Goal: Task Accomplishment & Management: Complete application form

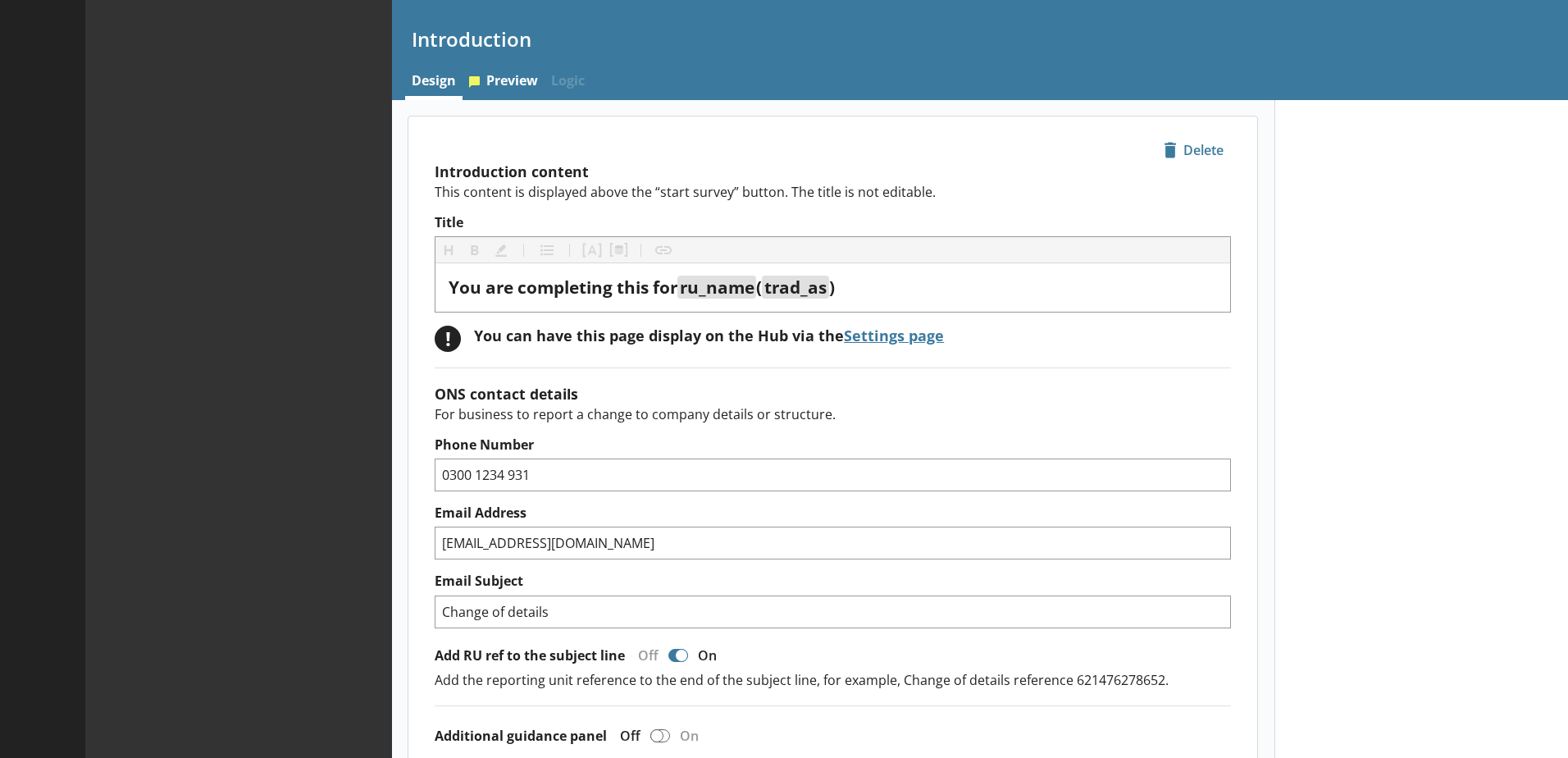
type textarea "x"
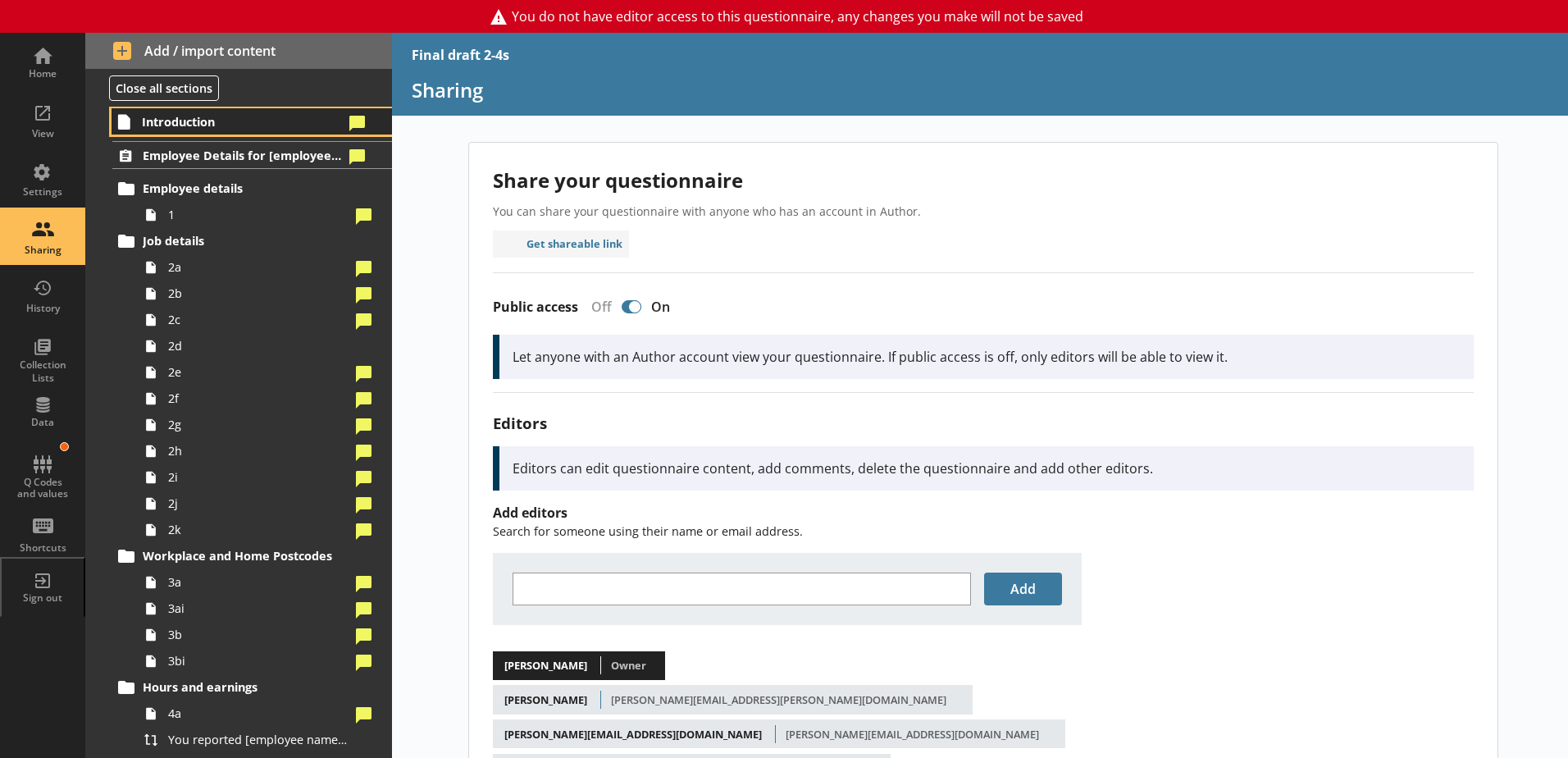
click at [238, 123] on span "Introduction" at bounding box center [243, 121] width 202 height 16
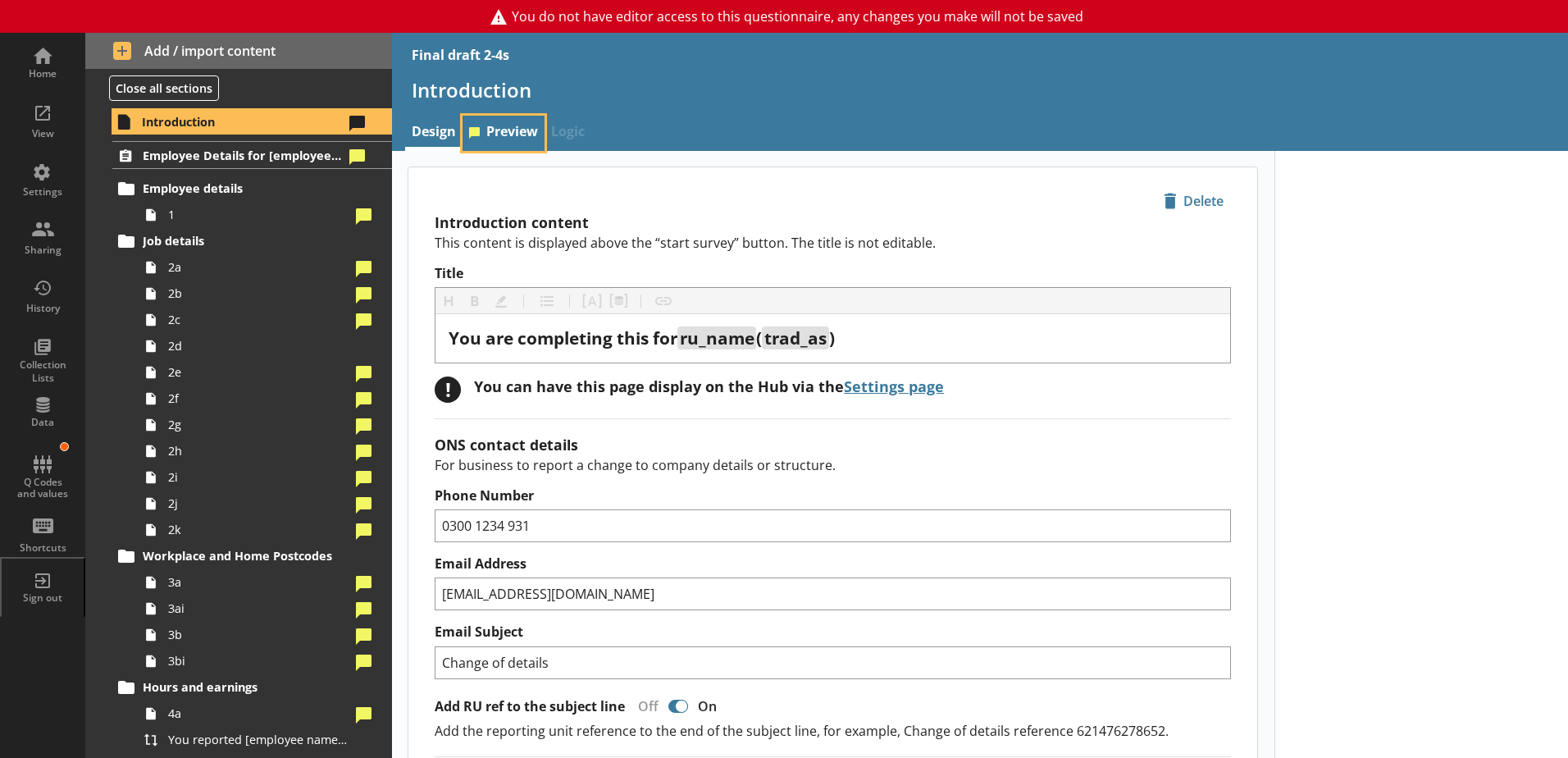
click at [503, 128] on link "Preview" at bounding box center [504, 133] width 82 height 35
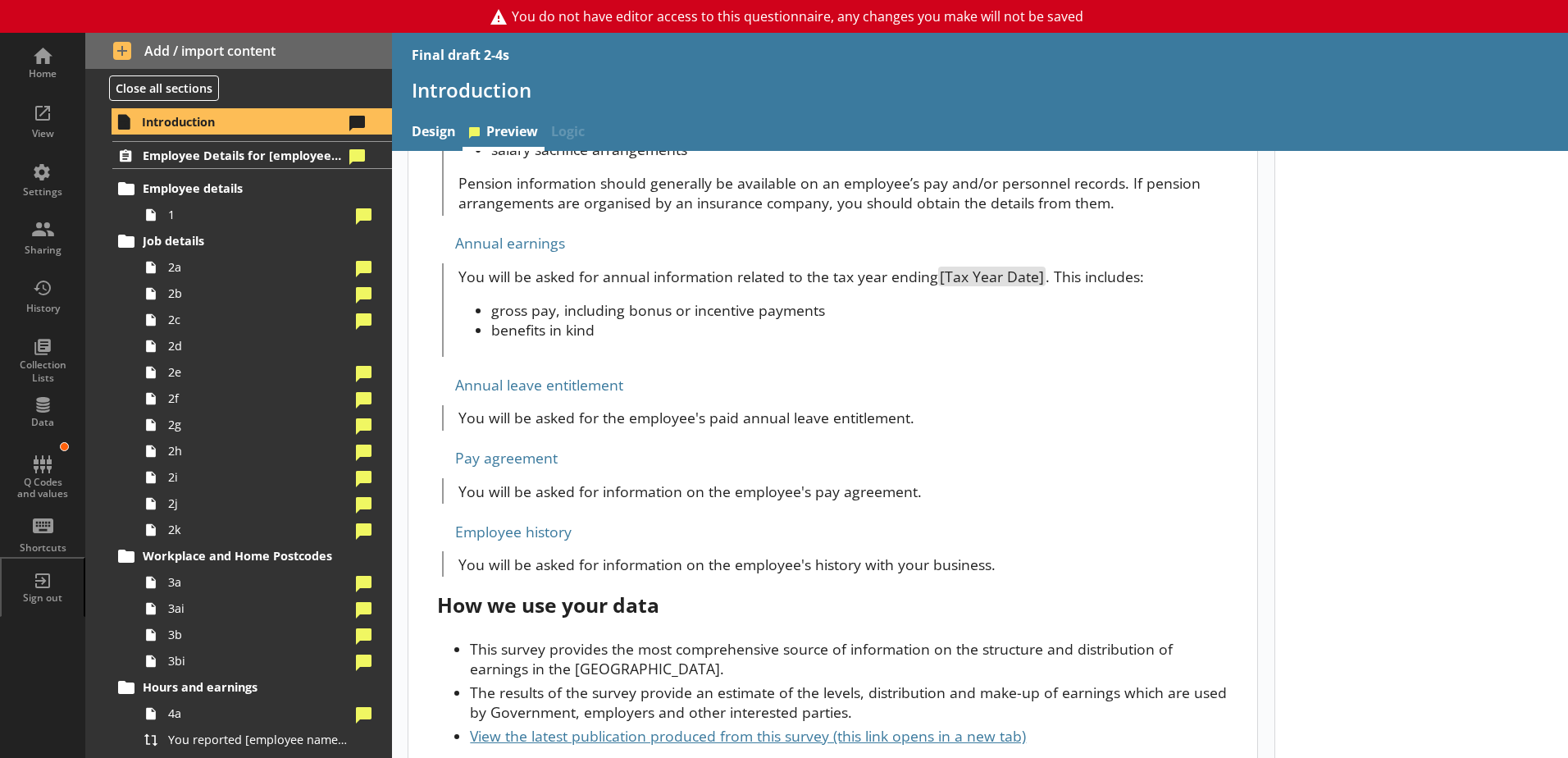
scroll to position [1614, 0]
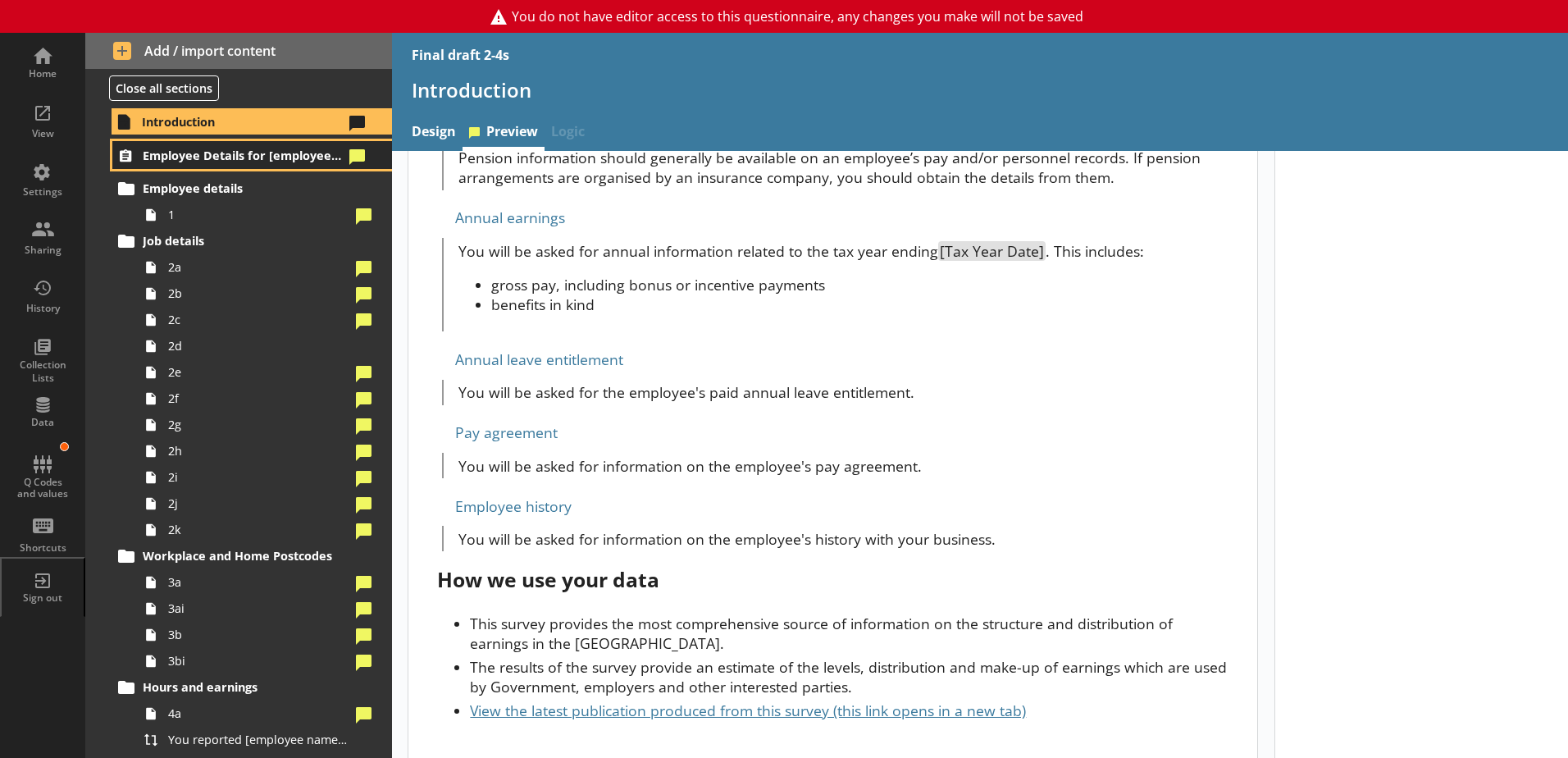
click at [259, 157] on span "Employee Details for [employee_name]" at bounding box center [243, 155] width 201 height 16
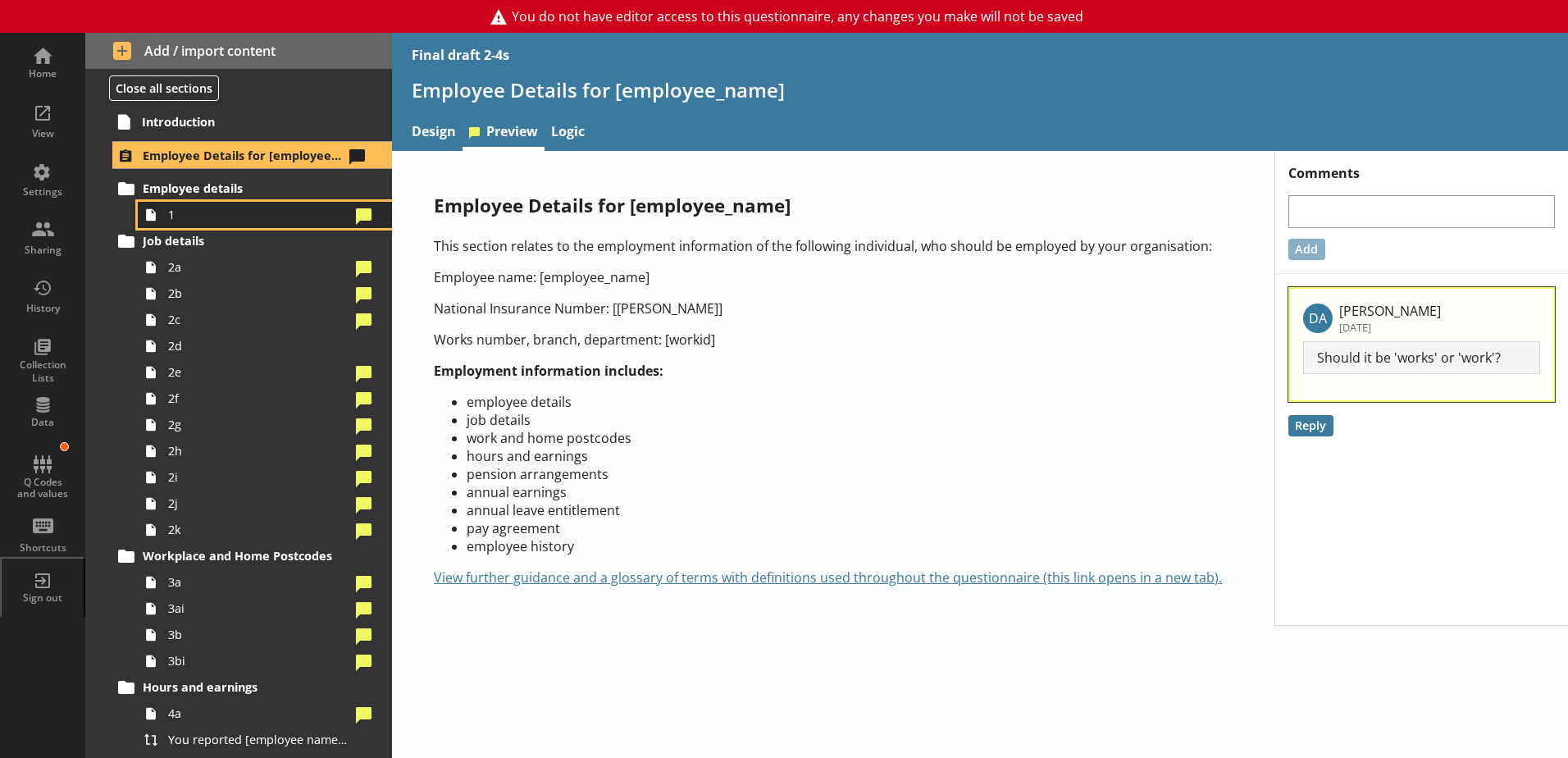
click at [230, 215] on span "1" at bounding box center [259, 214] width 182 height 16
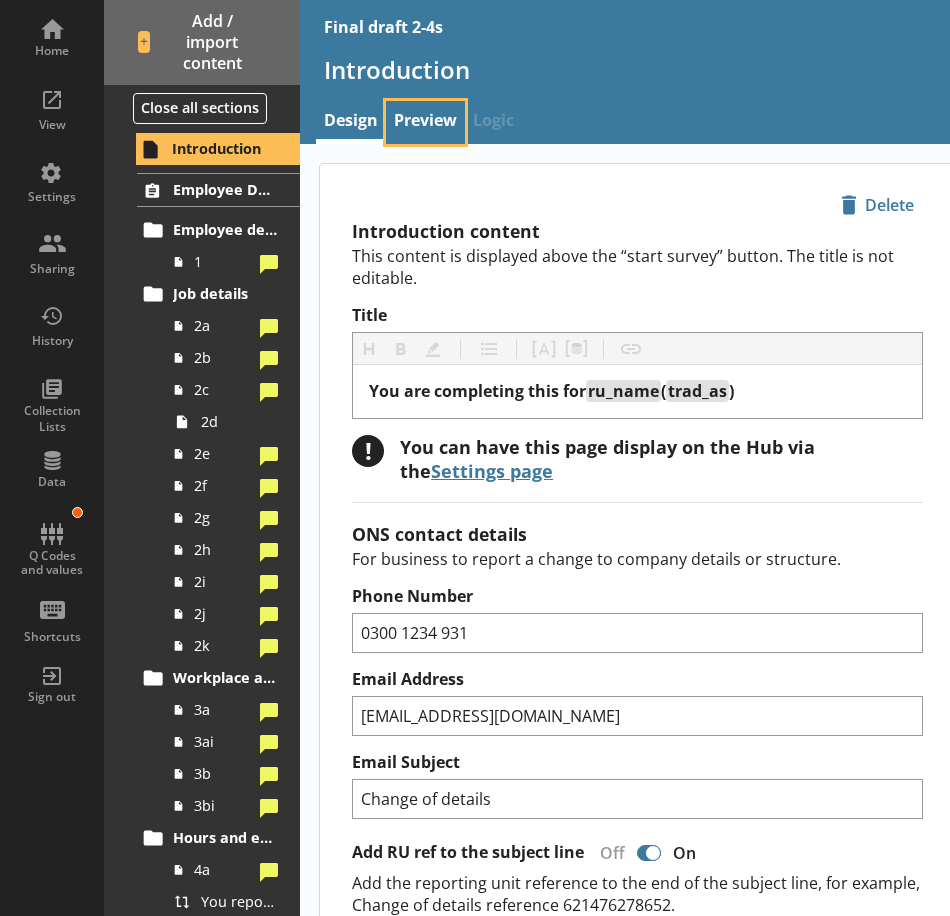
click at [436, 125] on link "Preview" at bounding box center [425, 122] width 79 height 43
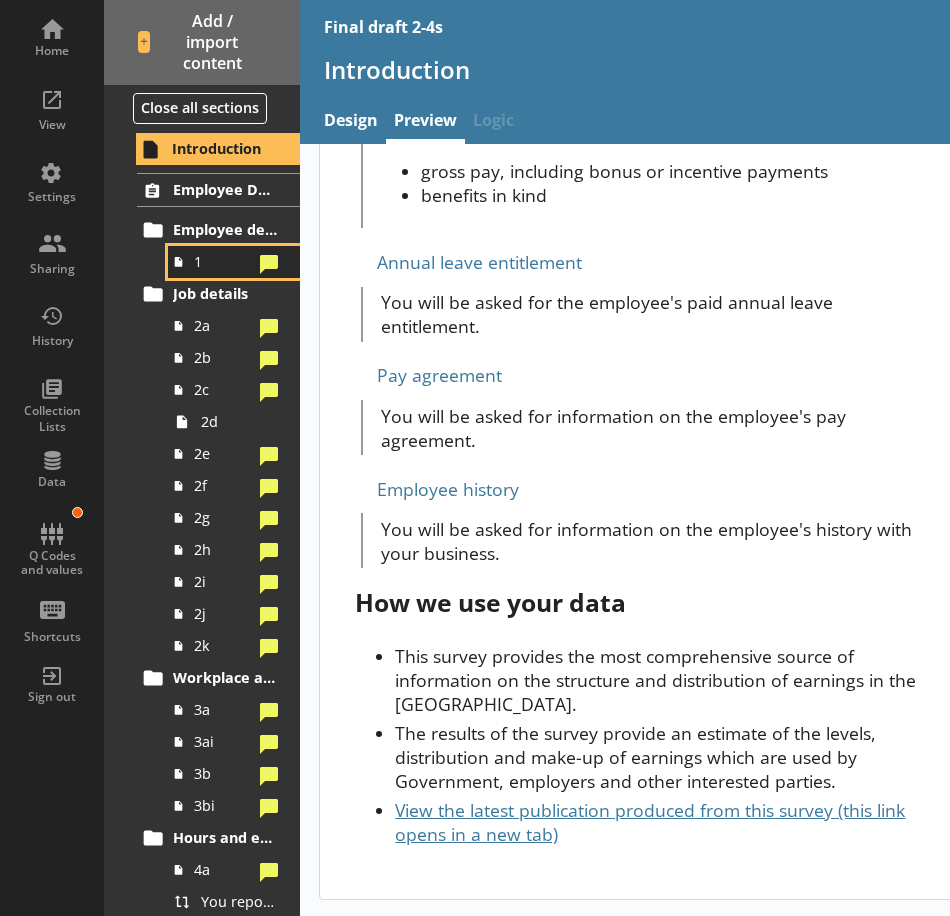
click at [195, 270] on span "1" at bounding box center [223, 261] width 58 height 19
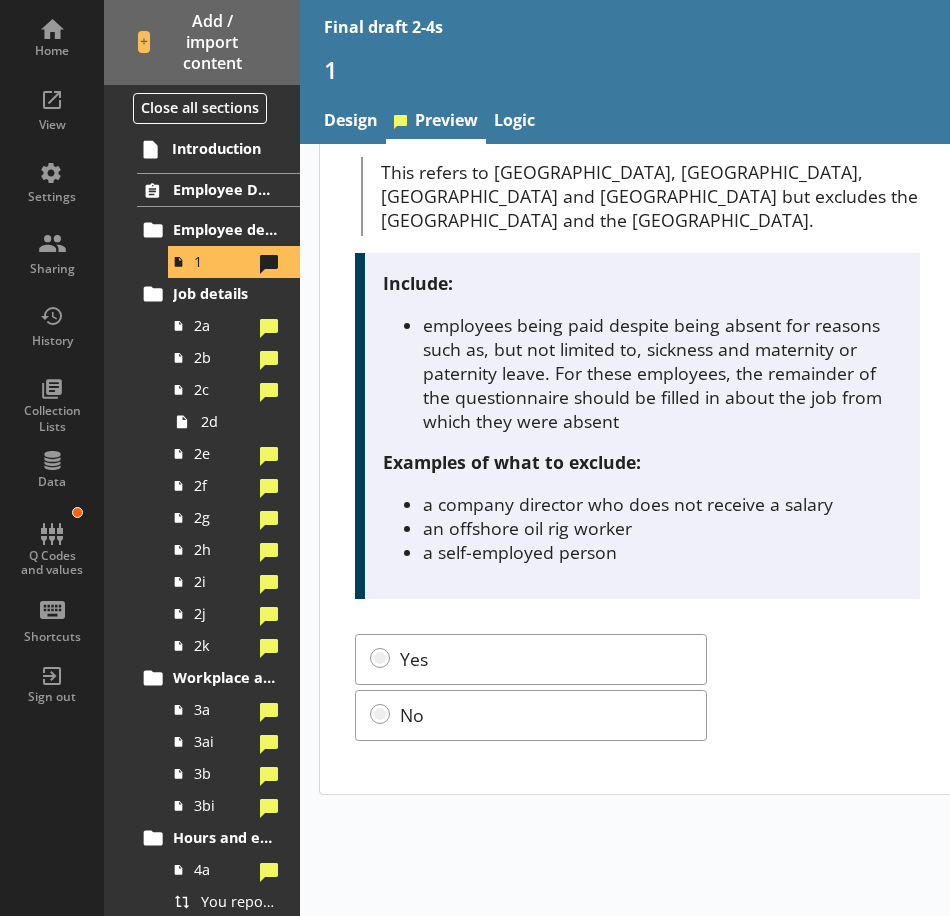
scroll to position [400, 0]
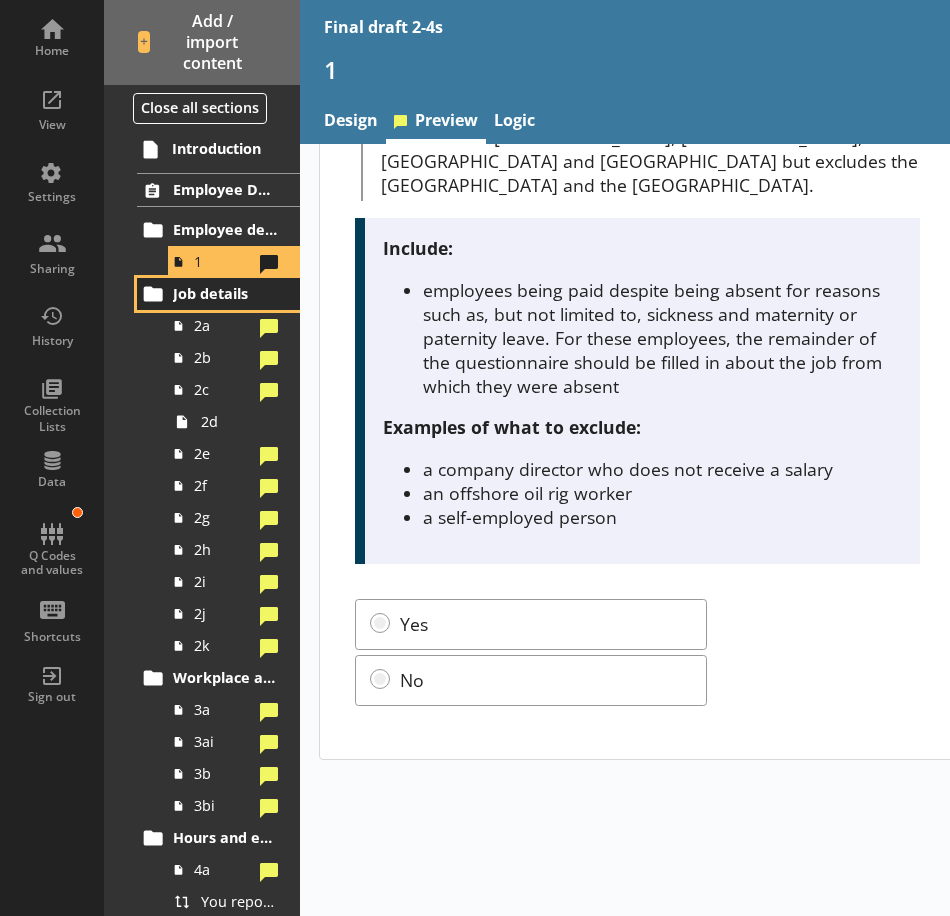
click at [191, 297] on span "Job details" at bounding box center [226, 293] width 106 height 19
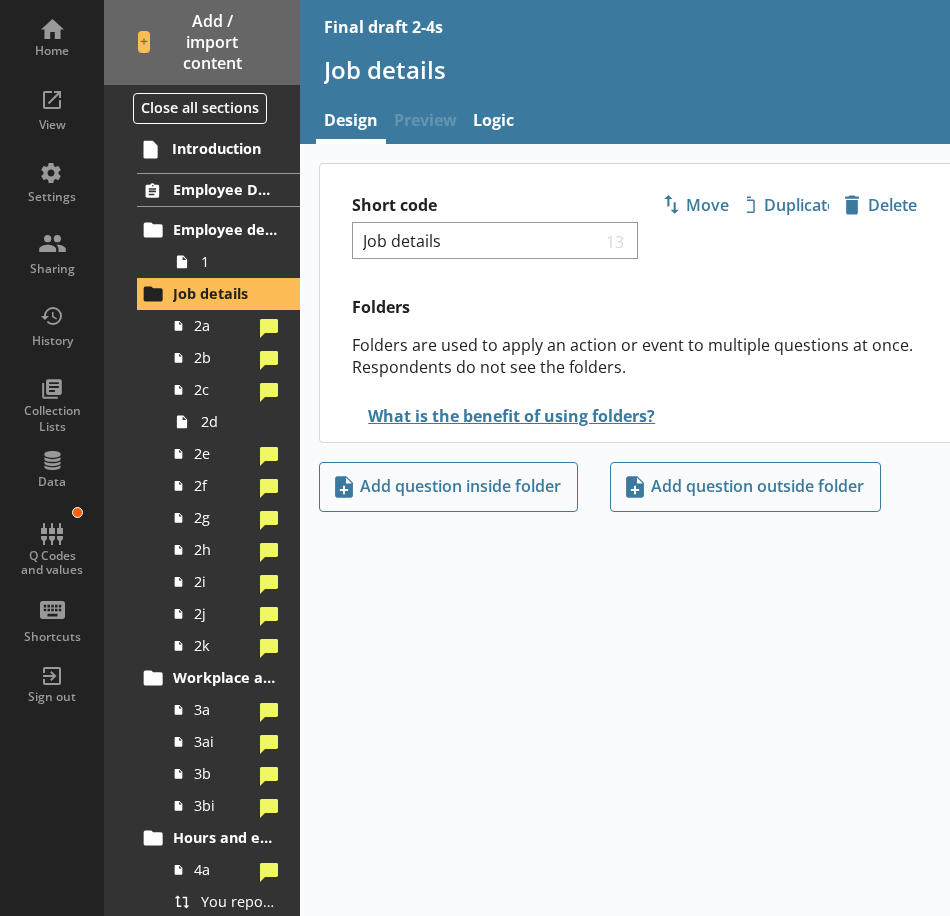
click at [417, 119] on span "Preview" at bounding box center [425, 122] width 79 height 43
click at [202, 180] on span "Employee Details for [employee_name]" at bounding box center [226, 189] width 106 height 19
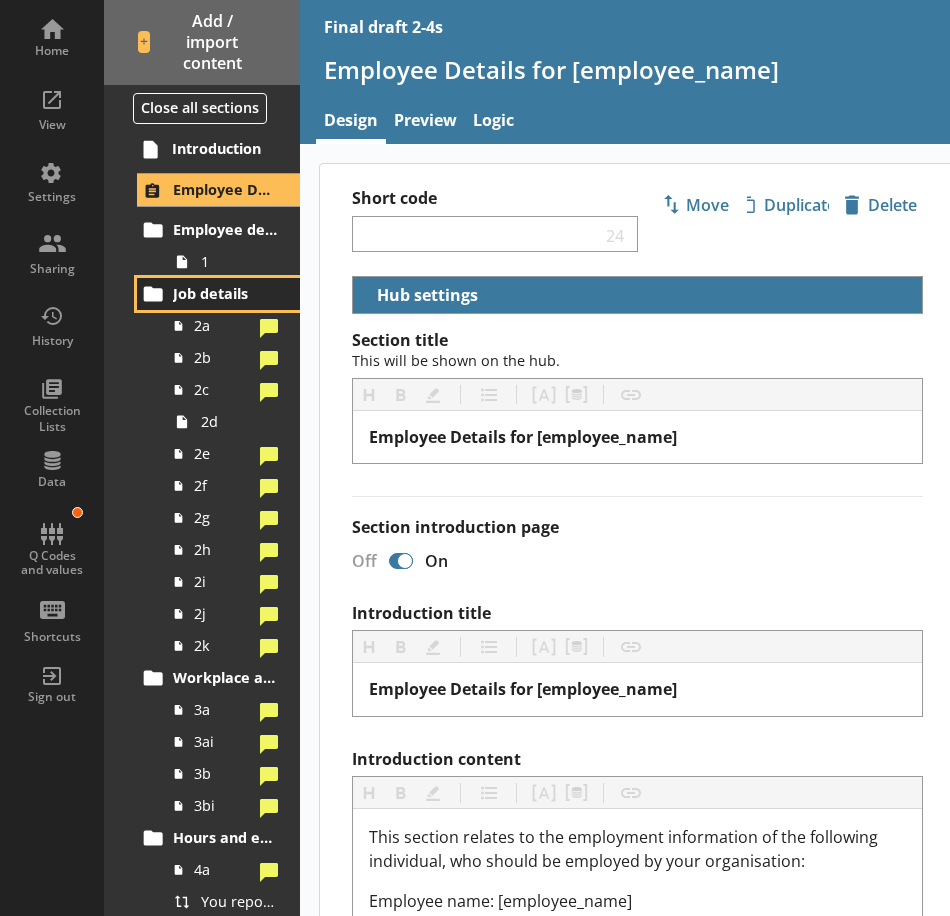
click at [179, 292] on span "Job details" at bounding box center [226, 293] width 106 height 19
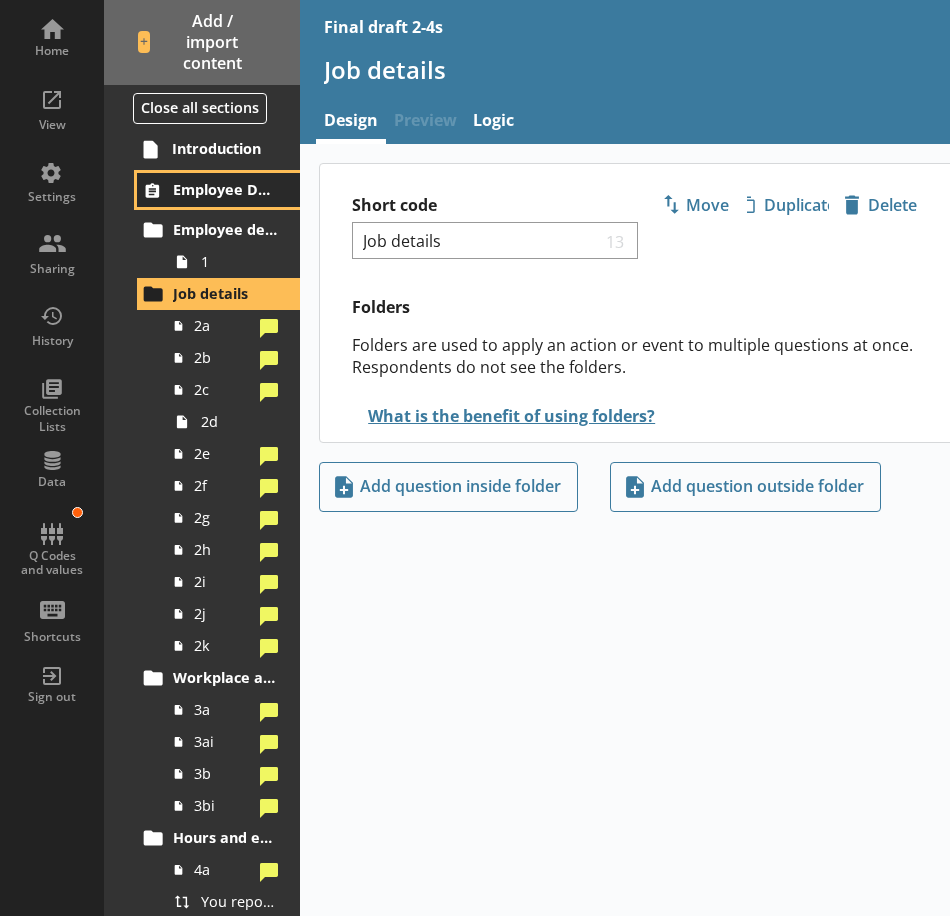
click at [222, 193] on span "Employee Details for [employee_name]" at bounding box center [226, 189] width 106 height 19
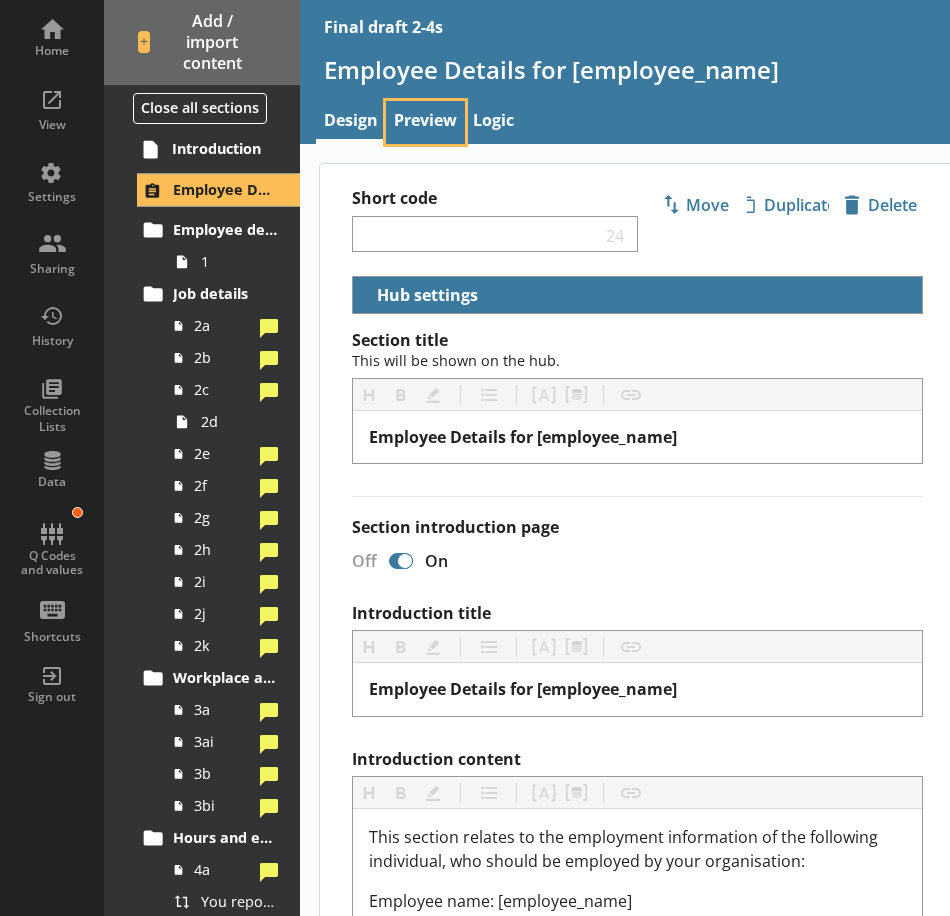
click at [391, 124] on link "Preview" at bounding box center [425, 122] width 79 height 43
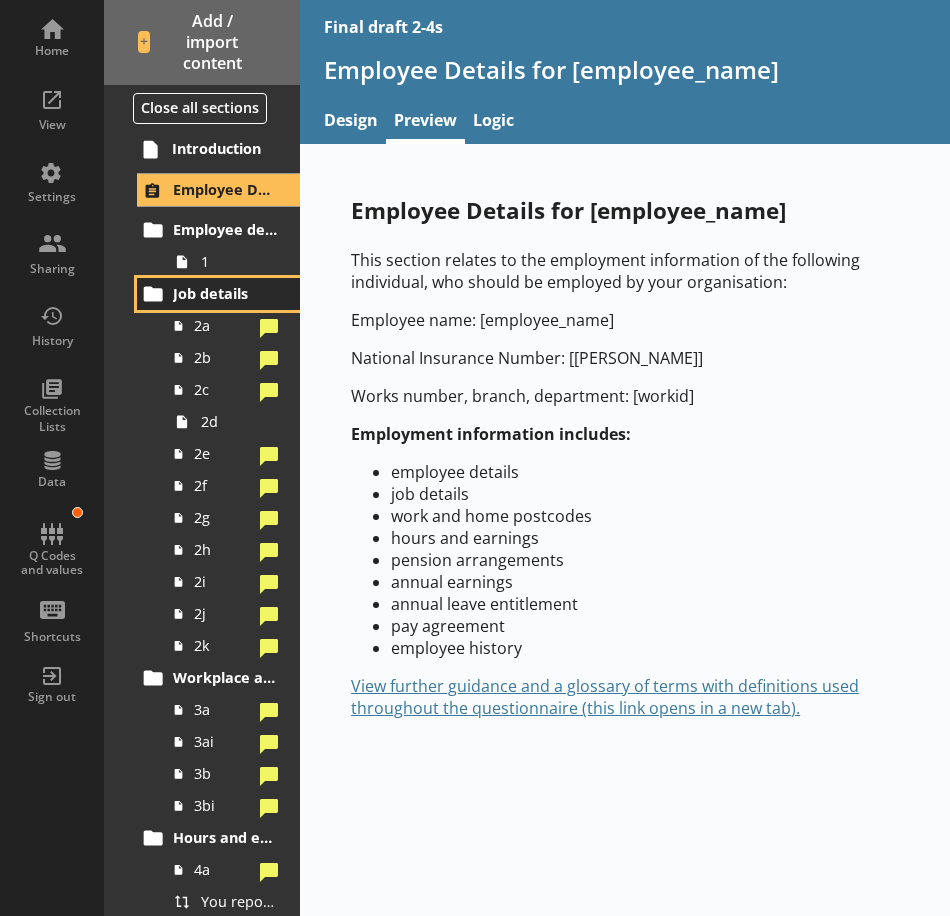
click at [207, 299] on span "Job details" at bounding box center [226, 293] width 106 height 19
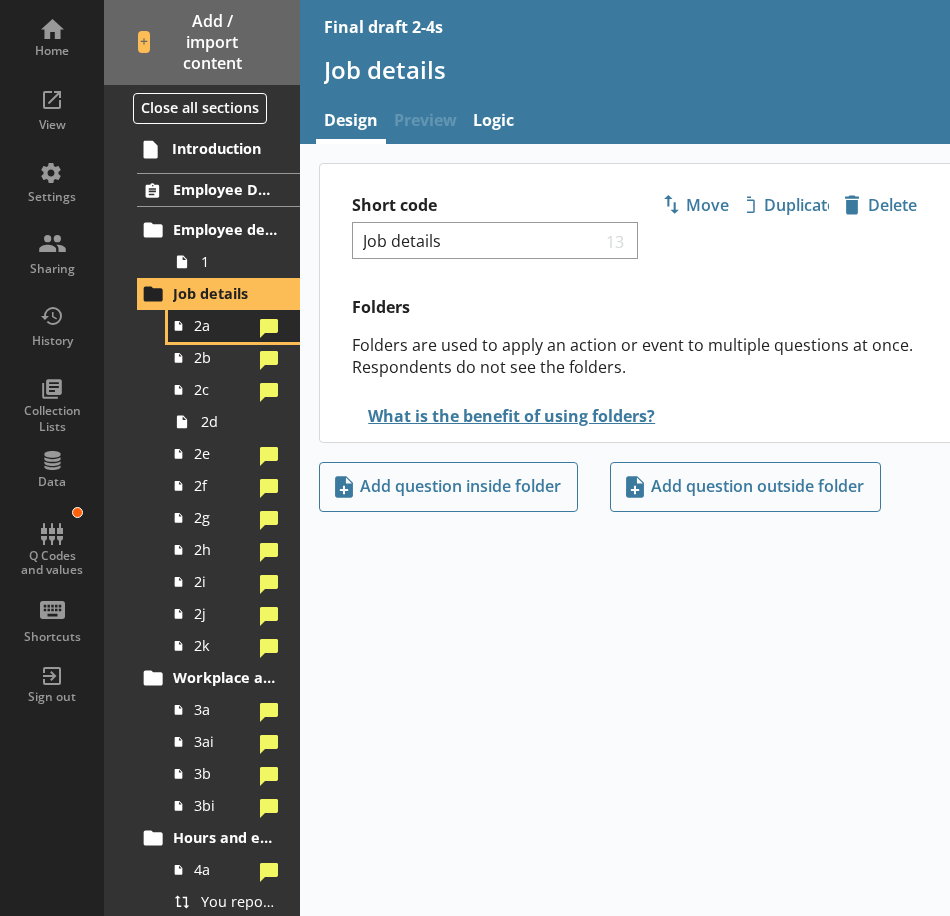
click at [221, 334] on span "2a" at bounding box center [223, 325] width 58 height 19
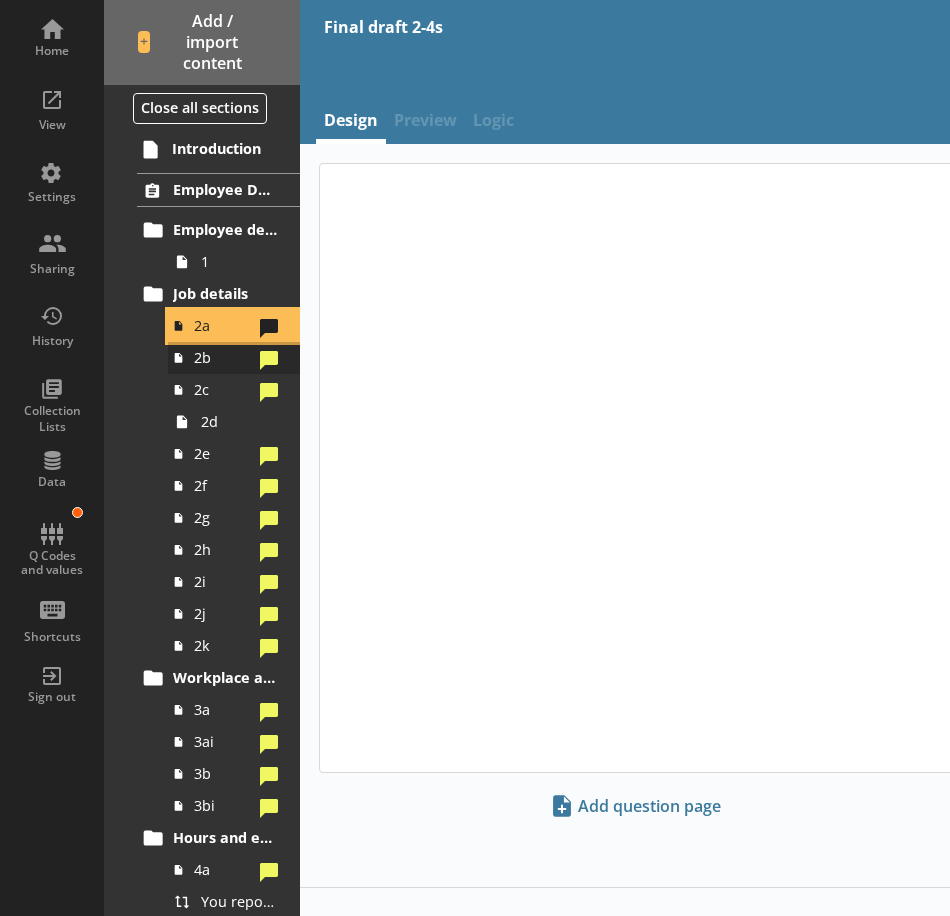
type textarea "x"
select select "mm/yyyy"
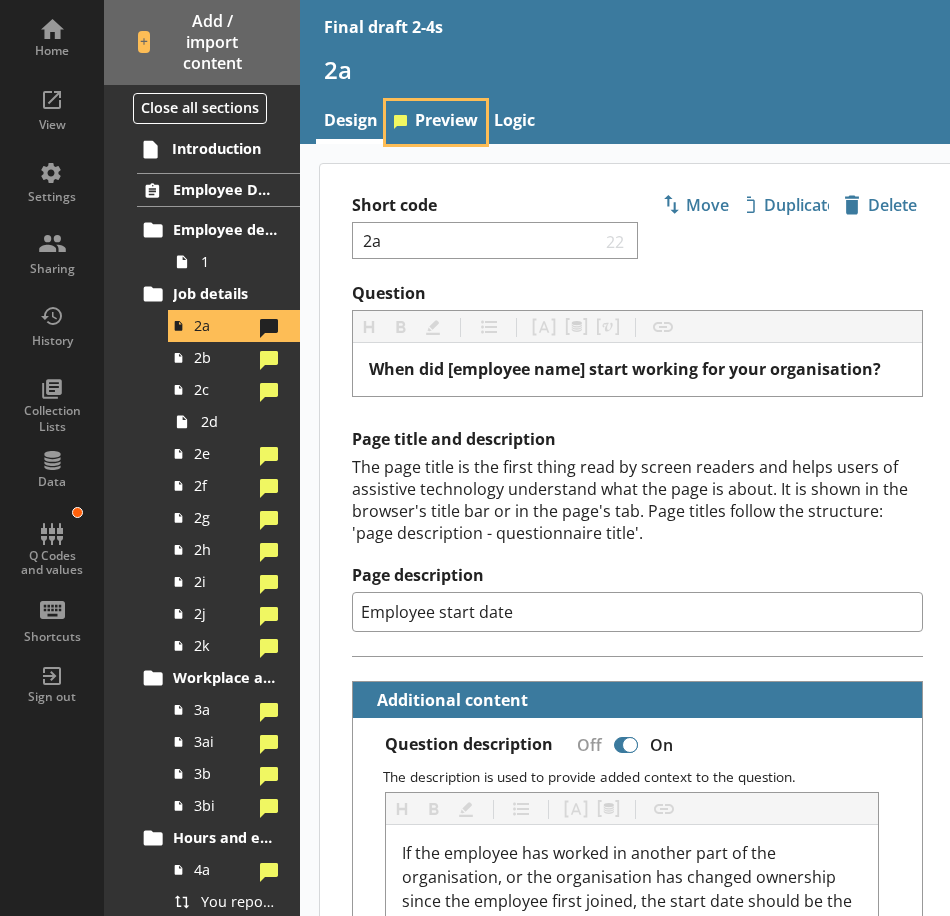
click at [436, 108] on link "Preview" at bounding box center [436, 122] width 100 height 43
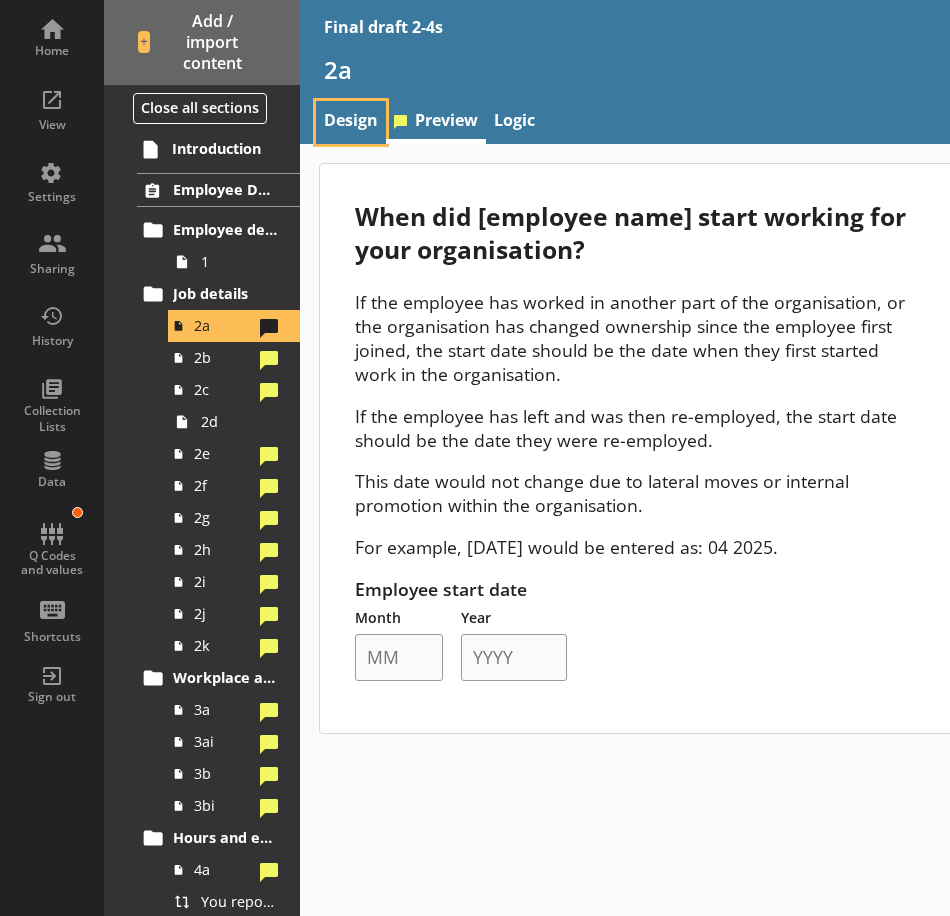
click at [368, 129] on link "Design" at bounding box center [351, 122] width 70 height 43
type textarea "x"
select select "mm/yyyy"
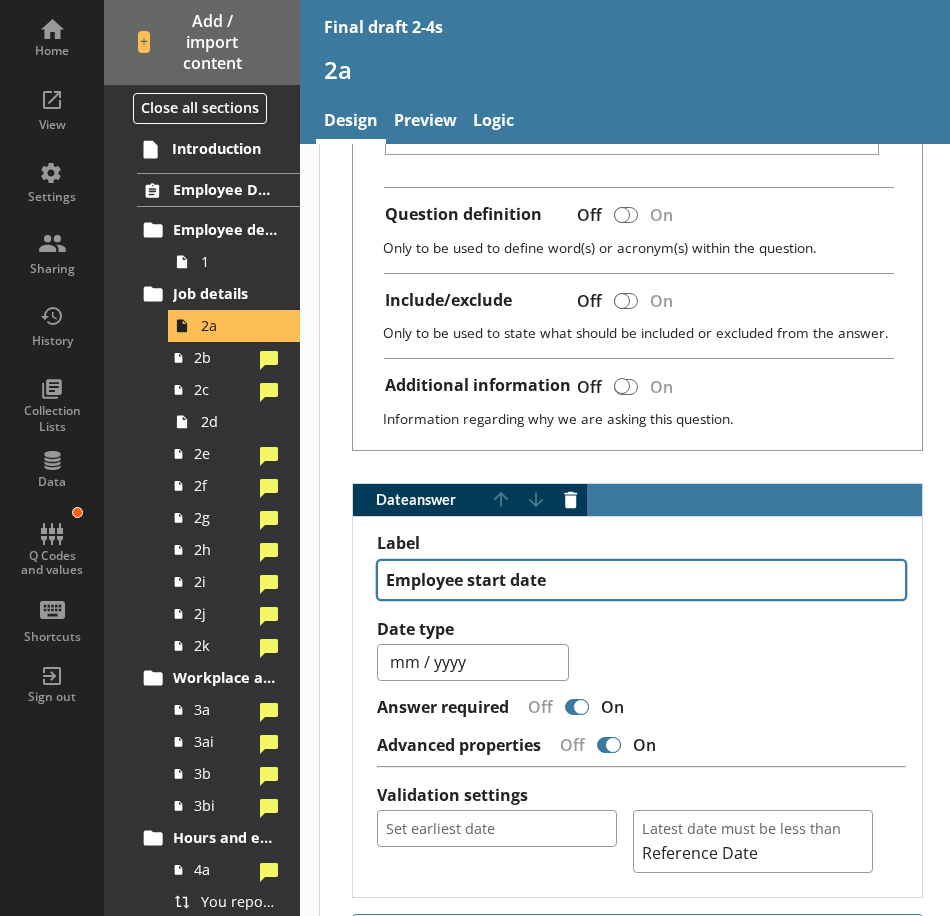
scroll to position [1000, 0]
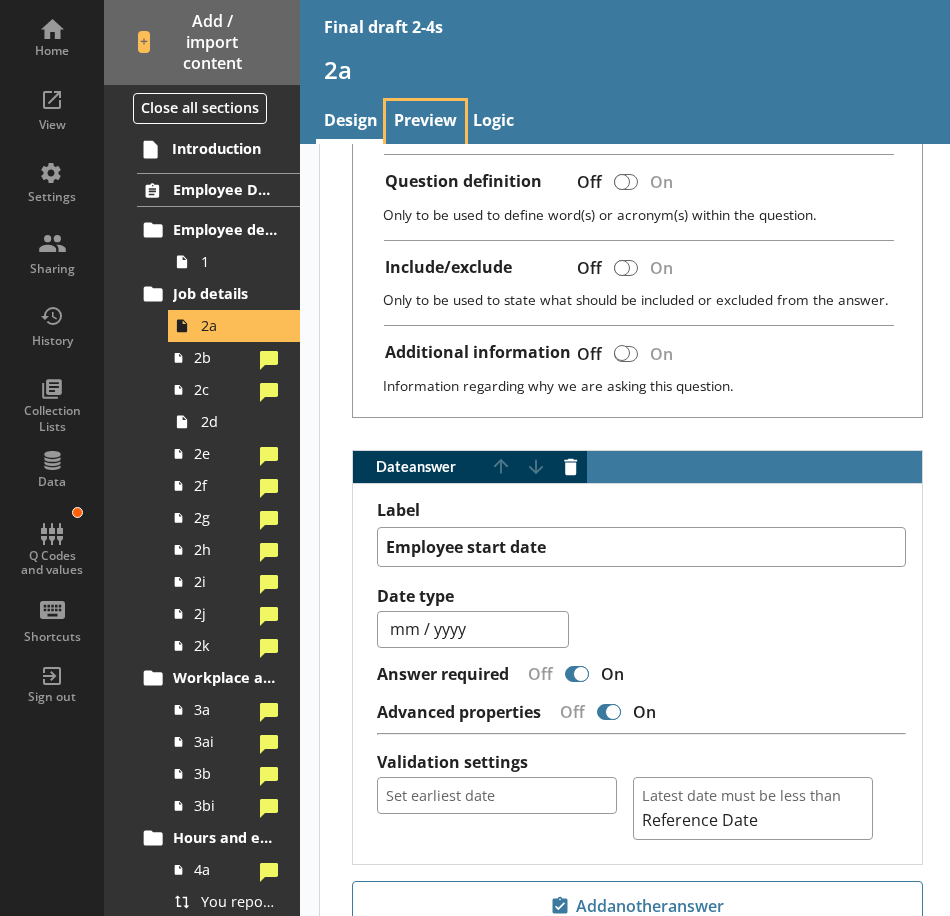
click at [398, 125] on link "Preview" at bounding box center [425, 122] width 79 height 43
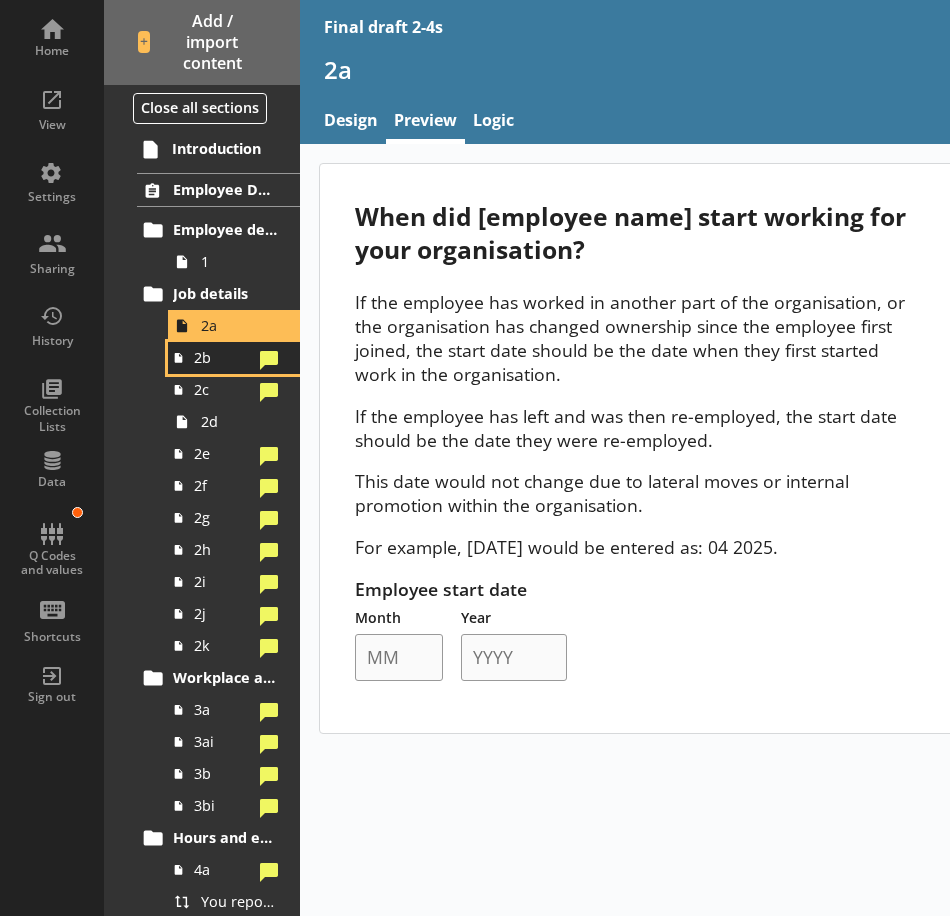
click at [223, 369] on link "2b" at bounding box center [234, 358] width 132 height 32
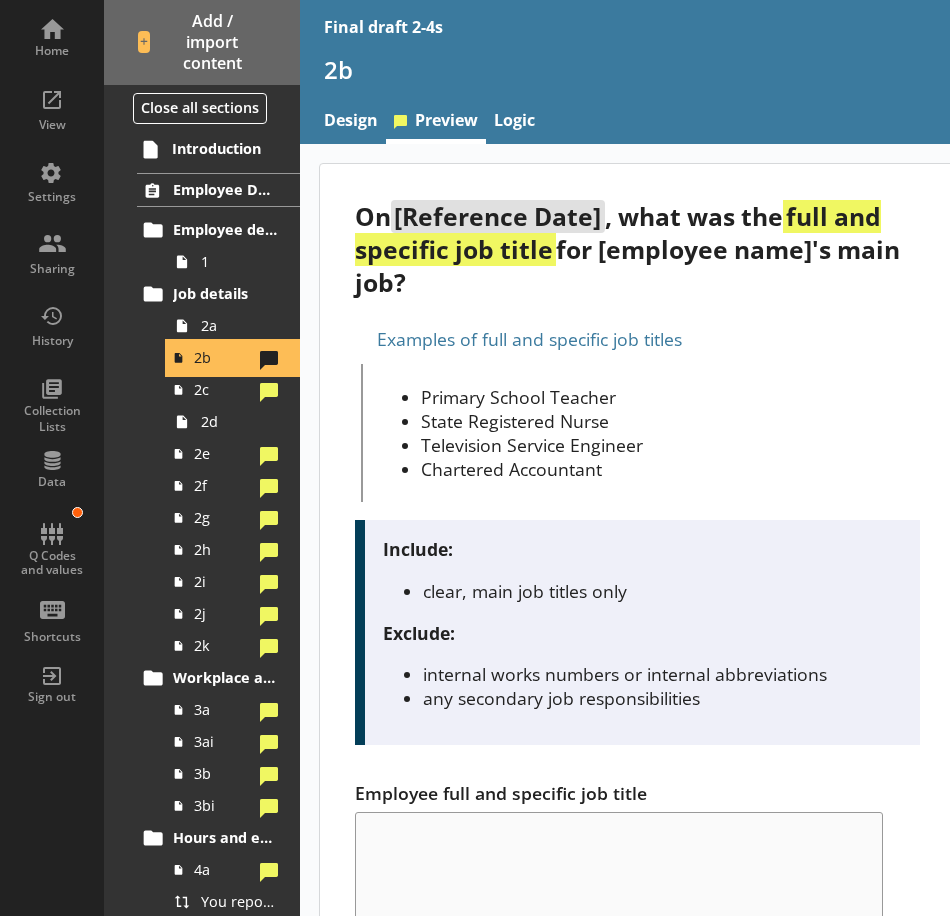
scroll to position [200, 0]
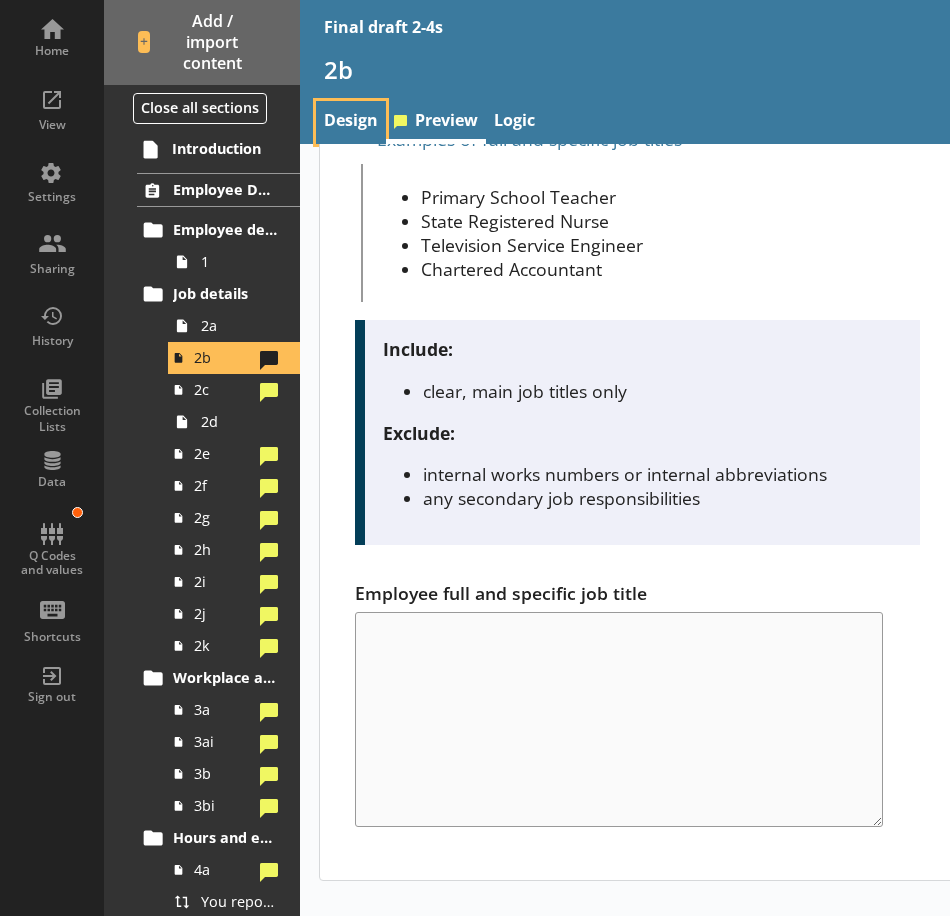
click at [360, 127] on link "Design" at bounding box center [351, 122] width 70 height 43
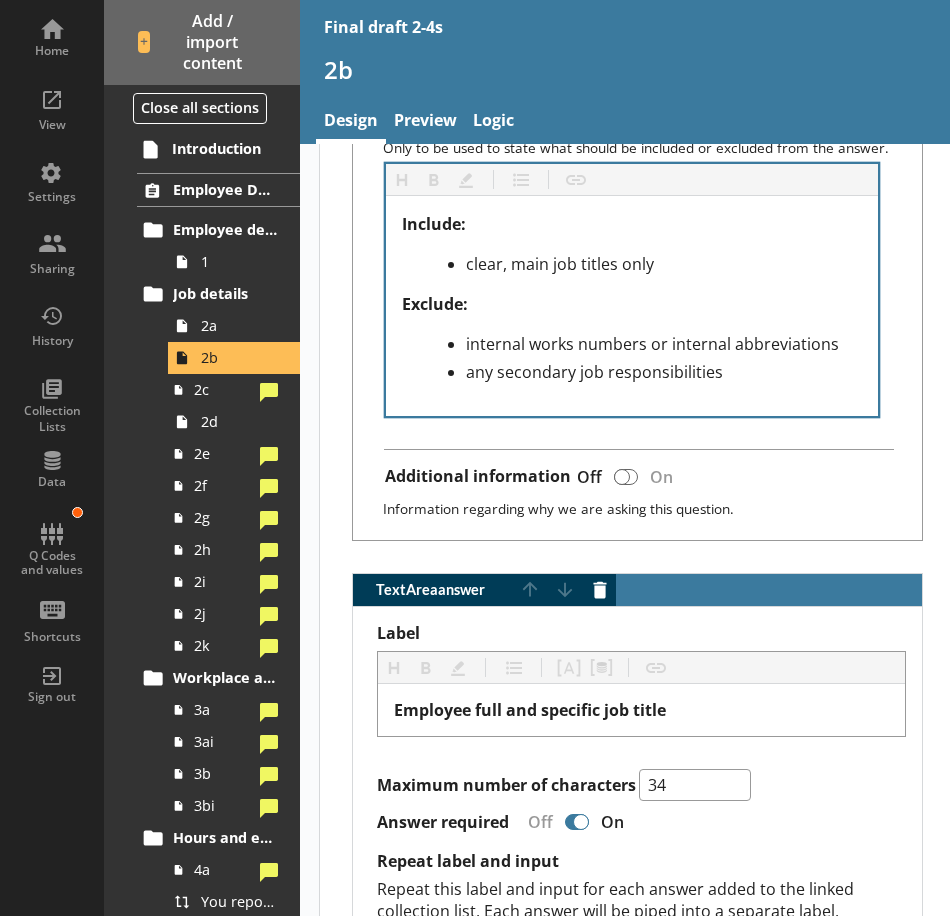
scroll to position [1200, 0]
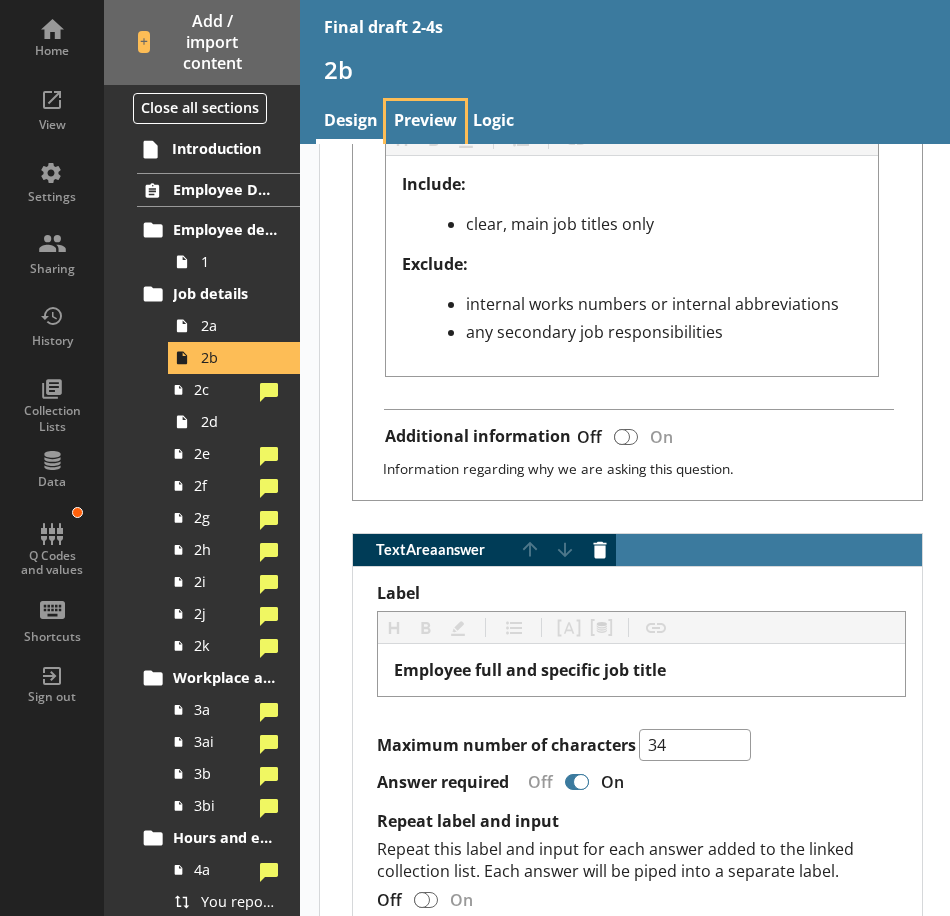
click at [424, 118] on link "Preview" at bounding box center [425, 122] width 79 height 43
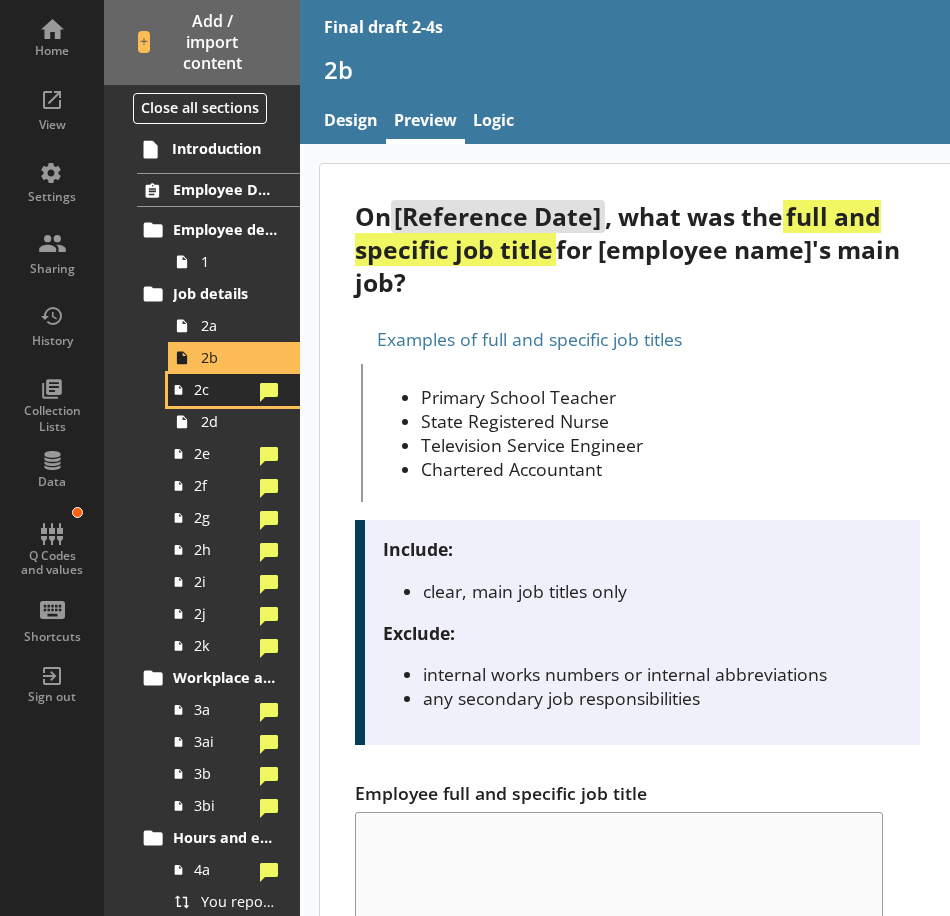
click at [202, 393] on span "2c" at bounding box center [223, 389] width 58 height 19
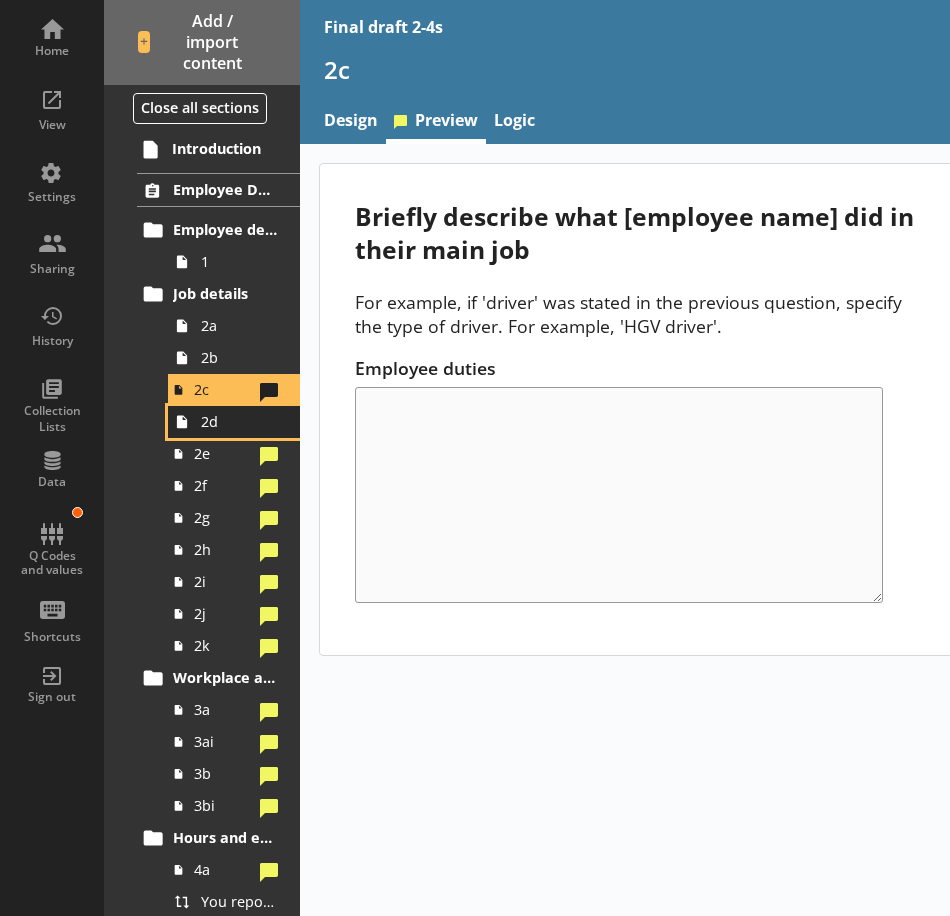
click at [232, 415] on span "2d" at bounding box center [239, 421] width 77 height 19
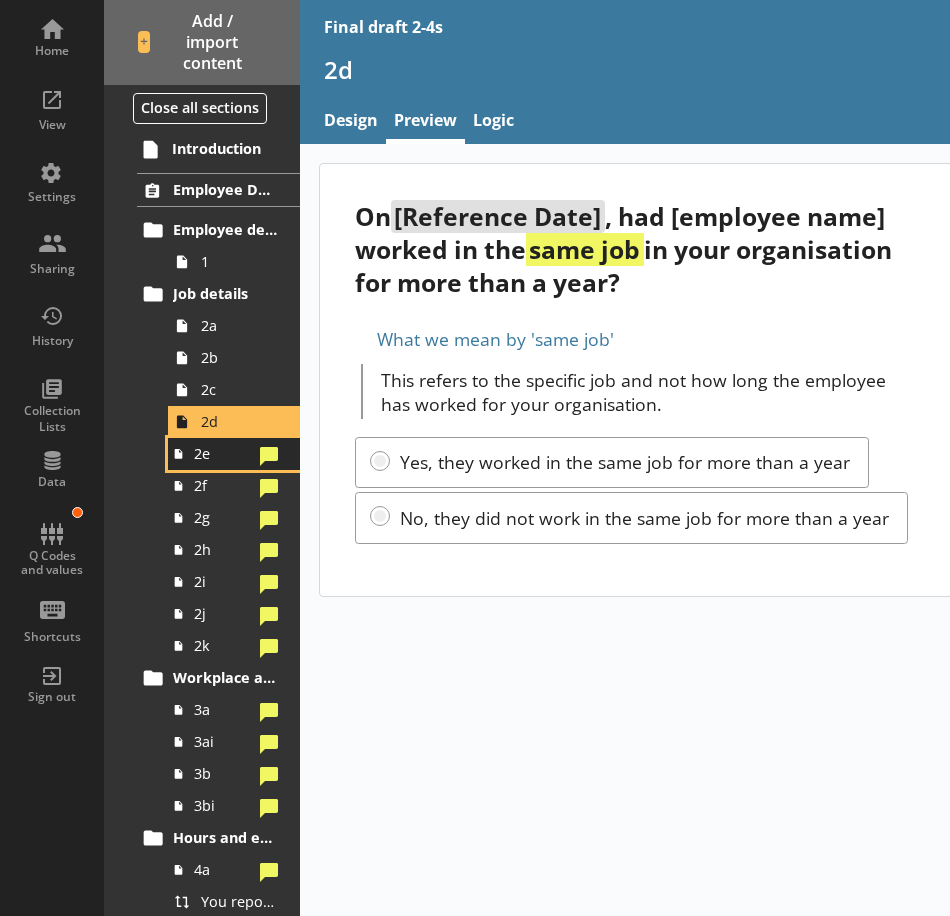
click at [222, 462] on span "2e" at bounding box center [223, 453] width 58 height 19
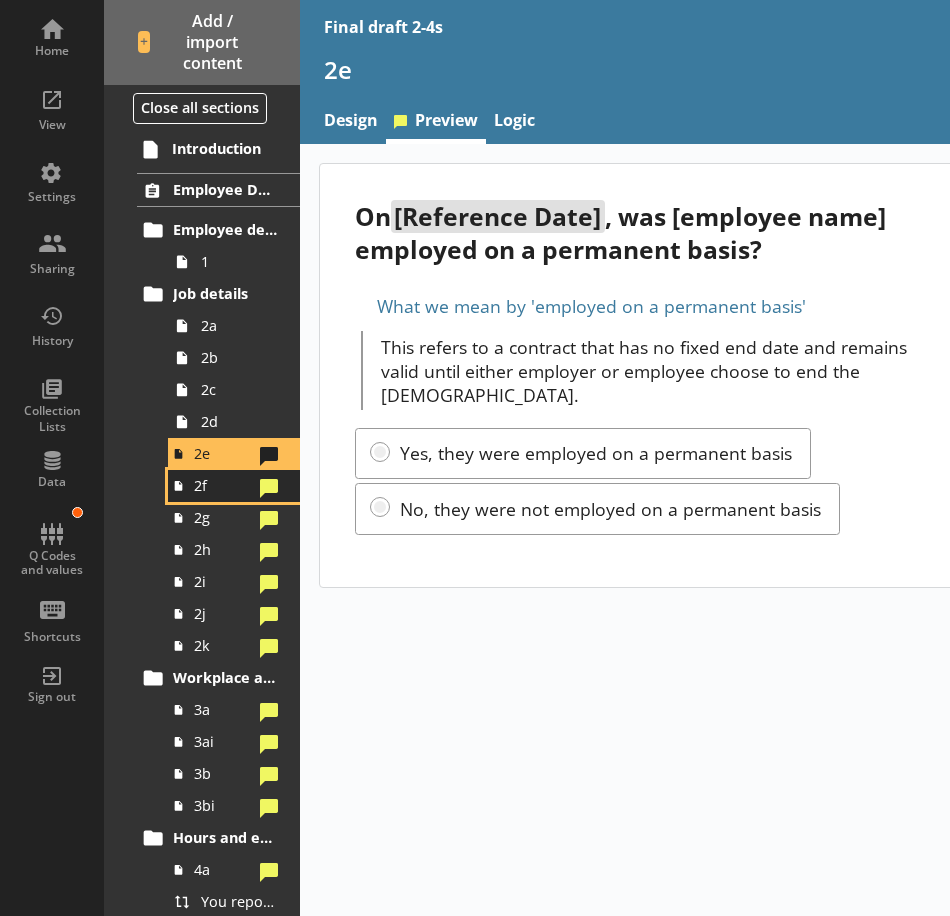
click at [219, 494] on span "2f" at bounding box center [223, 485] width 58 height 19
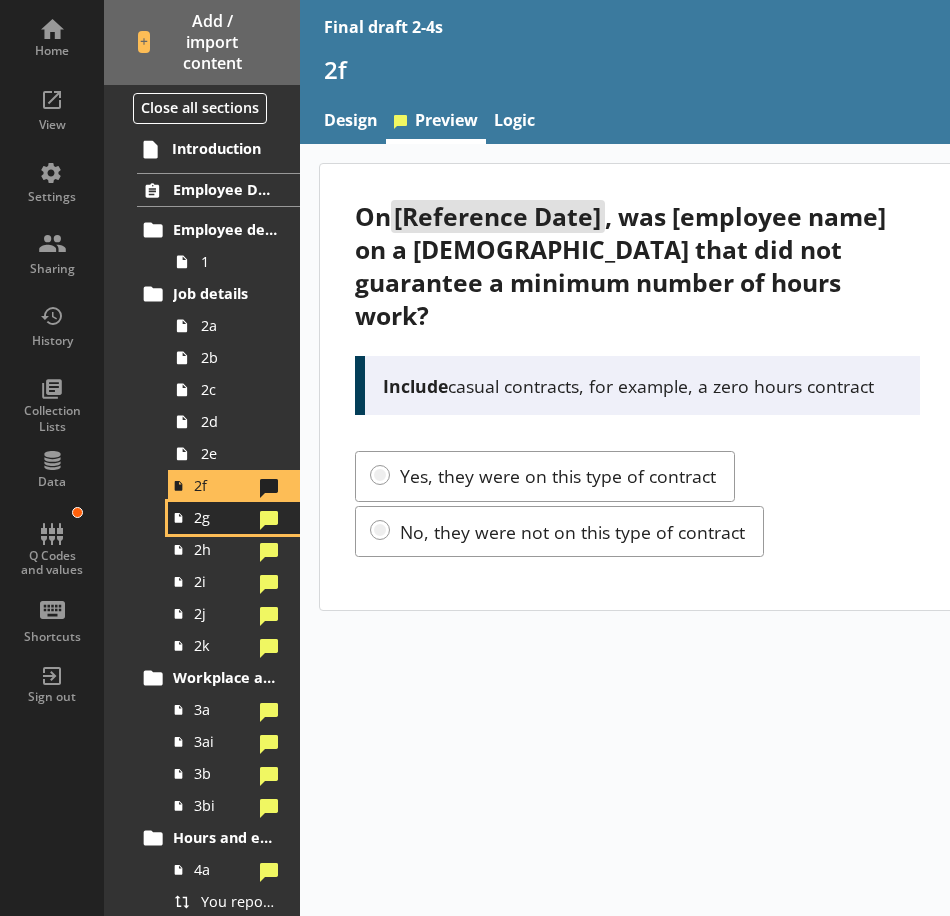
click at [227, 524] on span "2g" at bounding box center [223, 517] width 58 height 19
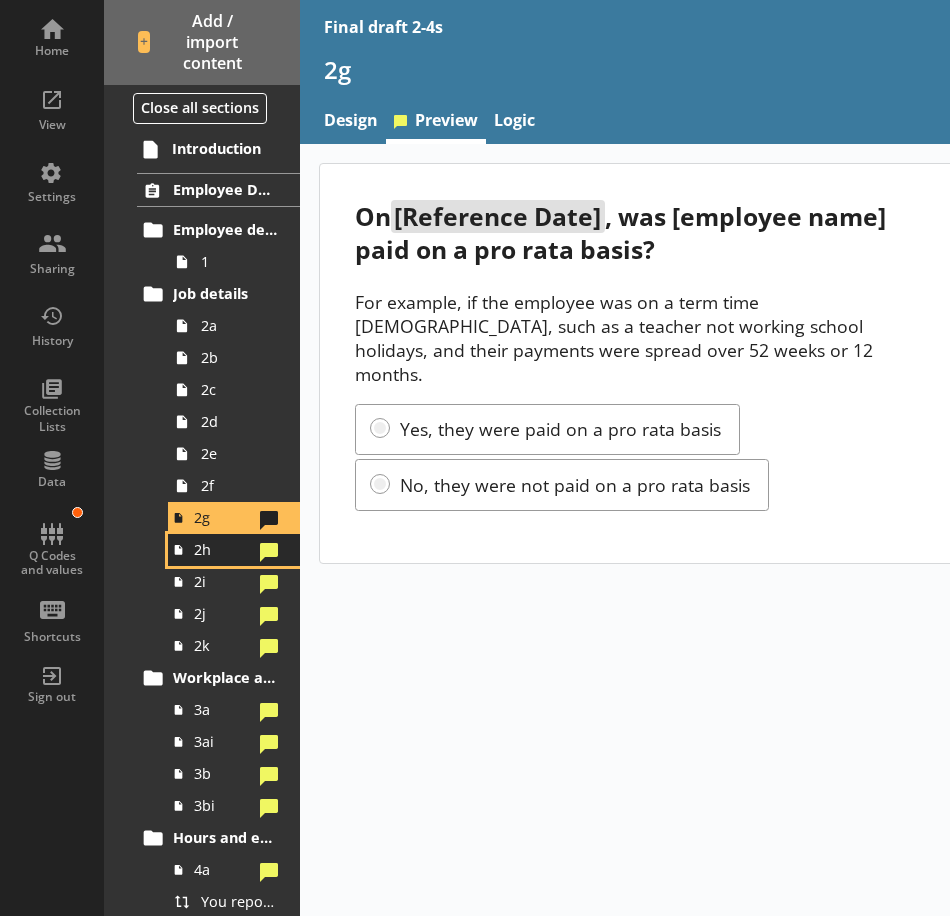
click at [221, 563] on link "2h" at bounding box center [234, 550] width 132 height 32
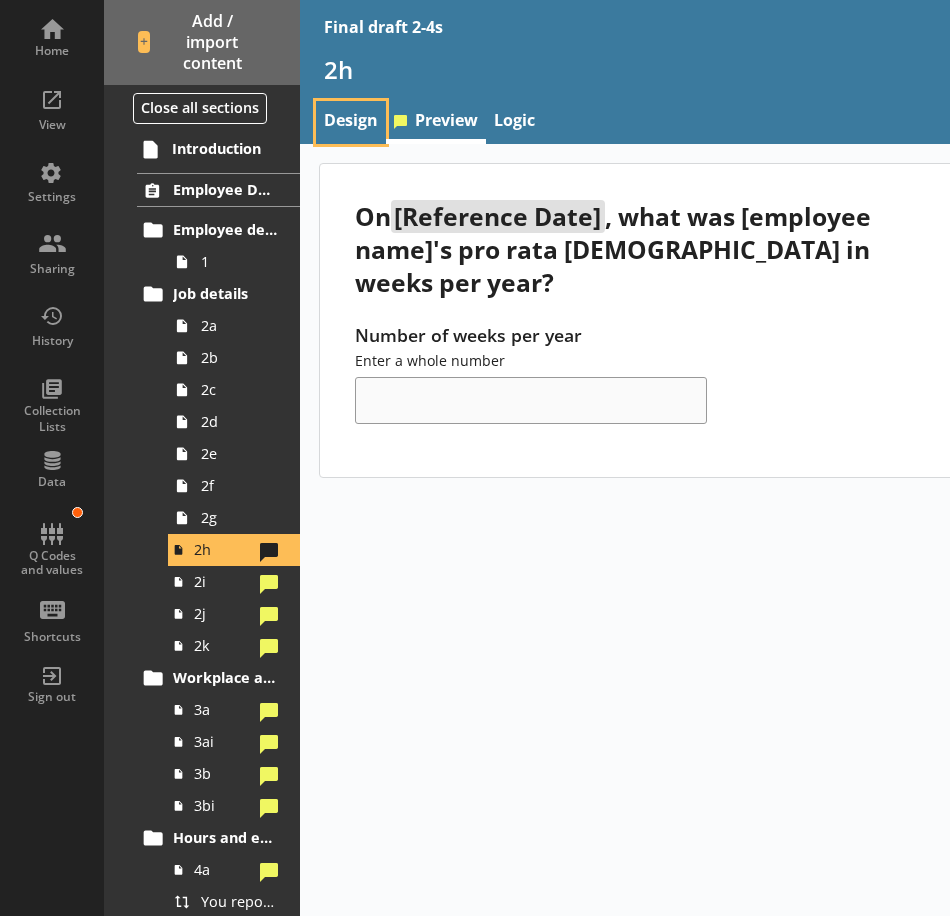
click at [365, 122] on link "Design" at bounding box center [351, 122] width 70 height 43
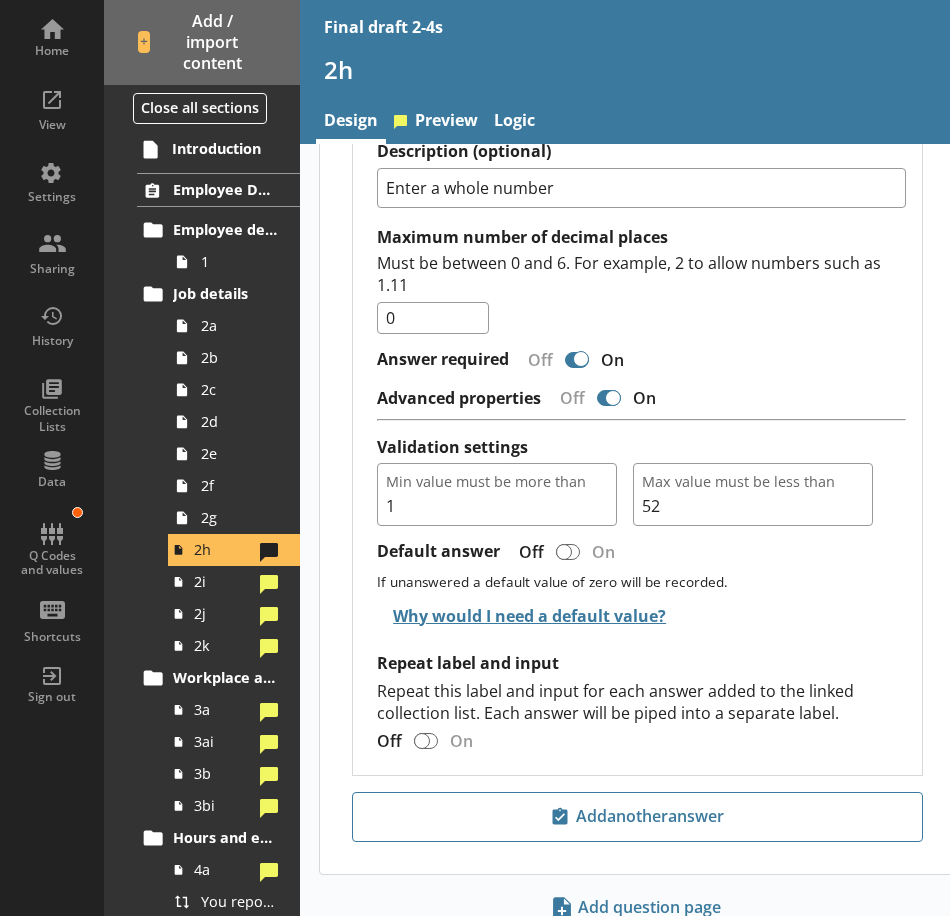
scroll to position [900, 0]
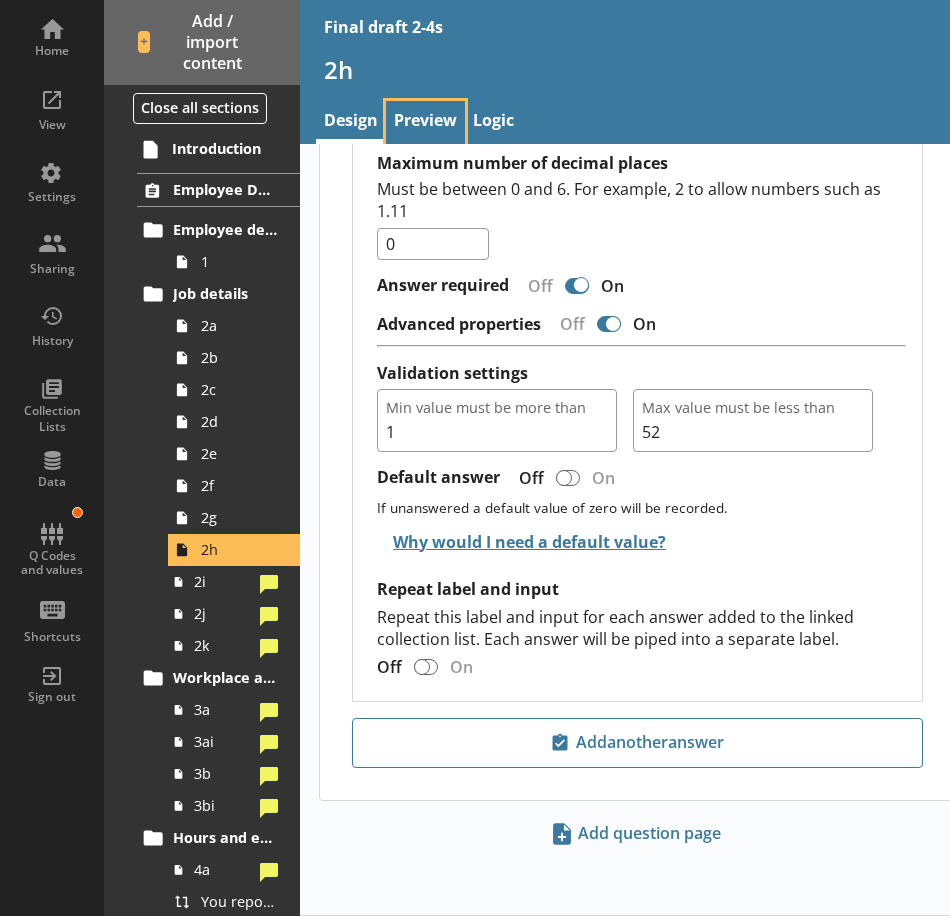
click at [441, 121] on link "Preview" at bounding box center [425, 122] width 79 height 43
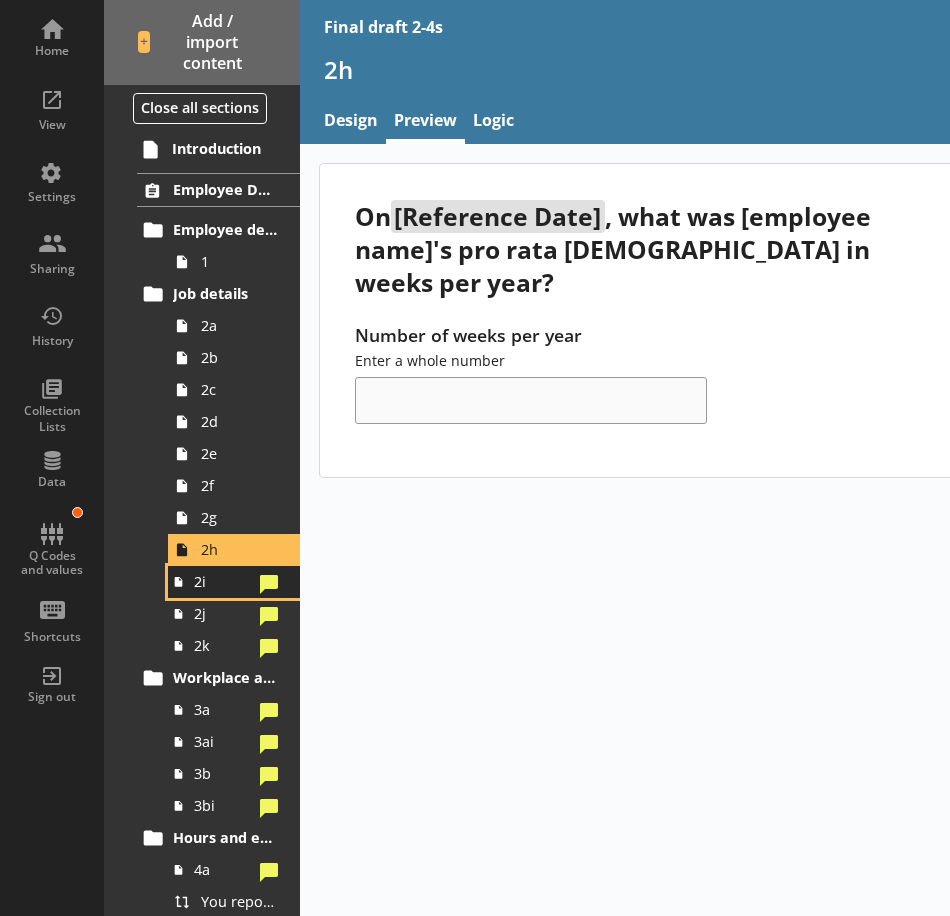
click at [218, 593] on link "2i" at bounding box center [234, 582] width 132 height 32
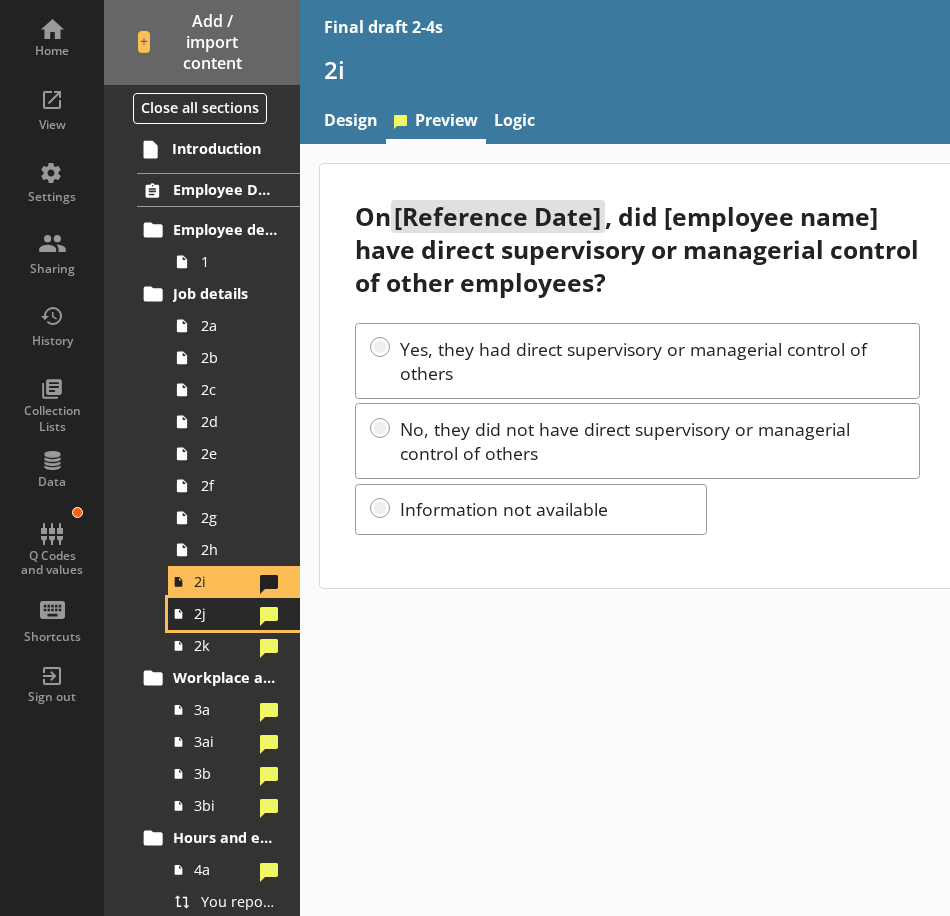
click at [213, 620] on span "2j" at bounding box center [223, 613] width 58 height 19
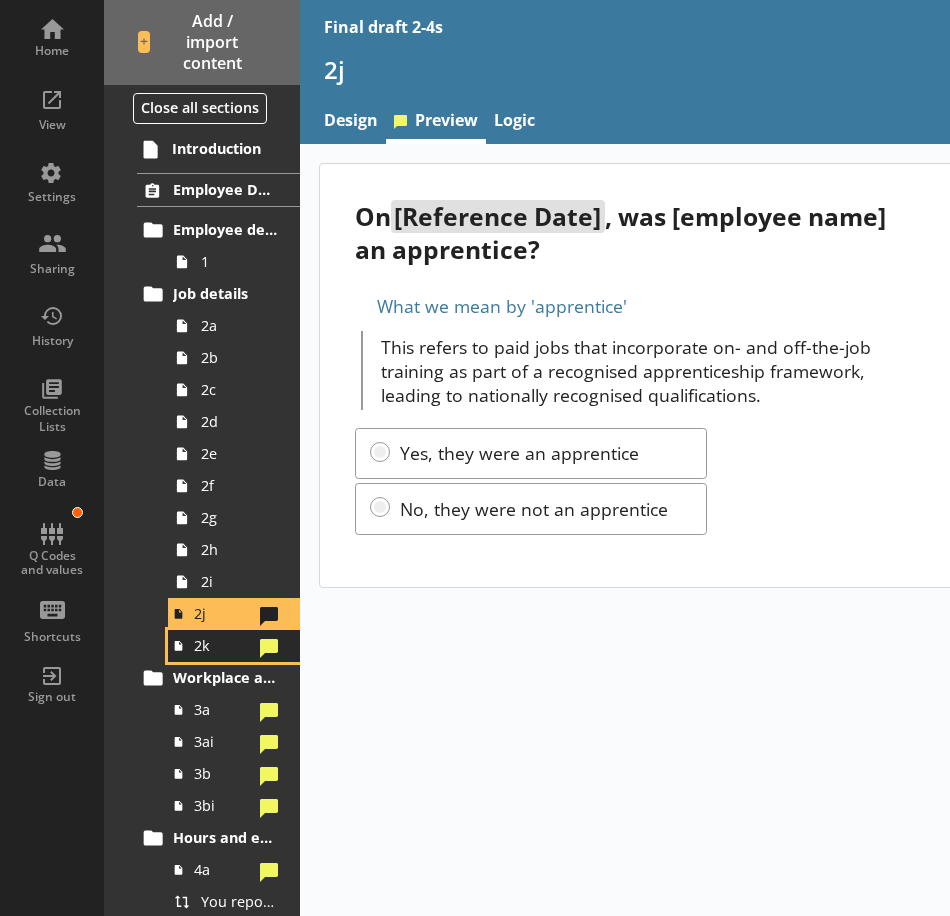
click at [215, 645] on span "2k" at bounding box center [223, 645] width 58 height 19
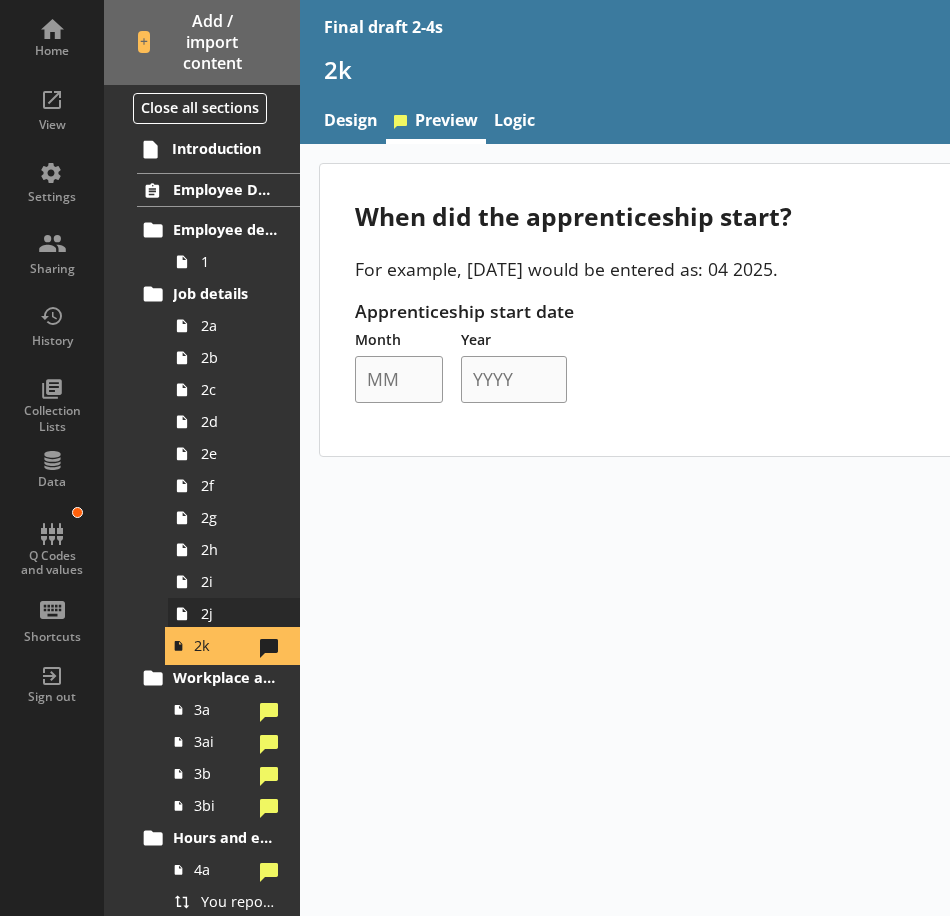
drag, startPoint x: 236, startPoint y: 629, endPoint x: 257, endPoint y: 598, distance: 37.4
click at [236, 630] on link "2k" at bounding box center [234, 646] width 132 height 32
click at [227, 609] on span "2j" at bounding box center [239, 613] width 77 height 19
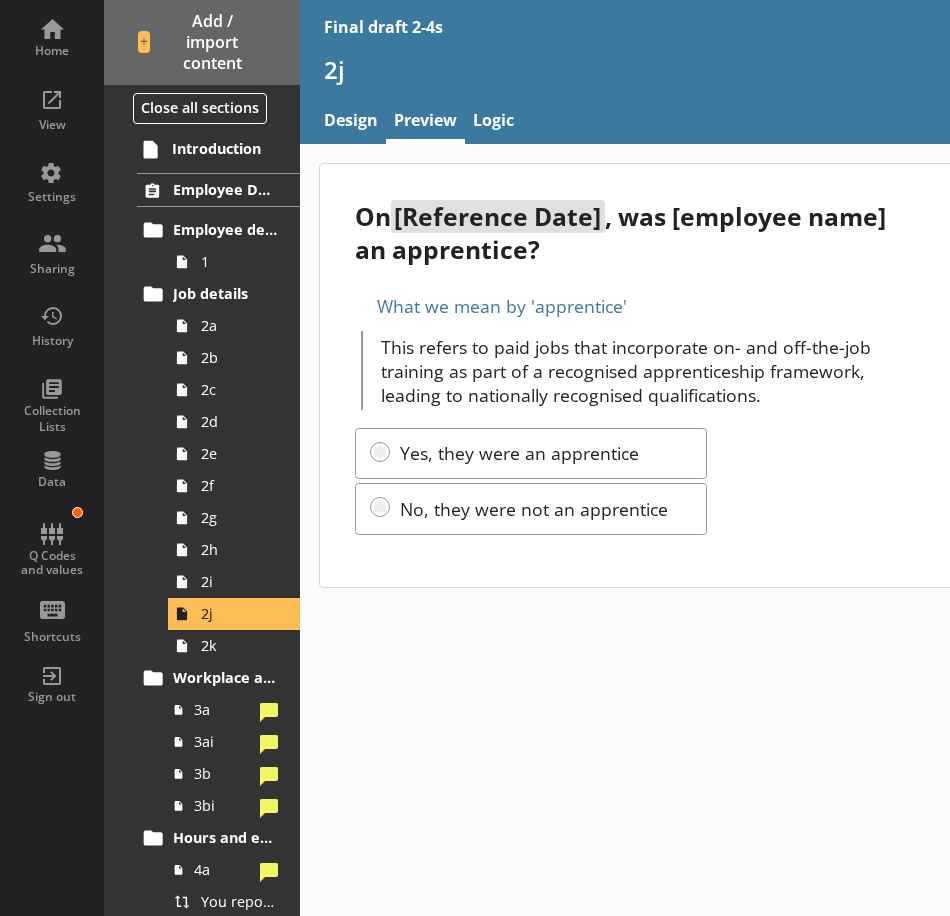
click at [483, 94] on div "2j" at bounding box center [750, 77] width 900 height 47
click at [490, 103] on link "Logic" at bounding box center [493, 122] width 57 height 43
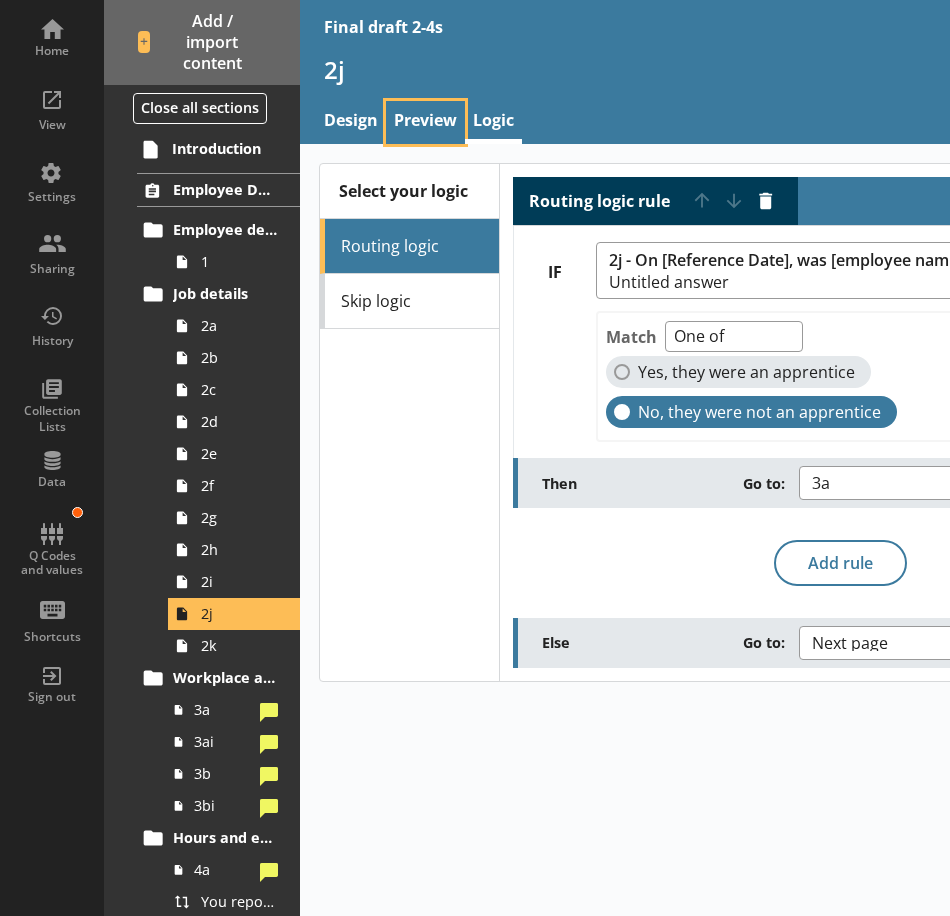
click at [435, 125] on link "Preview" at bounding box center [425, 122] width 79 height 43
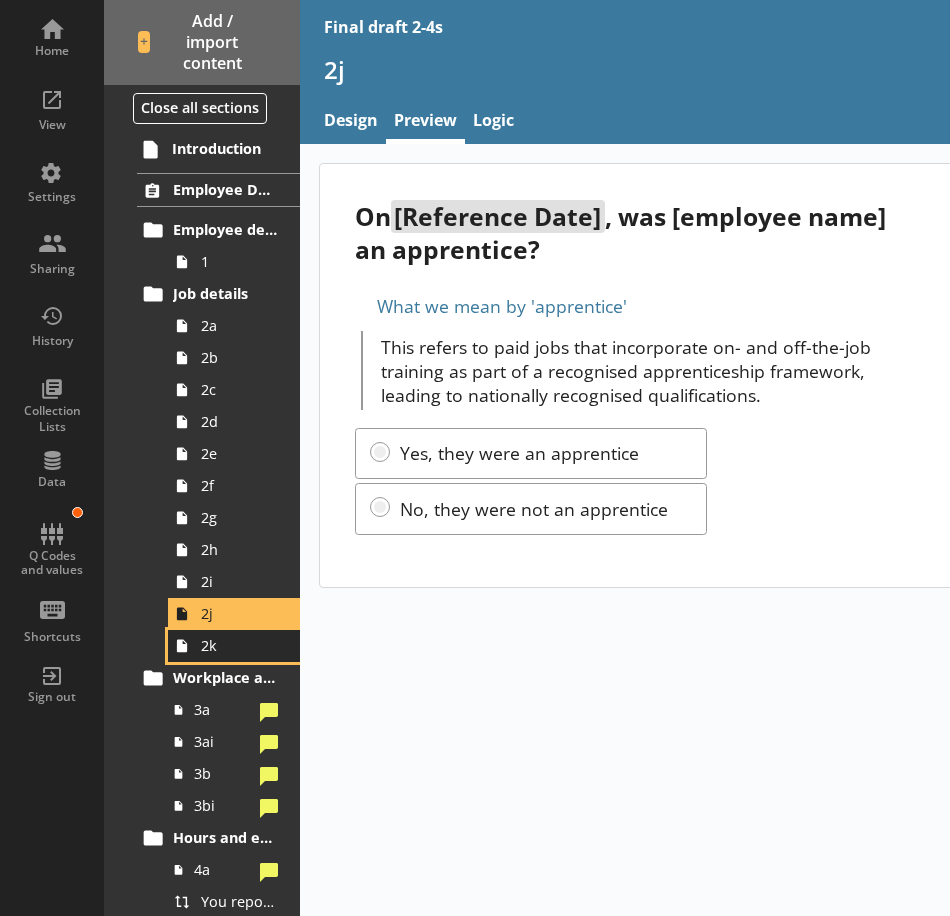
click at [249, 644] on span "2k" at bounding box center [239, 645] width 77 height 19
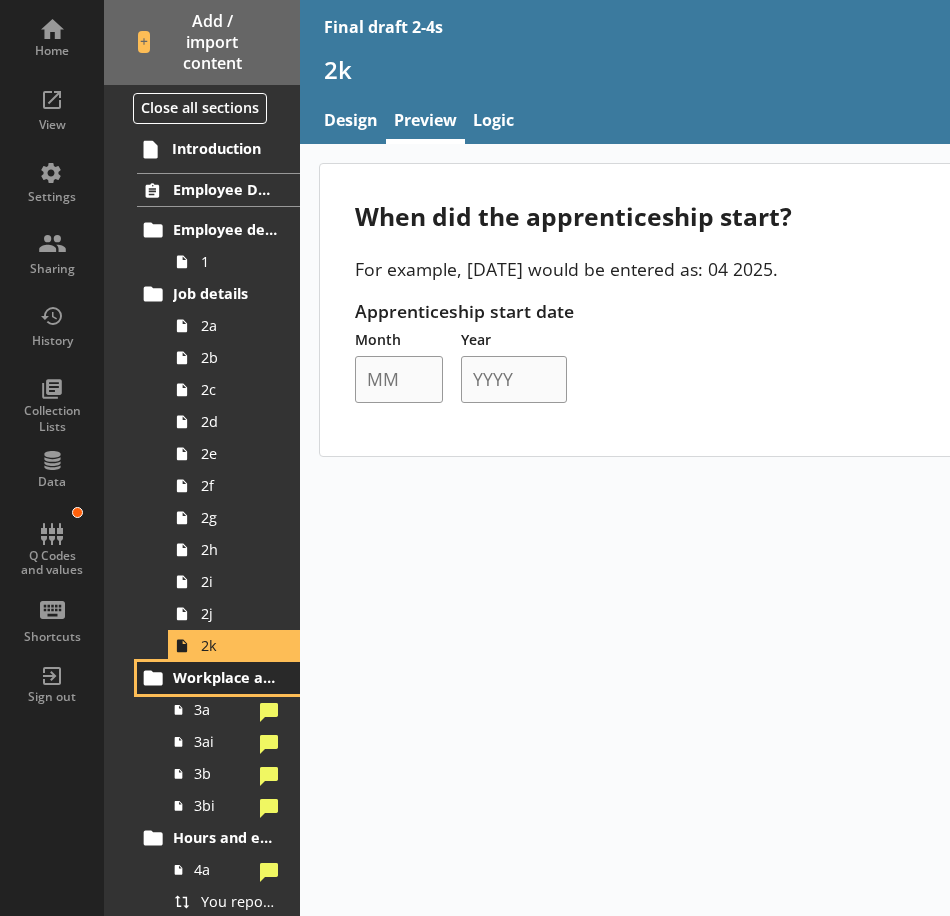
click at [193, 677] on span "Workplace and Home Postcodes" at bounding box center [226, 677] width 106 height 19
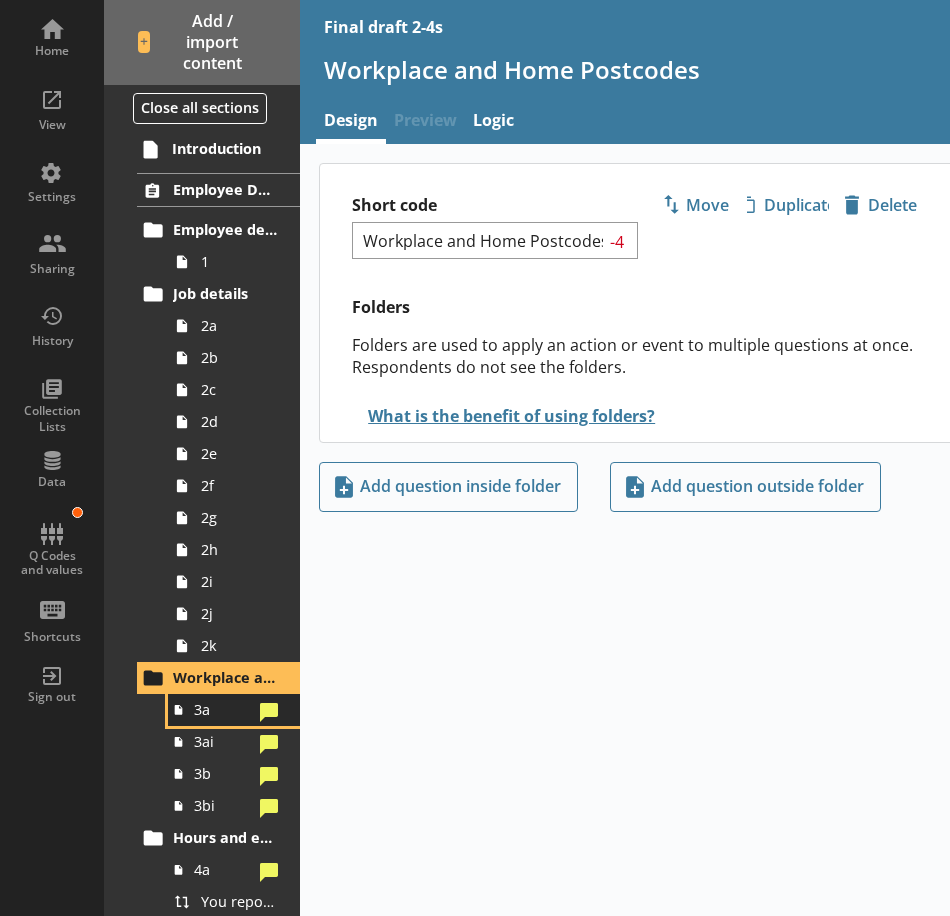
click at [212, 716] on span "3a" at bounding box center [223, 709] width 58 height 19
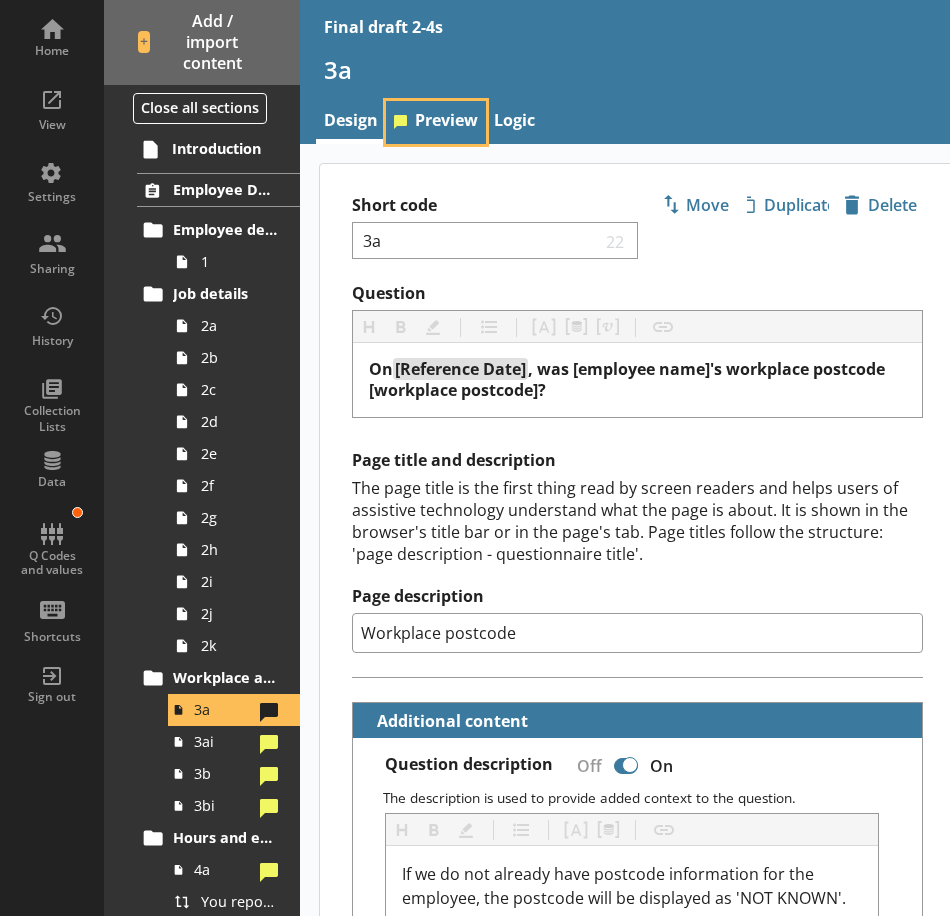
click at [461, 116] on link "Preview" at bounding box center [436, 122] width 100 height 43
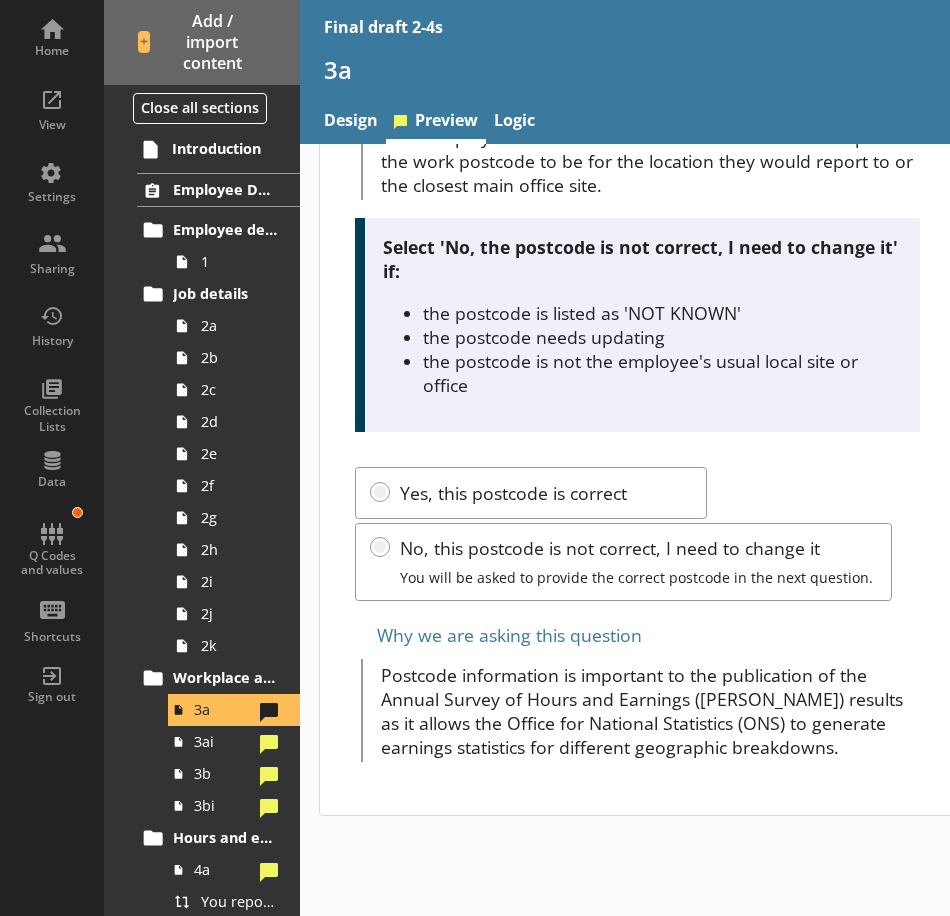
scroll to position [400, 0]
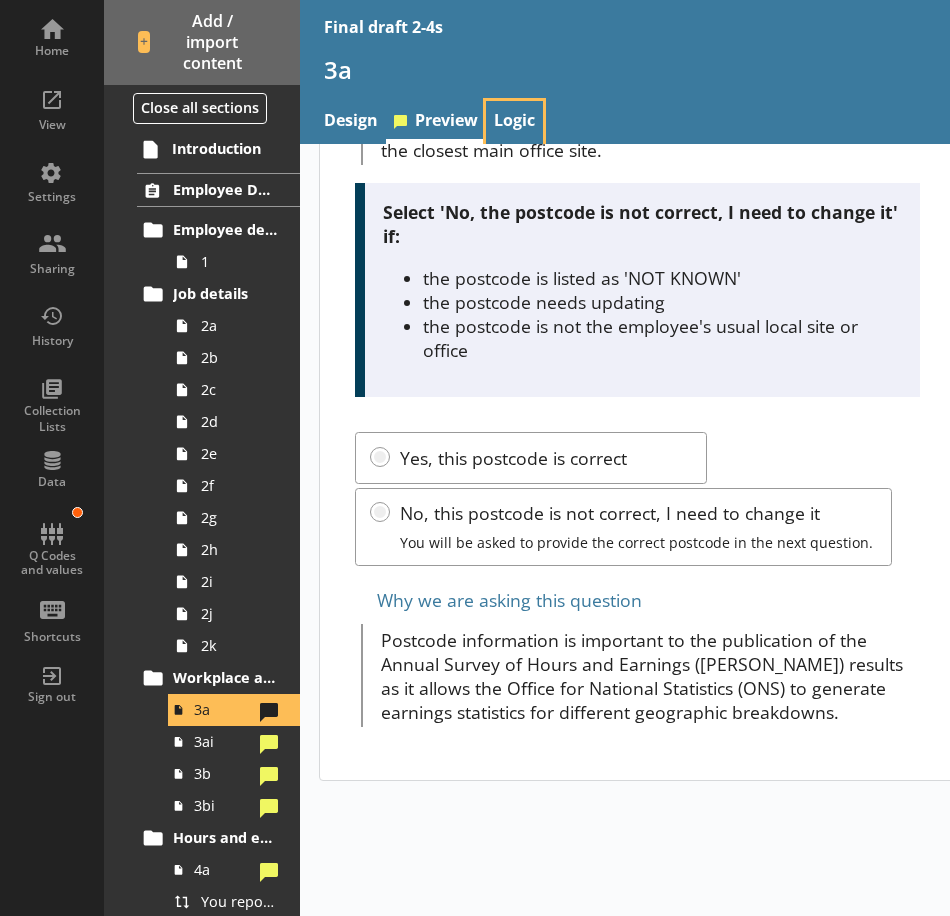
click at [520, 111] on link "Logic" at bounding box center [514, 122] width 57 height 43
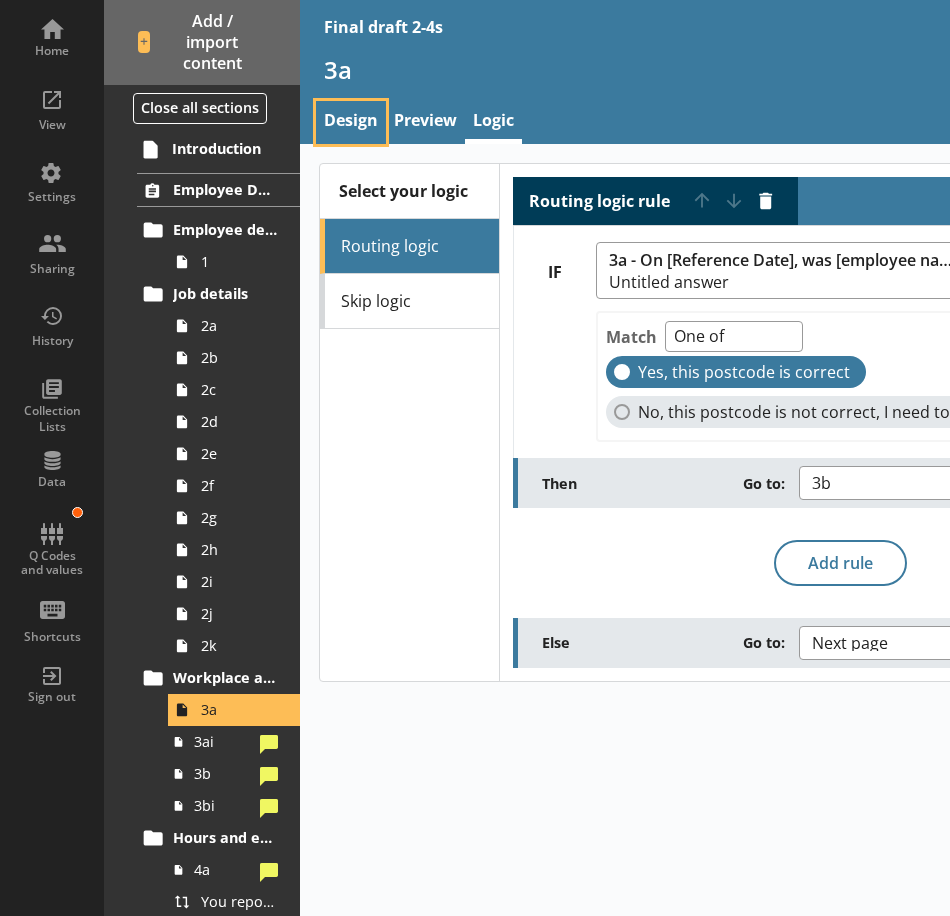
click at [370, 123] on link "Design" at bounding box center [351, 122] width 70 height 43
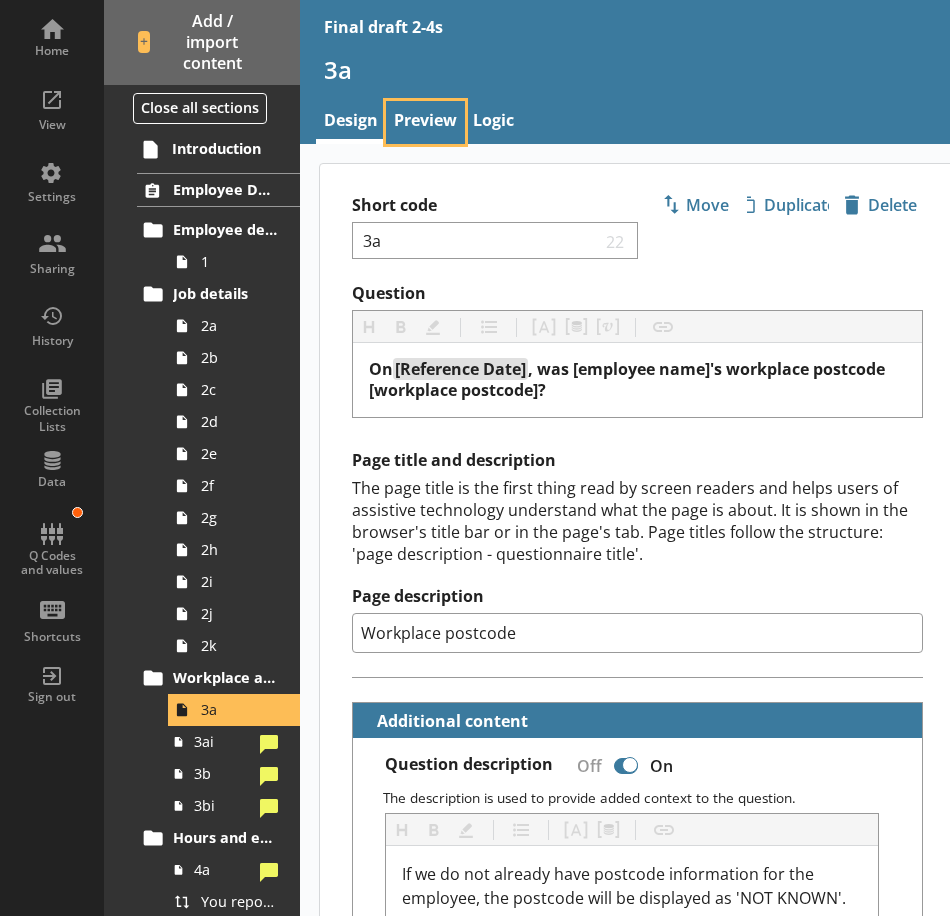
click at [429, 123] on link "Preview" at bounding box center [425, 122] width 79 height 43
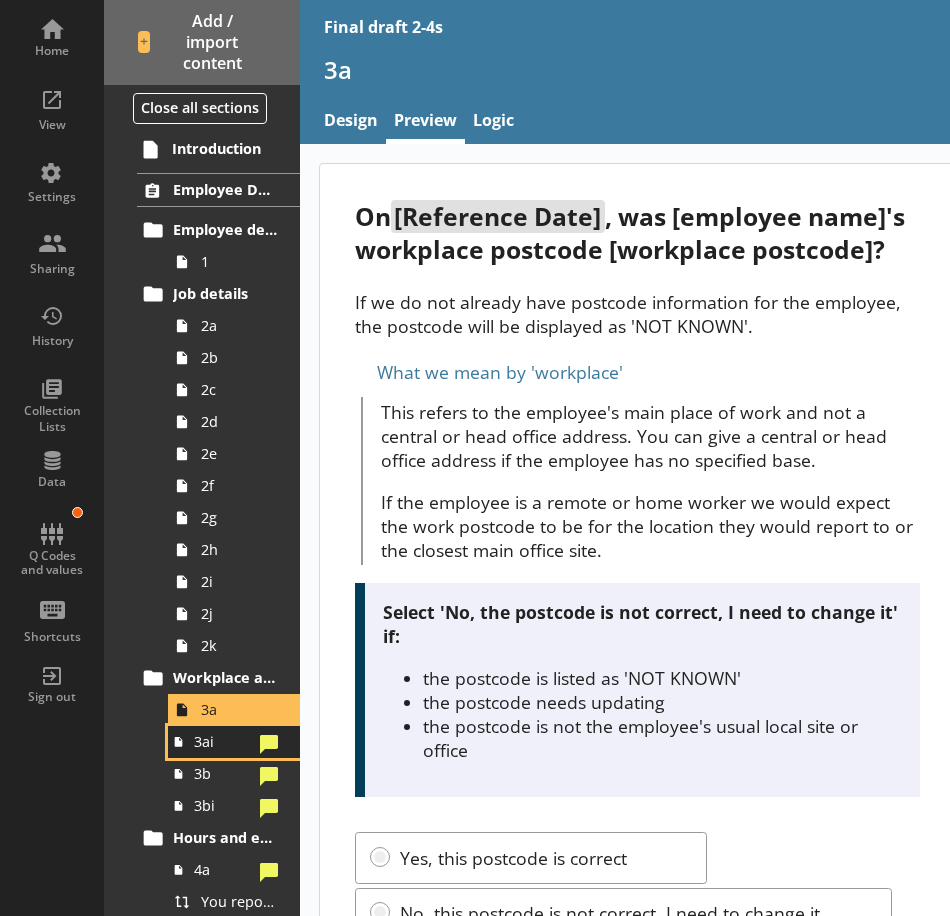
click at [208, 745] on span "3ai" at bounding box center [223, 741] width 58 height 19
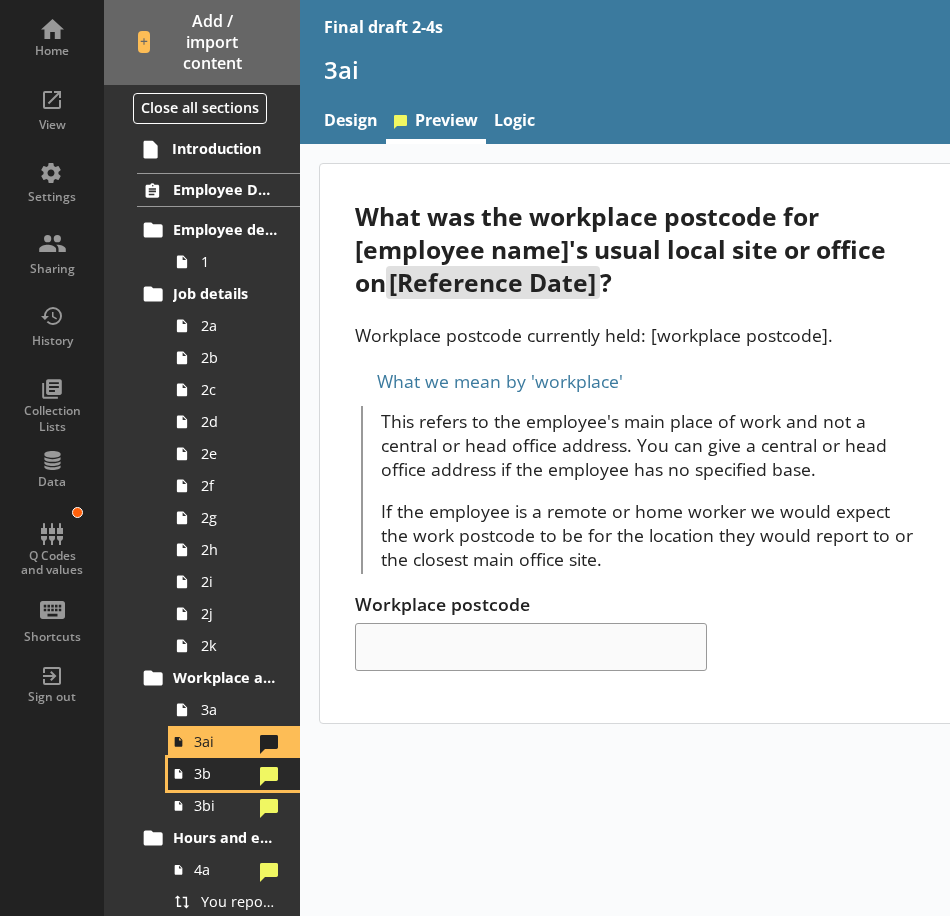
click at [208, 773] on span "3b" at bounding box center [223, 773] width 58 height 19
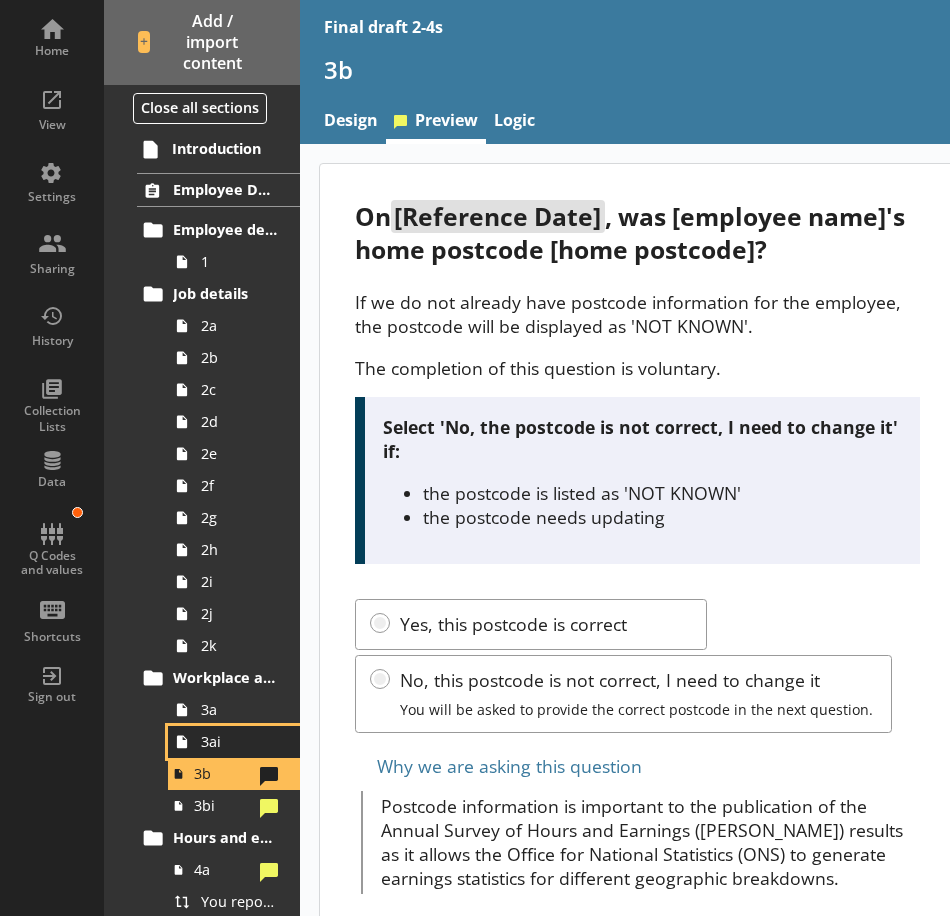
click at [242, 744] on span "3ai" at bounding box center [239, 741] width 77 height 19
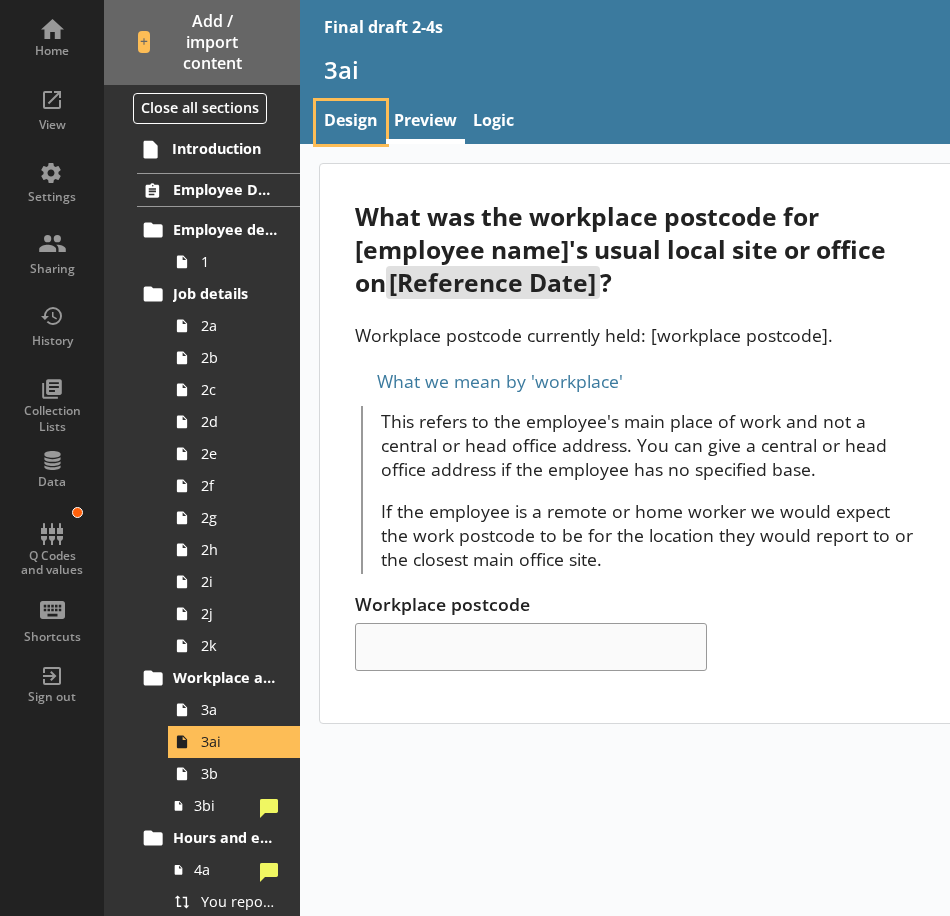
click at [360, 118] on link "Design" at bounding box center [351, 122] width 70 height 43
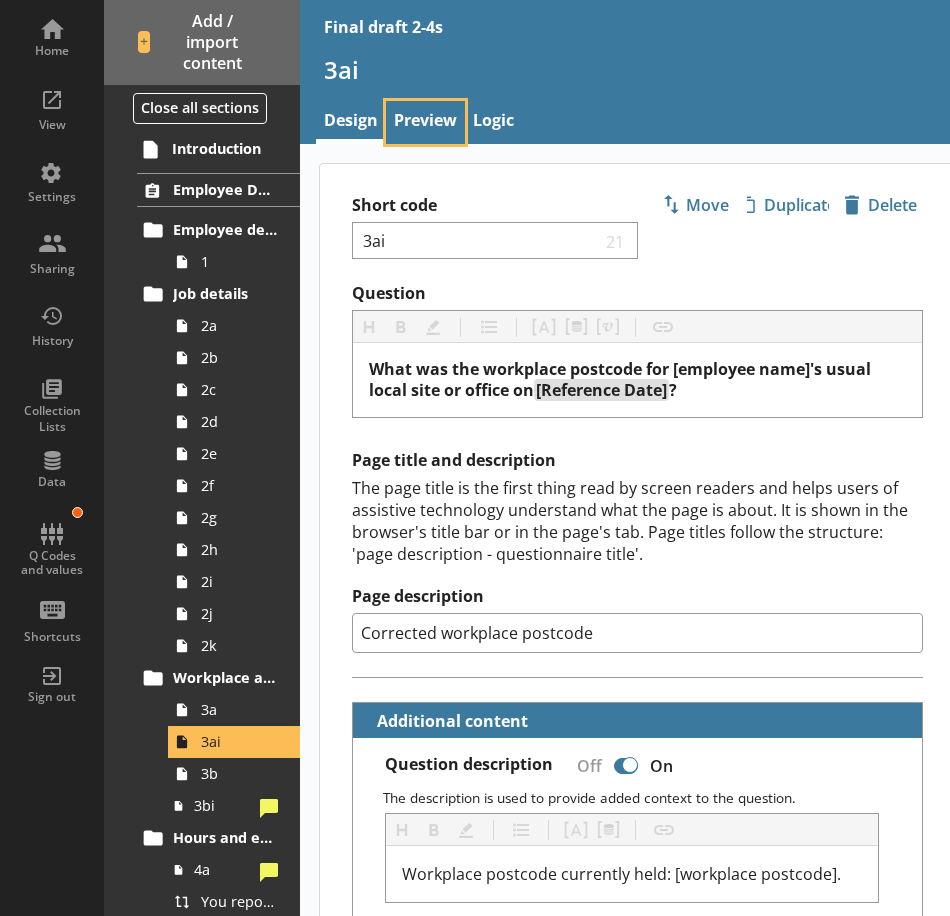
click at [419, 117] on link "Preview" at bounding box center [425, 122] width 79 height 43
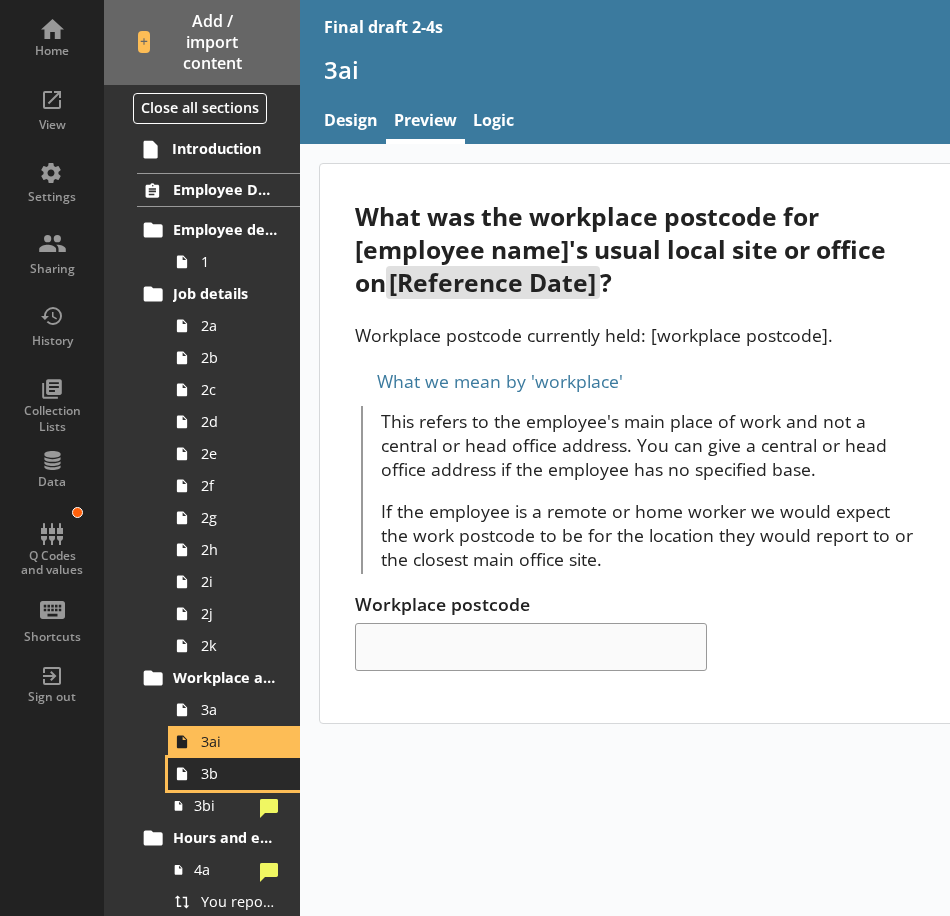
click at [218, 773] on span "3b" at bounding box center [239, 773] width 77 height 19
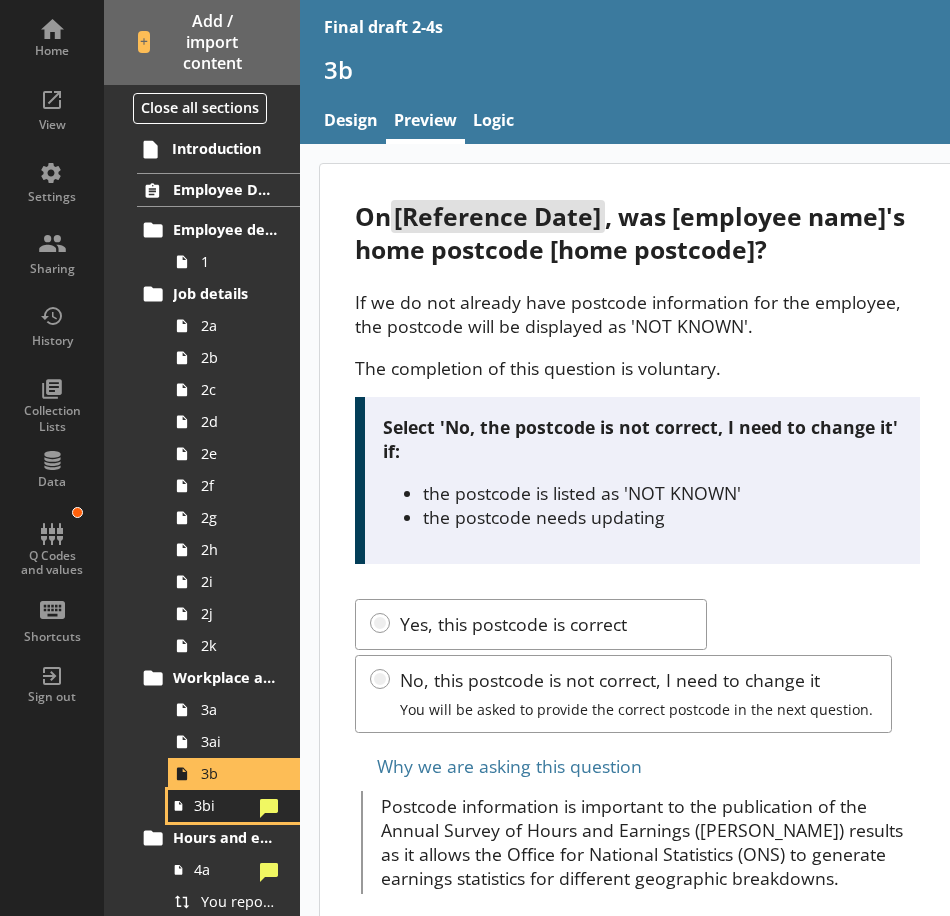
click at [216, 802] on span "3bi" at bounding box center [223, 805] width 58 height 19
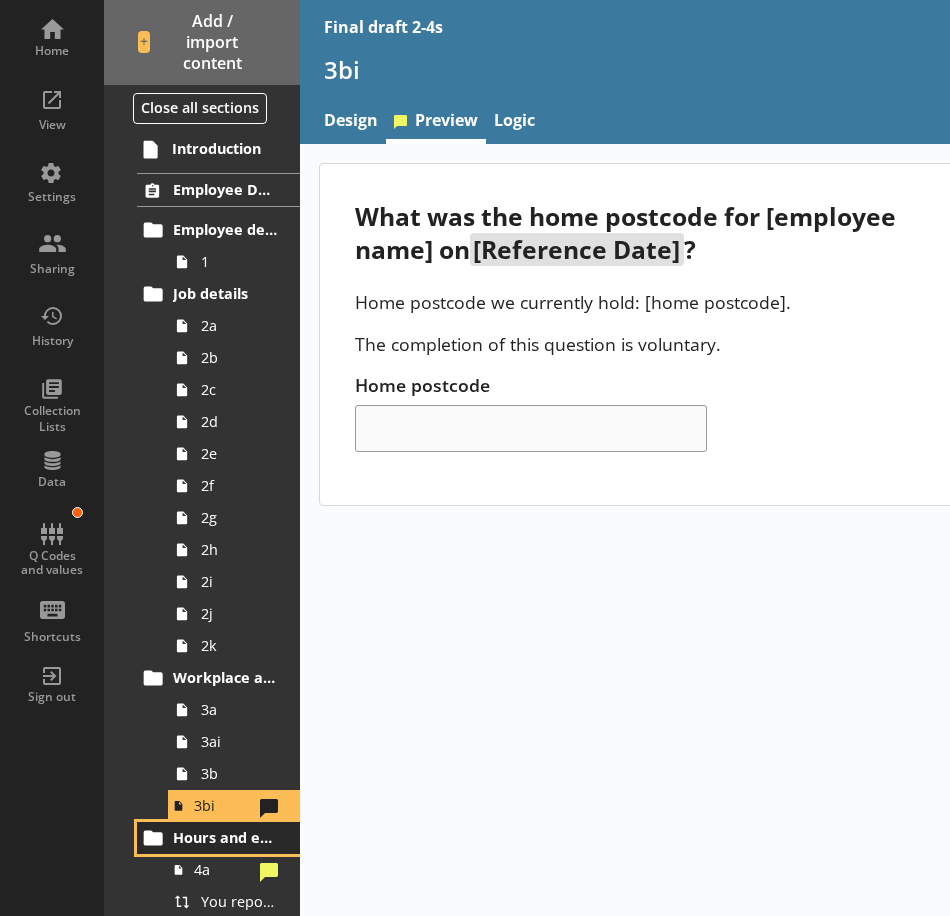
click at [189, 835] on span "Hours and earnings" at bounding box center [226, 837] width 106 height 19
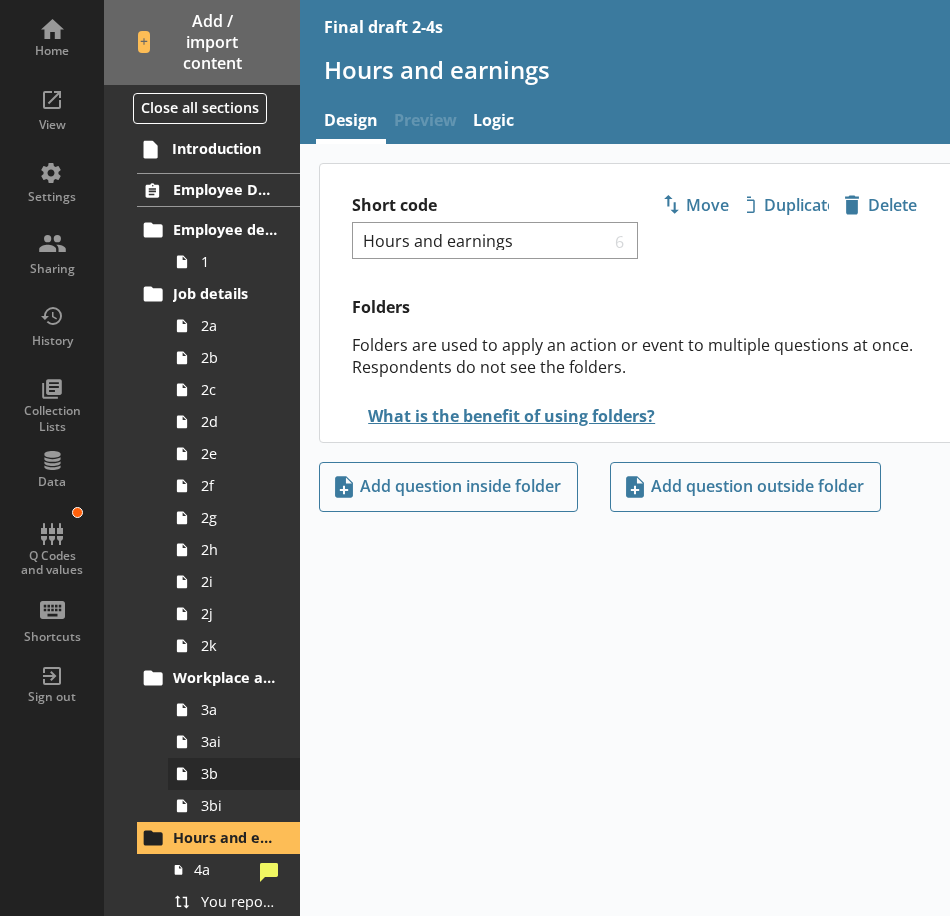
scroll to position [200, 0]
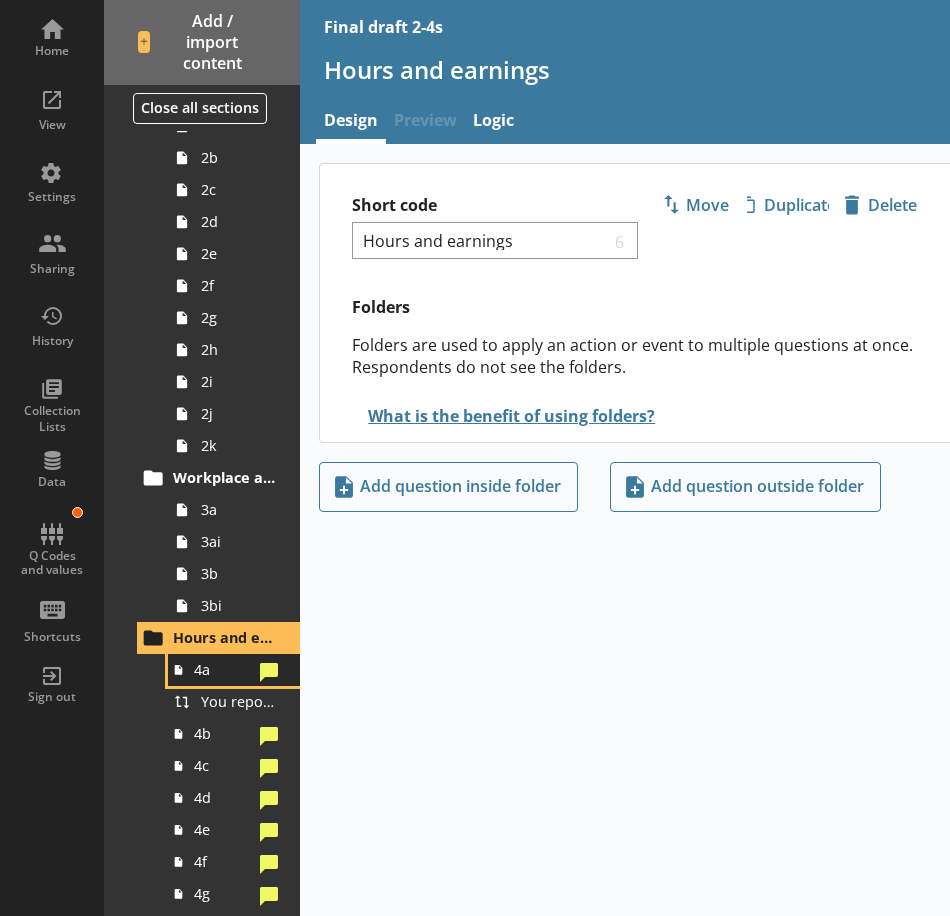
click at [207, 684] on link "4a" at bounding box center [234, 670] width 132 height 32
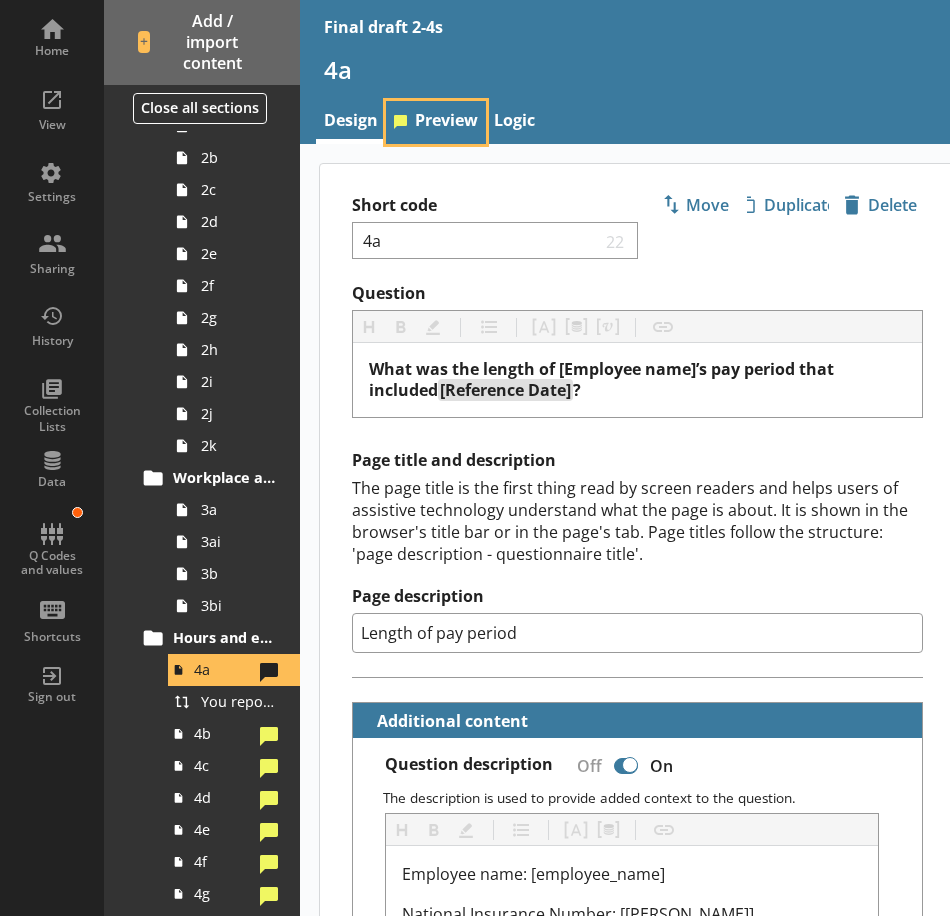
click at [435, 114] on link "Preview" at bounding box center [436, 122] width 100 height 43
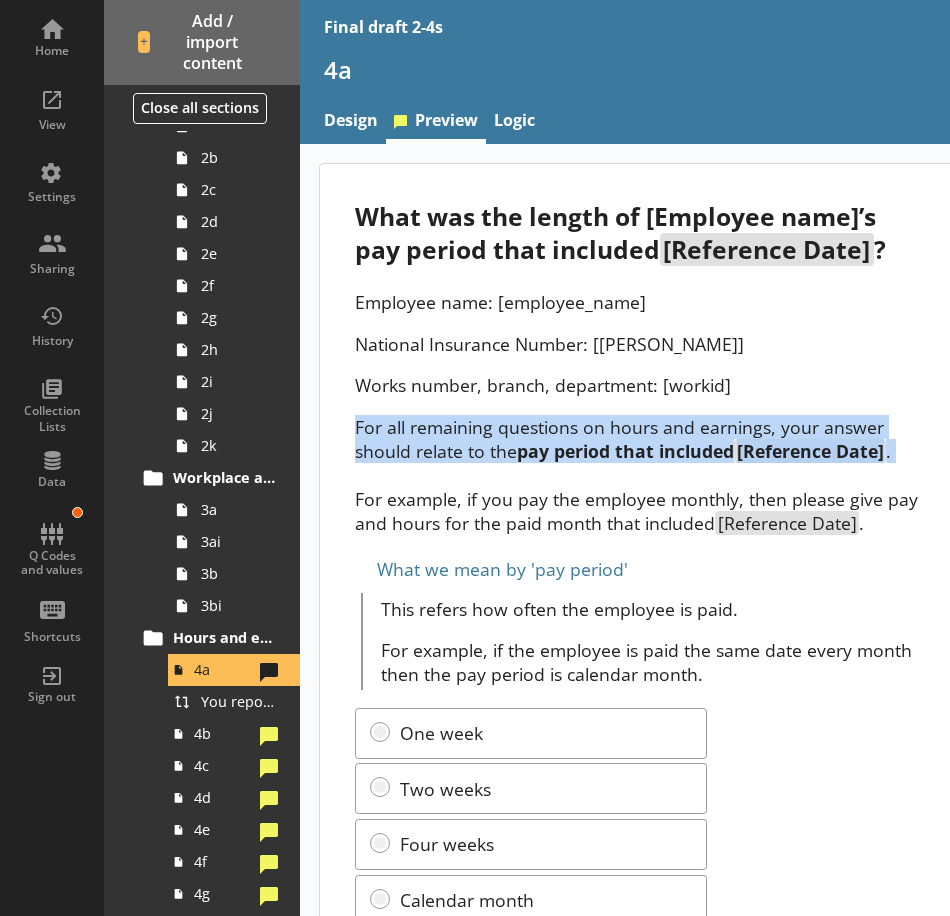
drag, startPoint x: 354, startPoint y: 429, endPoint x: 827, endPoint y: 465, distance: 474.4
click at [827, 465] on div "What was the length of [Employee name]’s pay period that included [Reference Da…" at bounding box center [637, 640] width 635 height 952
copy p "For all remaining questions on hours and earnings, your answer should relate to…"
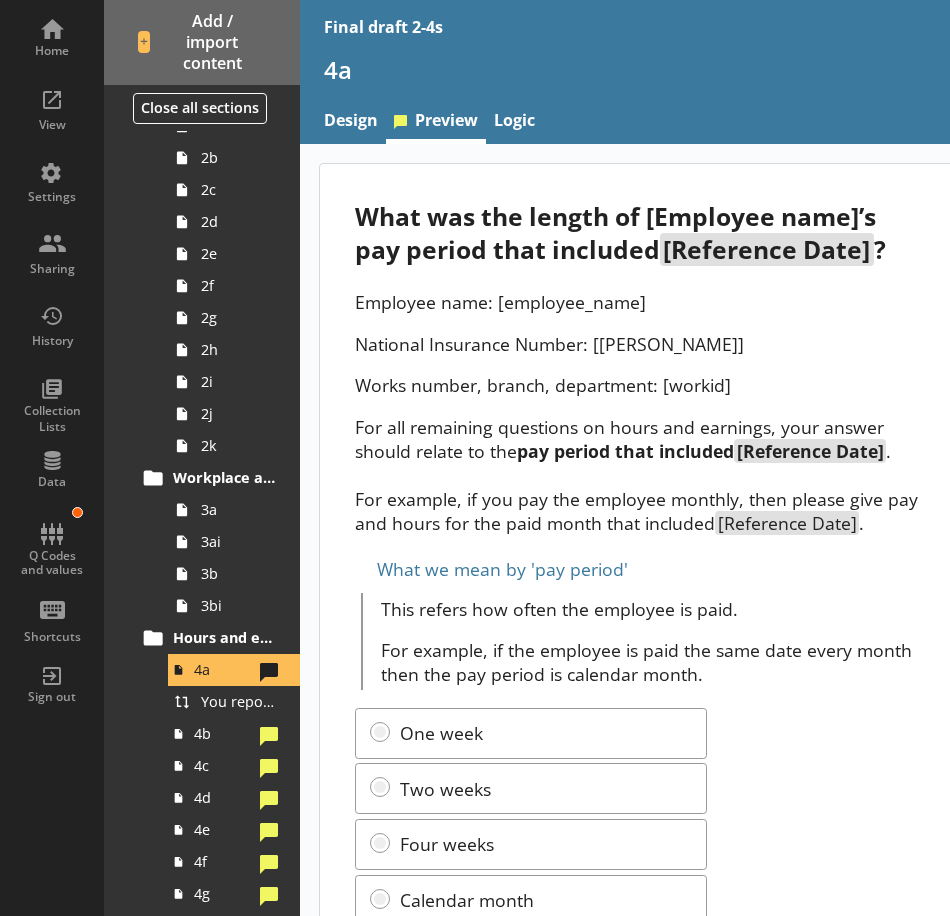
click at [668, 546] on div "What was the length of [Employee name]’s pay period that included [Reference Da…" at bounding box center [637, 640] width 635 height 952
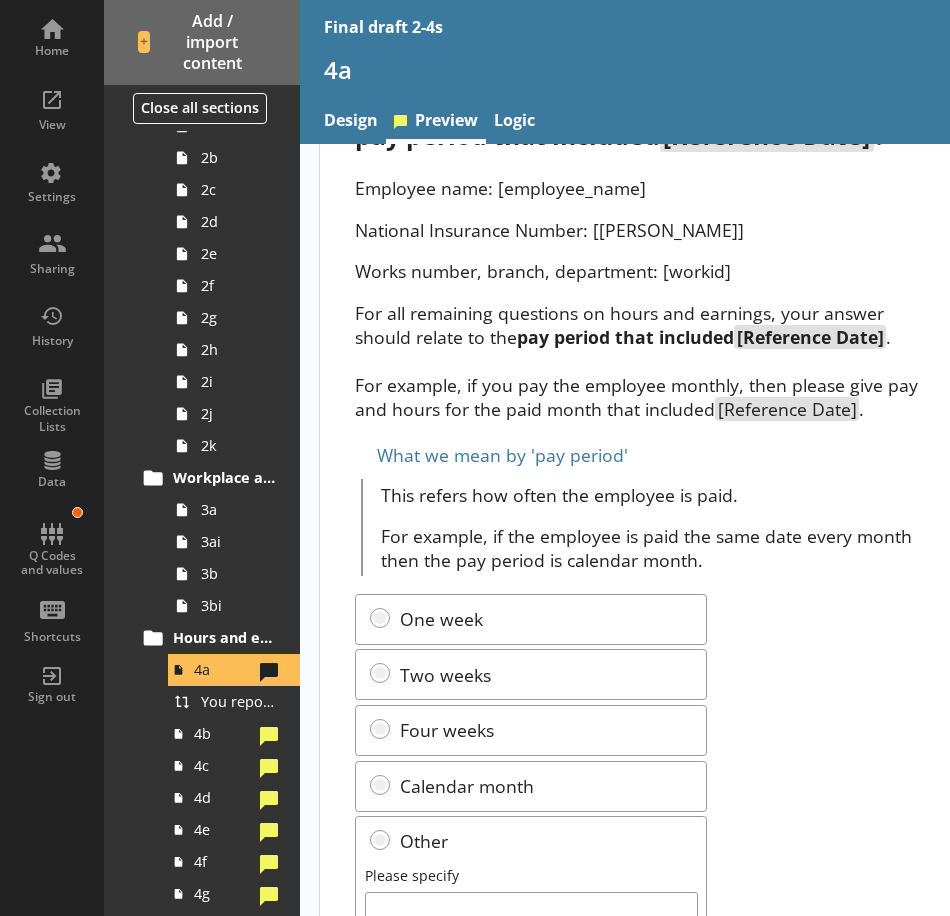
scroll to position [100, 0]
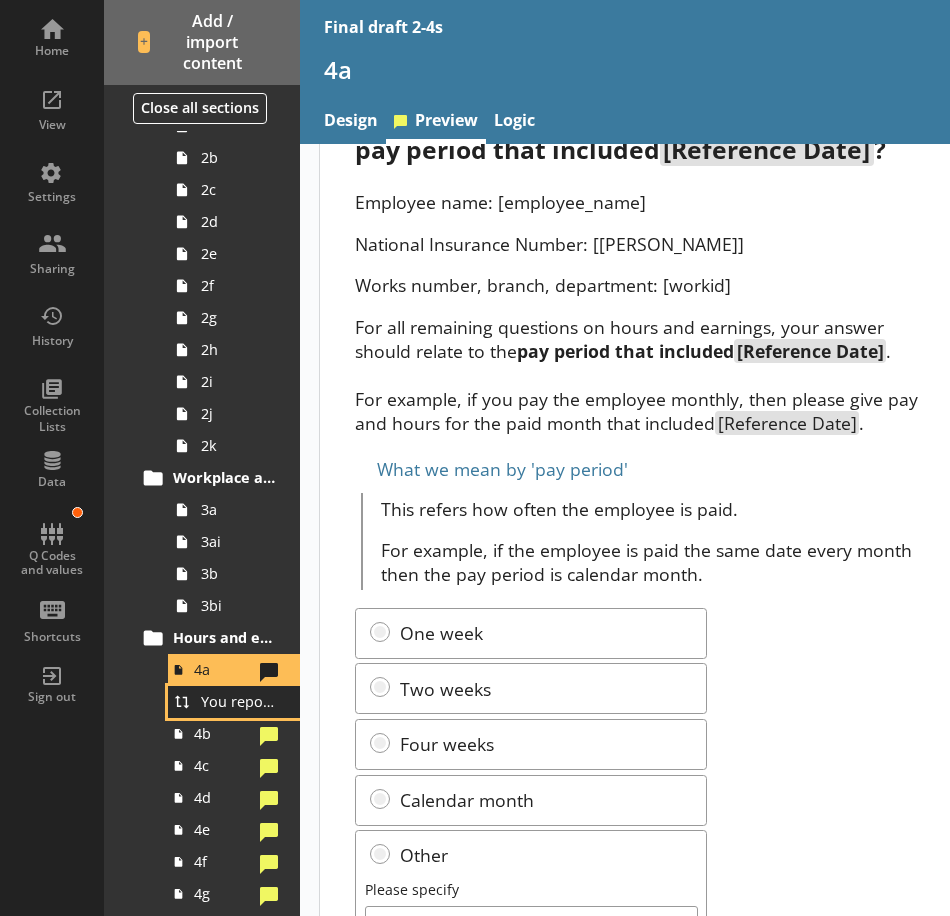
click at [228, 705] on span "You reported [employee name]'s pay period that included [Reference Date] to be …" at bounding box center [239, 701] width 77 height 19
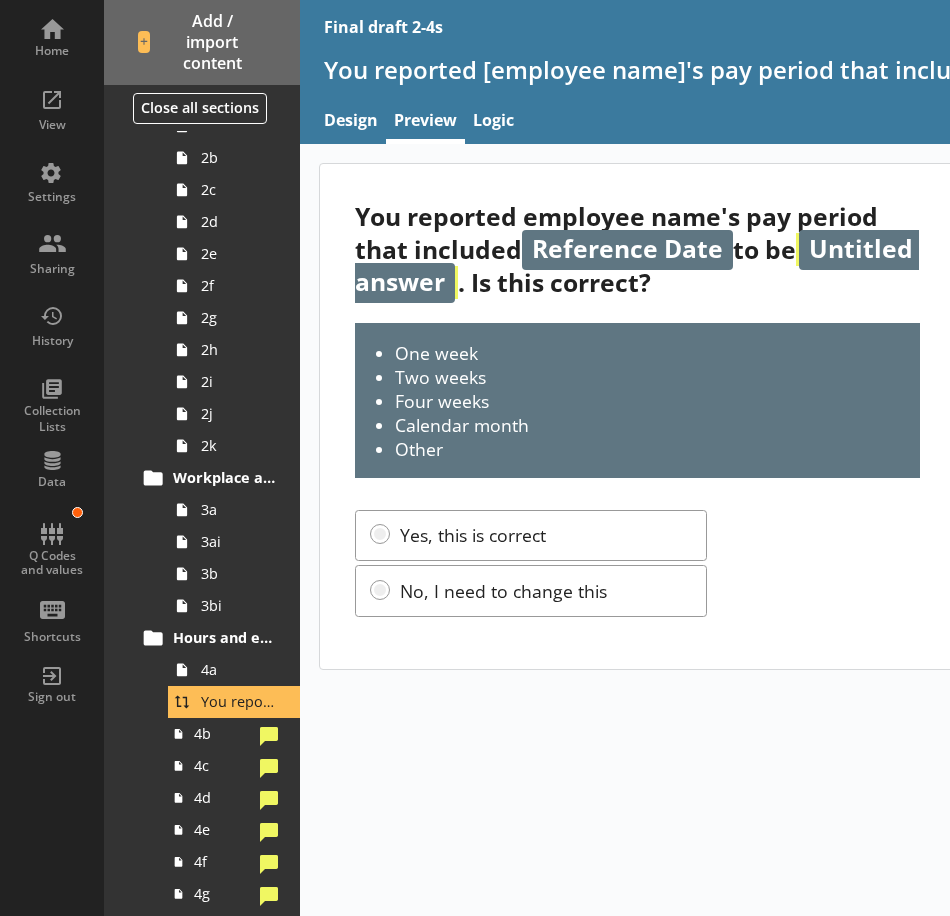
click at [756, 782] on div "You reported employee name's pay period that included Reference Date to be Unti…" at bounding box center [750, 530] width 900 height 772
click at [206, 748] on link "4b" at bounding box center [234, 734] width 132 height 32
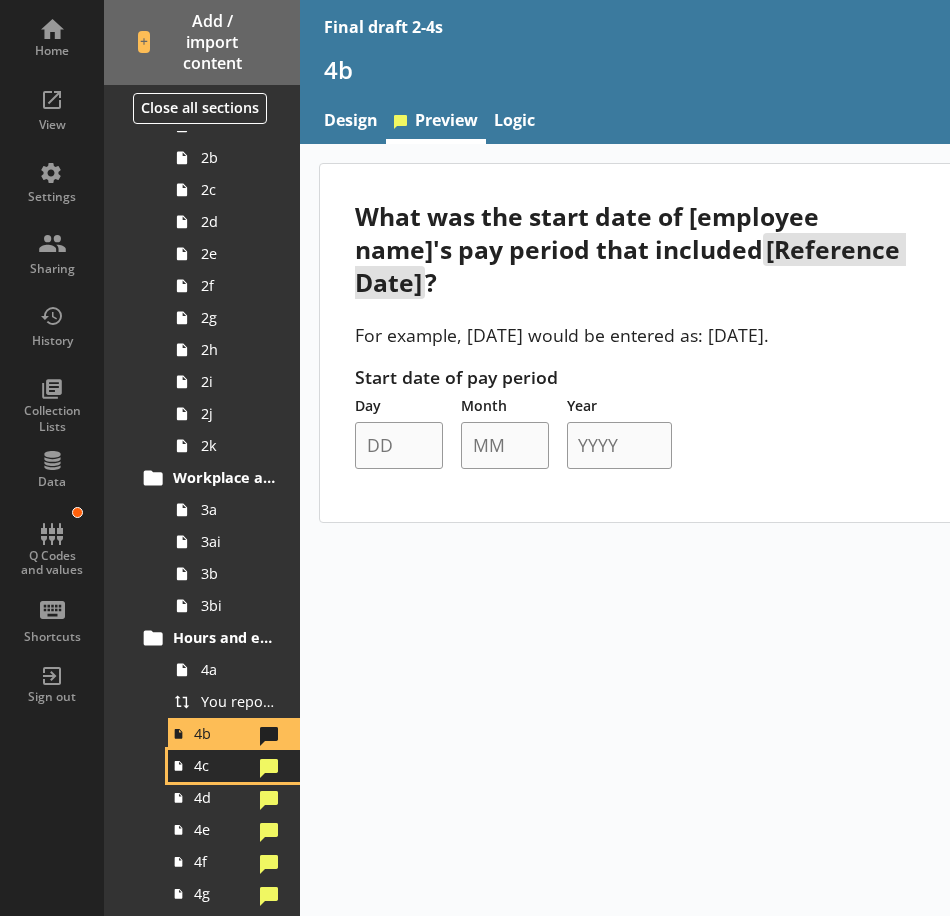
click at [216, 764] on span "4c" at bounding box center [223, 765] width 58 height 19
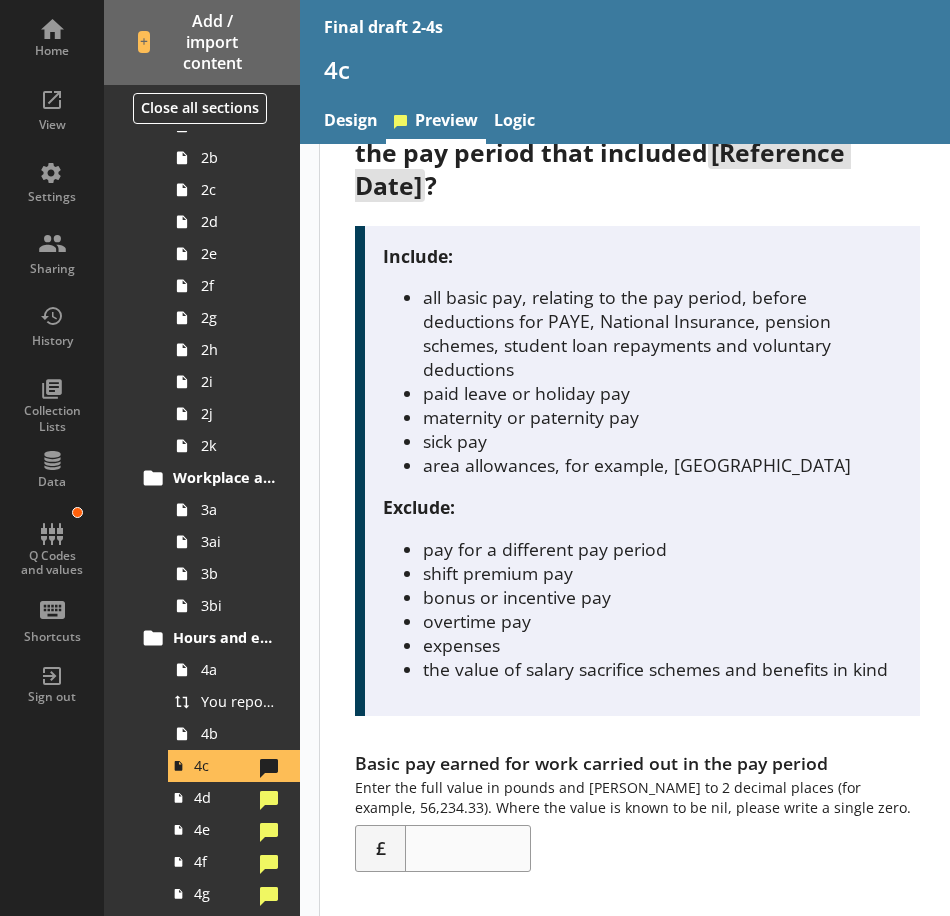
scroll to position [100, 0]
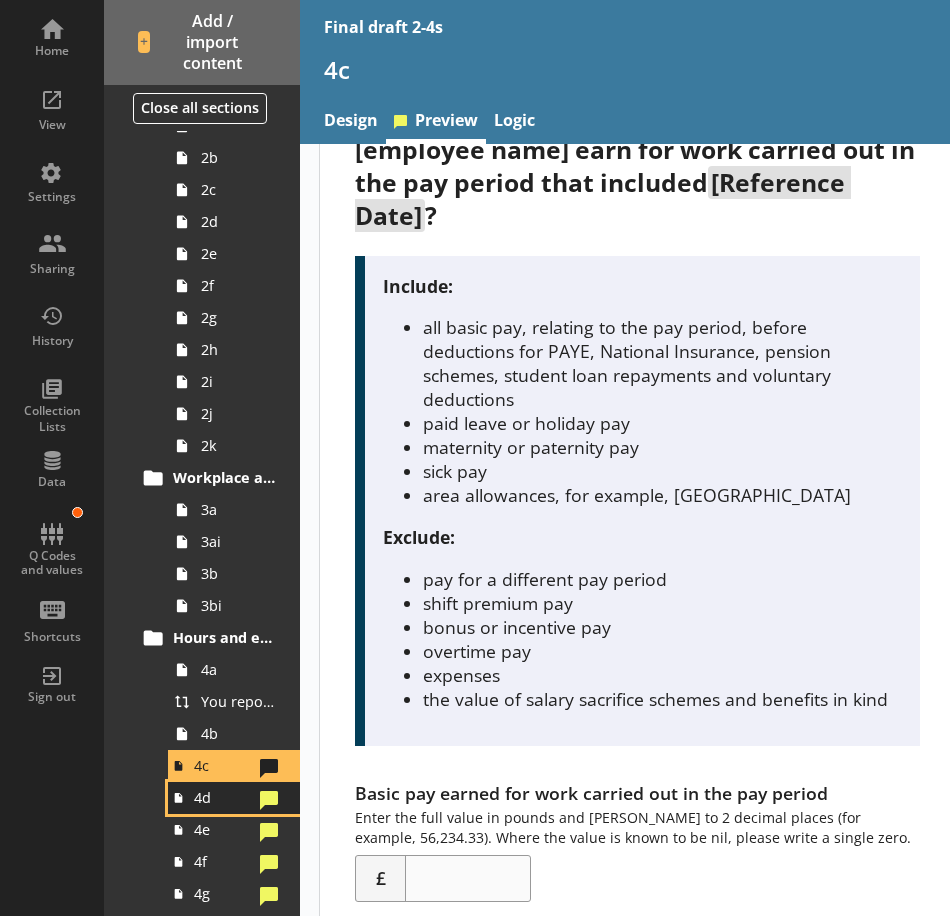
click at [205, 795] on span "4d" at bounding box center [223, 797] width 58 height 19
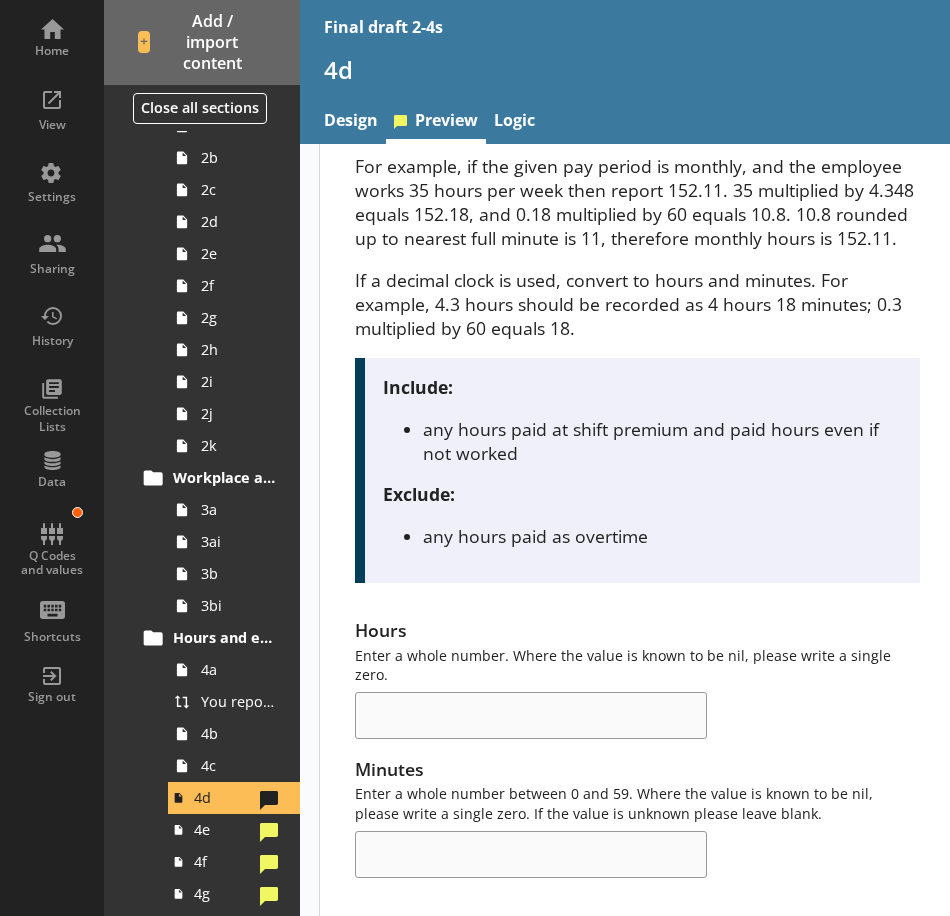
scroll to position [400, 0]
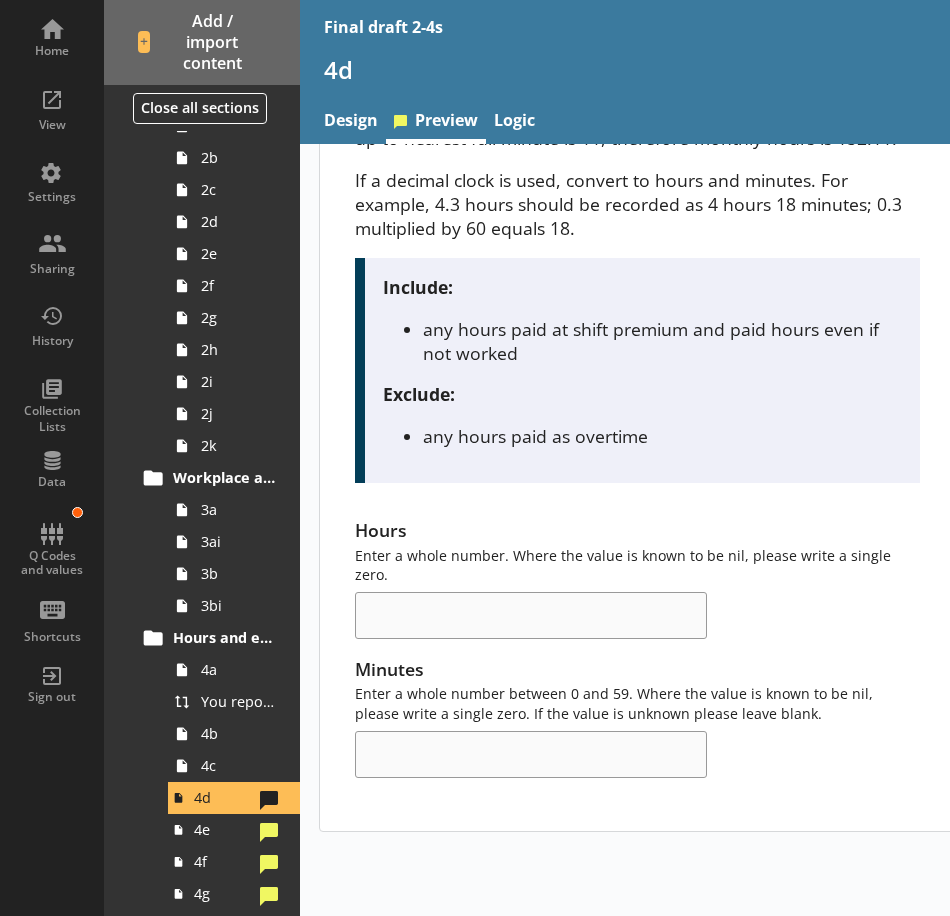
click at [758, 772] on div "Minutes Enter a whole number between 0 and 59. Where the value is known to be n…" at bounding box center [637, 717] width 564 height 121
click at [724, 769] on div "Minutes Enter a whole number between 0 and 59. Where the value is known to be n…" at bounding box center [637, 717] width 564 height 121
drag, startPoint x: 725, startPoint y: 769, endPoint x: 771, endPoint y: 771, distance: 46.0
click at [771, 771] on div "Minutes Enter a whole number between 0 and 59. Where the value is known to be n…" at bounding box center [637, 717] width 564 height 121
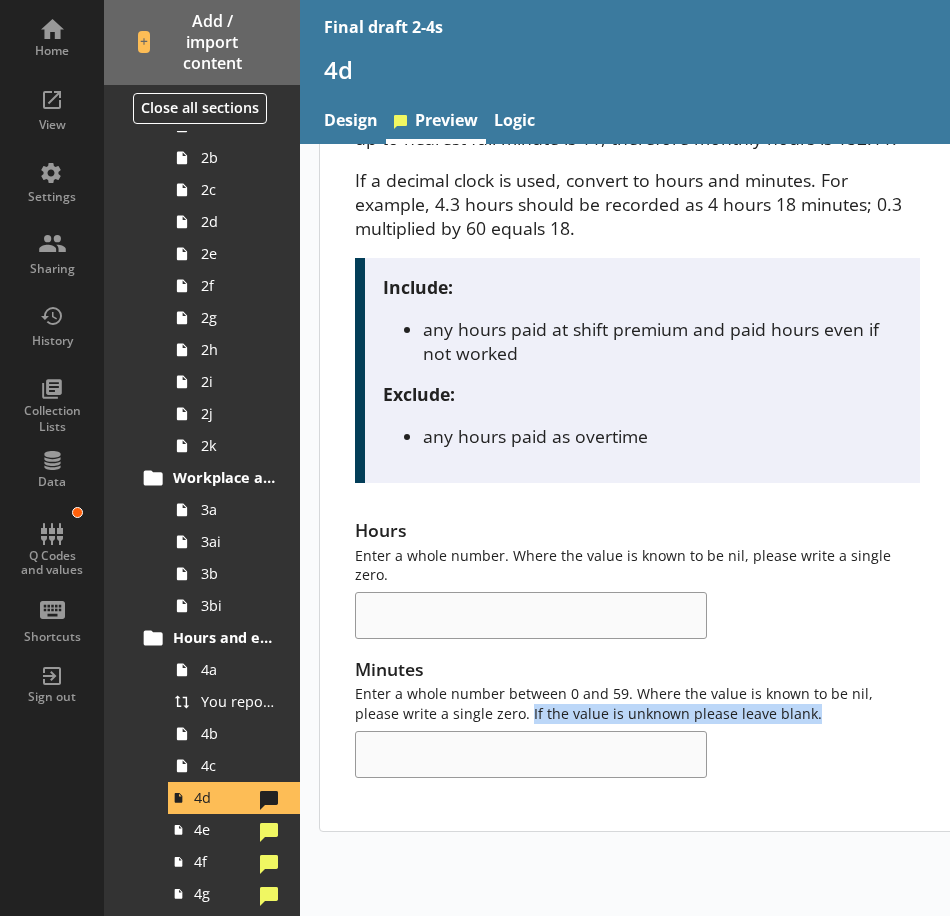
drag, startPoint x: 710, startPoint y: 768, endPoint x: 482, endPoint y: 771, distance: 228.0
click at [482, 771] on div "Minutes Enter a whole number between 0 and 59. Where the value is known to be n…" at bounding box center [637, 717] width 564 height 121
copy div "If the value is unknown please leave blank."
click at [215, 831] on span "4e" at bounding box center [223, 829] width 58 height 19
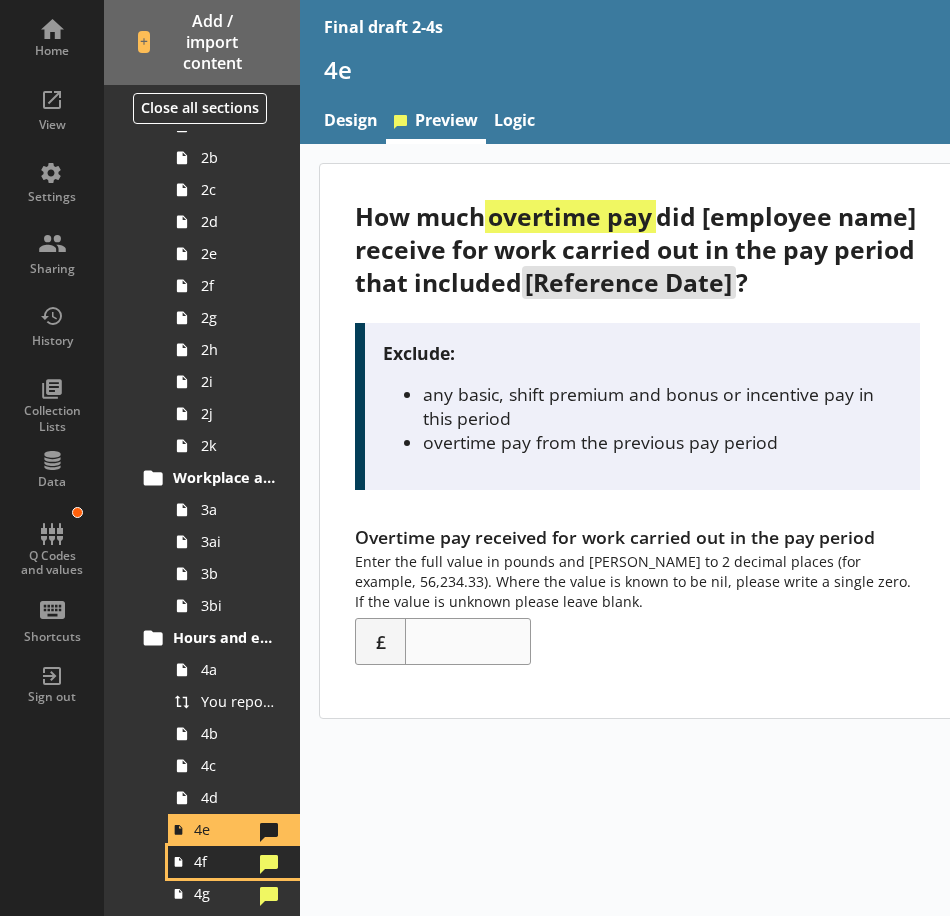
click at [194, 861] on span "4f" at bounding box center [223, 861] width 58 height 19
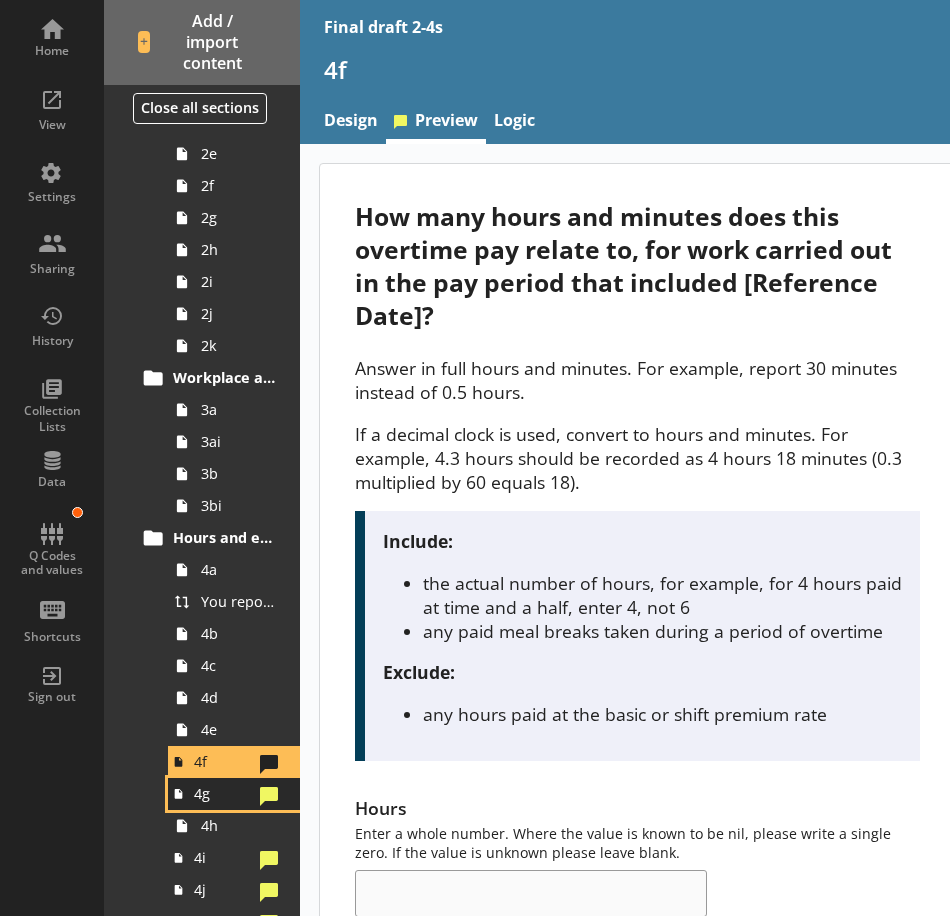
click at [216, 806] on link "4g" at bounding box center [234, 794] width 132 height 32
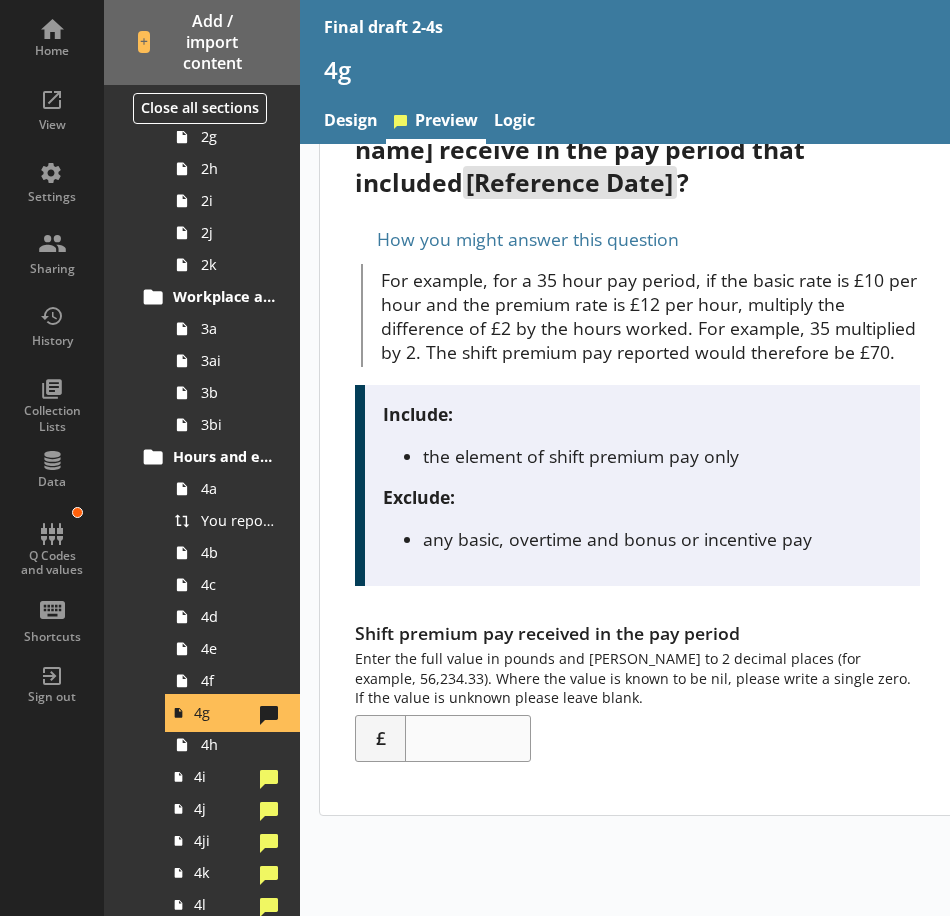
scroll to position [122, 0]
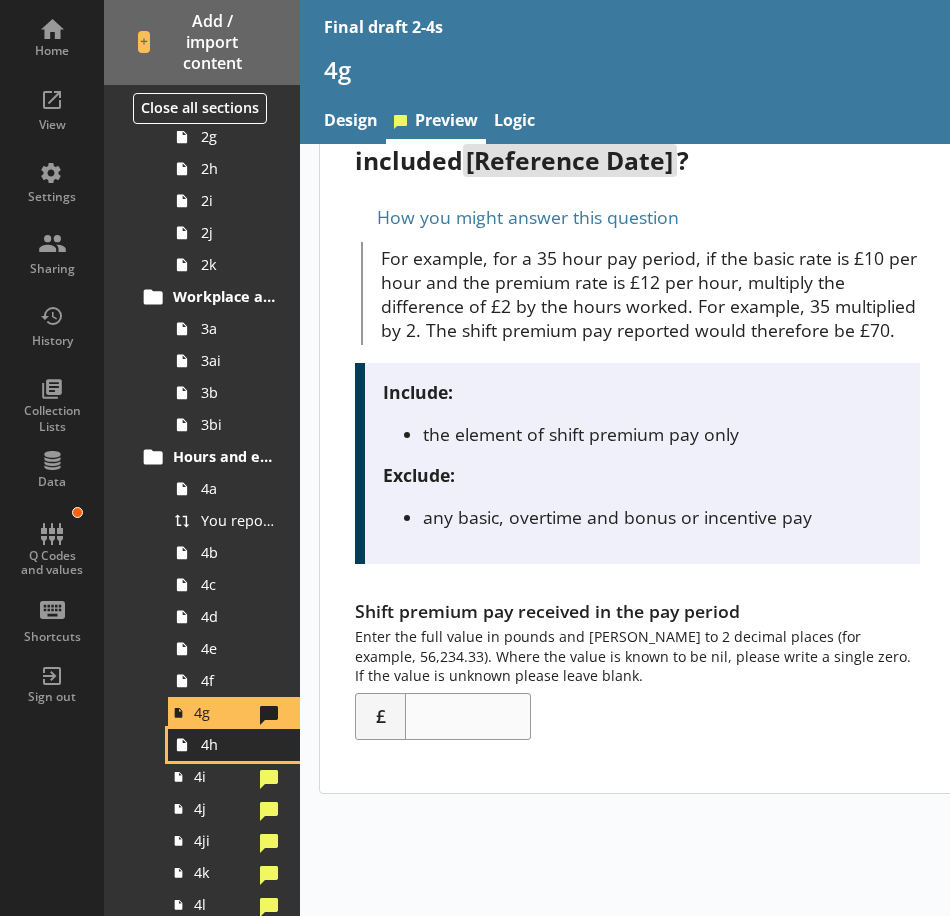
click at [208, 751] on span "4h" at bounding box center [239, 744] width 77 height 19
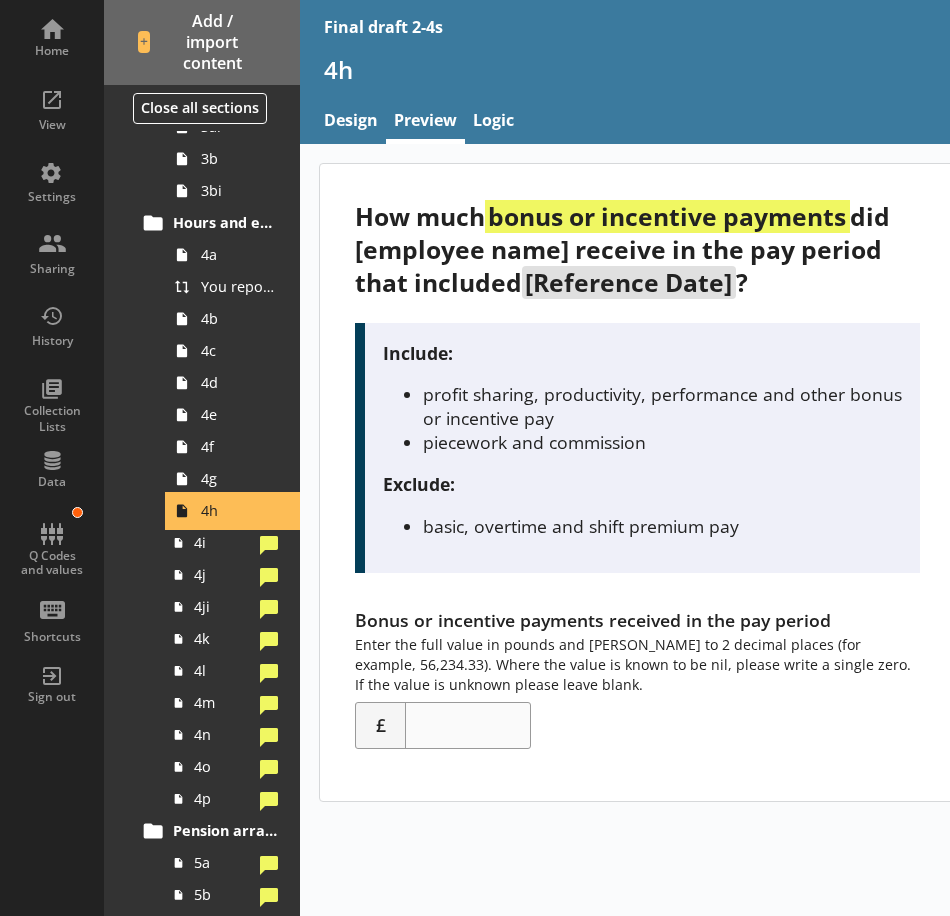
scroll to position [681, 0]
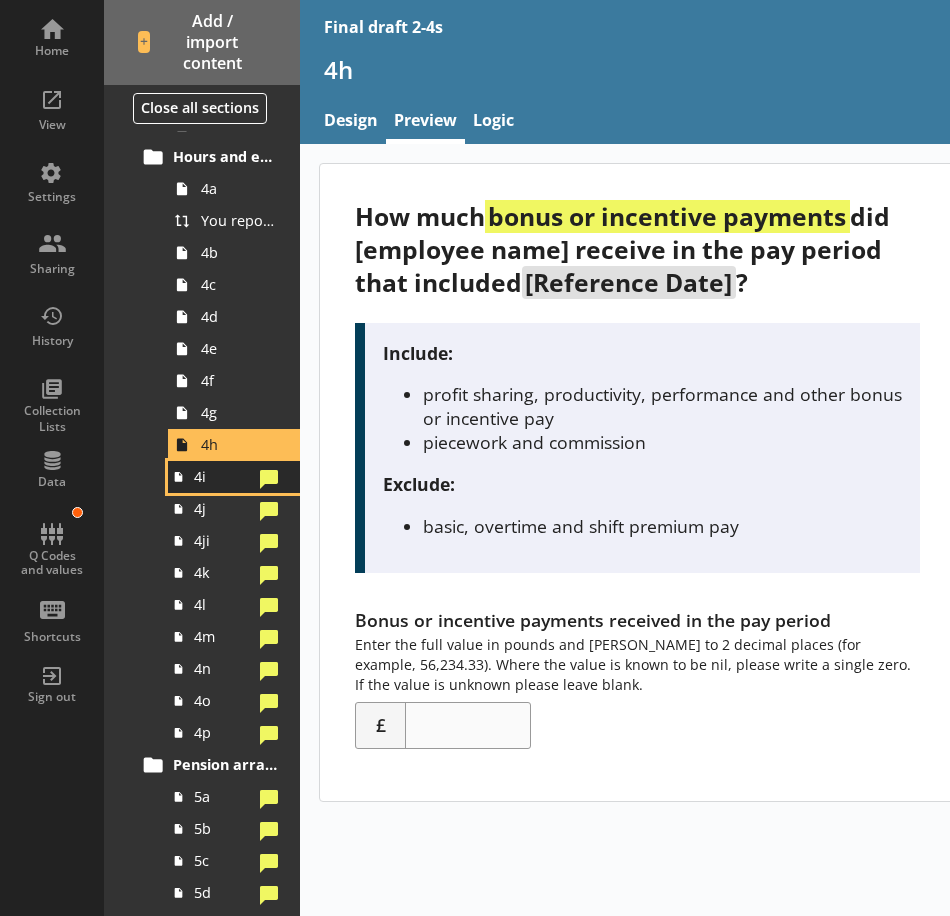
click at [215, 486] on span "4i" at bounding box center [223, 476] width 58 height 19
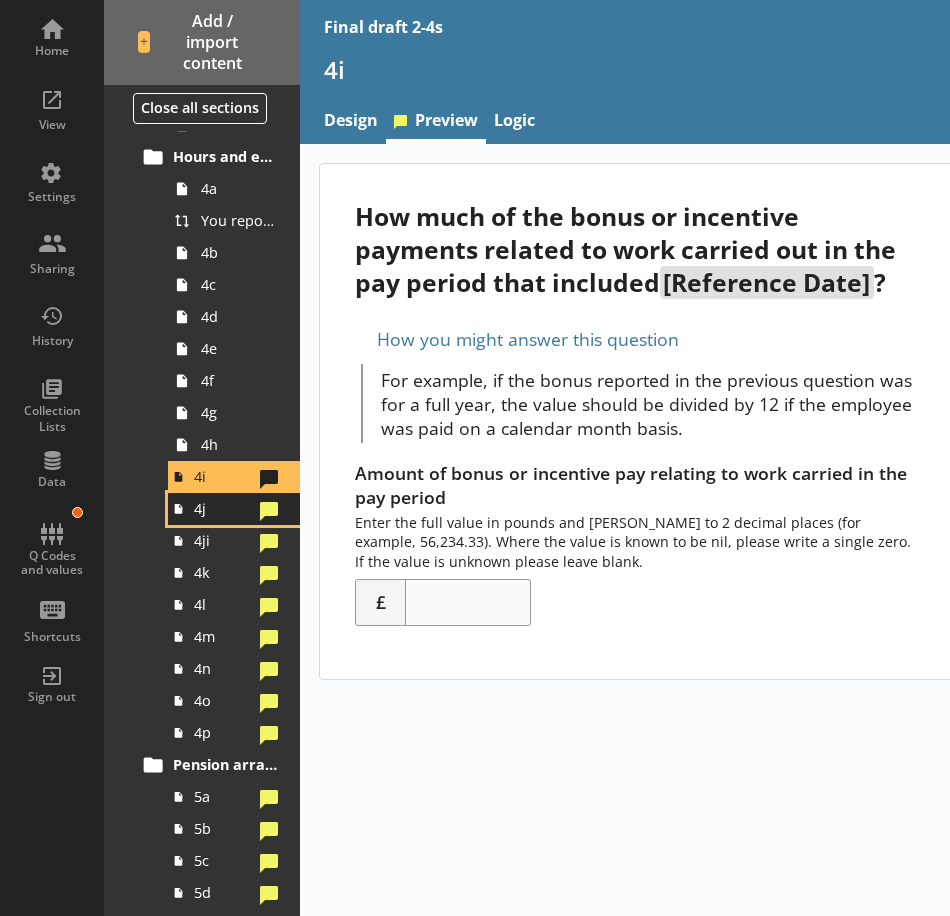
click at [222, 518] on span "4j" at bounding box center [223, 508] width 58 height 19
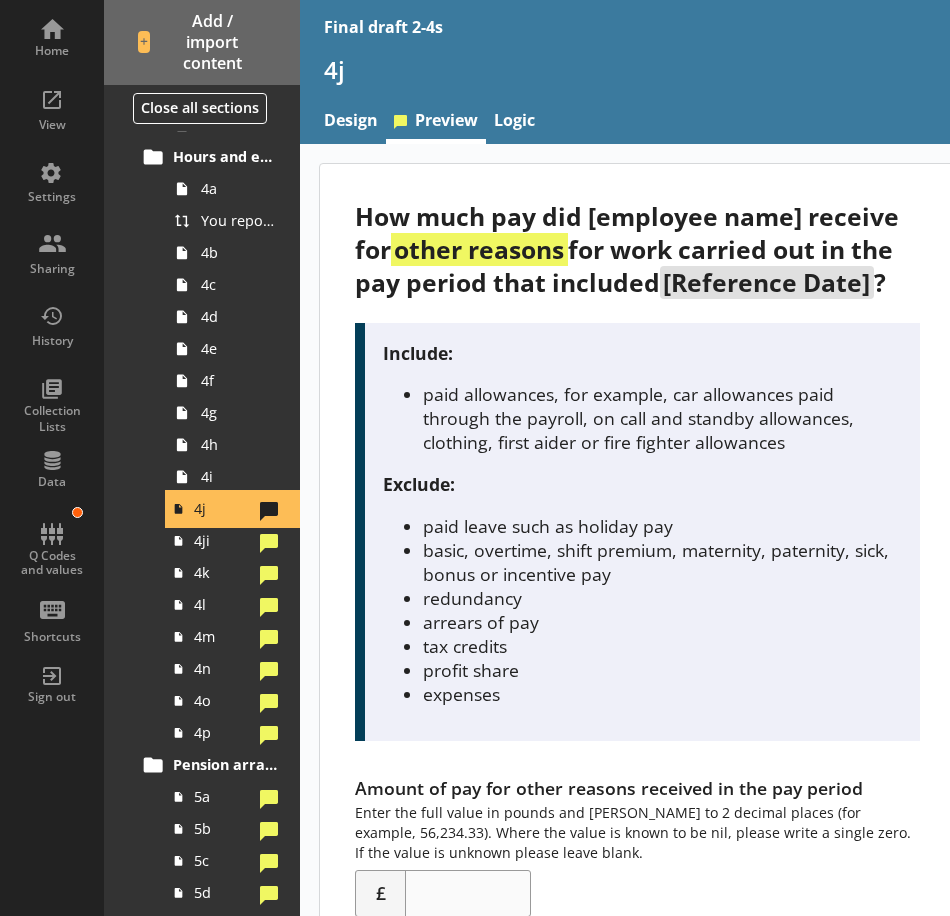
scroll to position [200, 0]
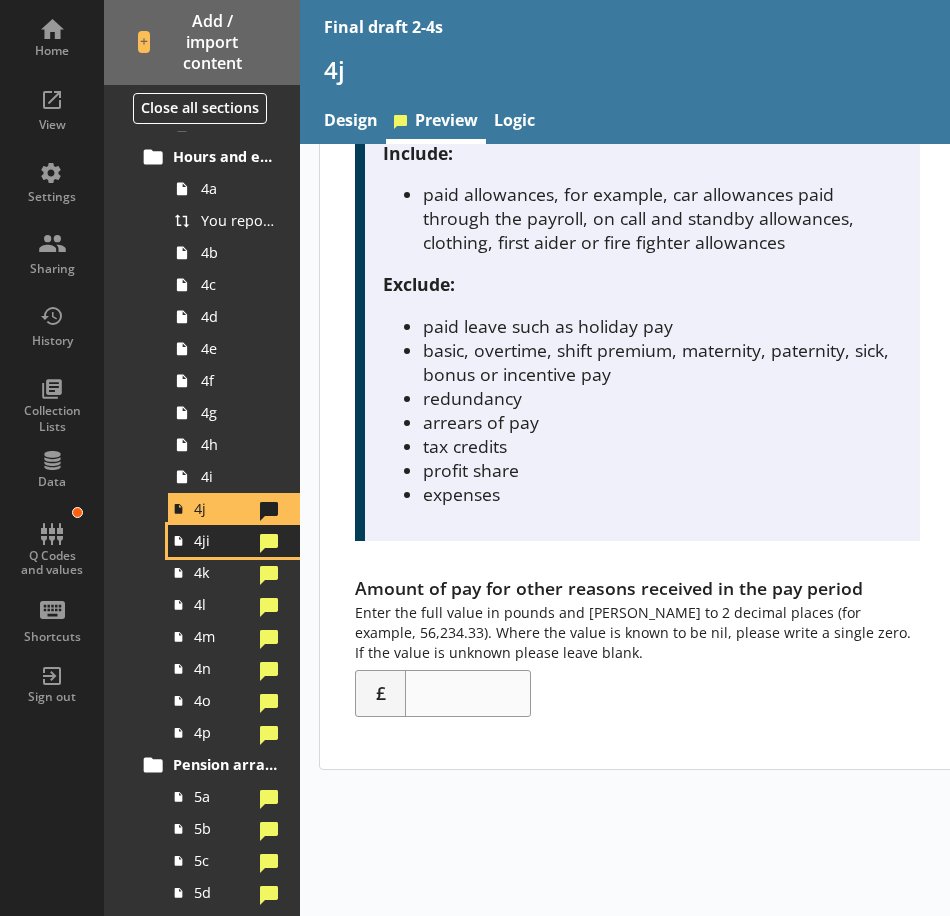
click at [198, 537] on span "4ji" at bounding box center [223, 540] width 58 height 19
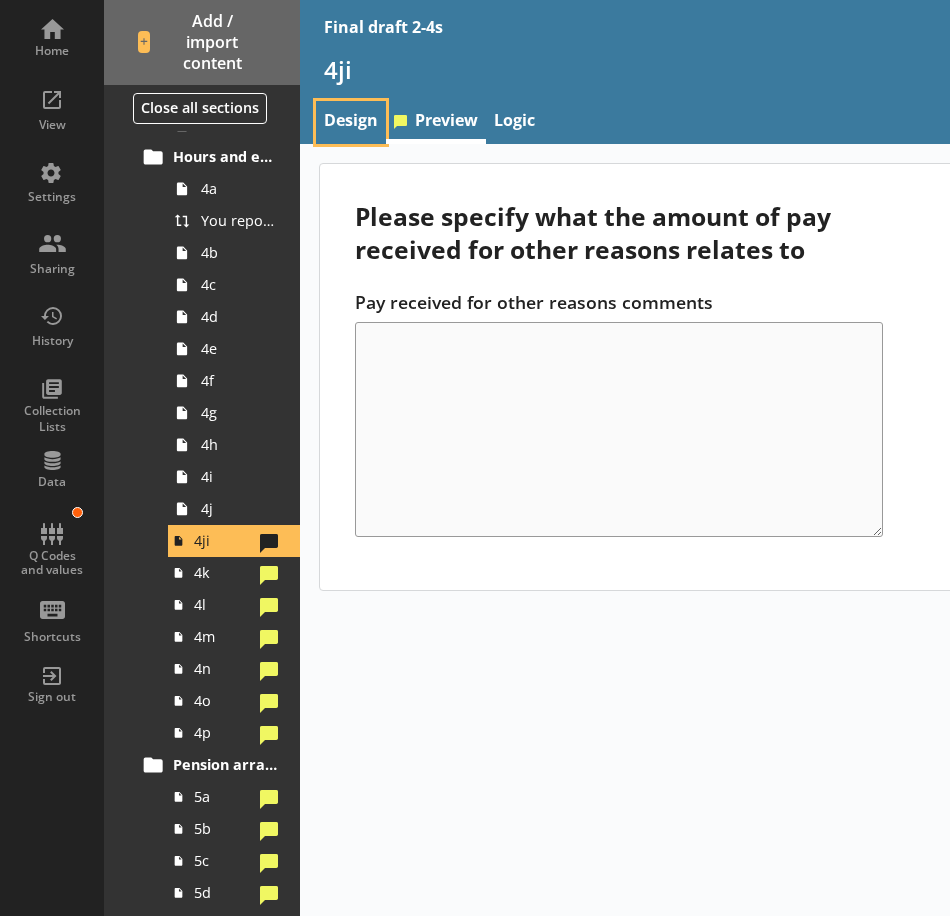
click at [357, 112] on link "Design" at bounding box center [351, 122] width 70 height 43
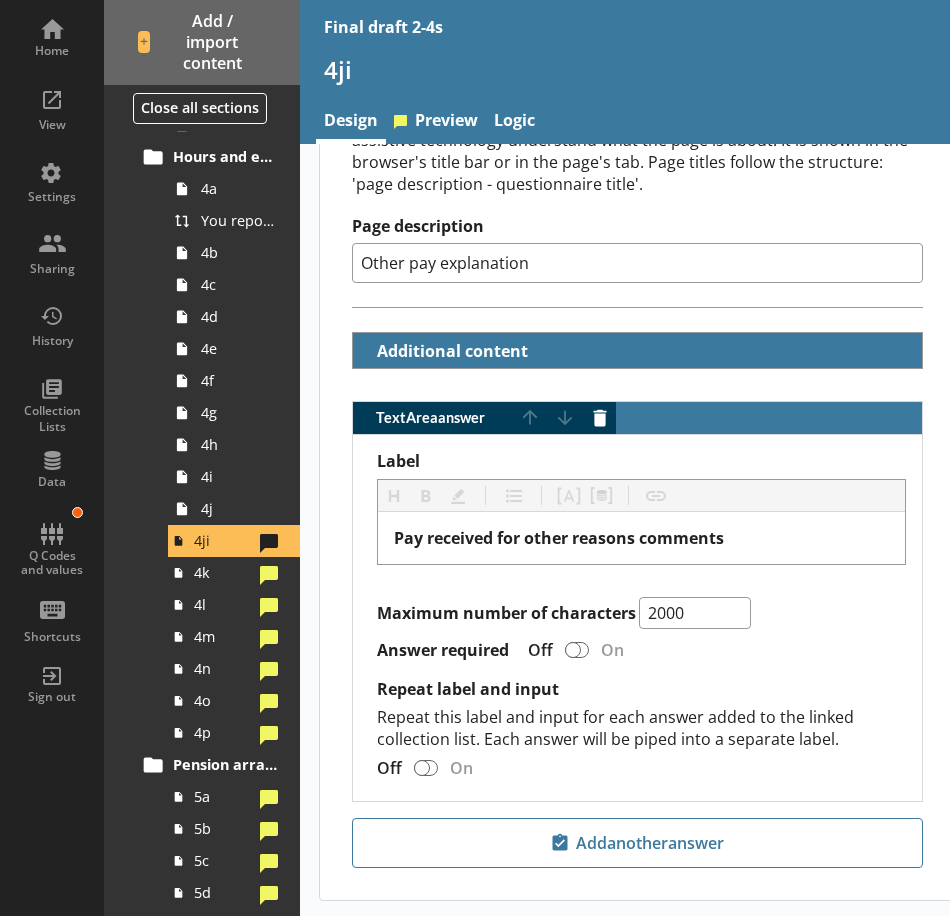
scroll to position [470, 0]
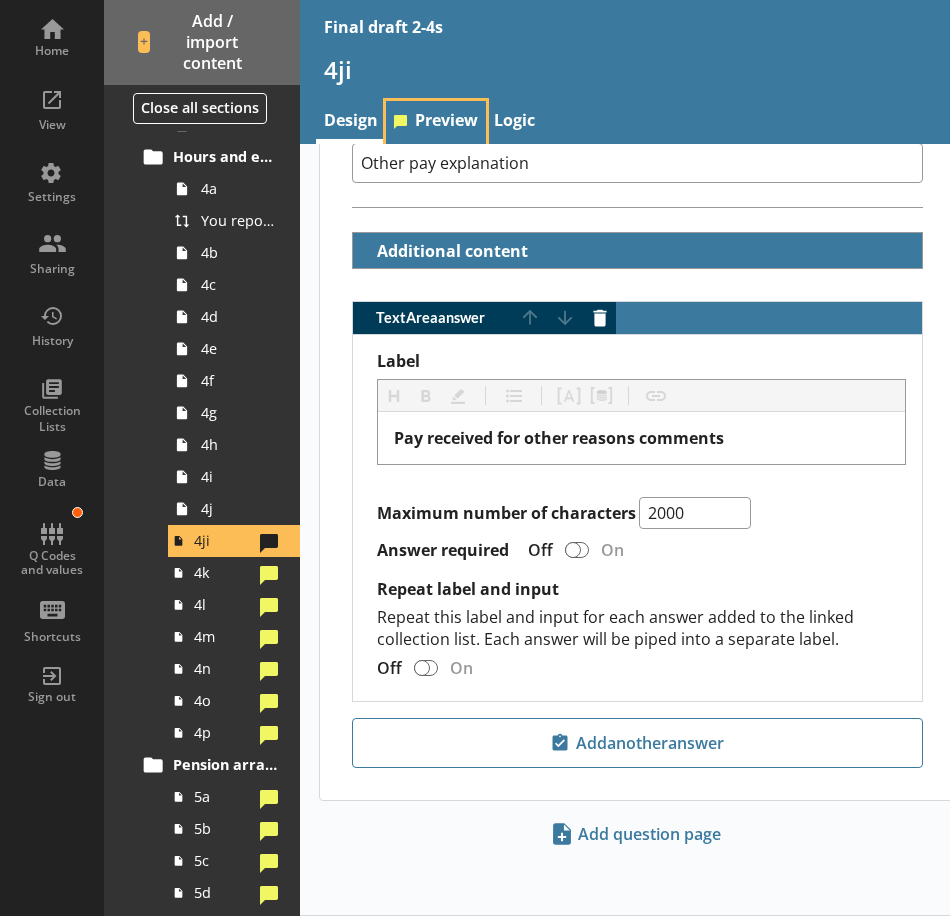
click at [446, 128] on link "Preview" at bounding box center [436, 122] width 100 height 43
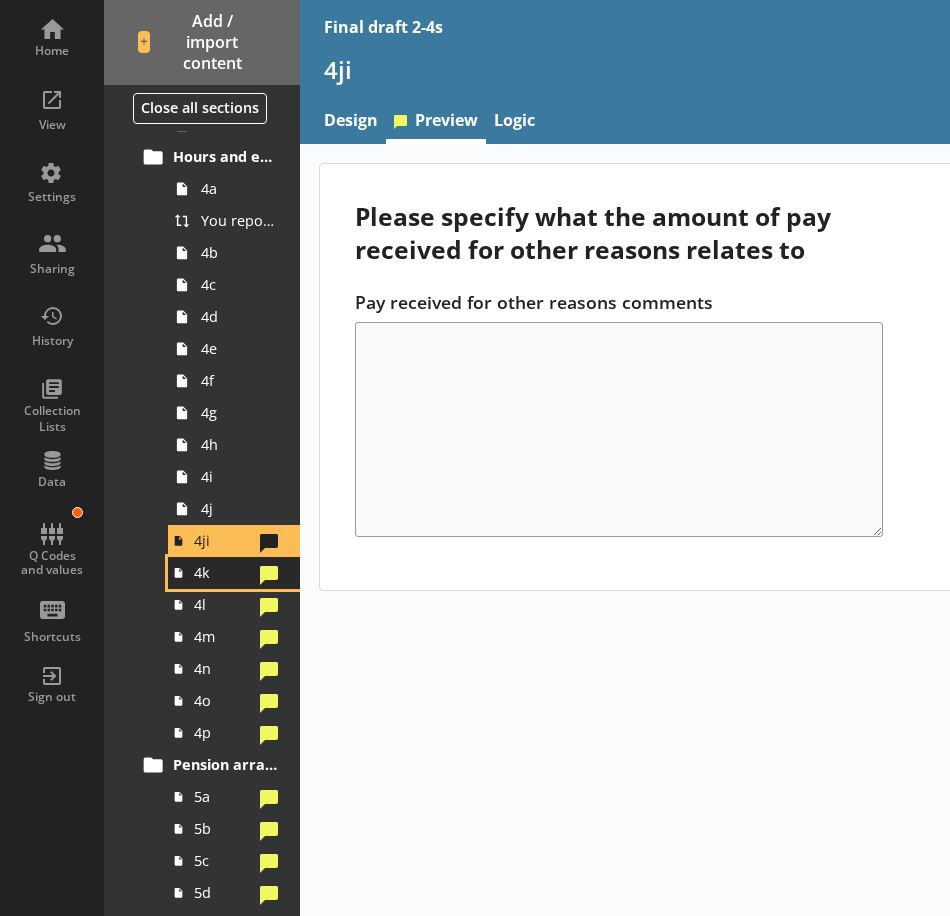
click at [217, 566] on span "4k" at bounding box center [223, 572] width 58 height 19
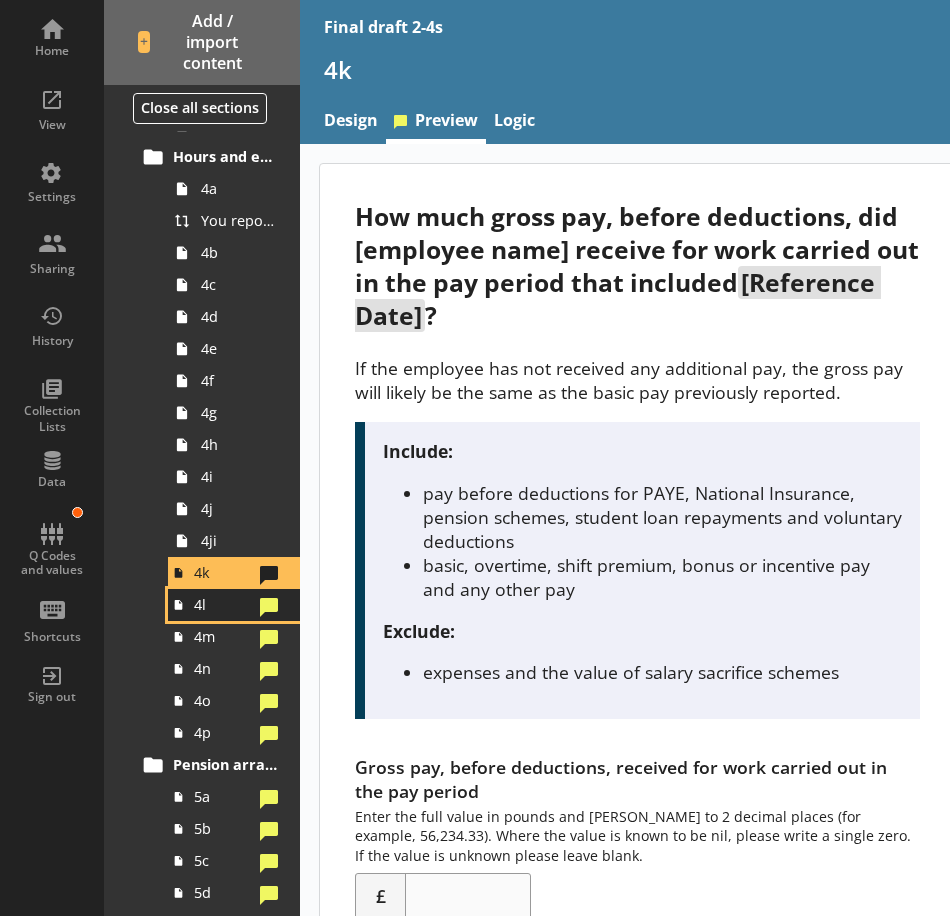
click at [219, 602] on span "4l" at bounding box center [223, 604] width 58 height 19
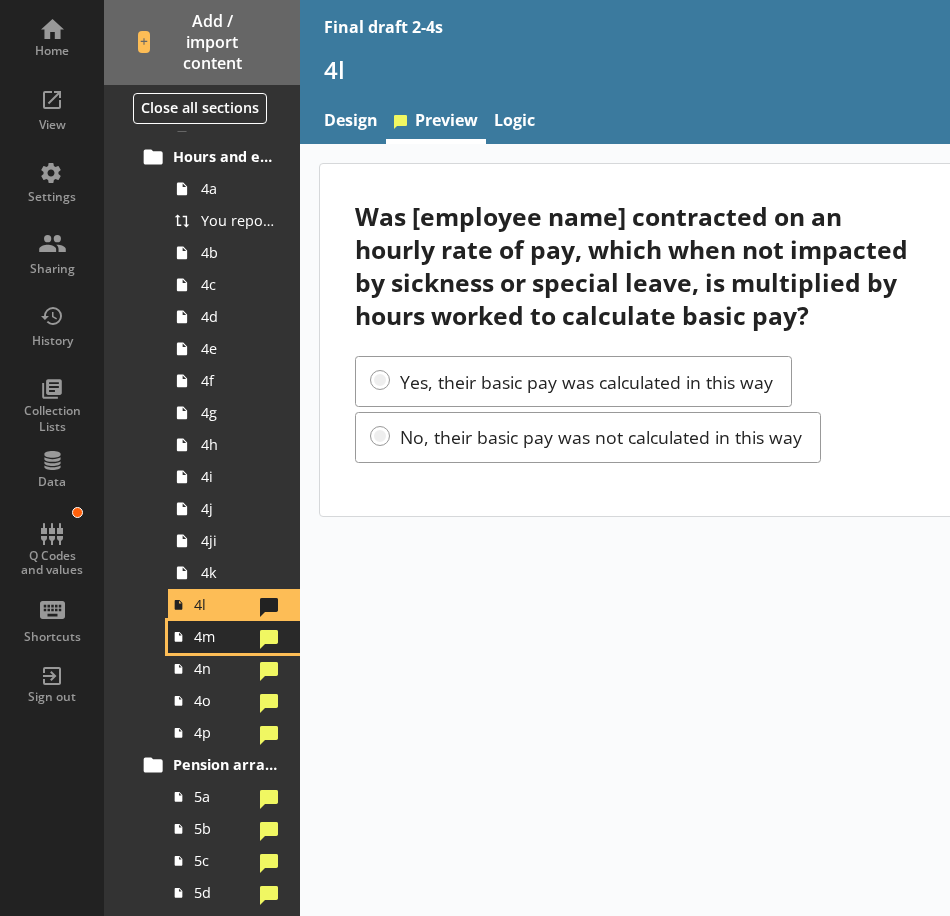
click at [203, 632] on span "4m" at bounding box center [223, 636] width 58 height 19
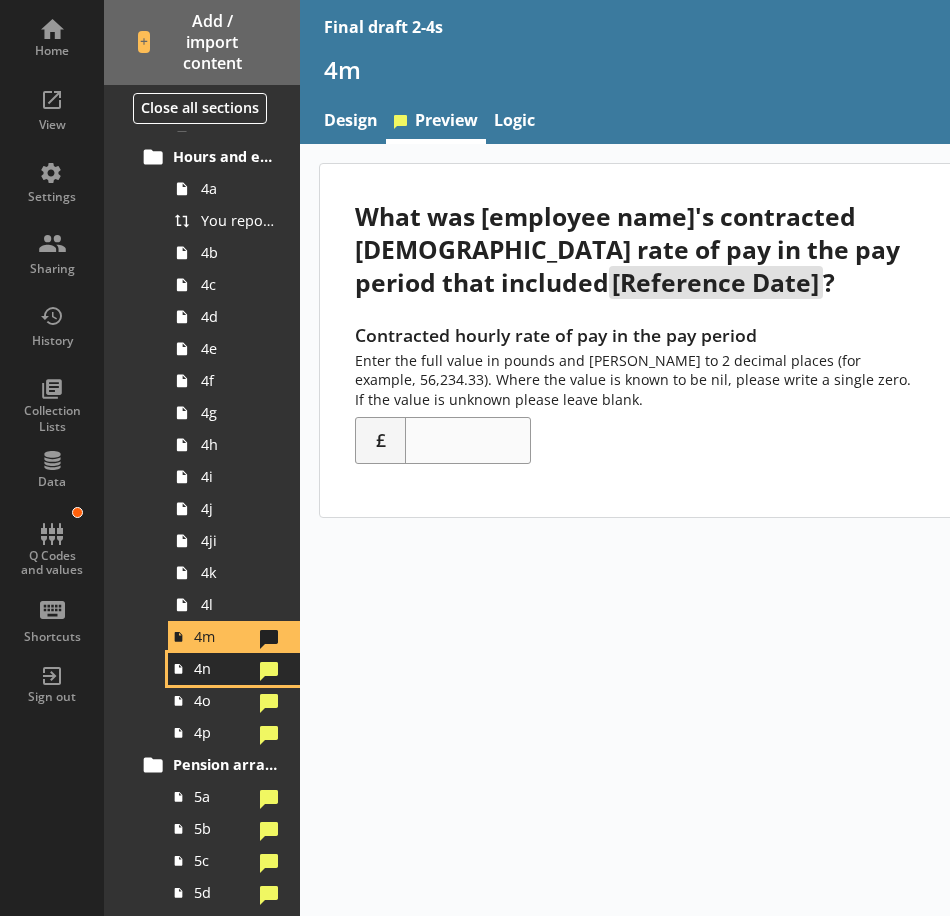
click at [208, 674] on span "4n" at bounding box center [223, 668] width 58 height 19
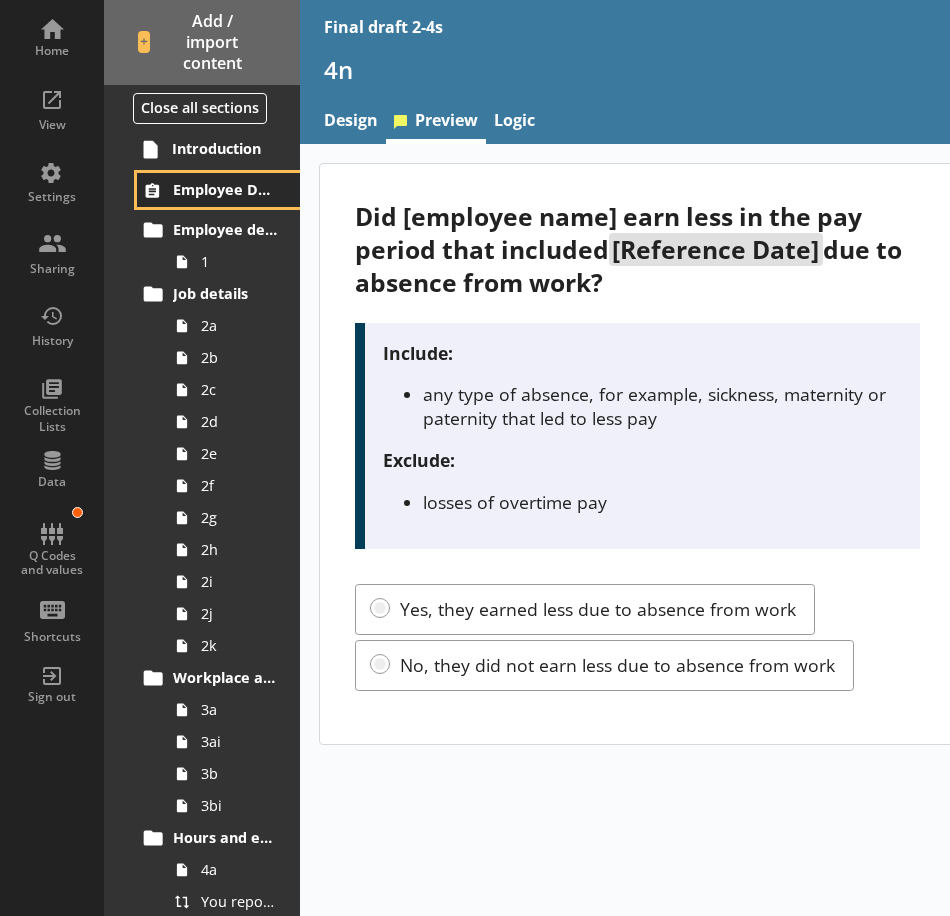
click at [204, 193] on span "Employee Details for [employee_name]" at bounding box center [226, 189] width 106 height 19
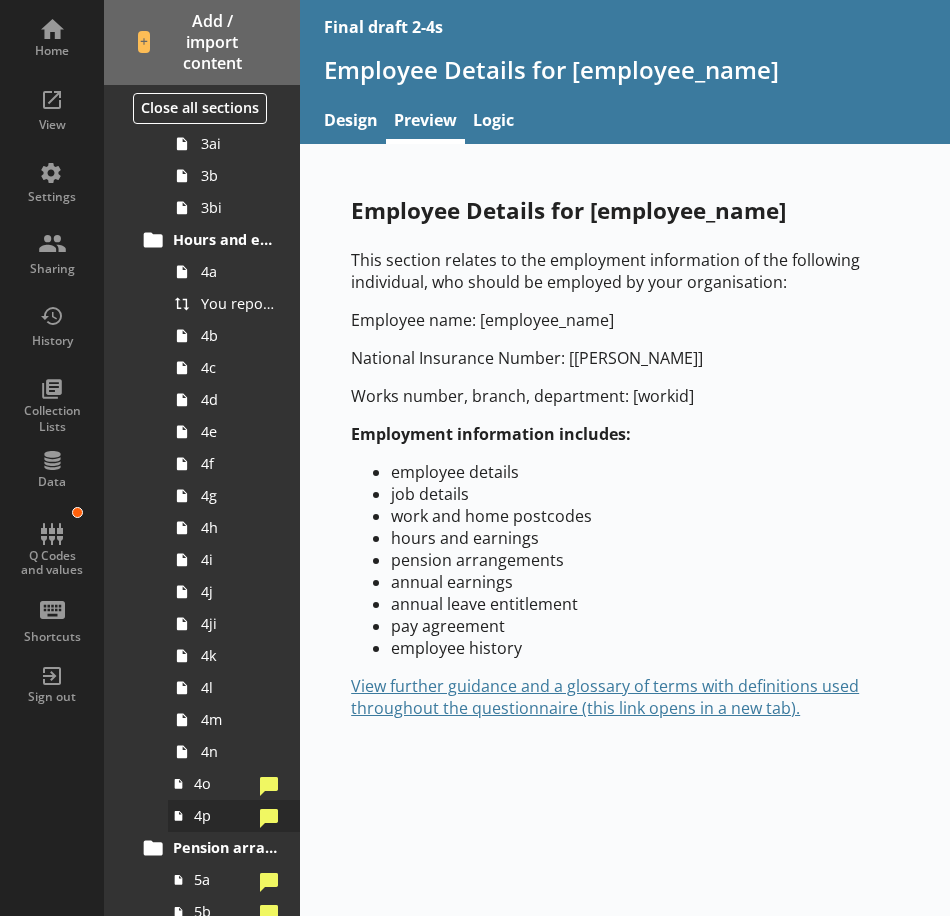
scroll to position [600, 0]
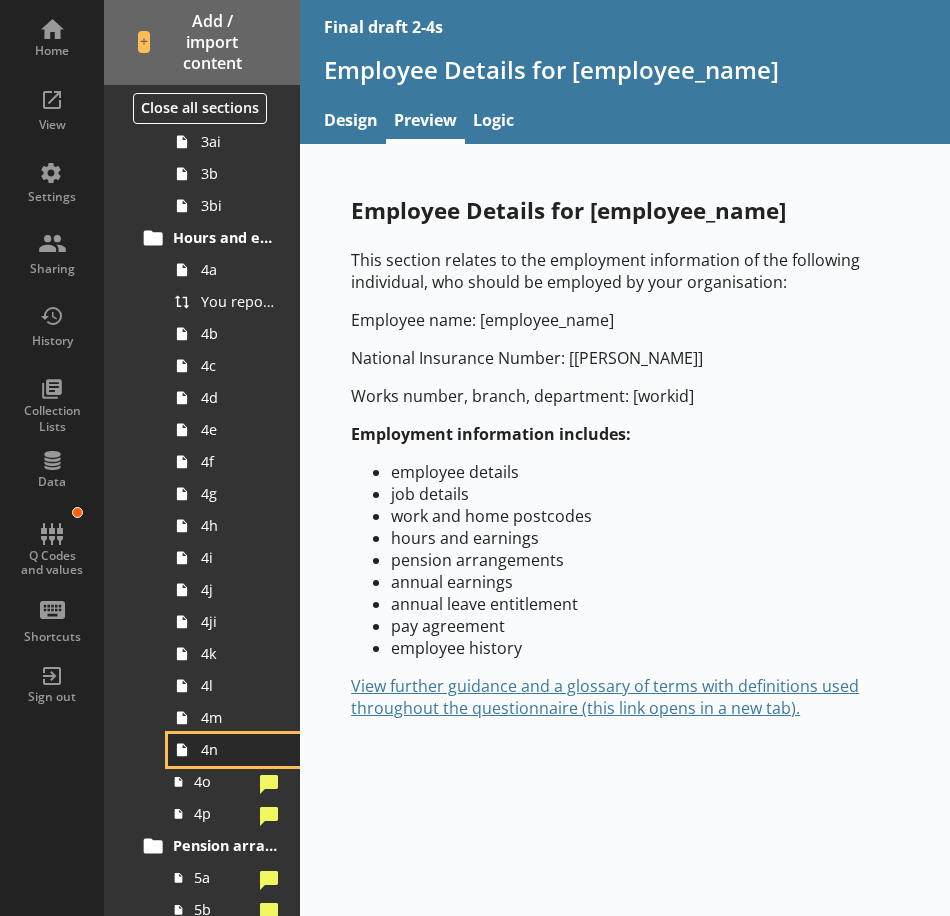
click at [239, 755] on span "4n" at bounding box center [239, 749] width 77 height 19
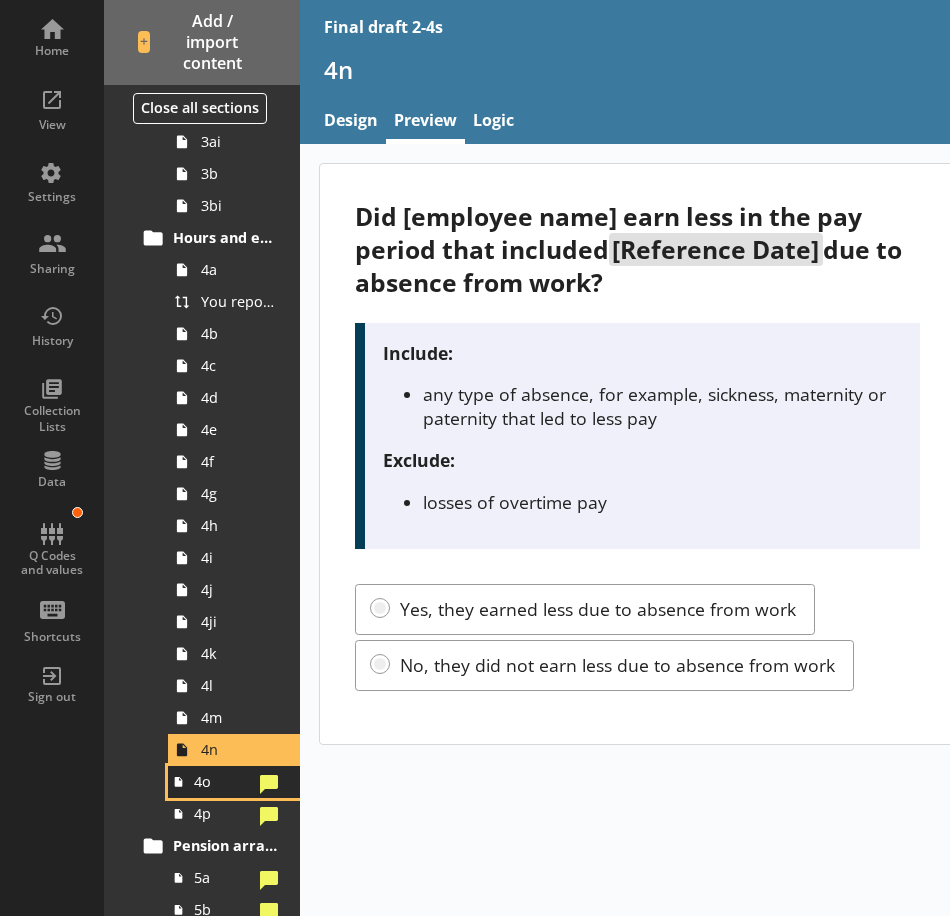
click at [210, 788] on span "4o" at bounding box center [223, 781] width 58 height 19
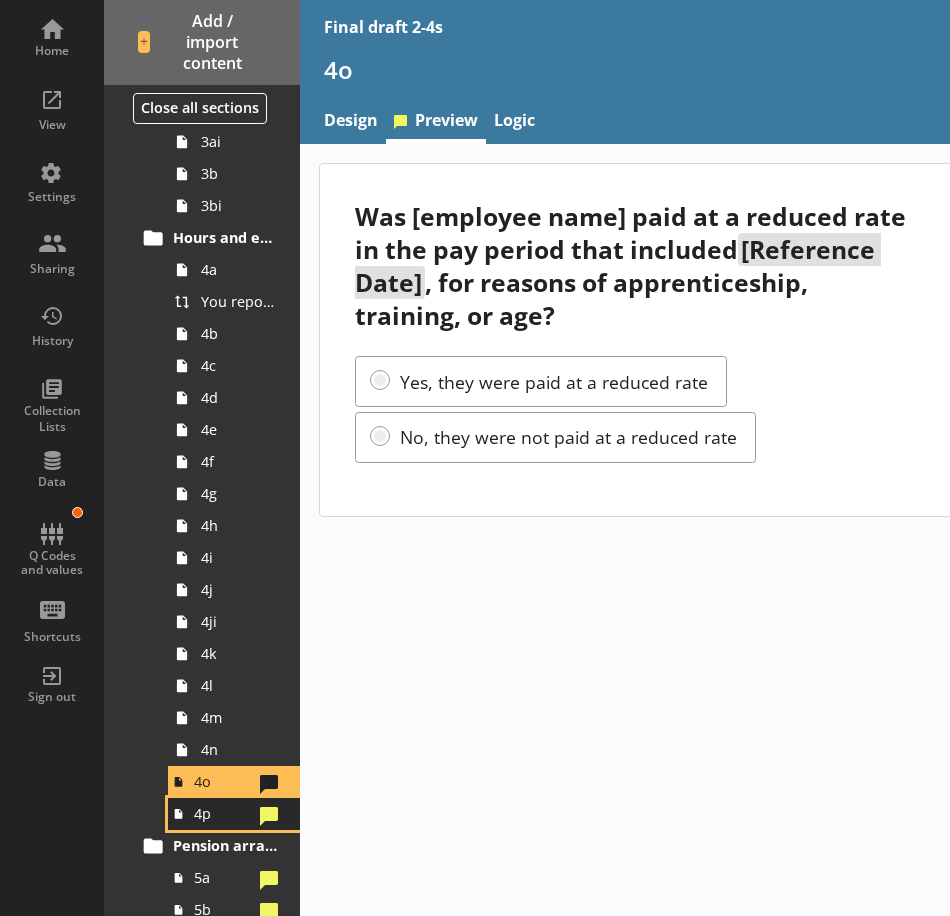
click at [220, 817] on span "4p" at bounding box center [223, 813] width 58 height 19
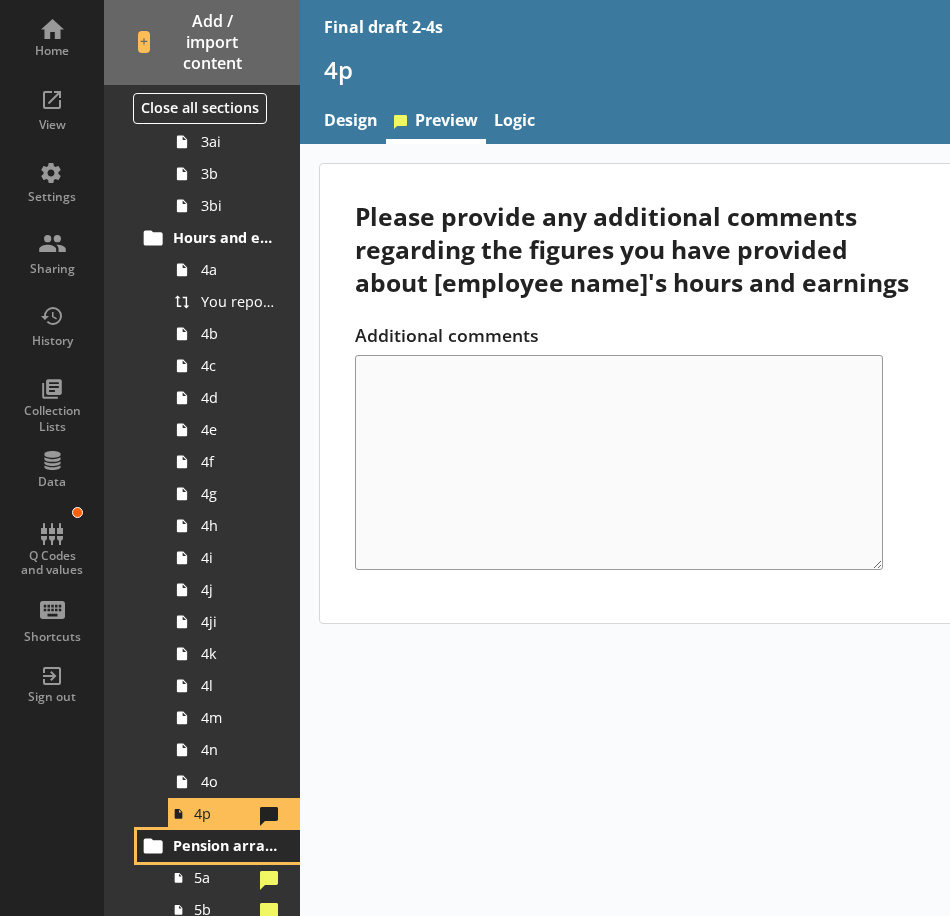
click at [206, 859] on link "Pension arrangements" at bounding box center [218, 846] width 163 height 32
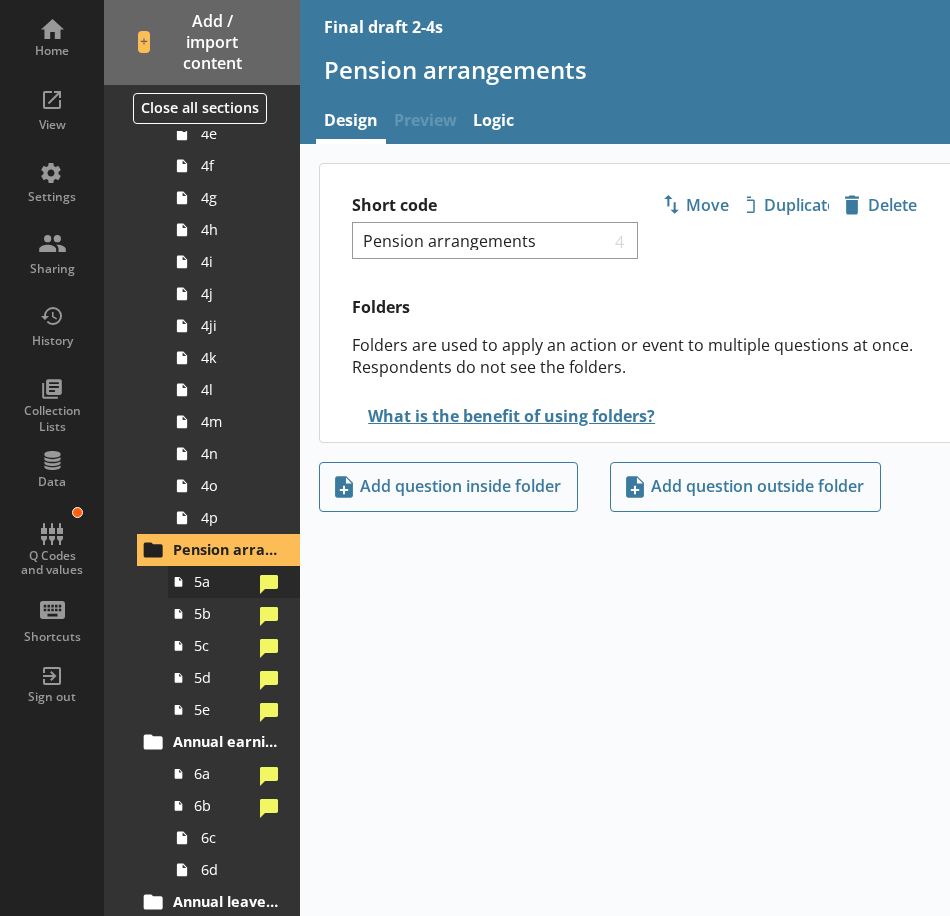
scroll to position [900, 0]
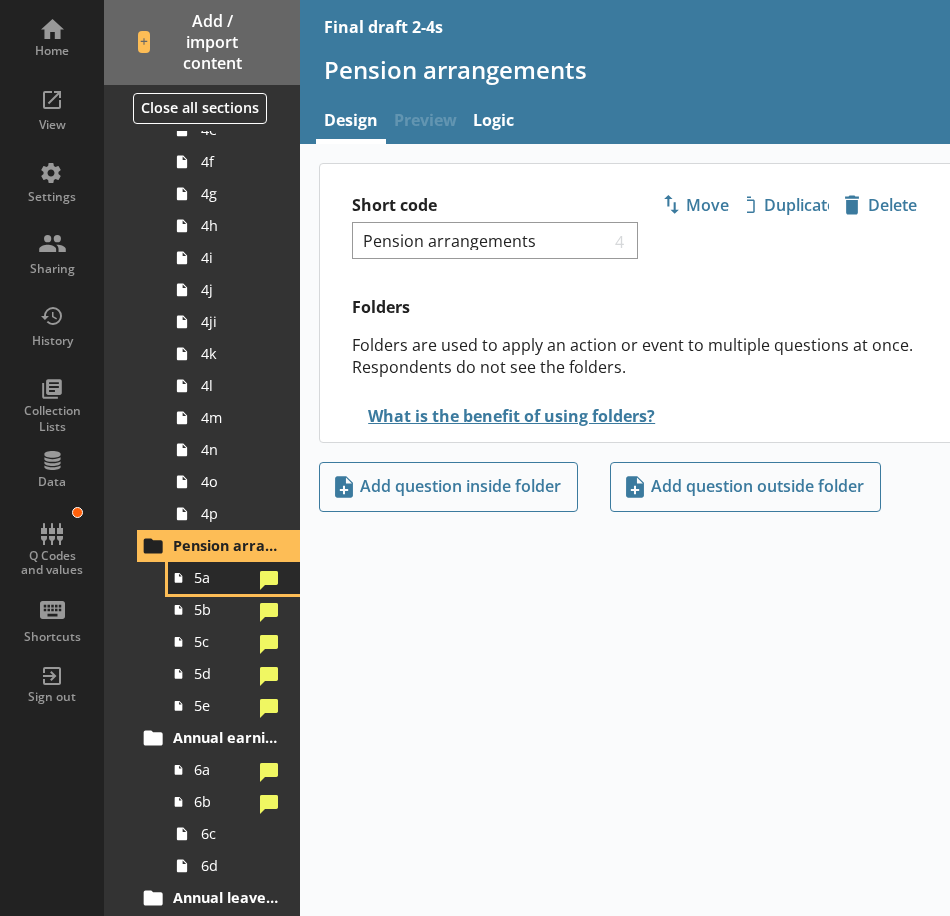
click at [215, 581] on span "5a" at bounding box center [223, 577] width 58 height 19
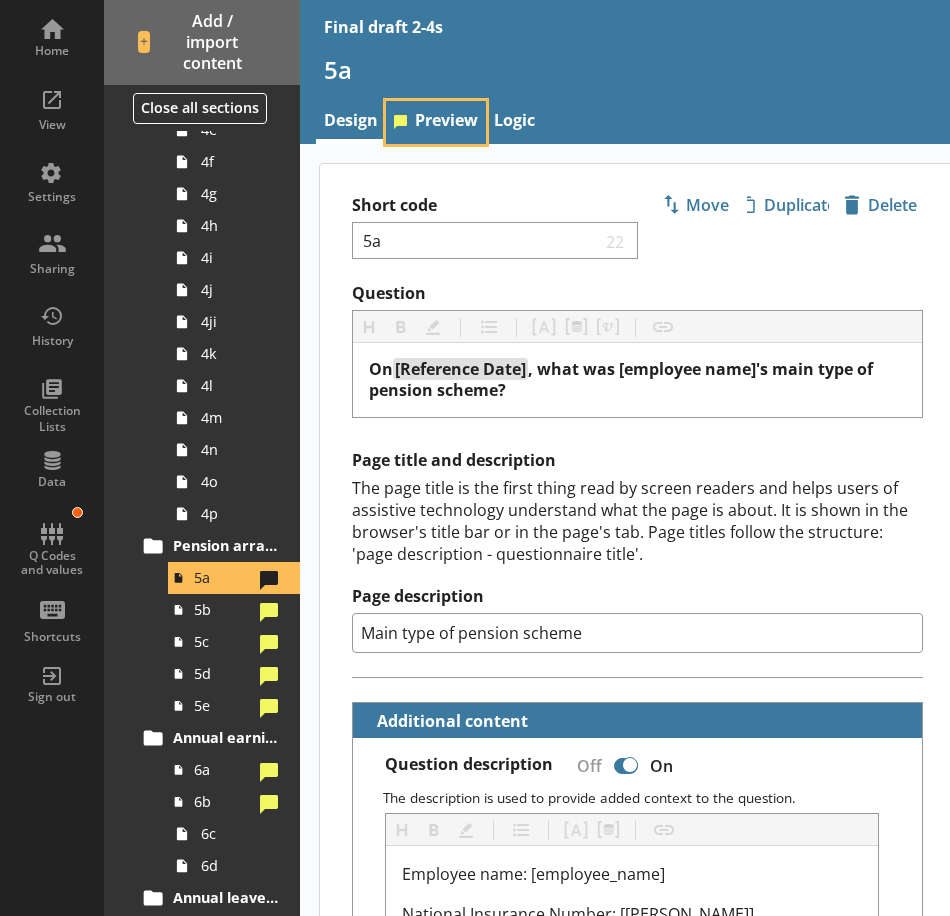
click at [459, 103] on link "Preview" at bounding box center [436, 122] width 100 height 43
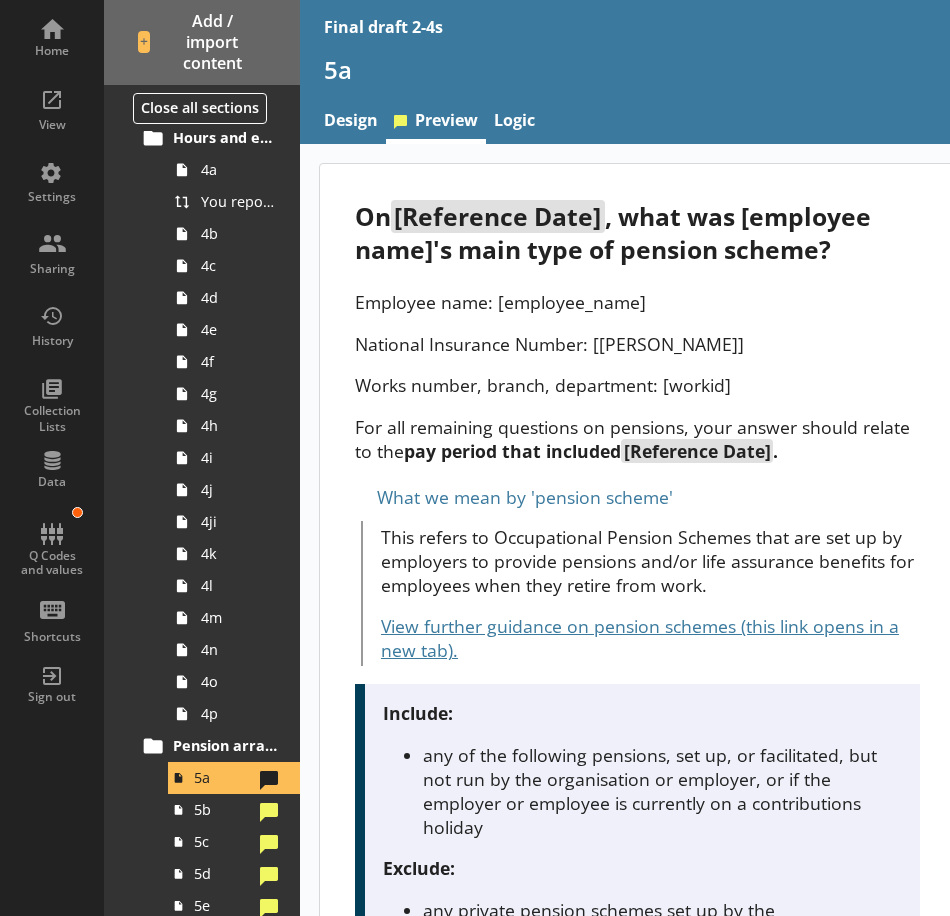
click at [446, 423] on p "For all remaining questions on pensions, your answer should relate to the pay p…" at bounding box center [637, 439] width 564 height 48
drag, startPoint x: 446, startPoint y: 423, endPoint x: 381, endPoint y: 437, distance: 66.5
click at [414, 441] on strong "pay period that included [Reference Date] ." at bounding box center [590, 451] width 373 height 24
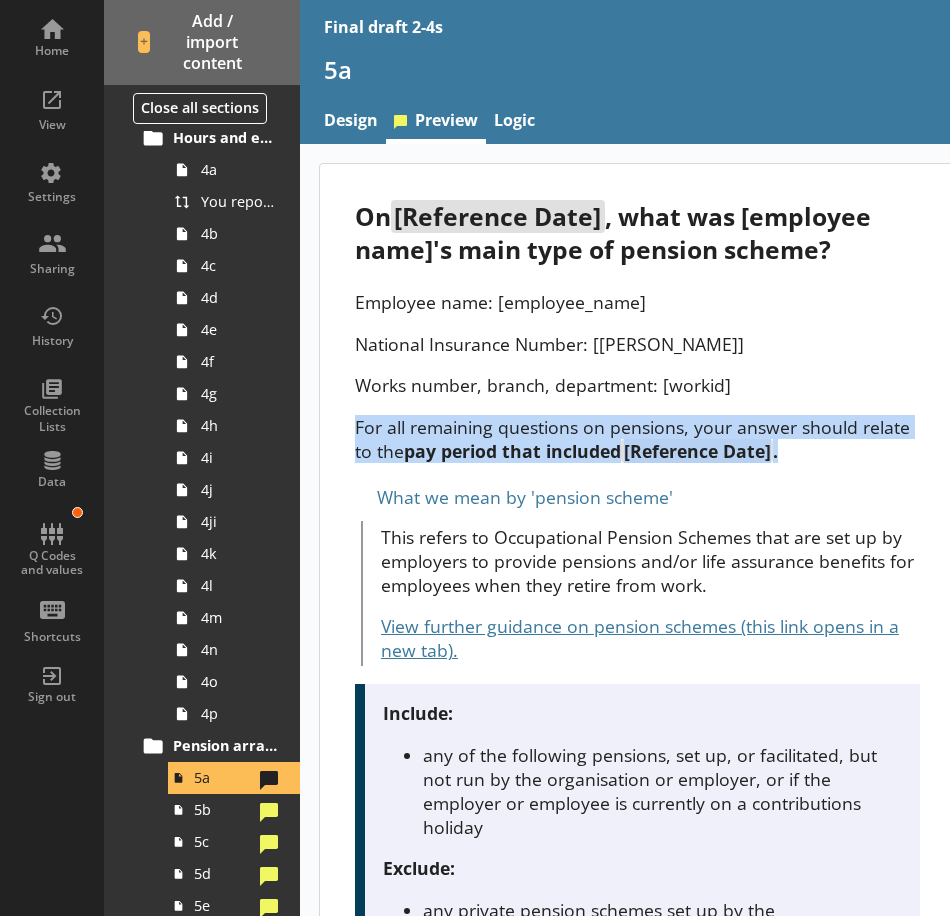
drag, startPoint x: 358, startPoint y: 425, endPoint x: 801, endPoint y: 452, distance: 443.8
click at [801, 452] on p "For all remaining questions on pensions, your answer should relate to the pay p…" at bounding box center [637, 439] width 564 height 48
copy p "For all remaining questions on pensions, your answer should relate to the pay p…"
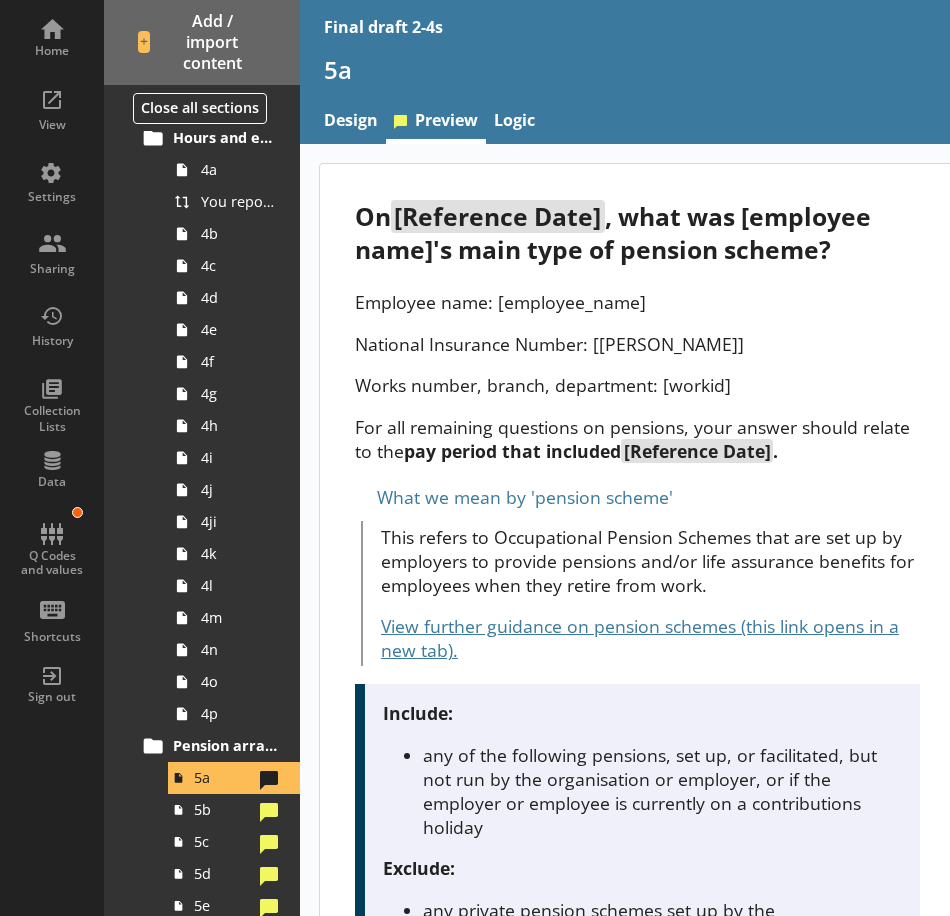
click at [717, 526] on p "This refers to Occupational Pension Schemes that are set up by employers to pro…" at bounding box center [650, 561] width 539 height 72
click at [225, 176] on span "4a" at bounding box center [239, 169] width 77 height 19
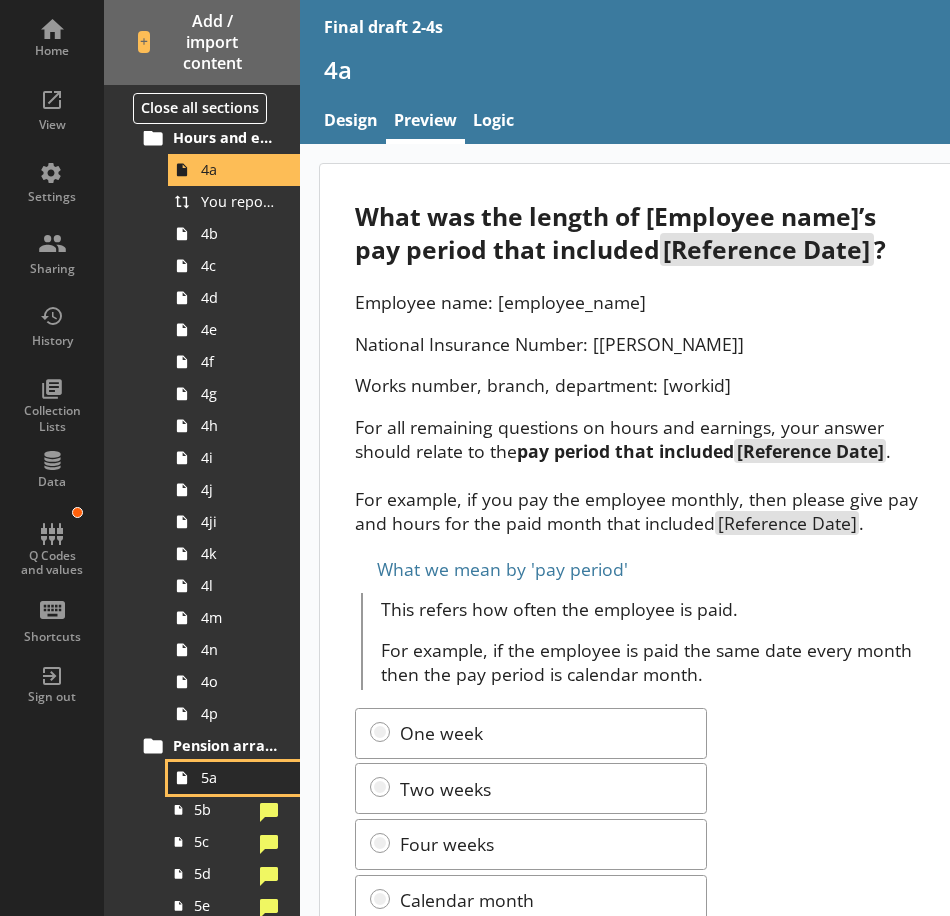
click at [209, 778] on span "5a" at bounding box center [239, 777] width 77 height 19
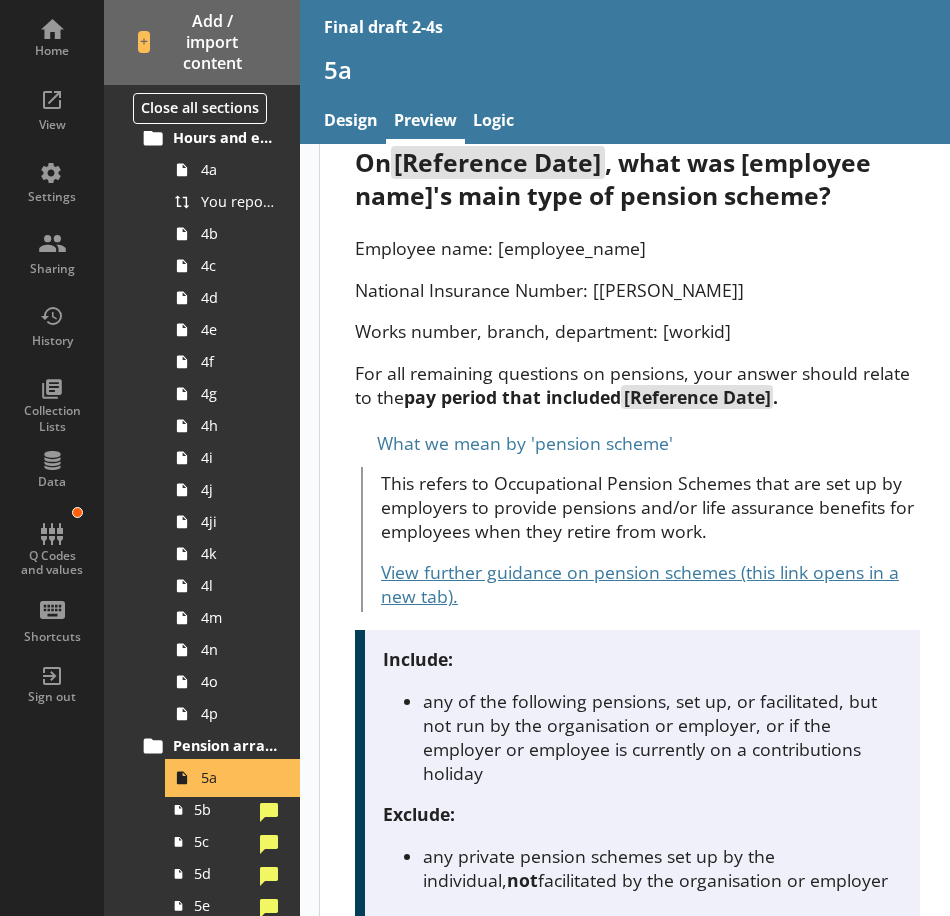
scroll to position [100, 0]
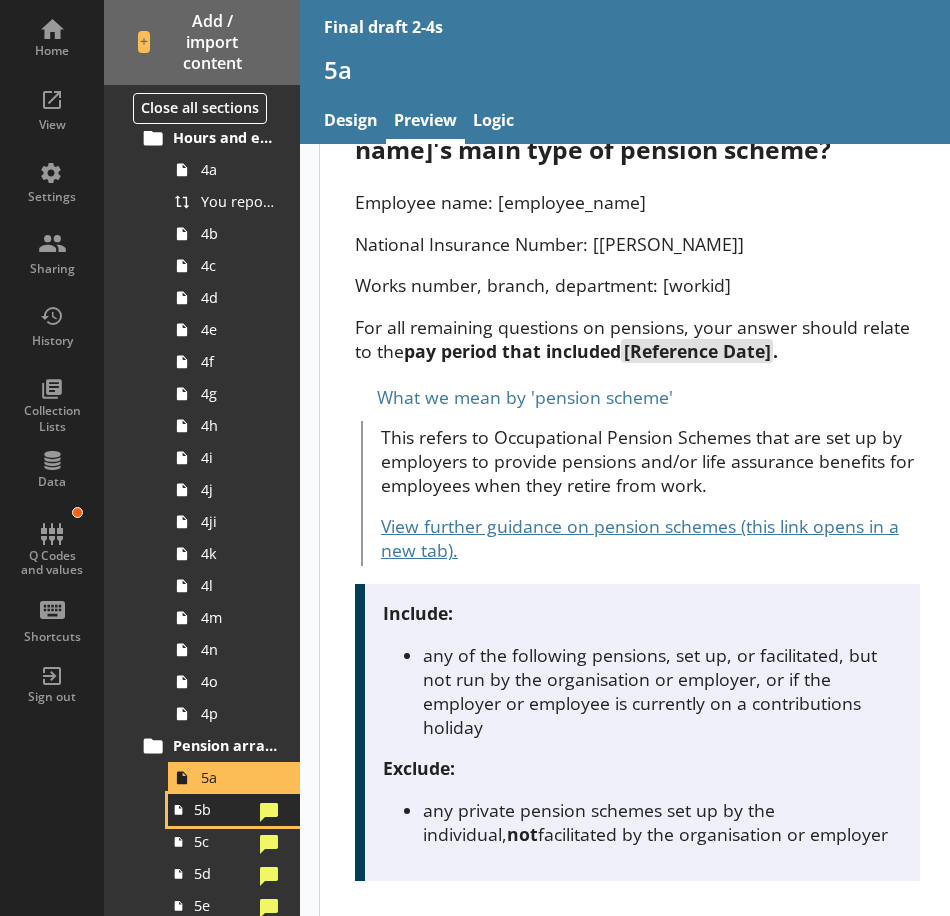
click at [229, 815] on span "5b" at bounding box center [223, 809] width 58 height 19
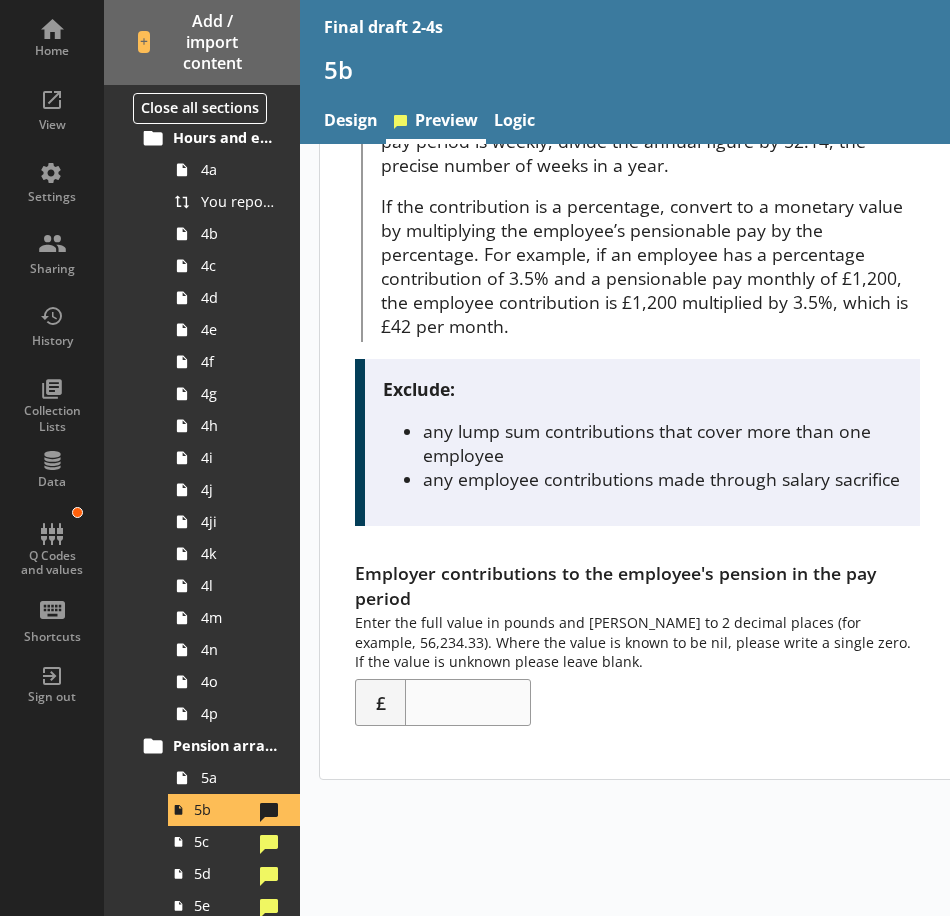
scroll to position [400, 0]
click at [206, 844] on span "5c" at bounding box center [223, 841] width 58 height 19
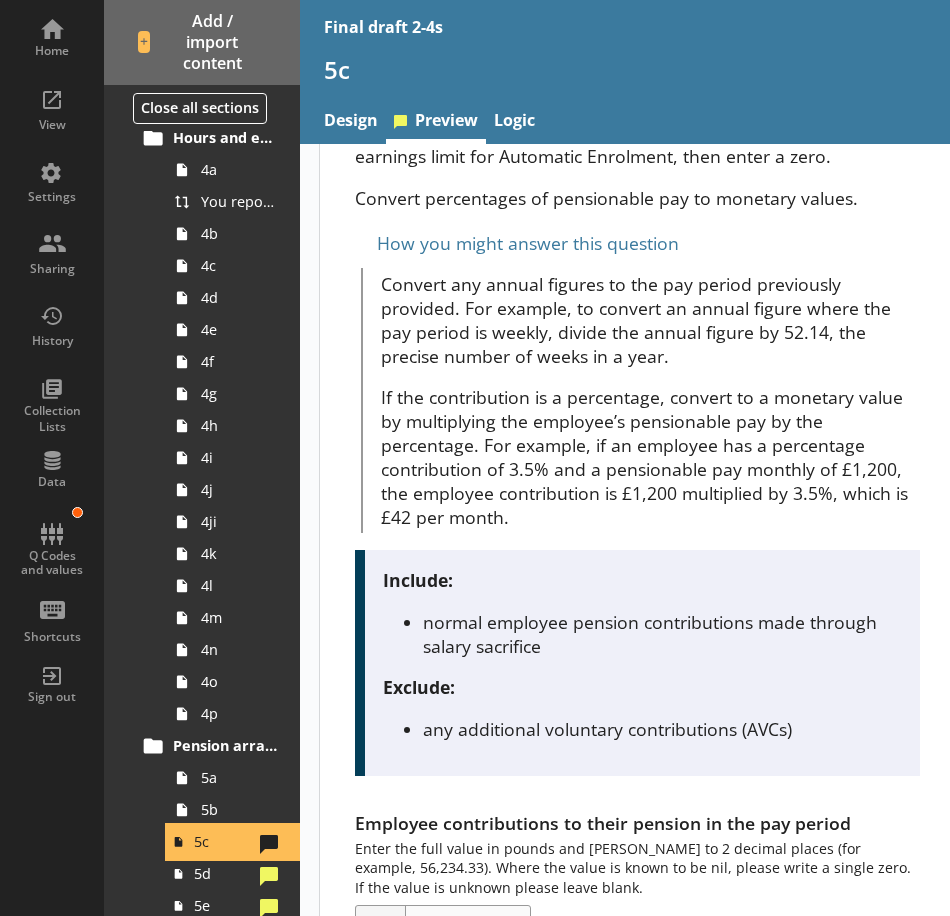
scroll to position [300, 0]
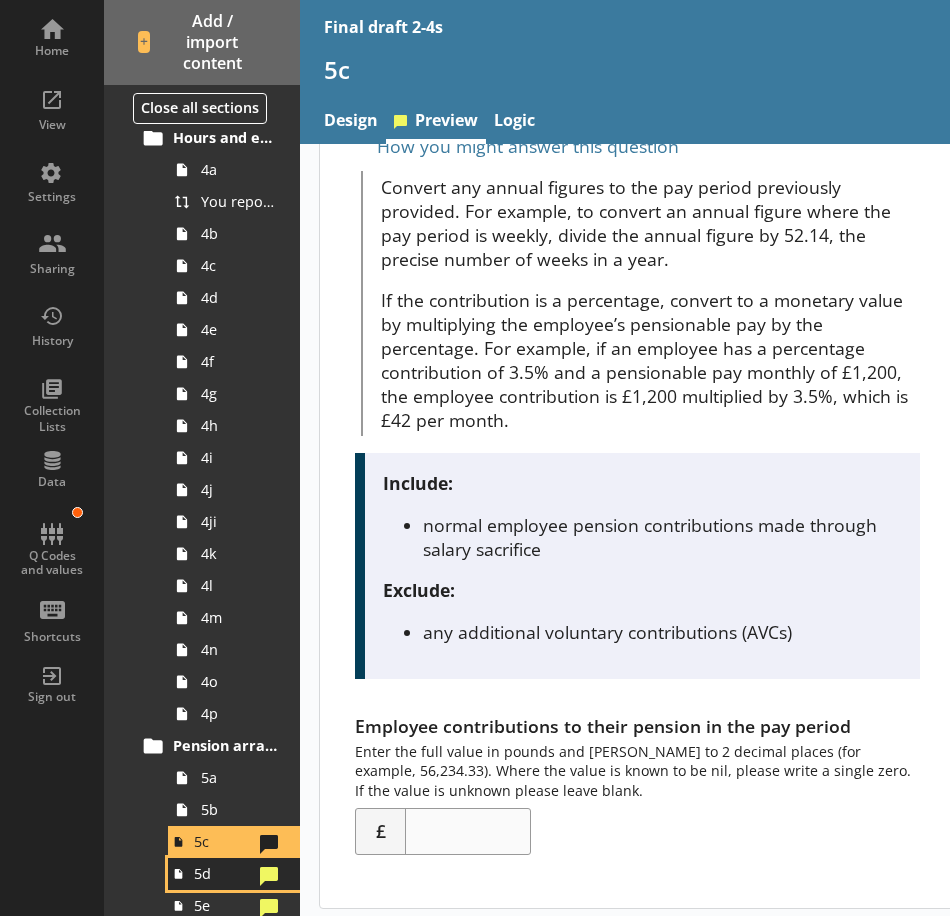
click at [216, 882] on span "5d" at bounding box center [223, 873] width 58 height 19
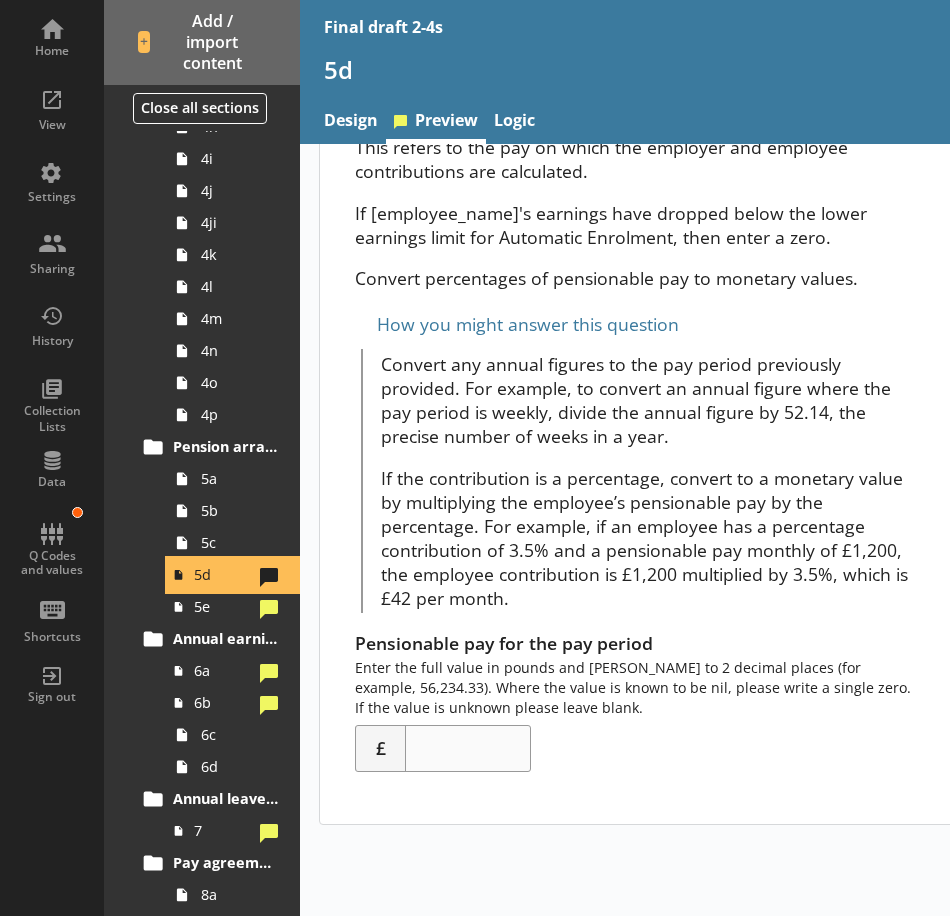
scroll to position [1000, 0]
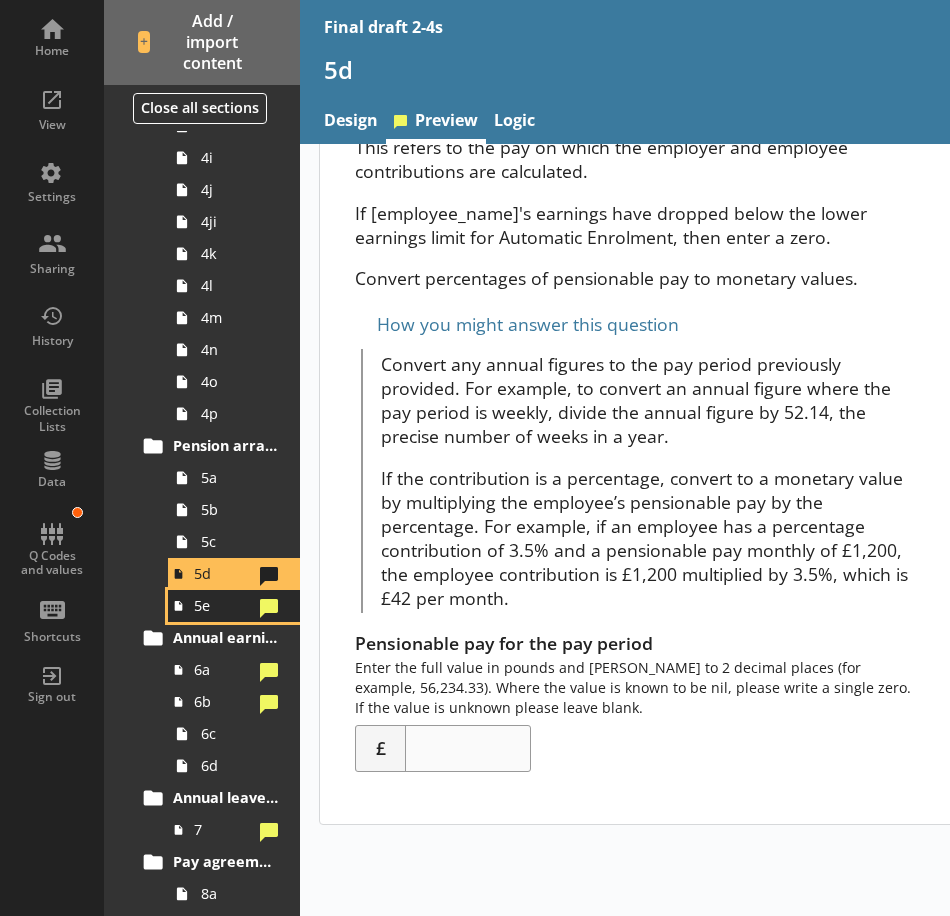
click at [215, 601] on span "5e" at bounding box center [223, 605] width 58 height 19
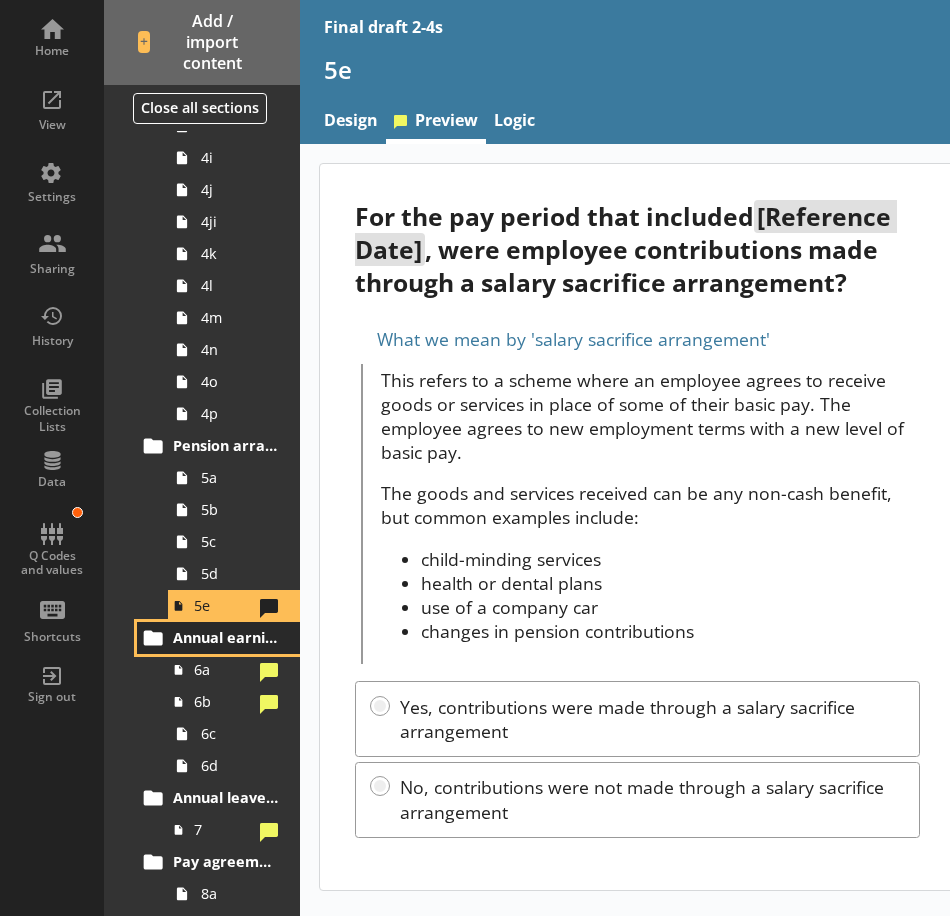
click at [215, 648] on link "Annual earnings" at bounding box center [218, 638] width 163 height 32
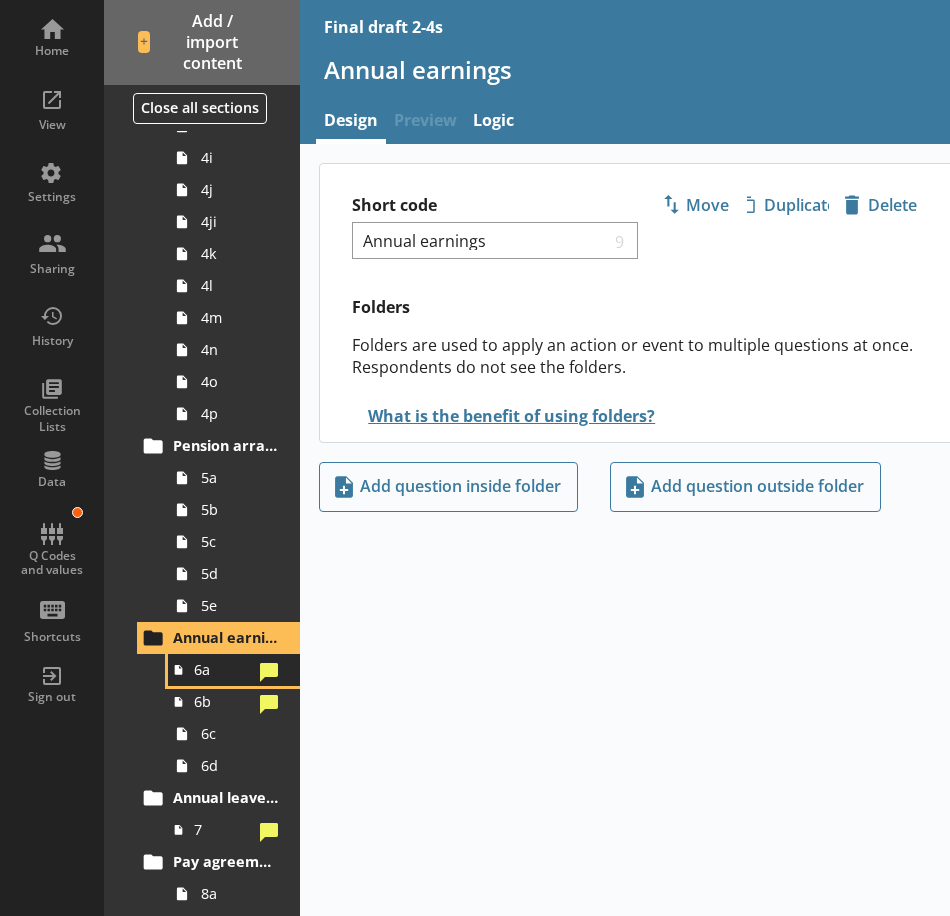
click at [213, 680] on link "6a" at bounding box center [234, 670] width 132 height 32
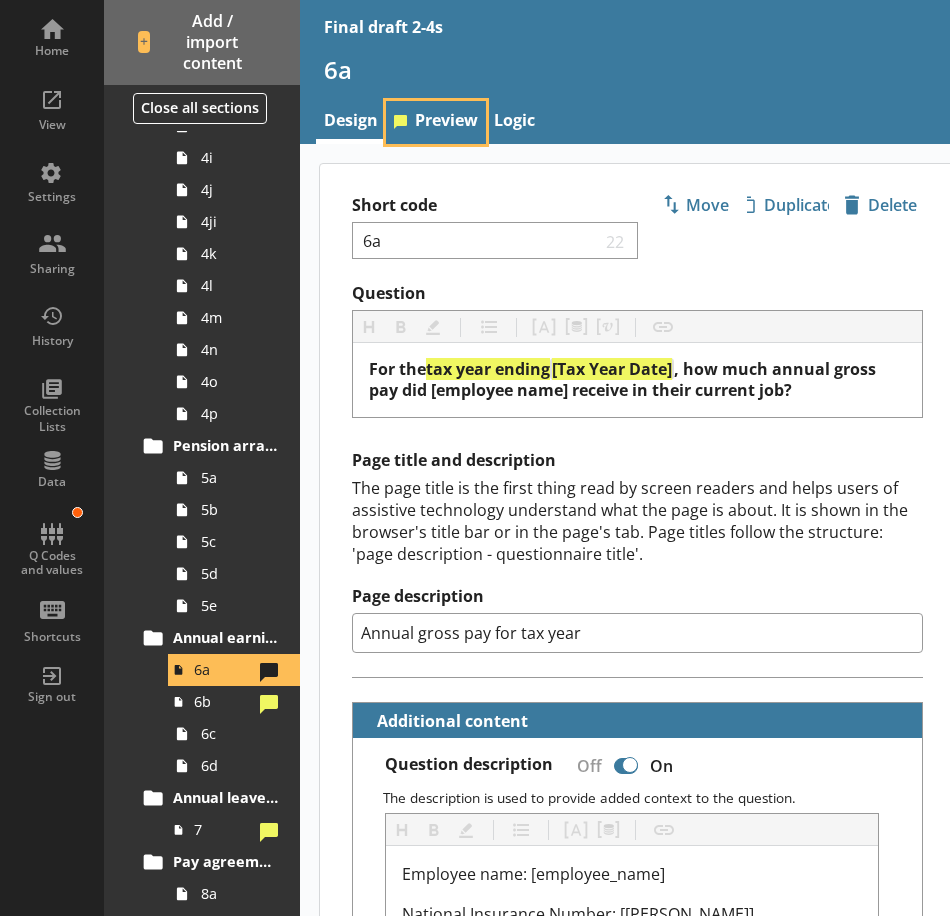
click at [449, 125] on link "Preview" at bounding box center [436, 122] width 100 height 43
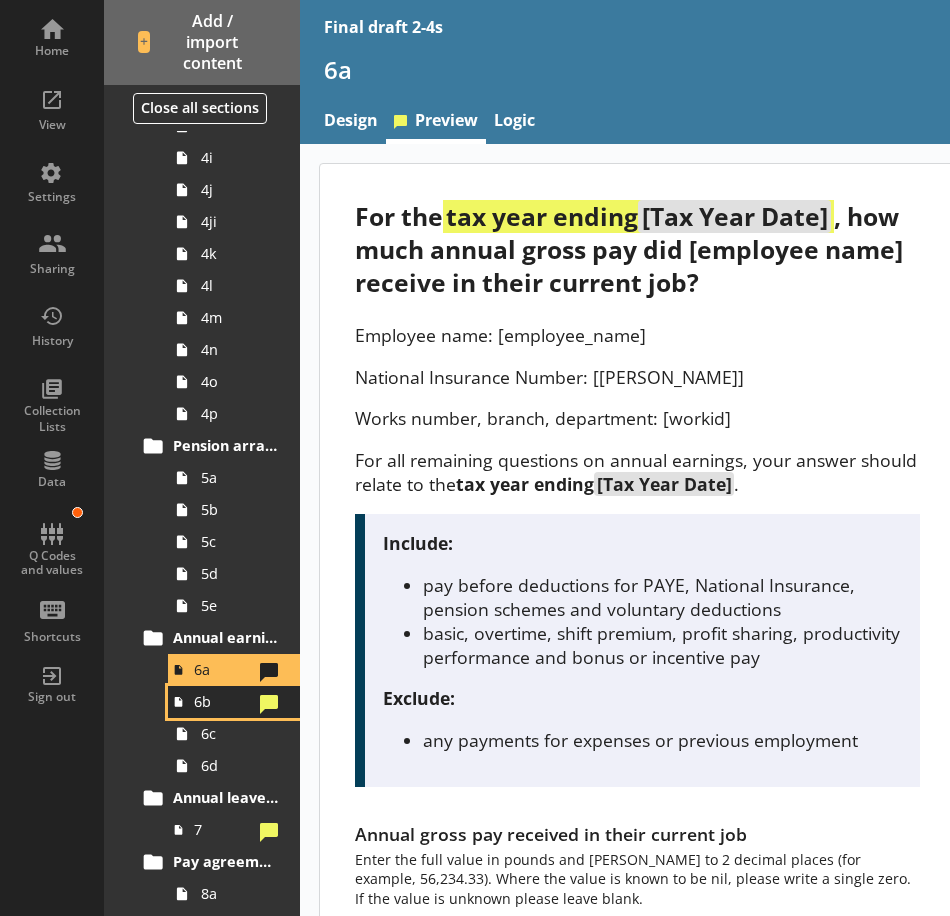
click at [218, 704] on span "6b" at bounding box center [223, 701] width 58 height 19
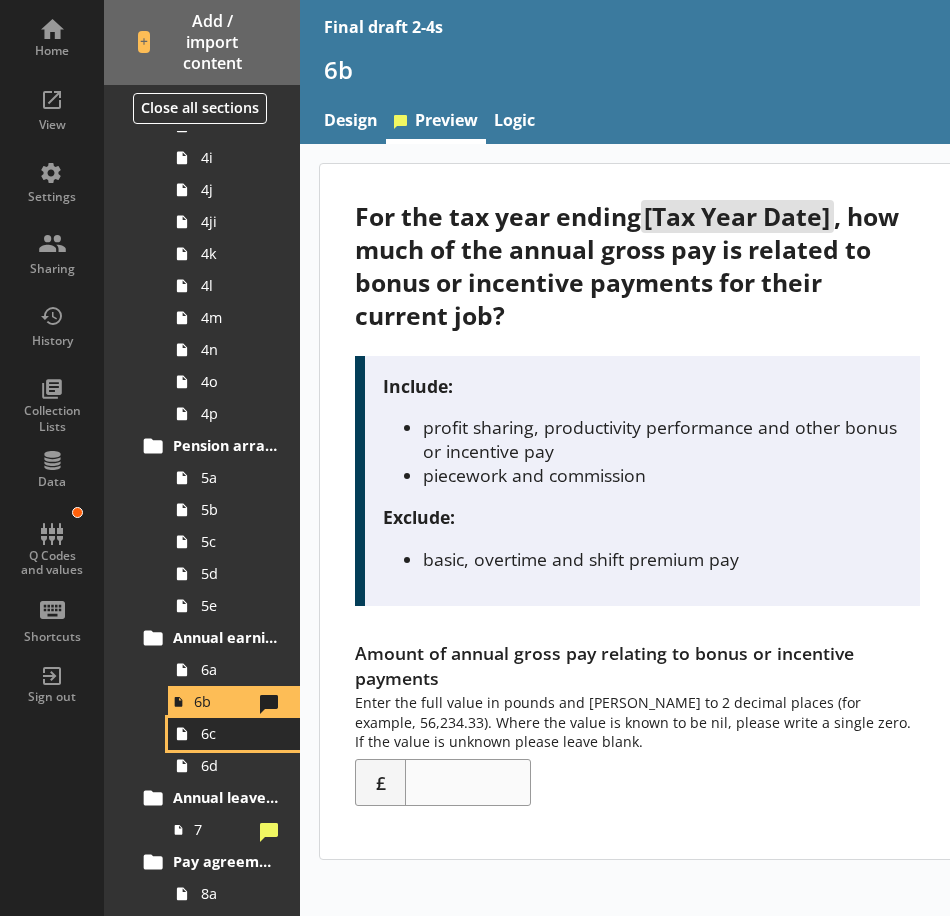
click at [228, 743] on span "6c" at bounding box center [239, 733] width 77 height 19
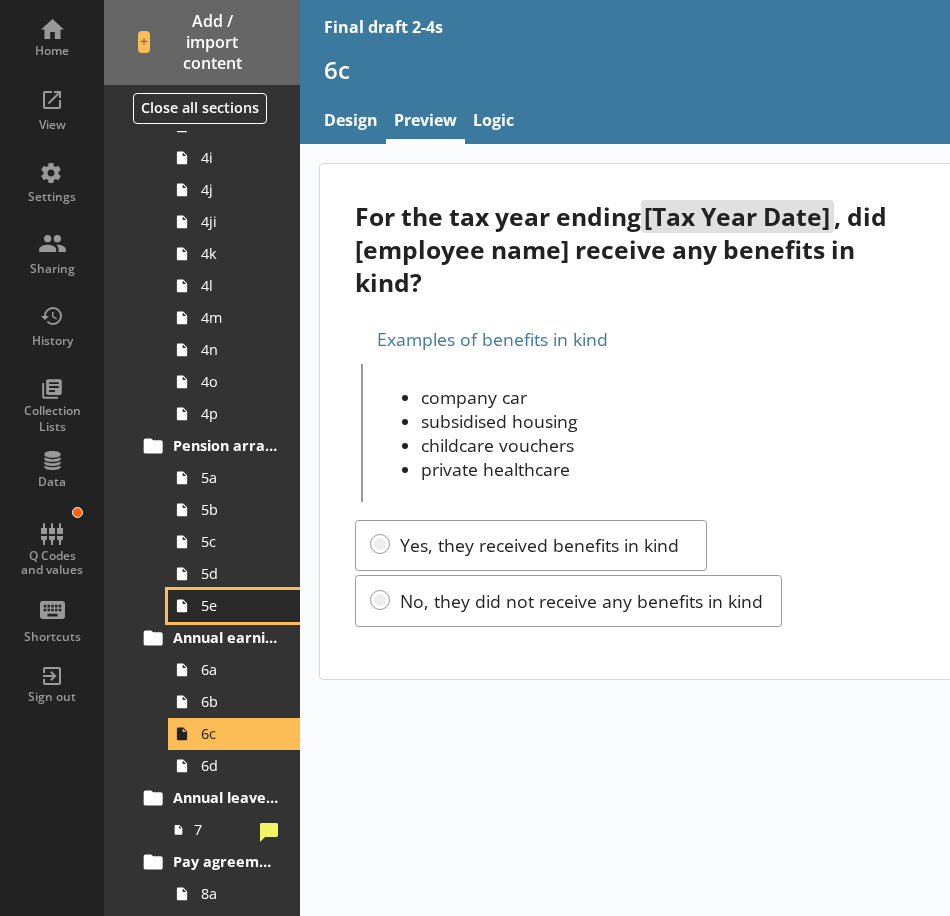
click at [230, 607] on span "5e" at bounding box center [239, 605] width 77 height 19
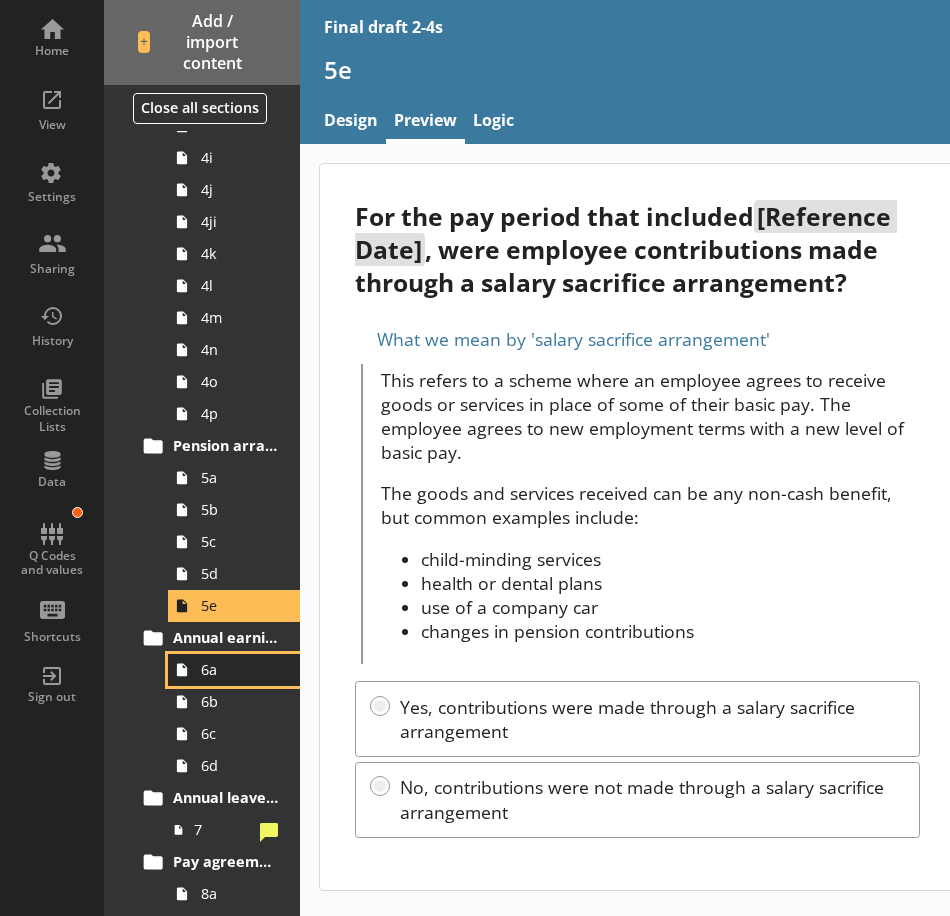
click at [206, 671] on span "6a" at bounding box center [239, 669] width 77 height 19
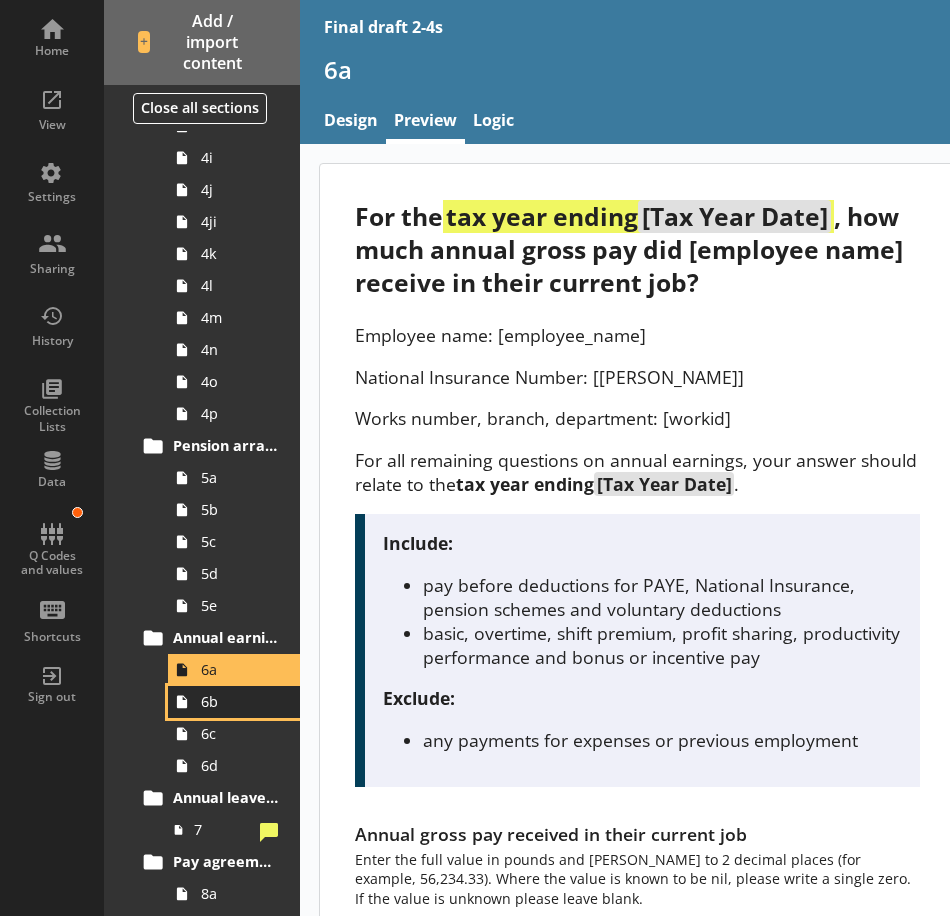
click at [229, 700] on span "6b" at bounding box center [239, 701] width 77 height 19
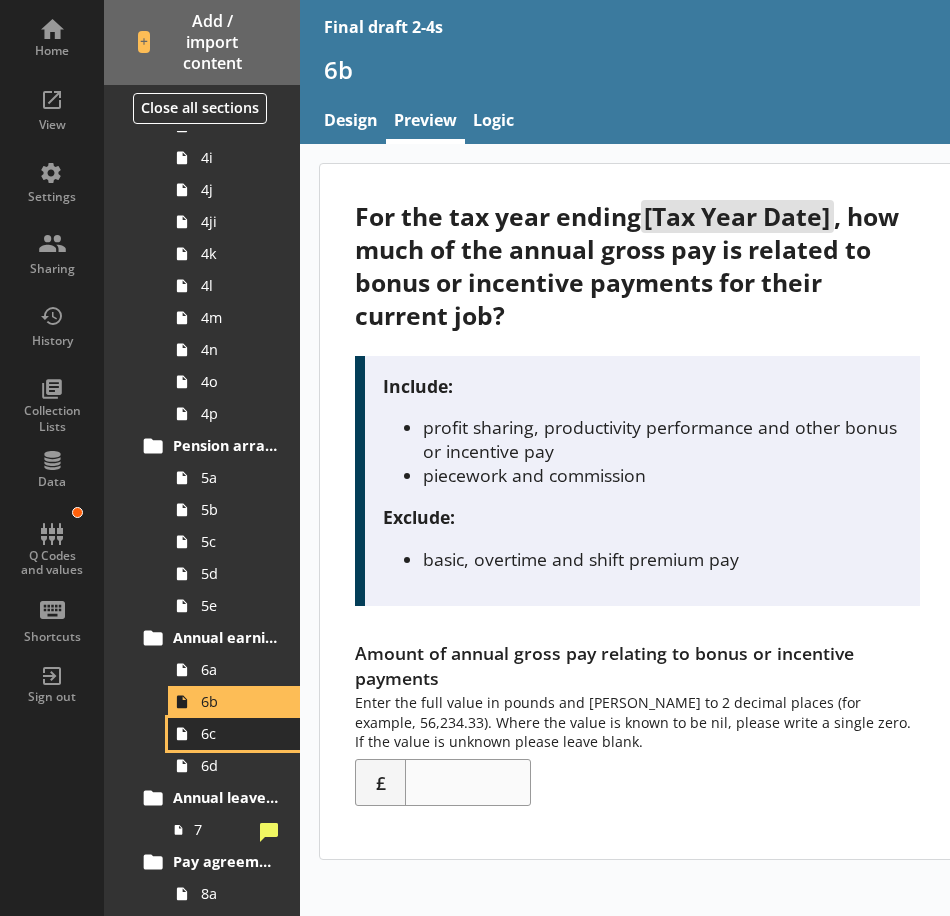
click at [263, 733] on span "6c" at bounding box center [239, 733] width 77 height 19
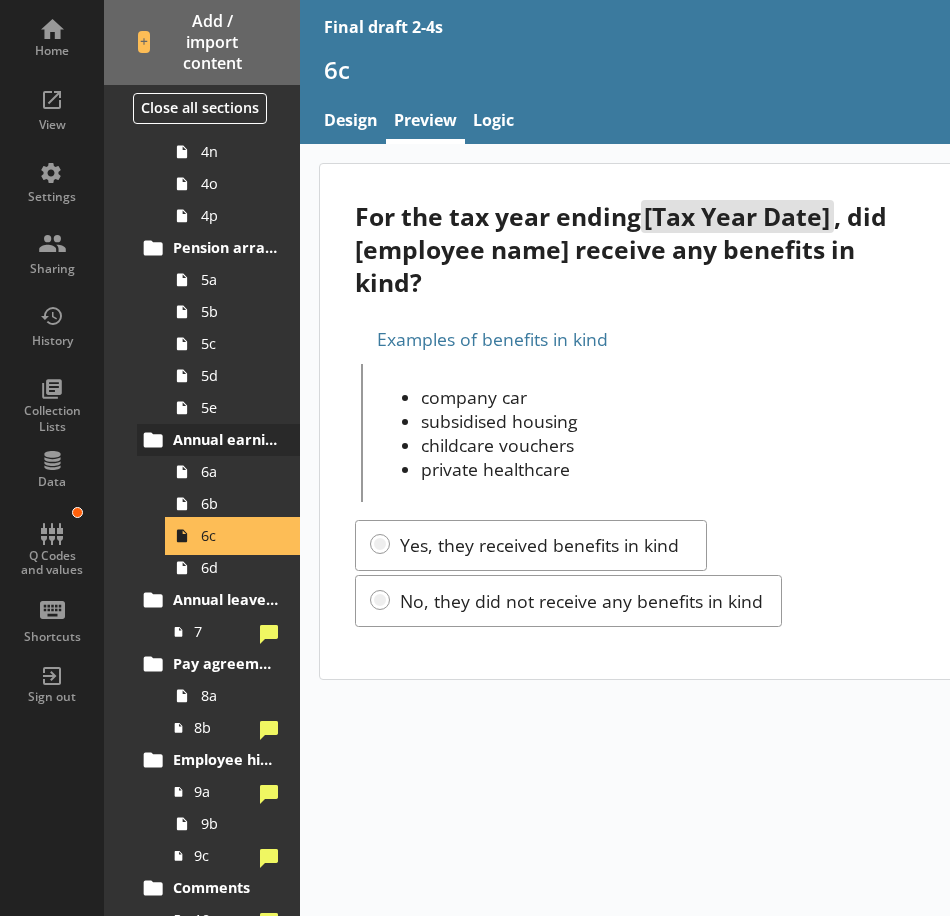
scroll to position [1200, 0]
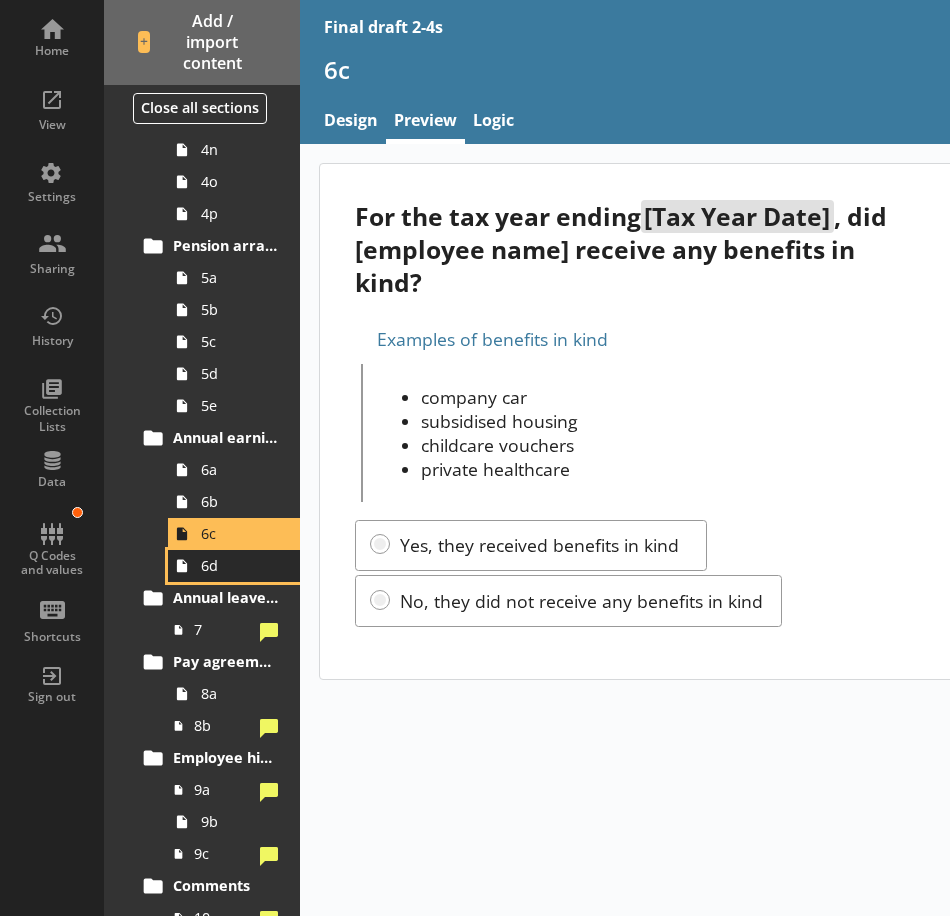
click at [207, 562] on span "6d" at bounding box center [239, 565] width 77 height 19
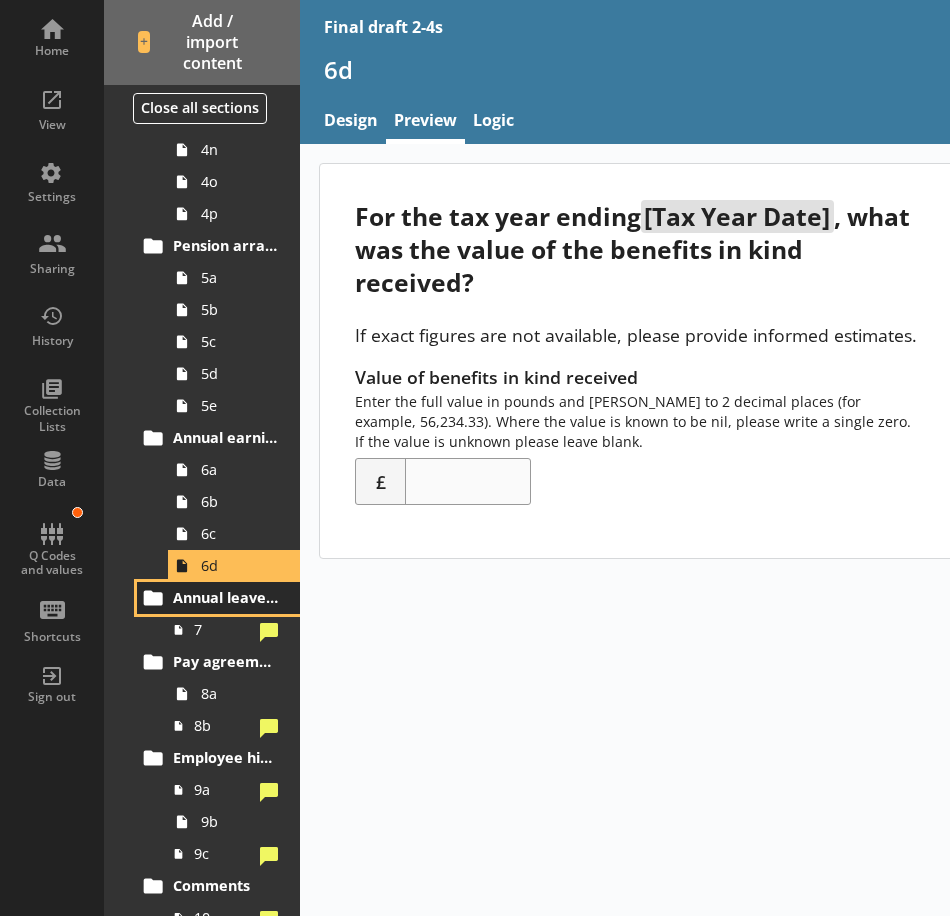
click at [183, 596] on span "Annual leave entitlement" at bounding box center [226, 597] width 106 height 19
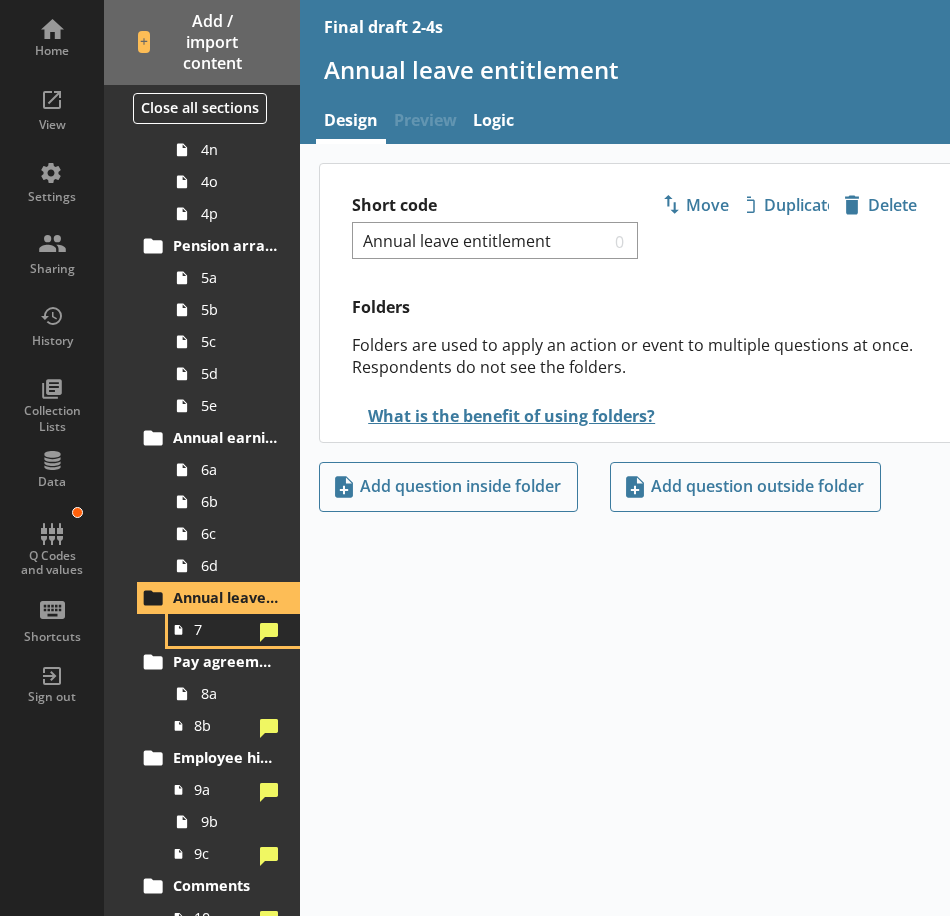
click at [200, 638] on span "7" at bounding box center [223, 629] width 58 height 19
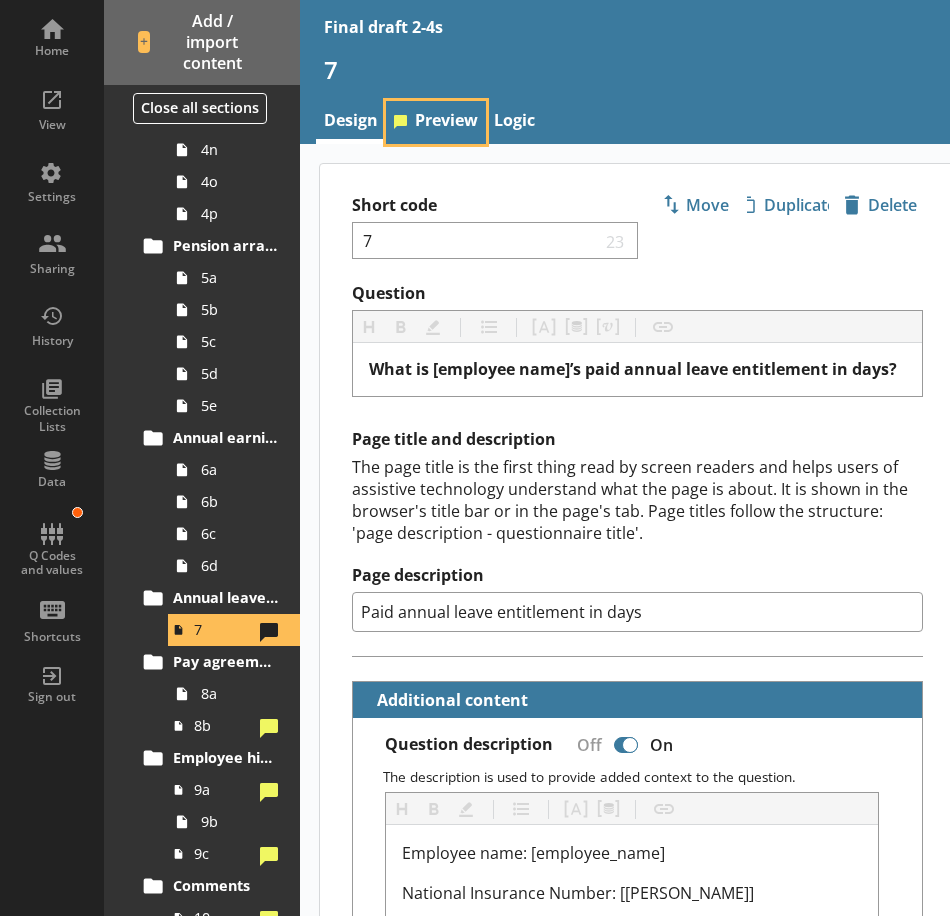
click at [434, 122] on link "Preview" at bounding box center [436, 122] width 100 height 43
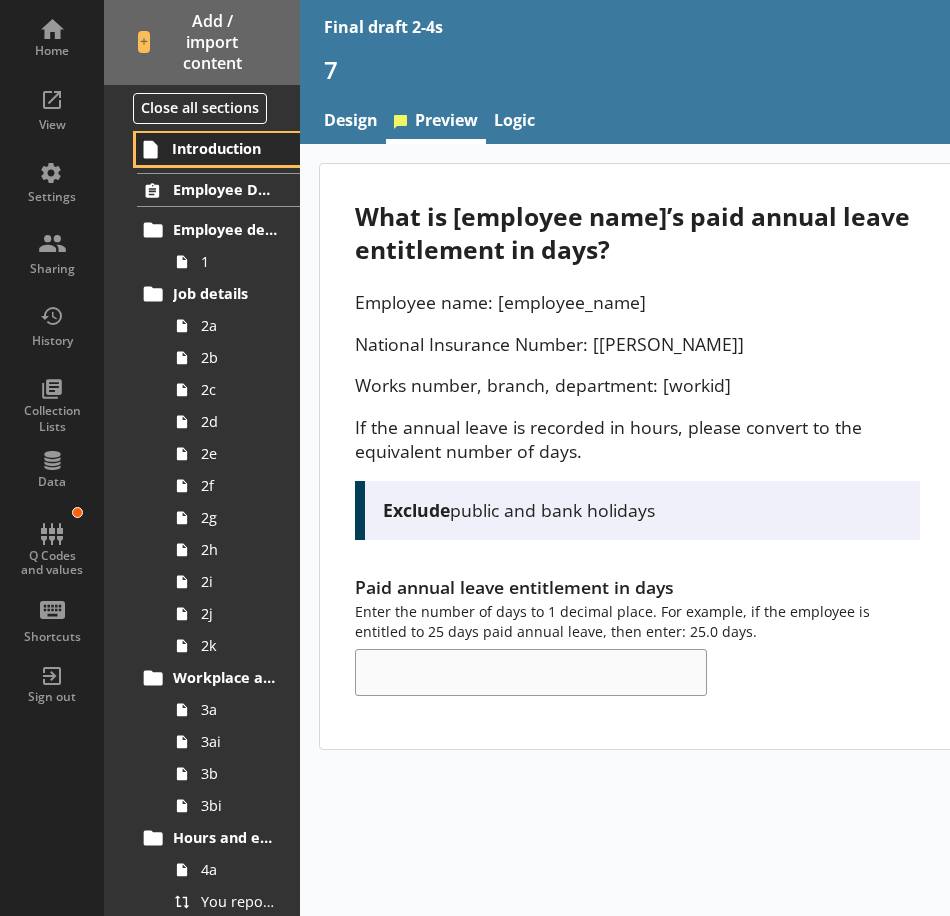
click at [250, 147] on span "Introduction" at bounding box center [225, 148] width 107 height 19
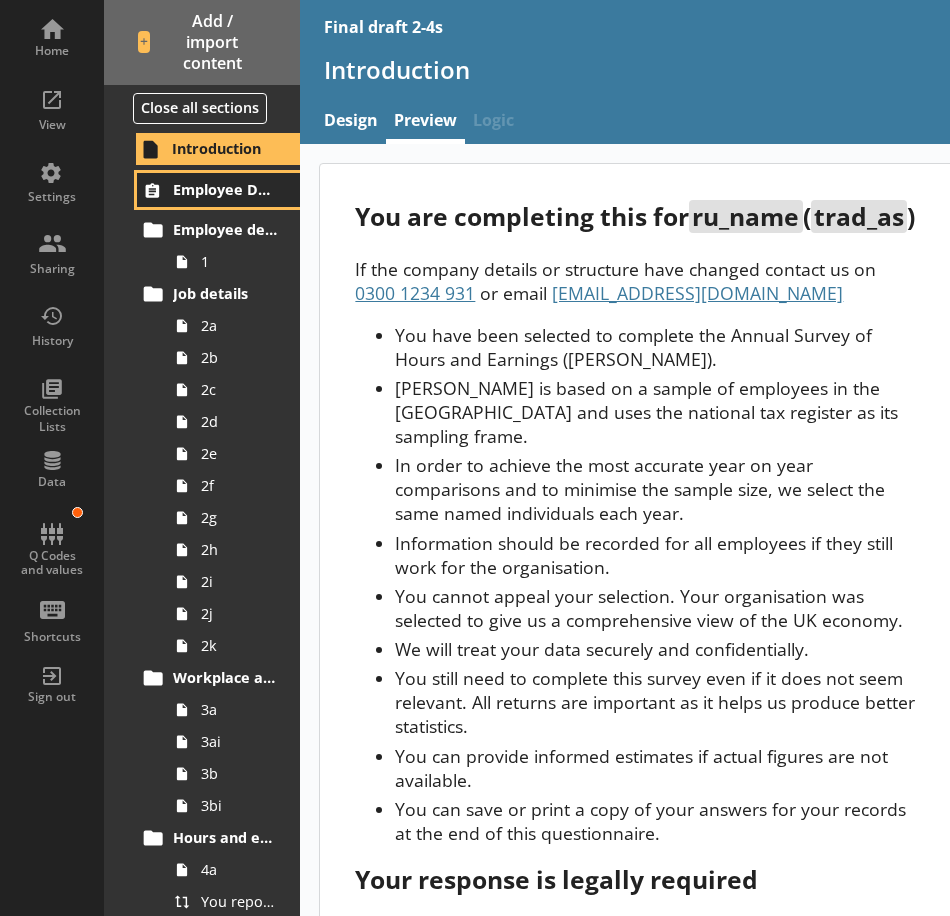
click at [232, 192] on span "Employee Details for [employee_name]" at bounding box center [226, 189] width 106 height 19
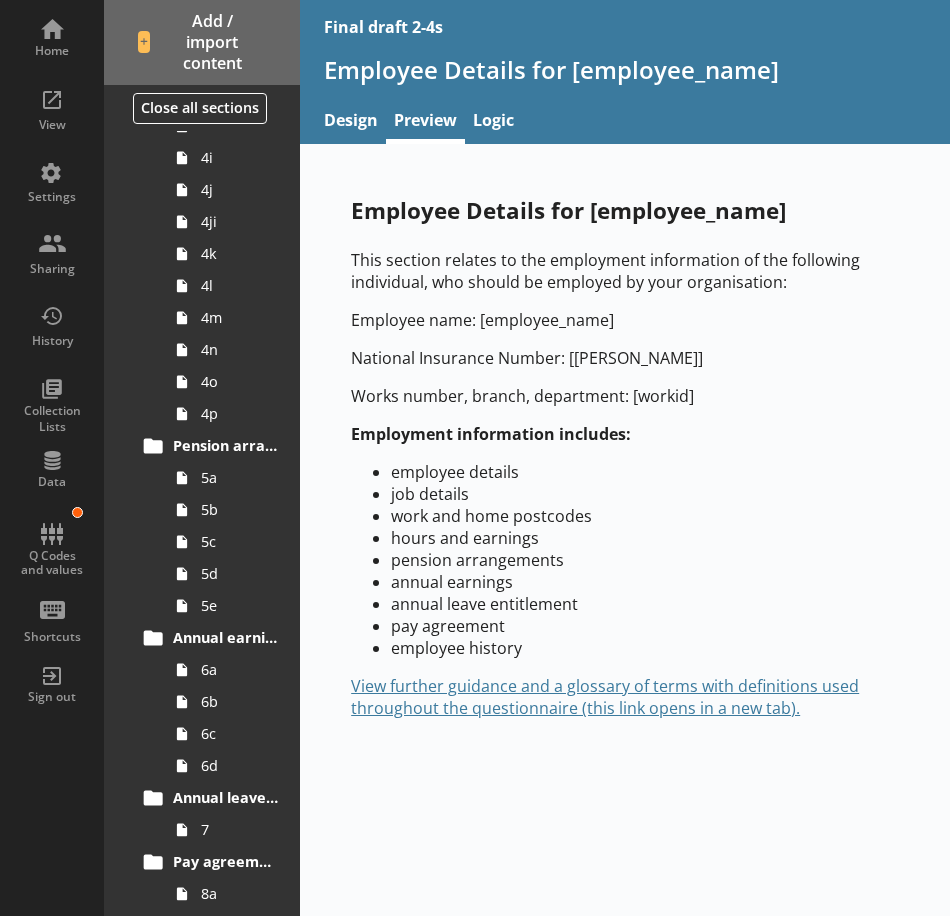
scroll to position [1200, 0]
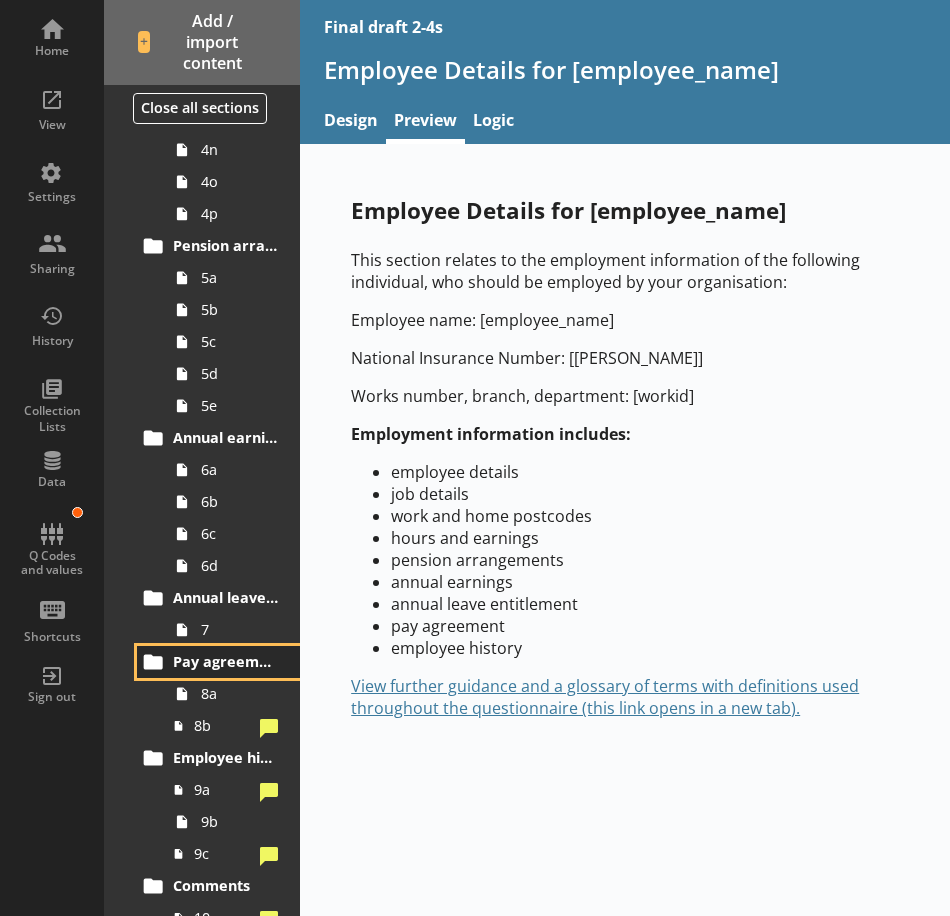
click at [221, 659] on span "Pay agreement" at bounding box center [226, 661] width 106 height 19
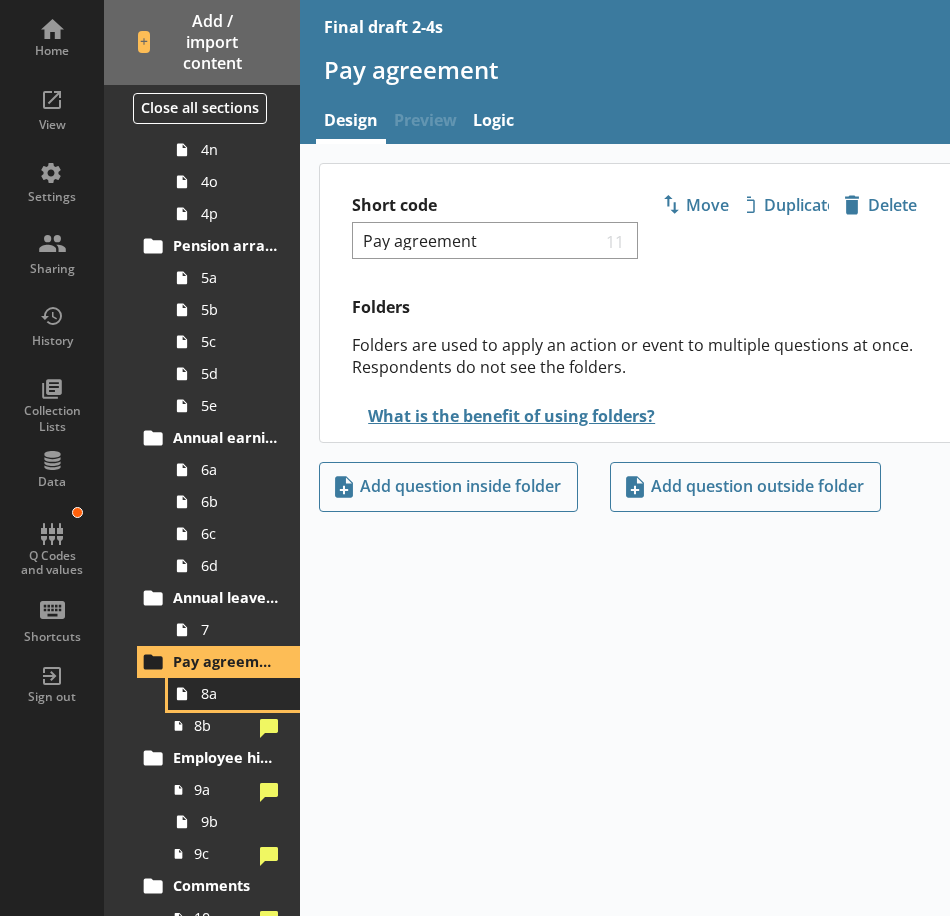
click at [206, 686] on span "8a" at bounding box center [239, 693] width 77 height 19
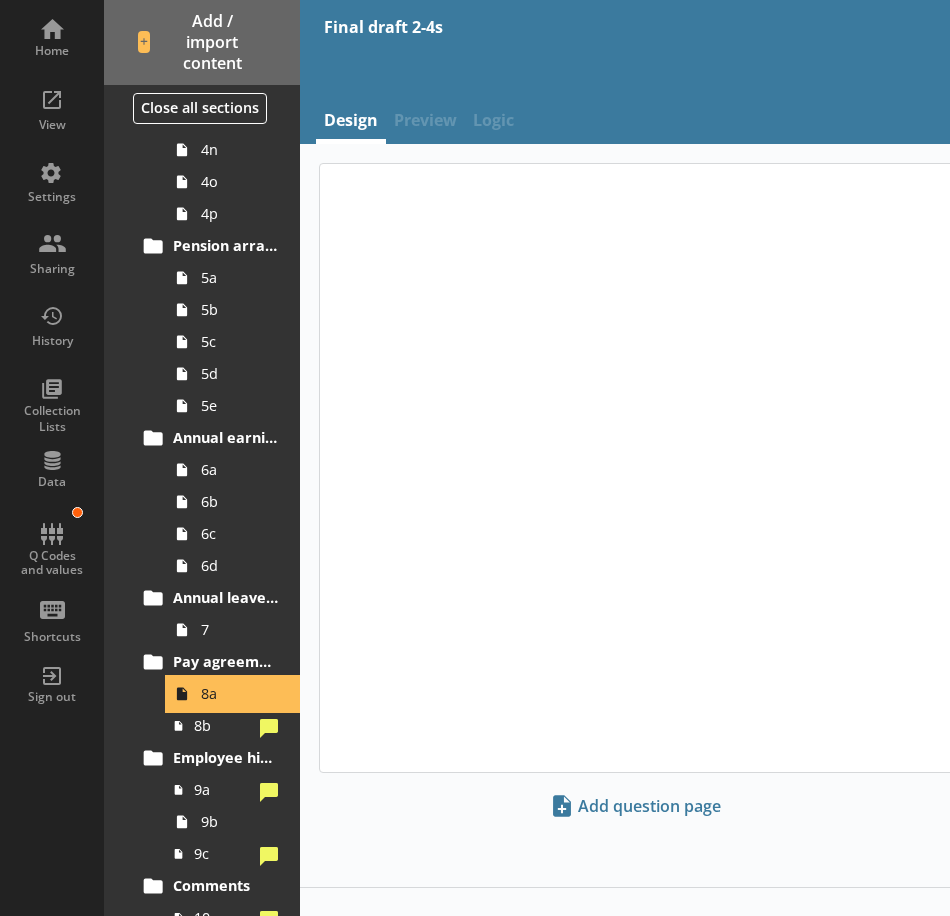
type textarea "x"
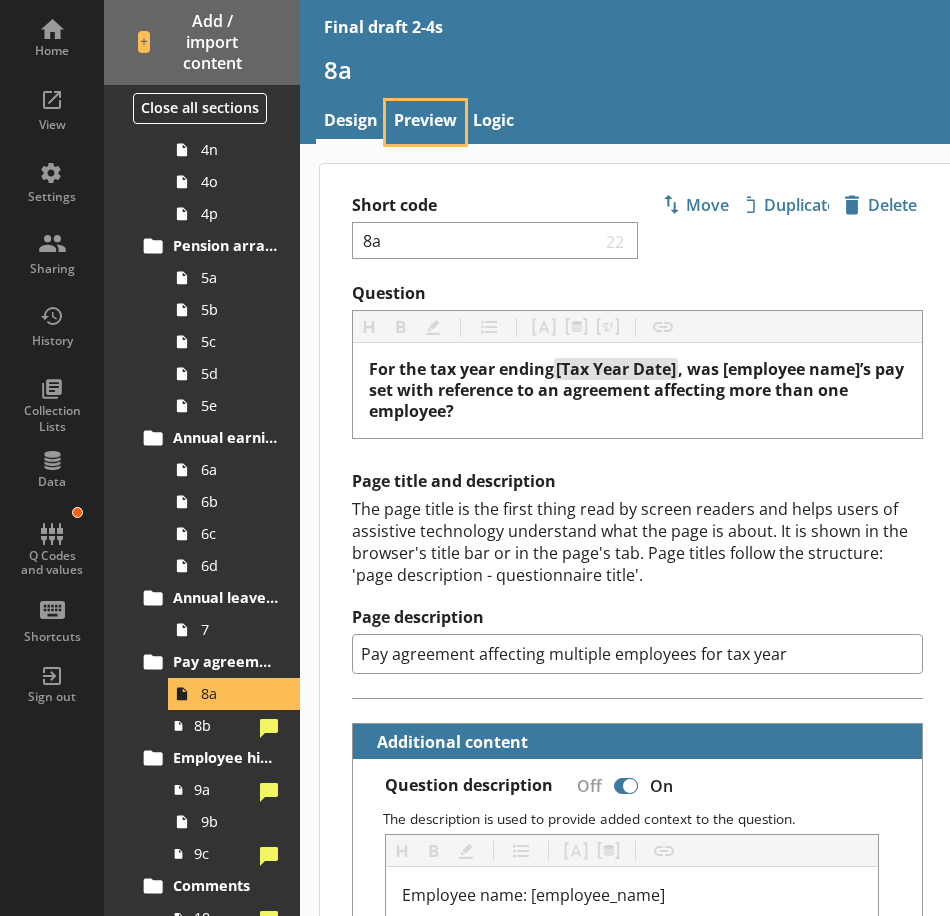
click at [418, 121] on link "Preview" at bounding box center [425, 122] width 79 height 43
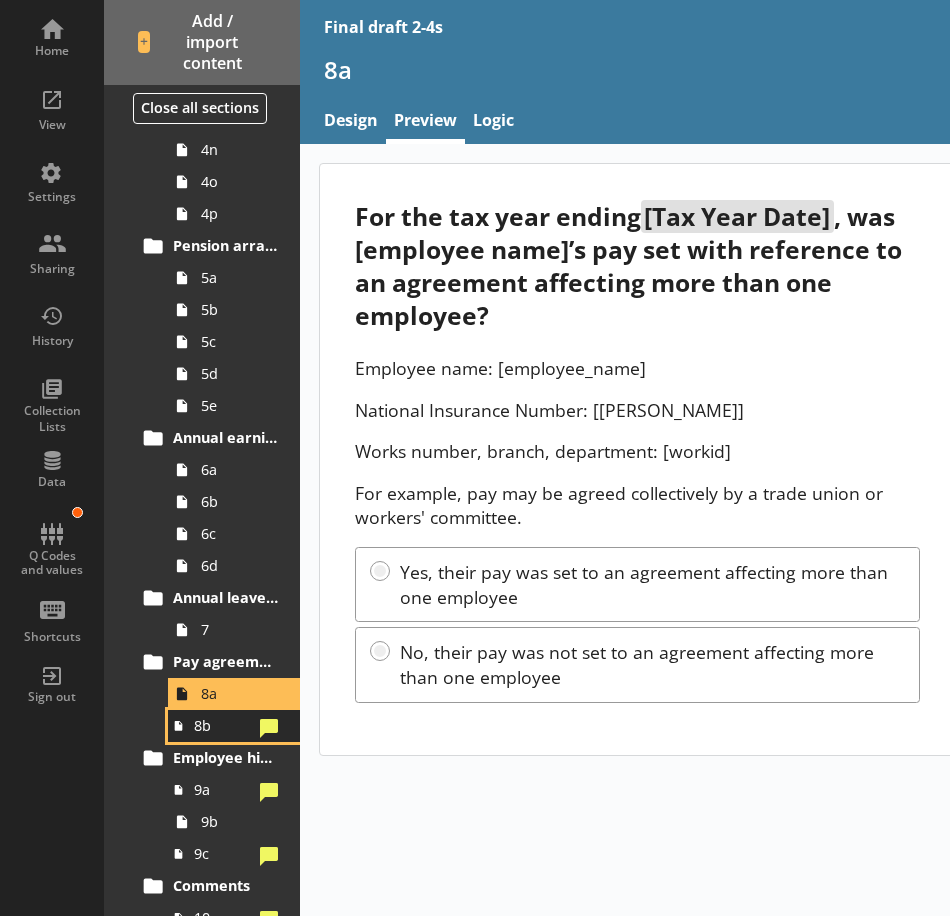
click at [216, 725] on span "8b" at bounding box center [223, 725] width 58 height 19
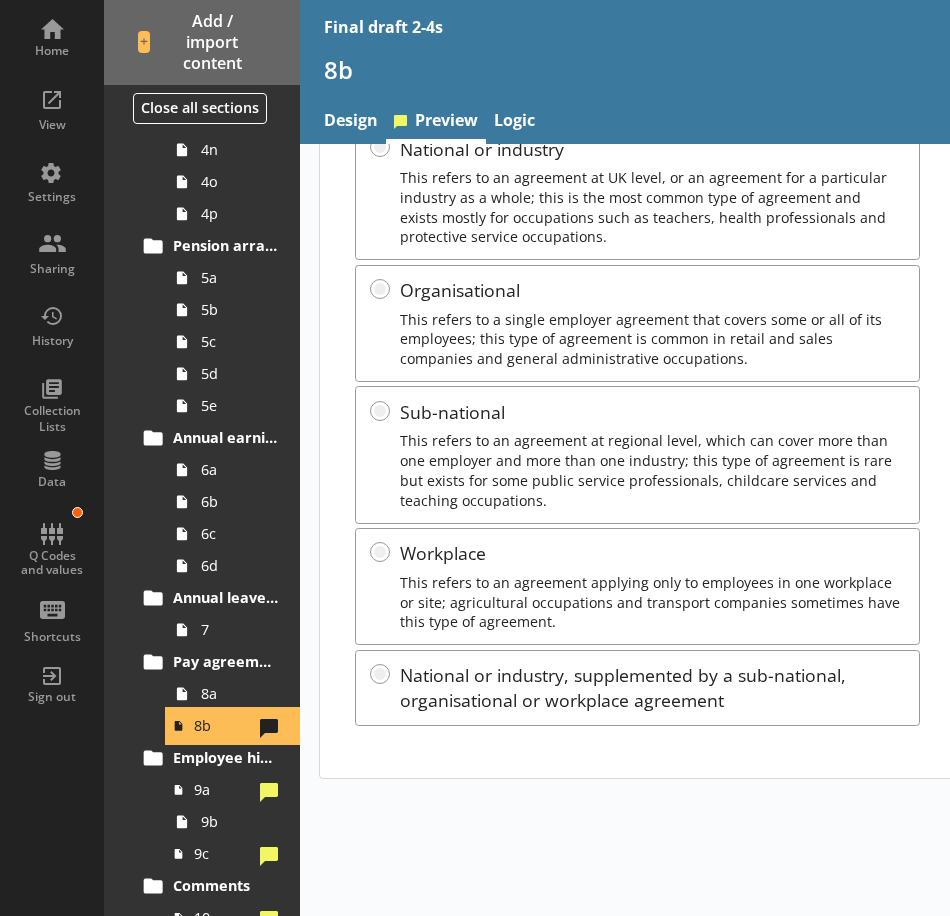
scroll to position [300, 0]
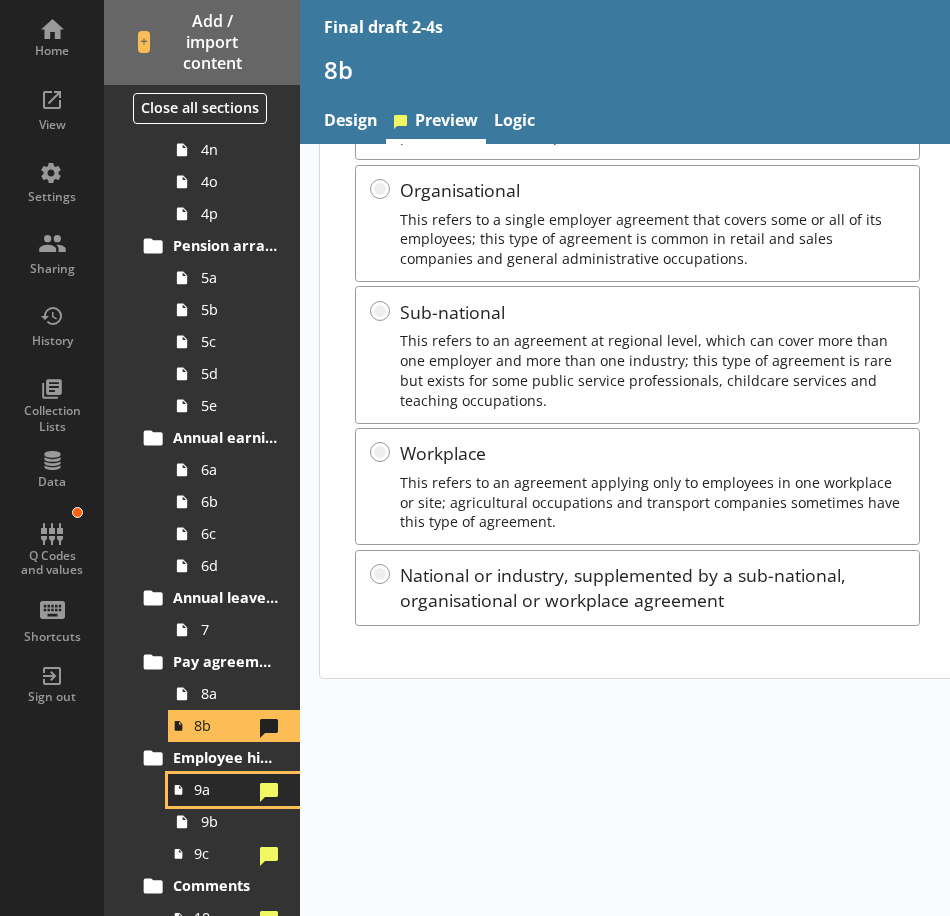
click at [222, 795] on span "9a" at bounding box center [223, 789] width 58 height 19
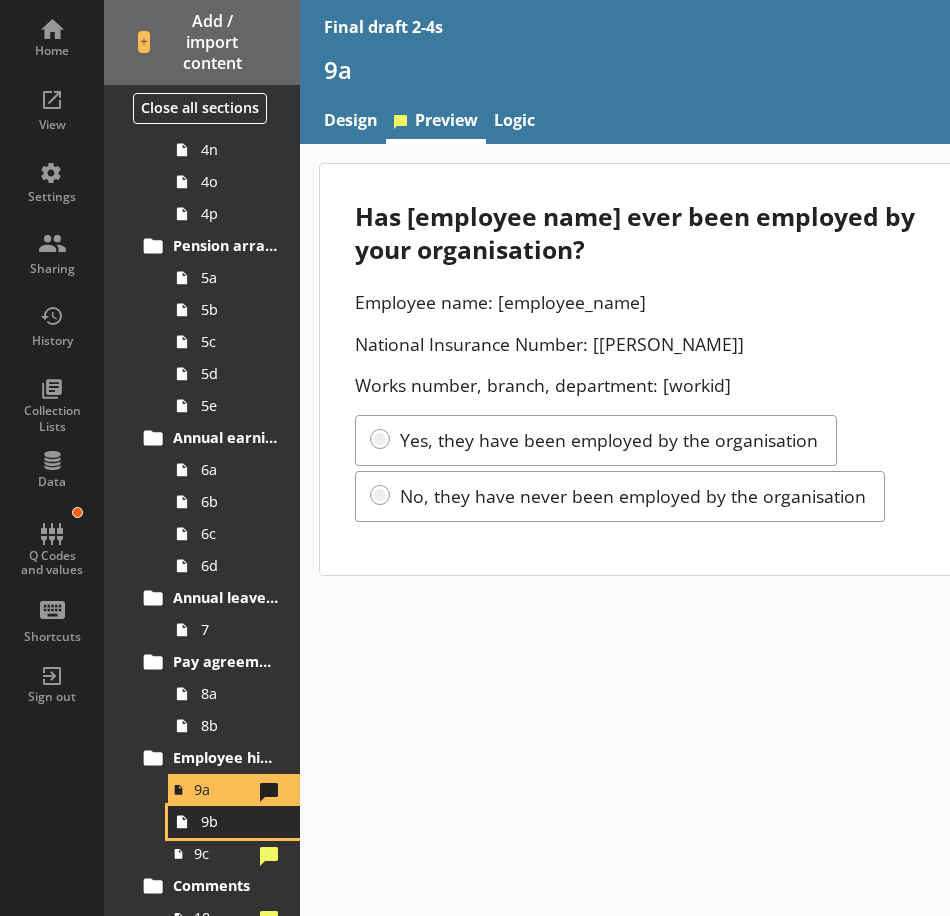
click at [198, 834] on link "9b" at bounding box center [234, 822] width 132 height 32
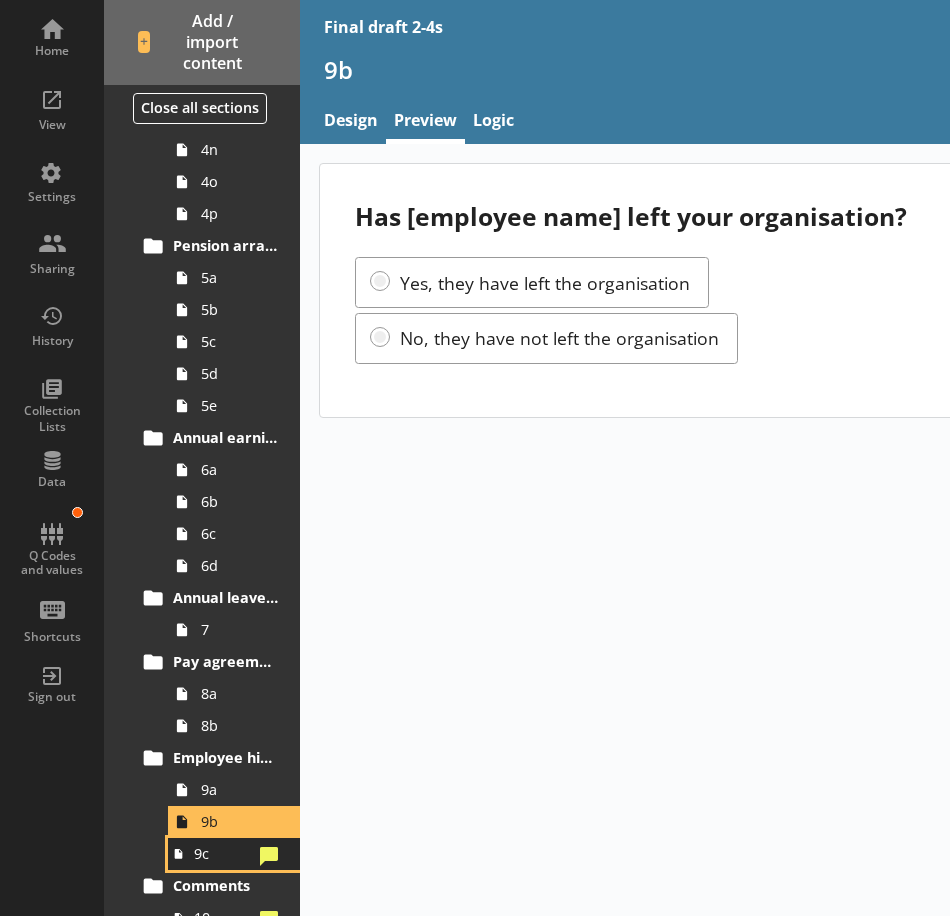
click at [215, 860] on span "9c" at bounding box center [223, 853] width 58 height 19
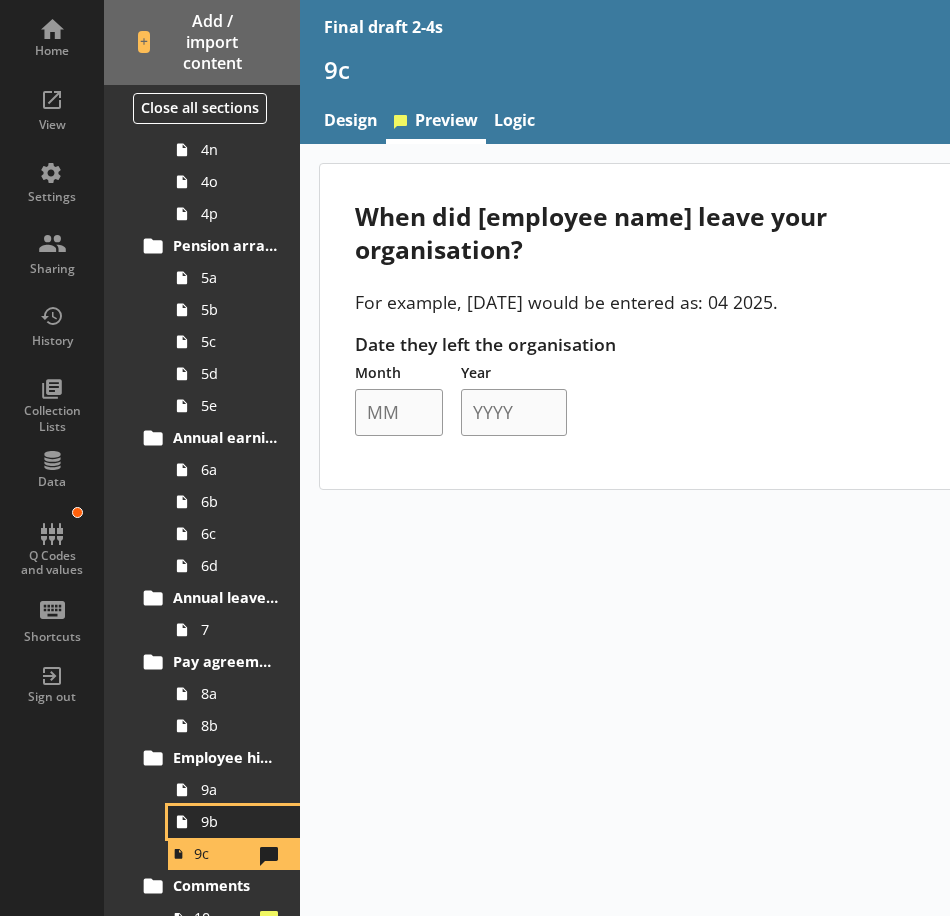
click at [241, 826] on span "9b" at bounding box center [239, 821] width 77 height 19
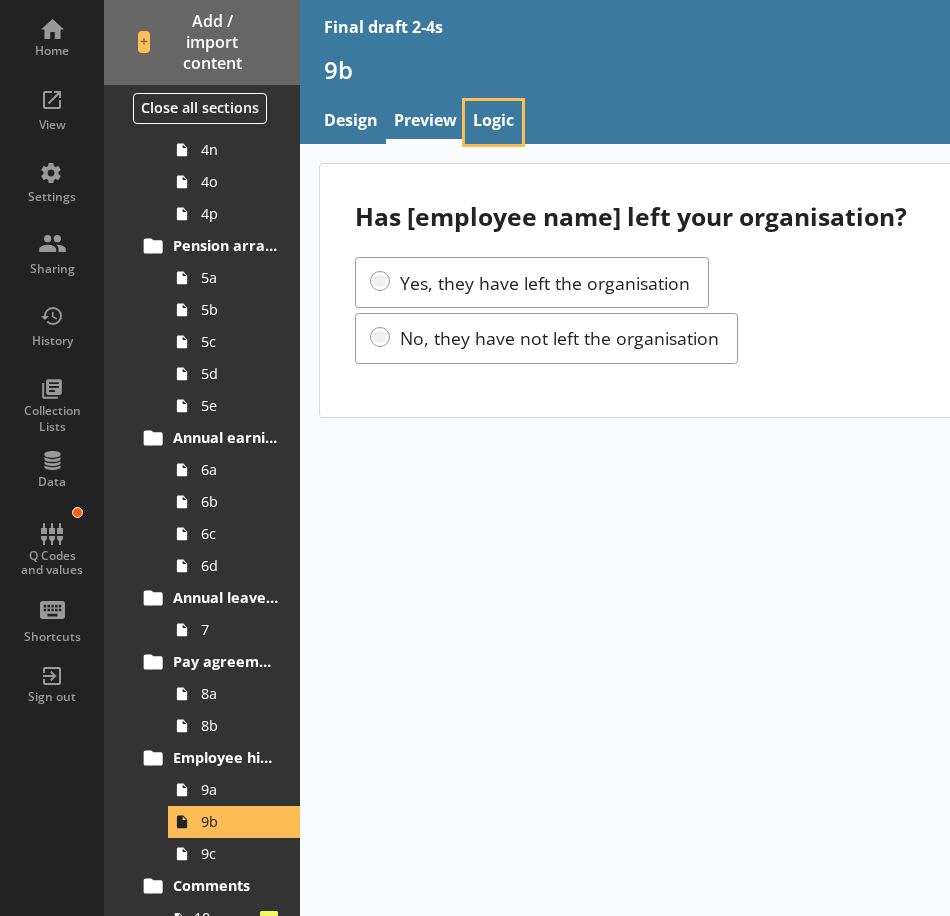
click at [504, 117] on link "Logic" at bounding box center [493, 122] width 57 height 43
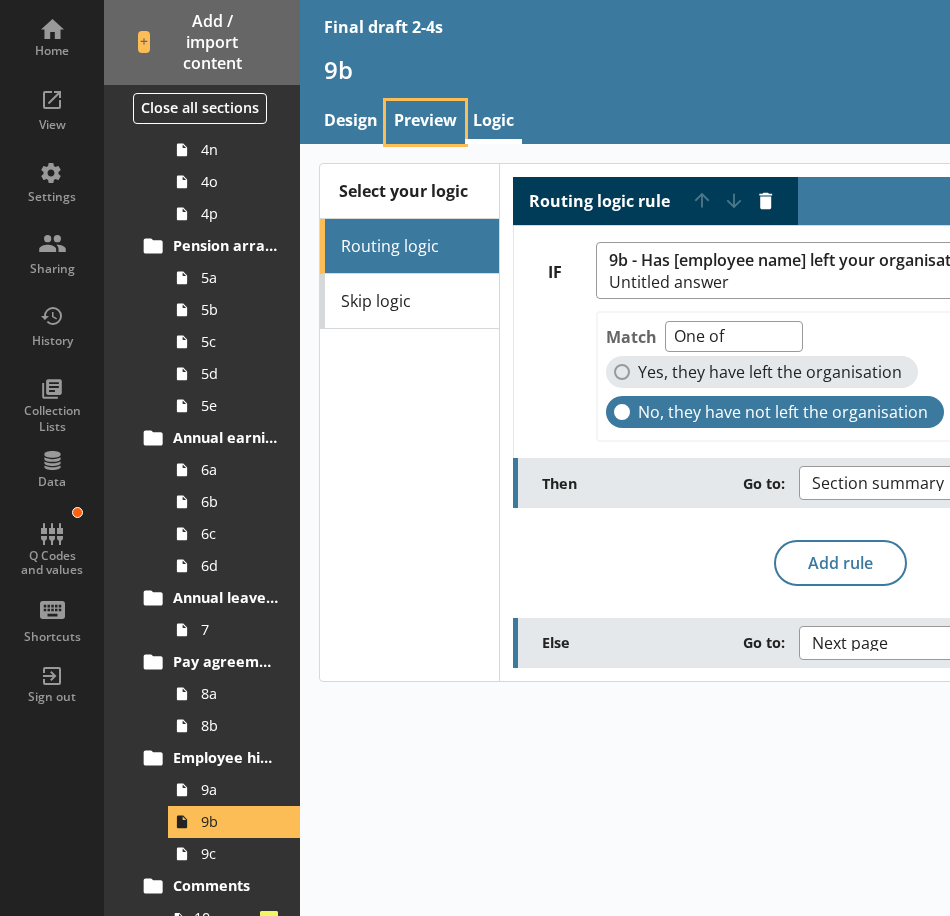
click at [419, 122] on link "Preview" at bounding box center [425, 122] width 79 height 43
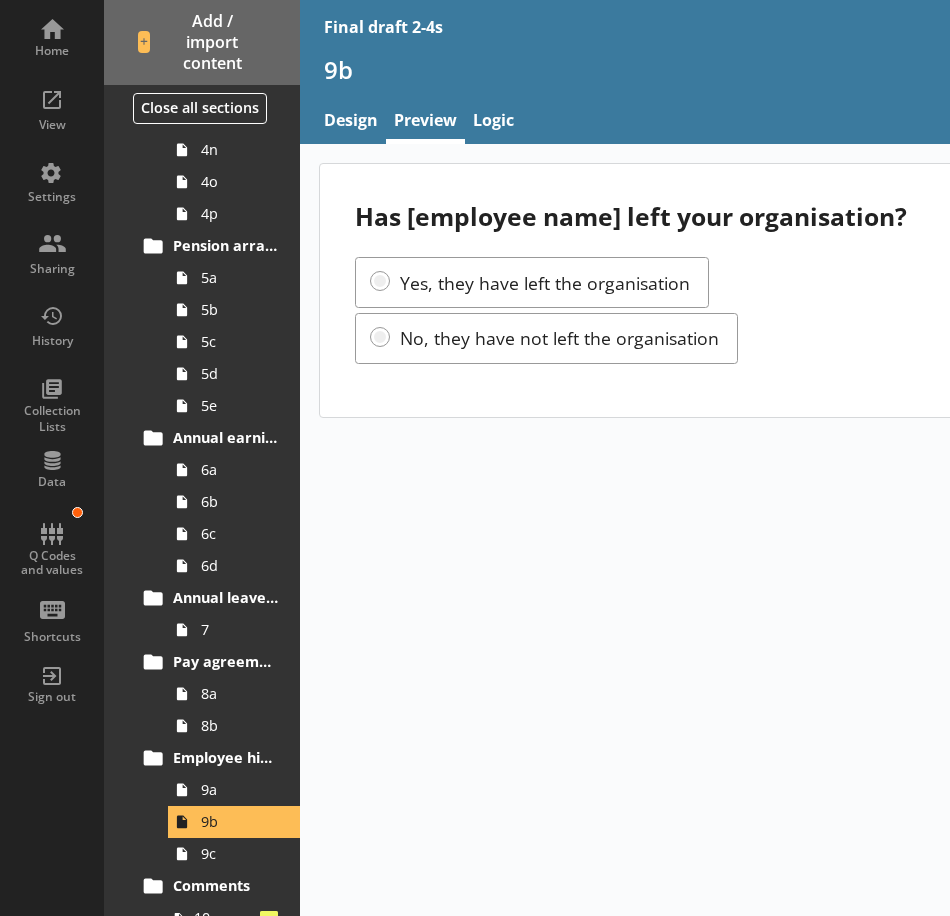
scroll to position [1300, 0]
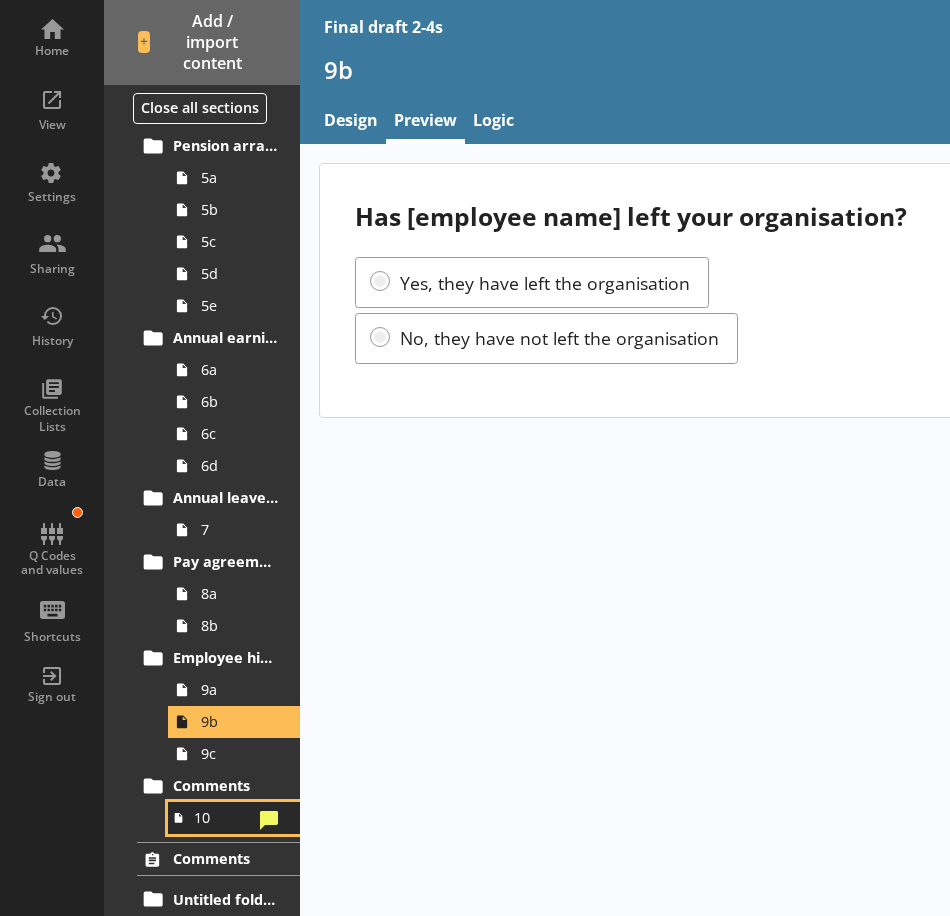
click at [203, 816] on span "10" at bounding box center [223, 817] width 58 height 19
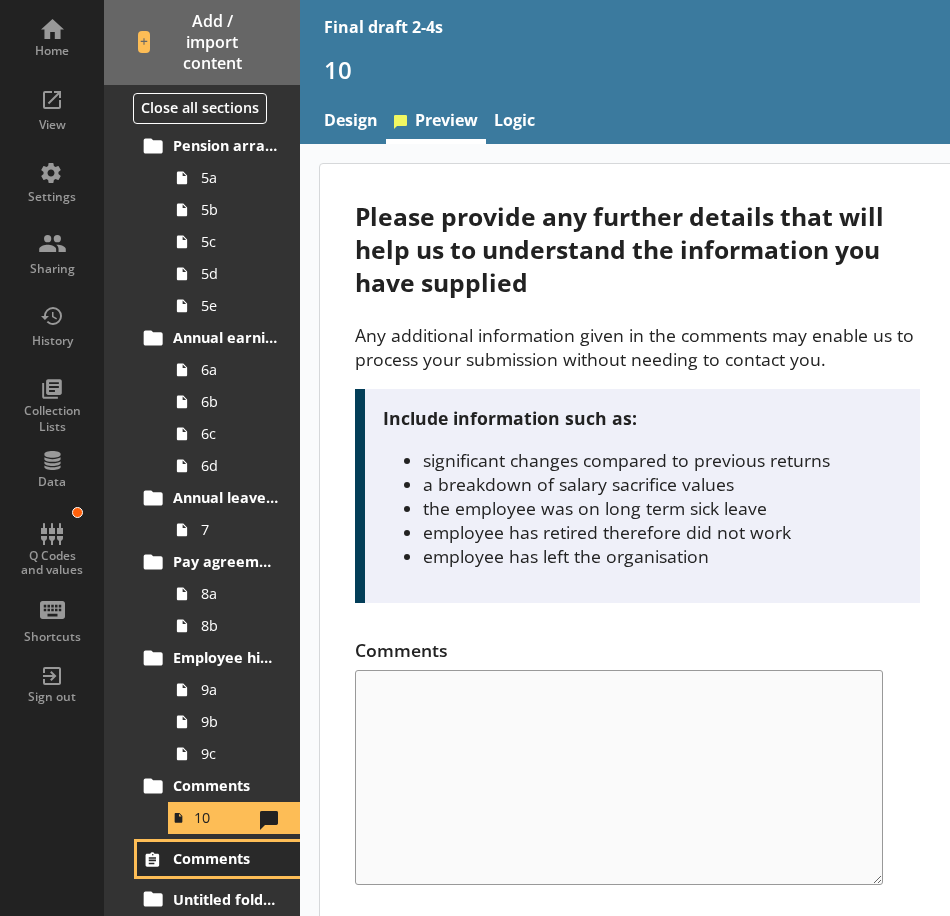
click at [217, 868] on span "Comments" at bounding box center [226, 858] width 106 height 19
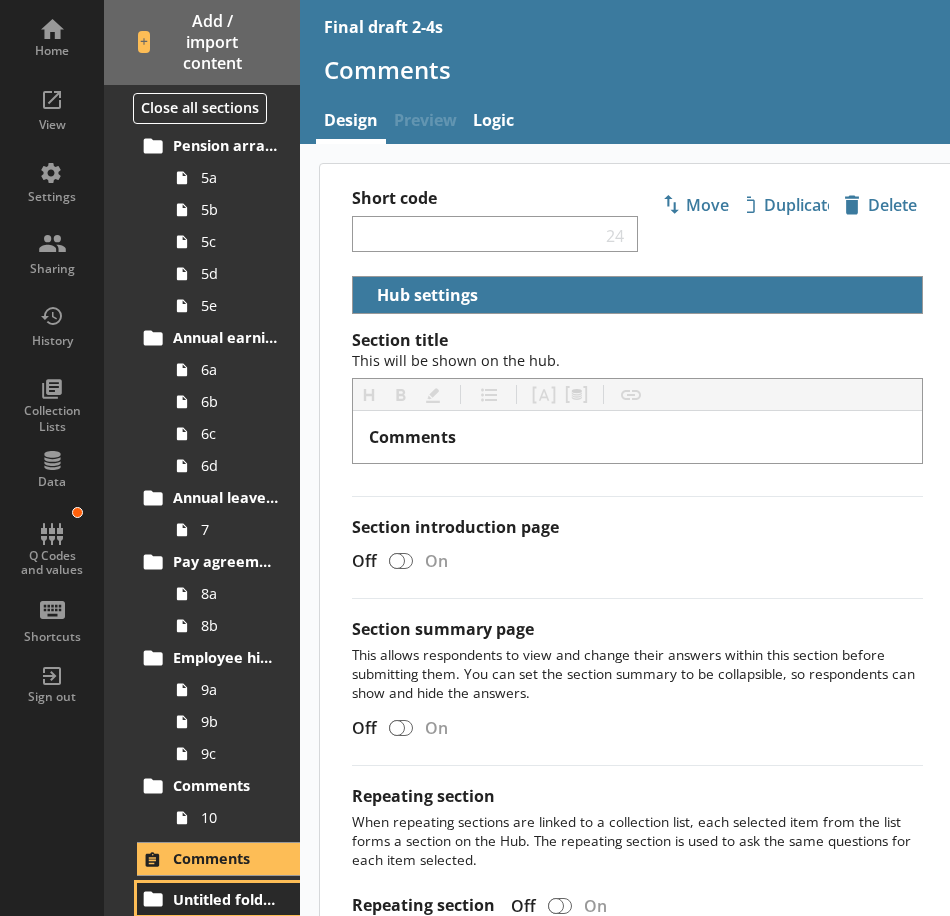
click at [189, 899] on span "Untitled folder" at bounding box center [226, 899] width 106 height 19
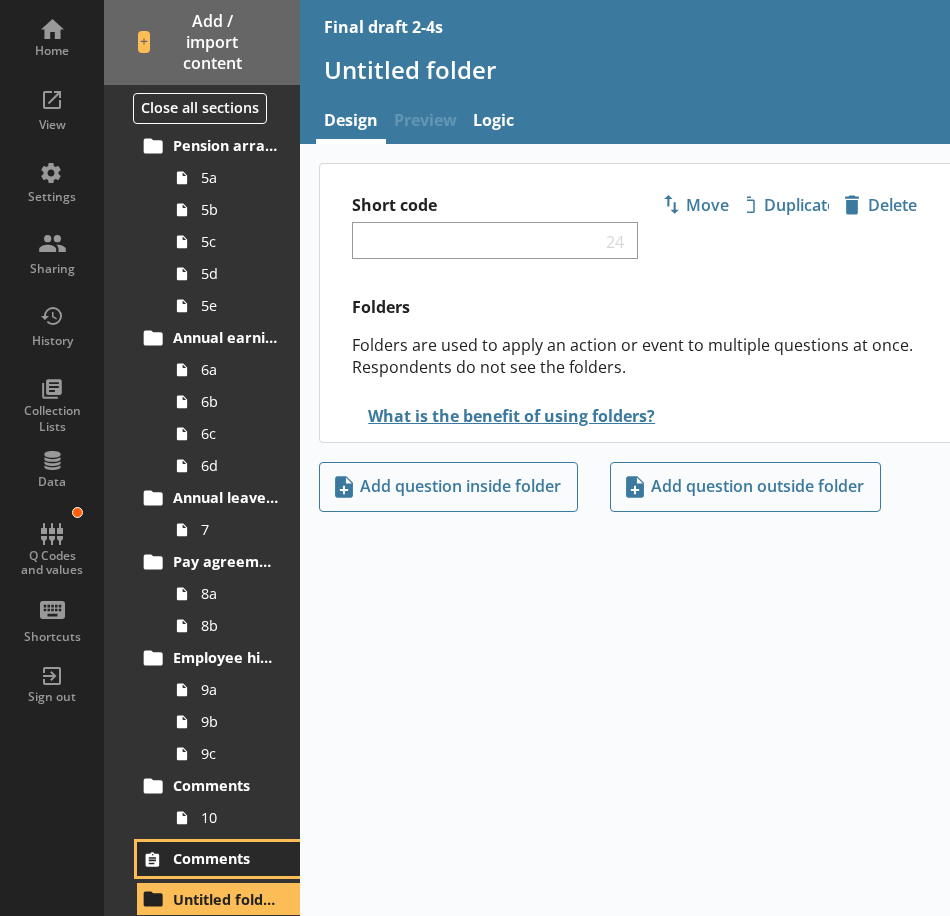
click at [230, 866] on span "Comments" at bounding box center [226, 858] width 106 height 19
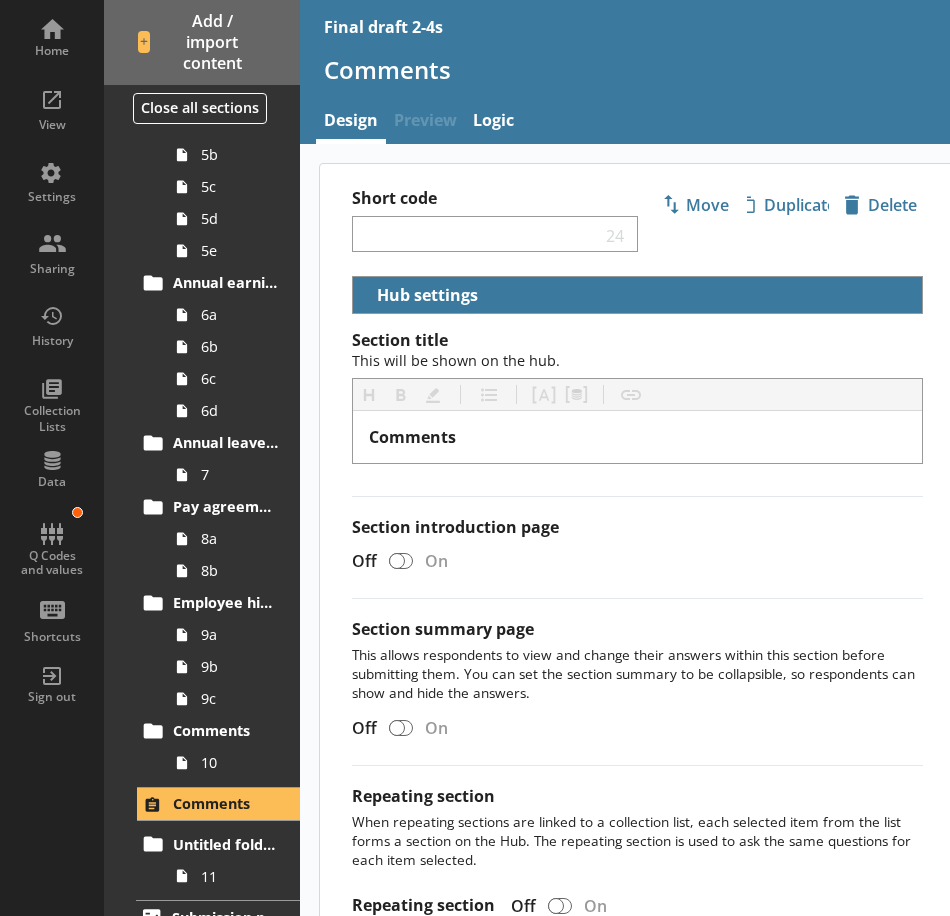
scroll to position [1381, 0]
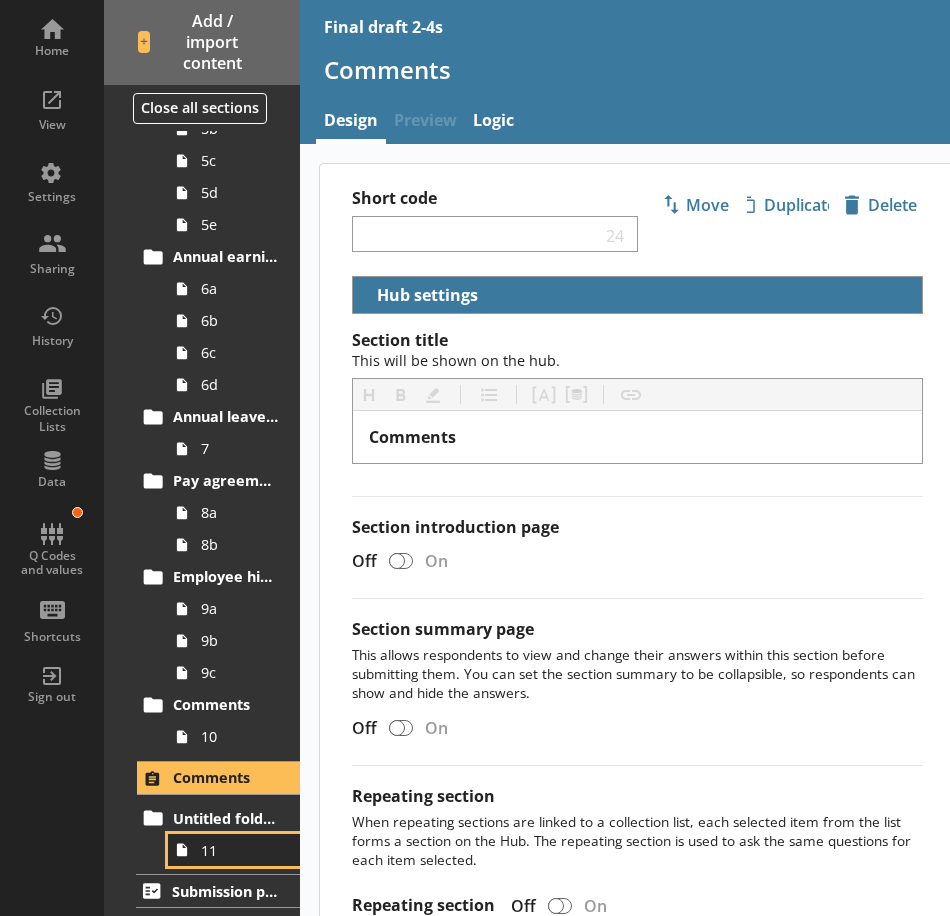
click at [206, 856] on span "11" at bounding box center [239, 850] width 77 height 19
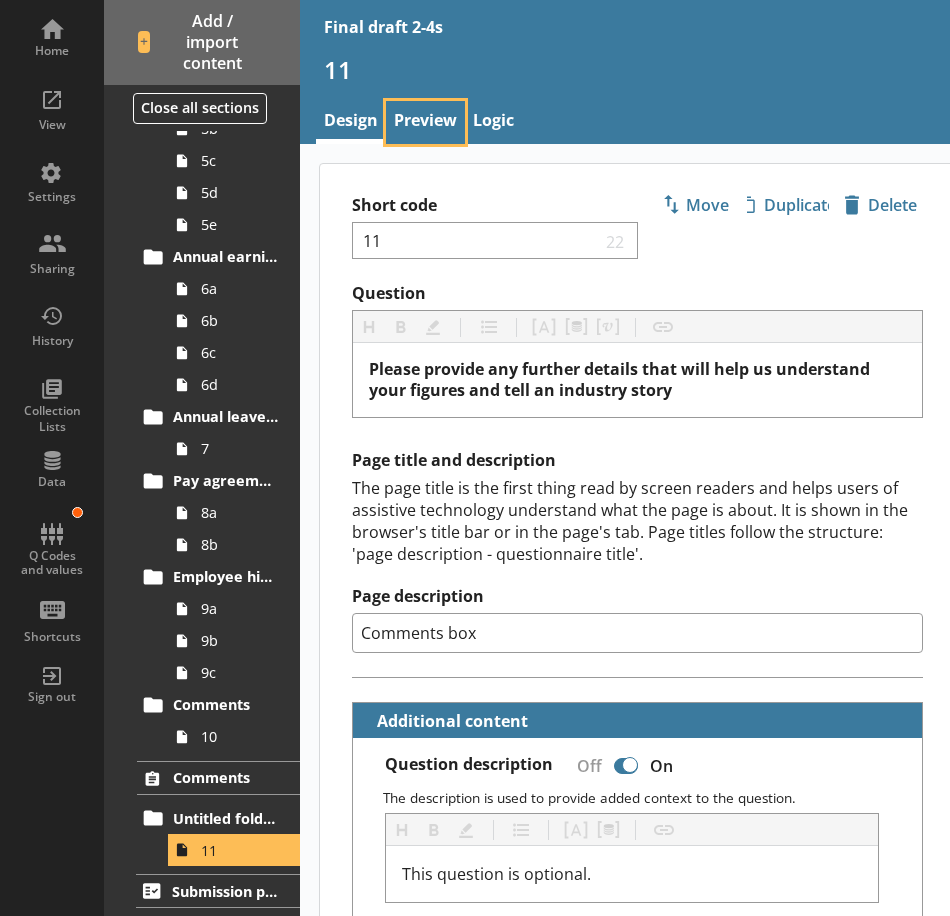
click at [417, 125] on link "Preview" at bounding box center [425, 122] width 79 height 43
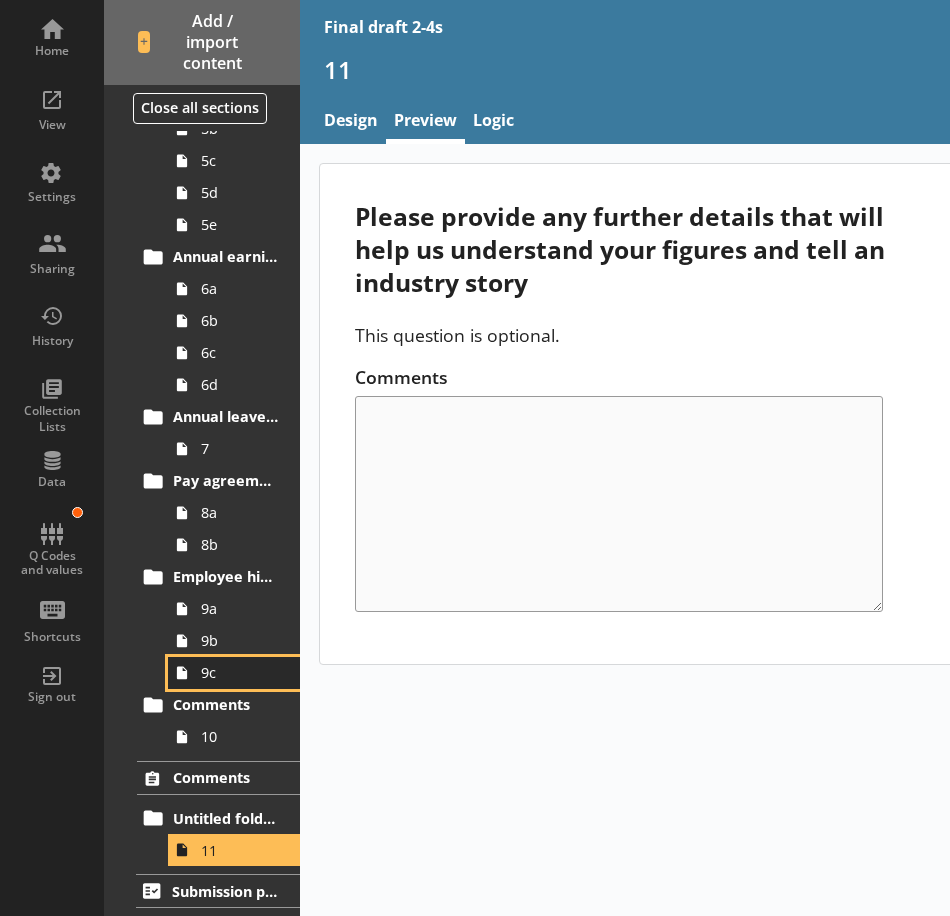
click at [201, 669] on span "9c" at bounding box center [239, 672] width 77 height 19
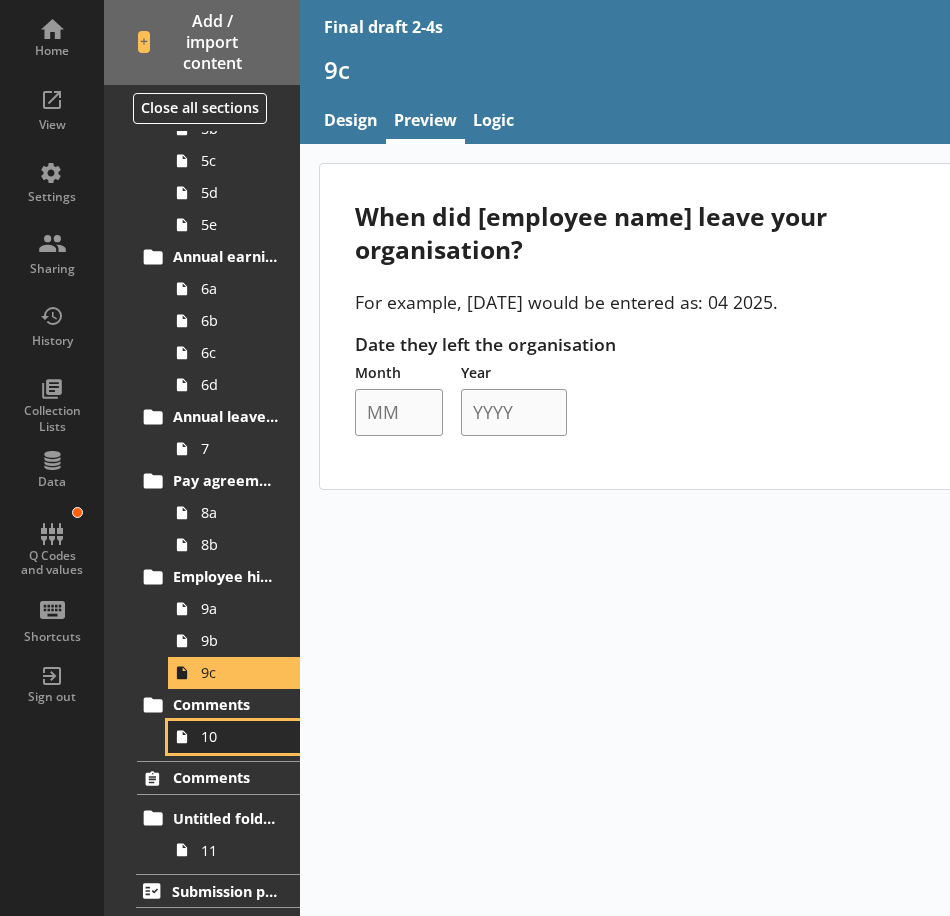
click at [228, 740] on span "10" at bounding box center [239, 736] width 77 height 19
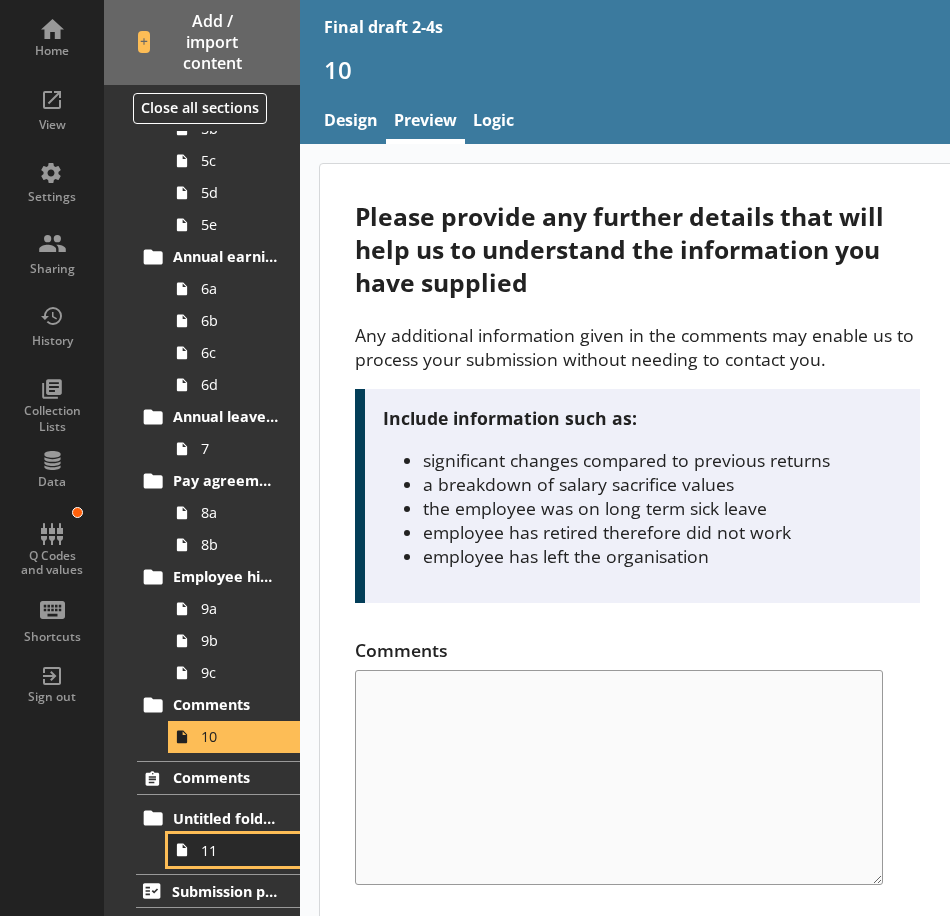
click at [207, 857] on span "11" at bounding box center [239, 850] width 77 height 19
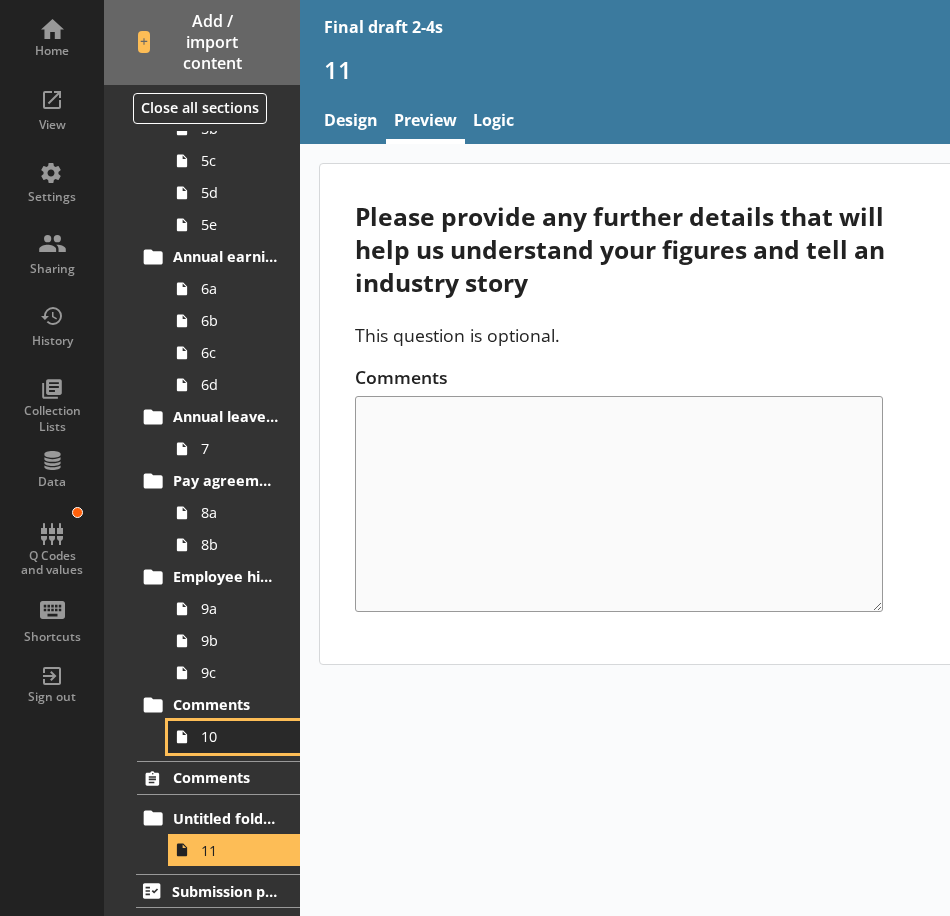
click at [201, 736] on span "10" at bounding box center [239, 736] width 77 height 19
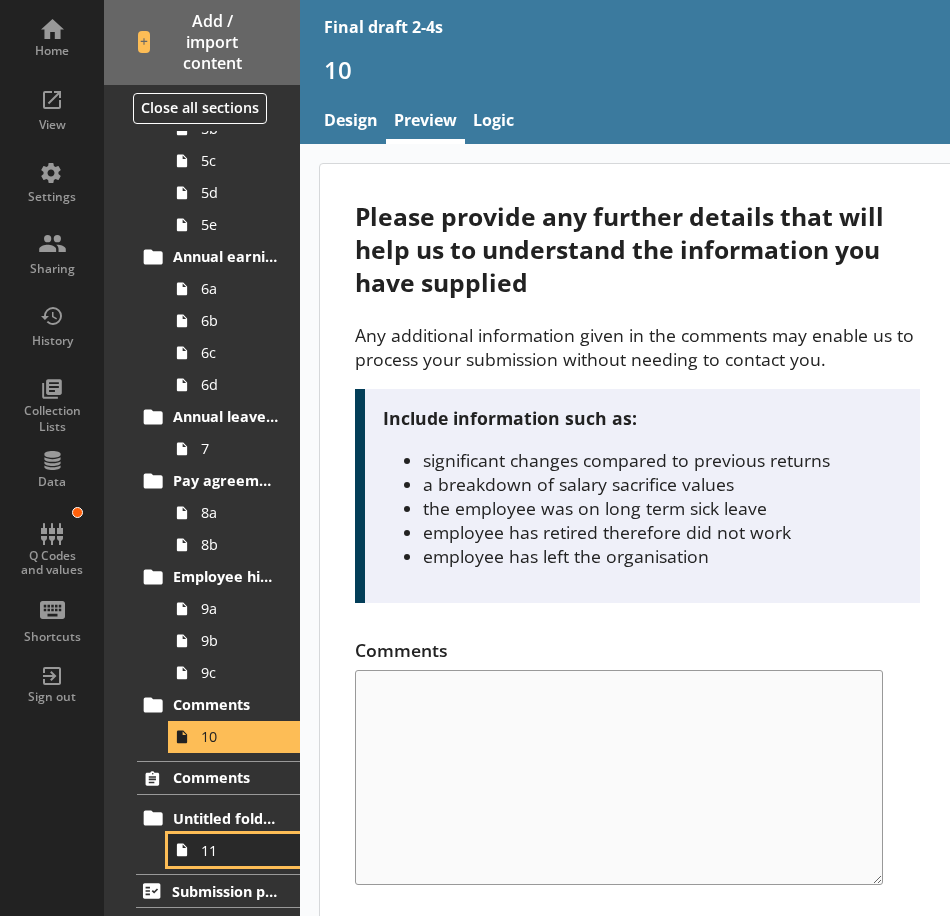
click at [216, 849] on span "11" at bounding box center [239, 850] width 77 height 19
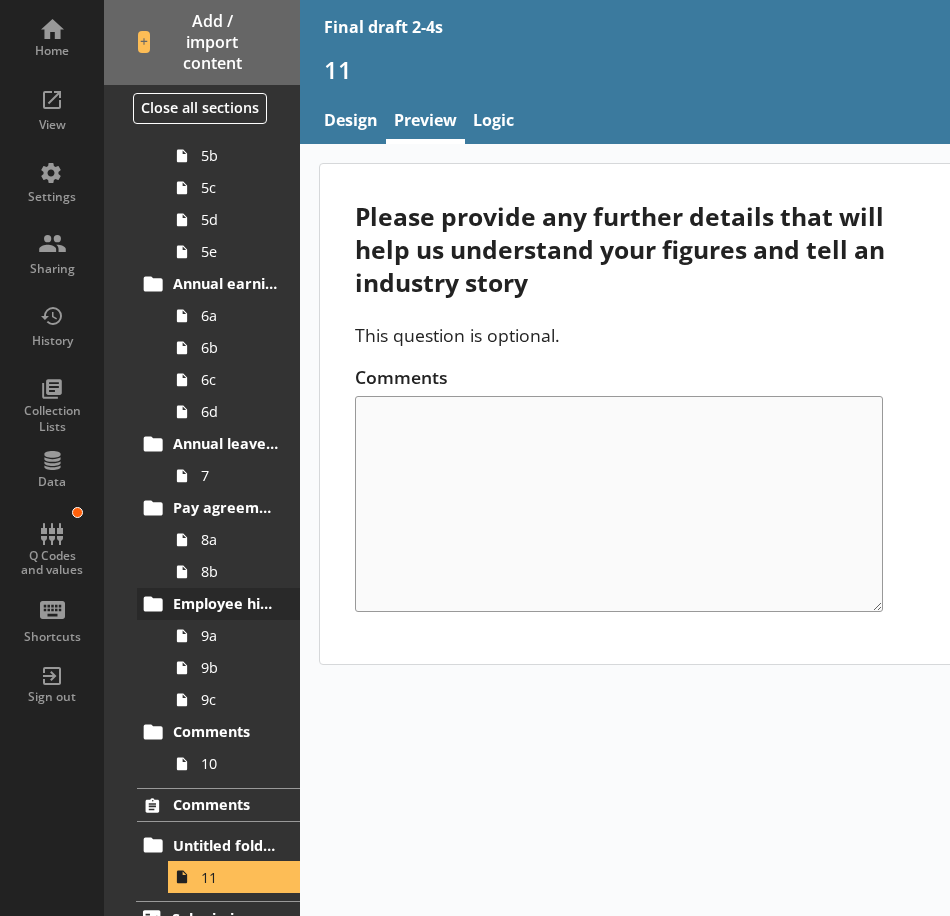
scroll to position [1381, 0]
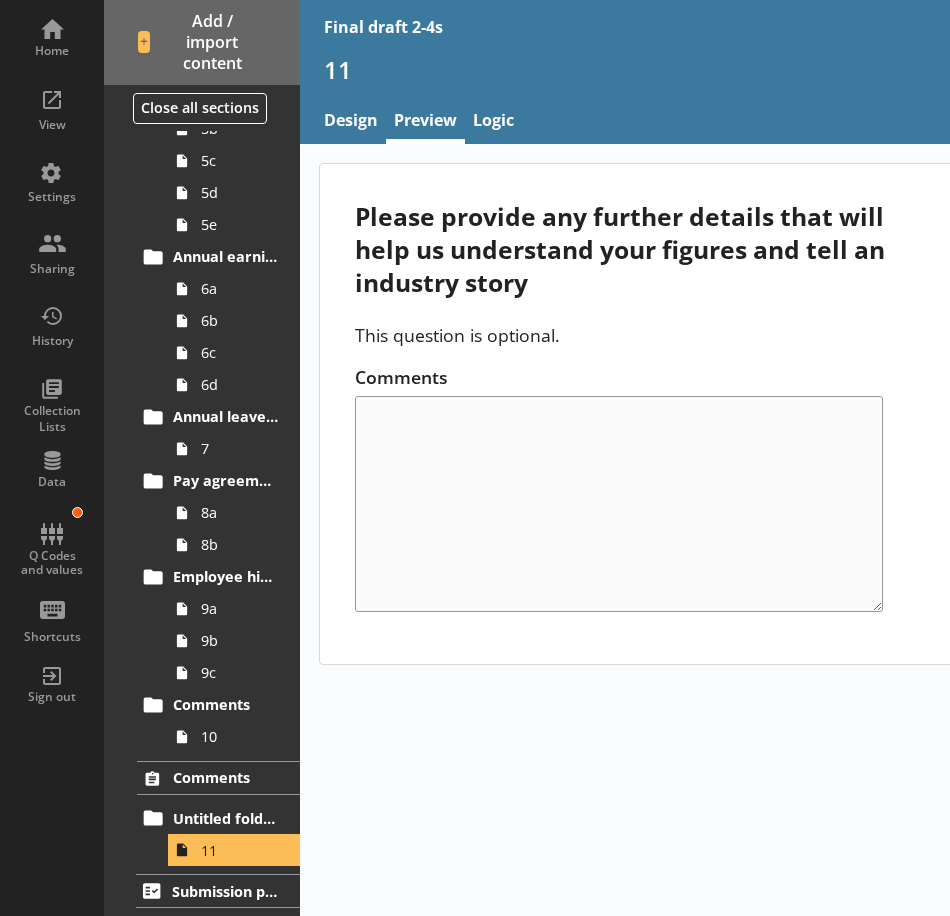
click at [569, 471] on div "Comments" at bounding box center [637, 488] width 564 height 247
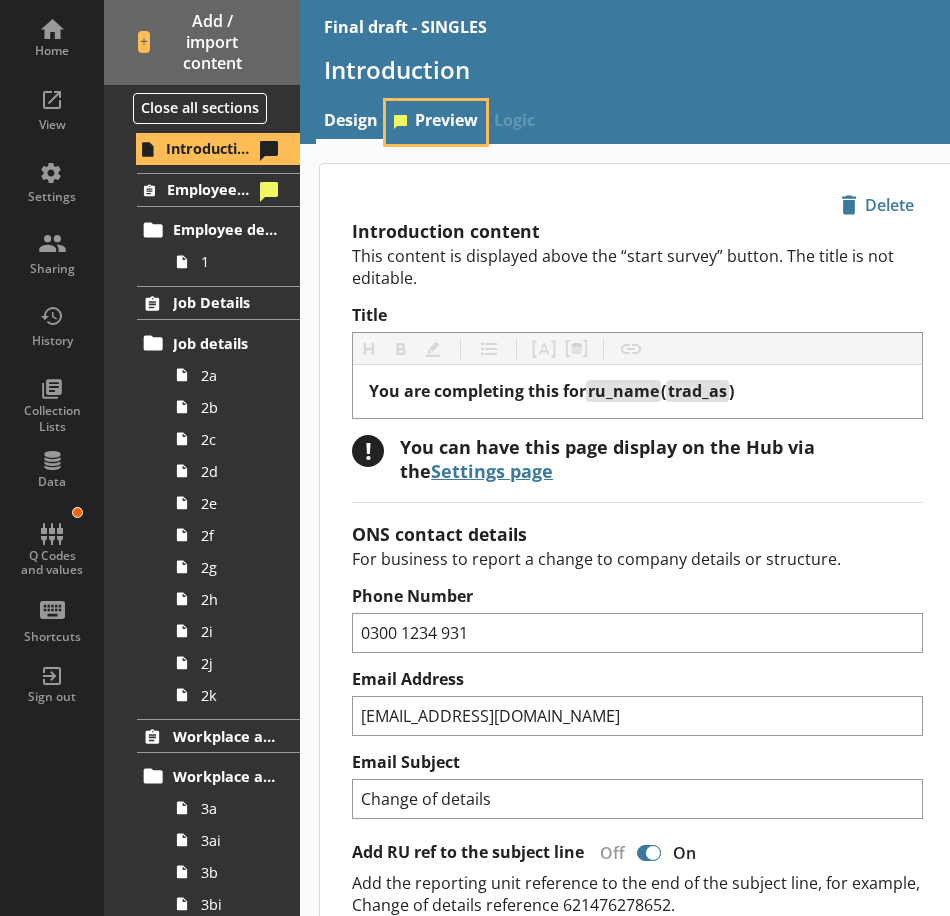
click at [456, 124] on link "Preview" at bounding box center [436, 122] width 100 height 43
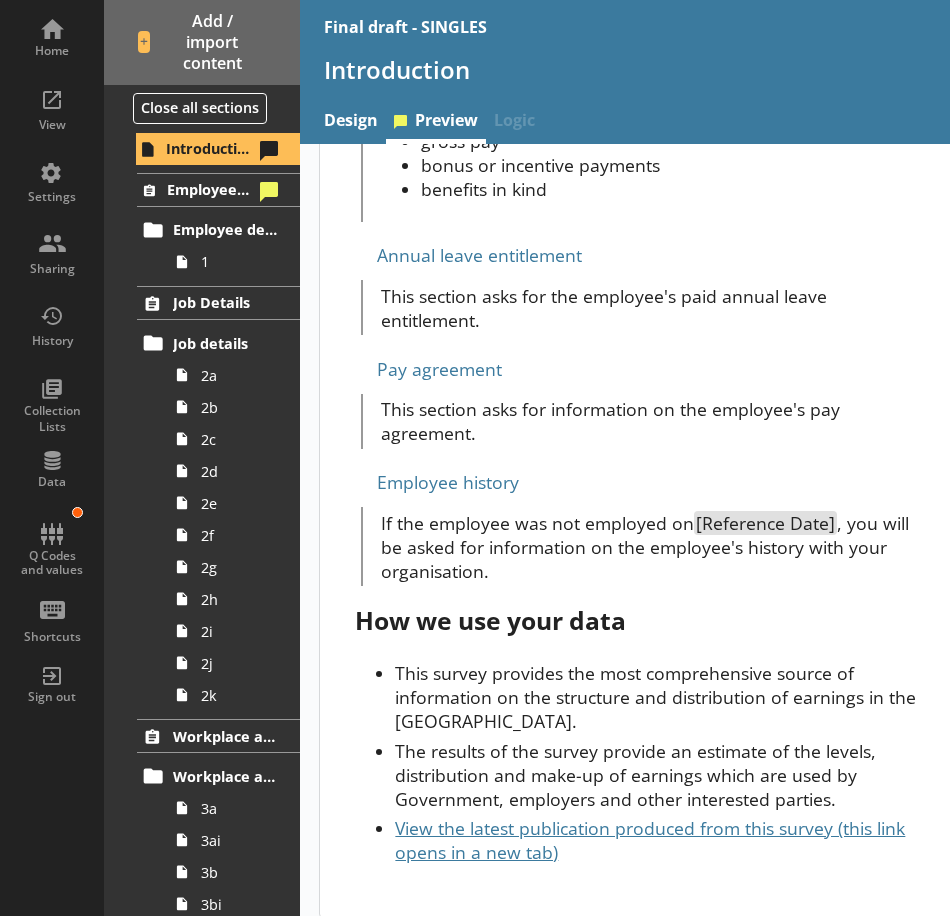
scroll to position [3050, 0]
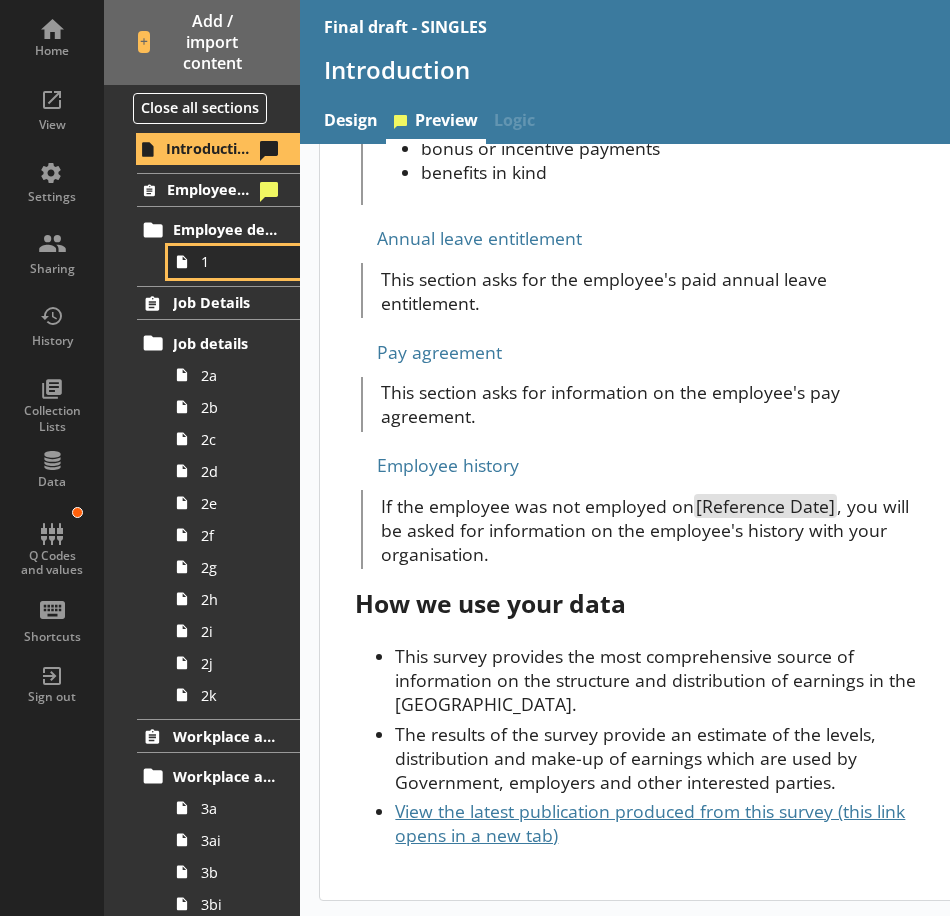
click at [224, 270] on span "1" at bounding box center [239, 261] width 77 height 19
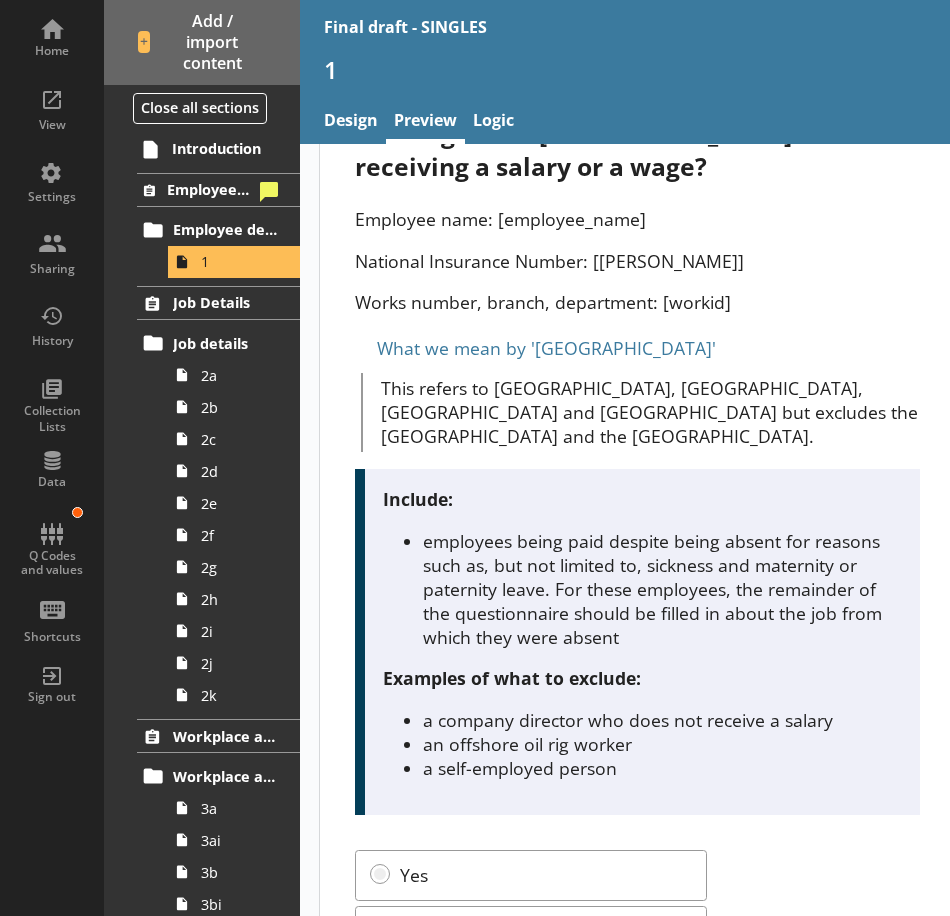
scroll to position [36, 0]
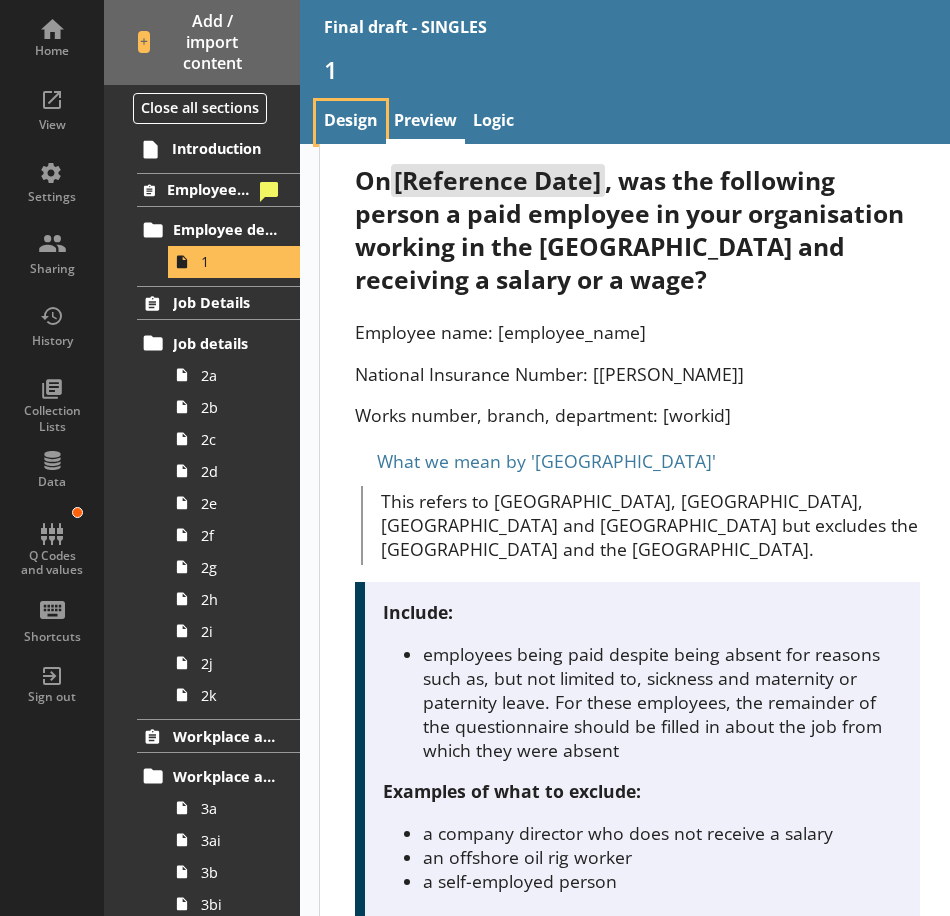
click at [351, 123] on link "Design" at bounding box center [351, 122] width 70 height 43
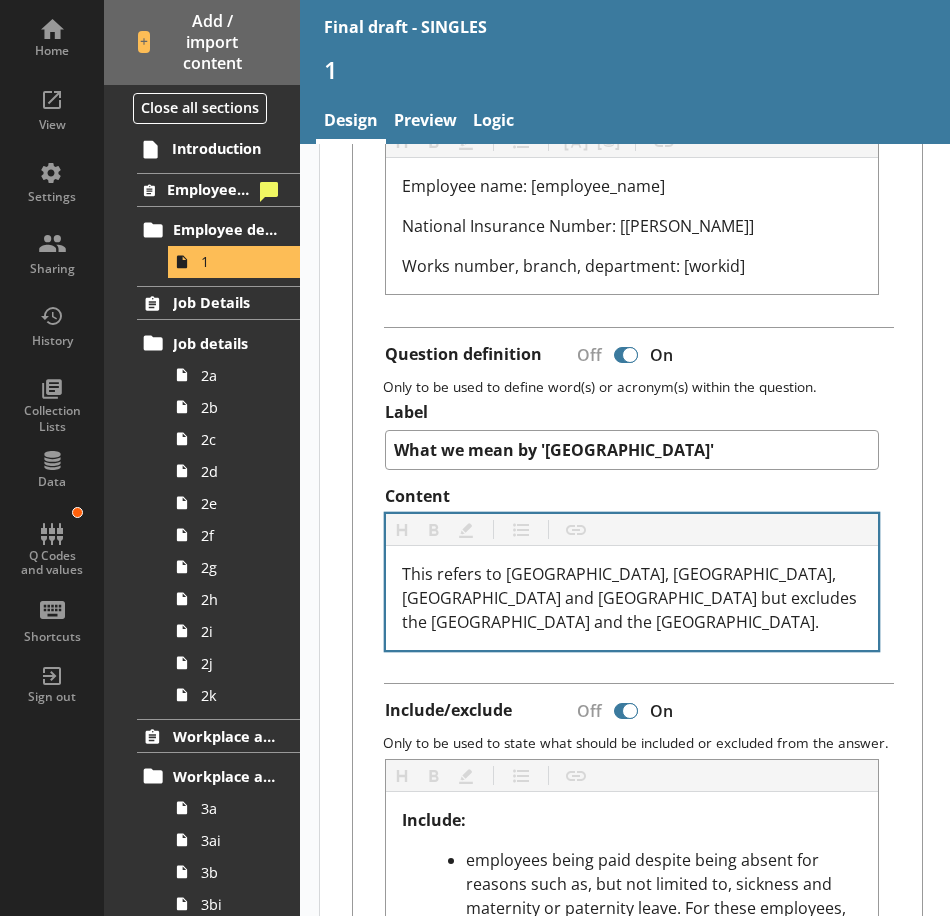
scroll to position [674, 0]
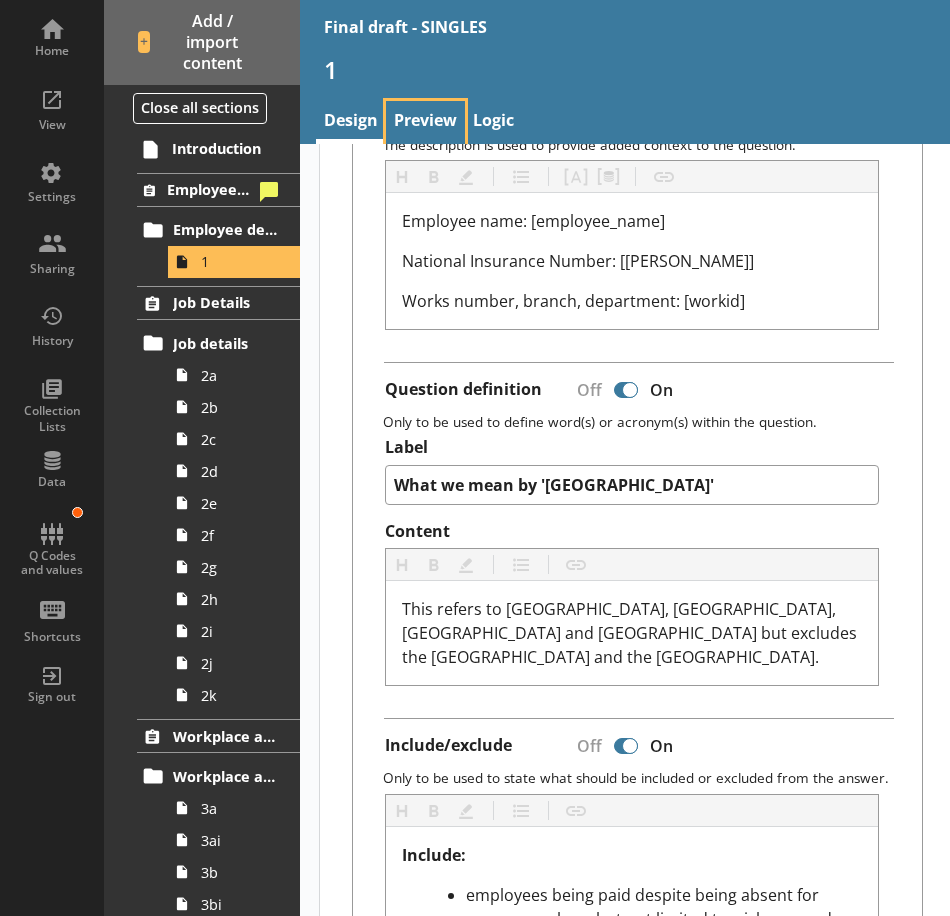
click at [436, 119] on link "Preview" at bounding box center [425, 122] width 79 height 43
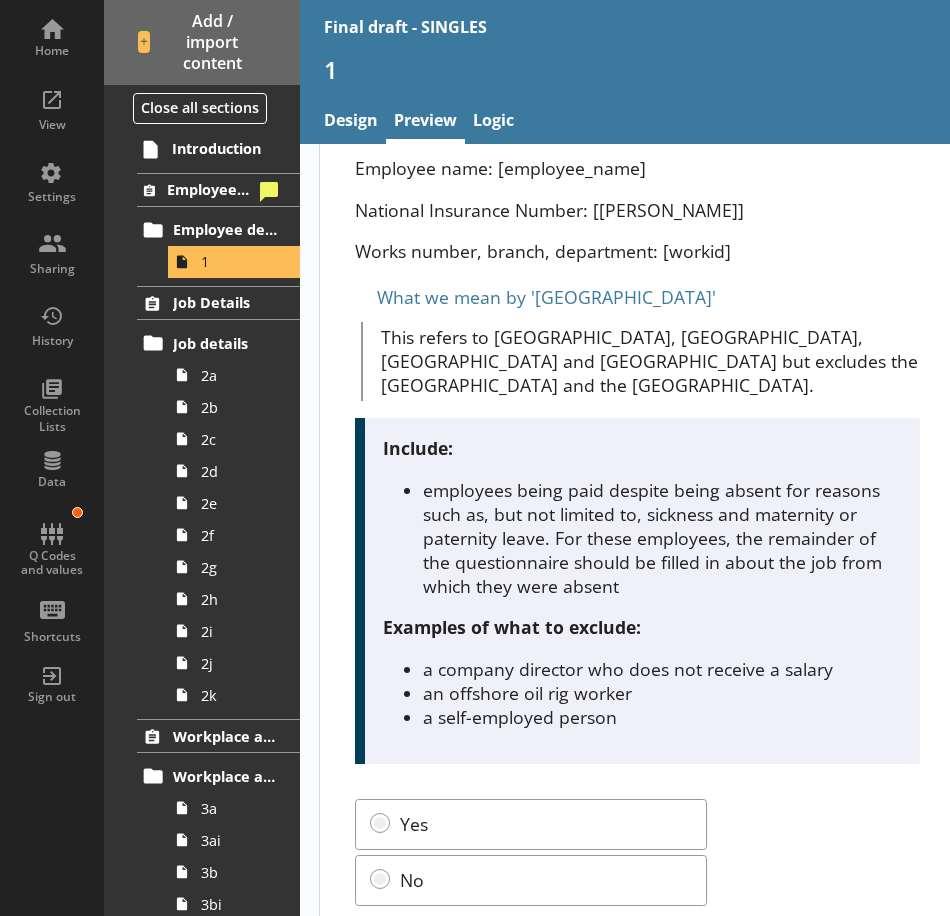
scroll to position [236, 0]
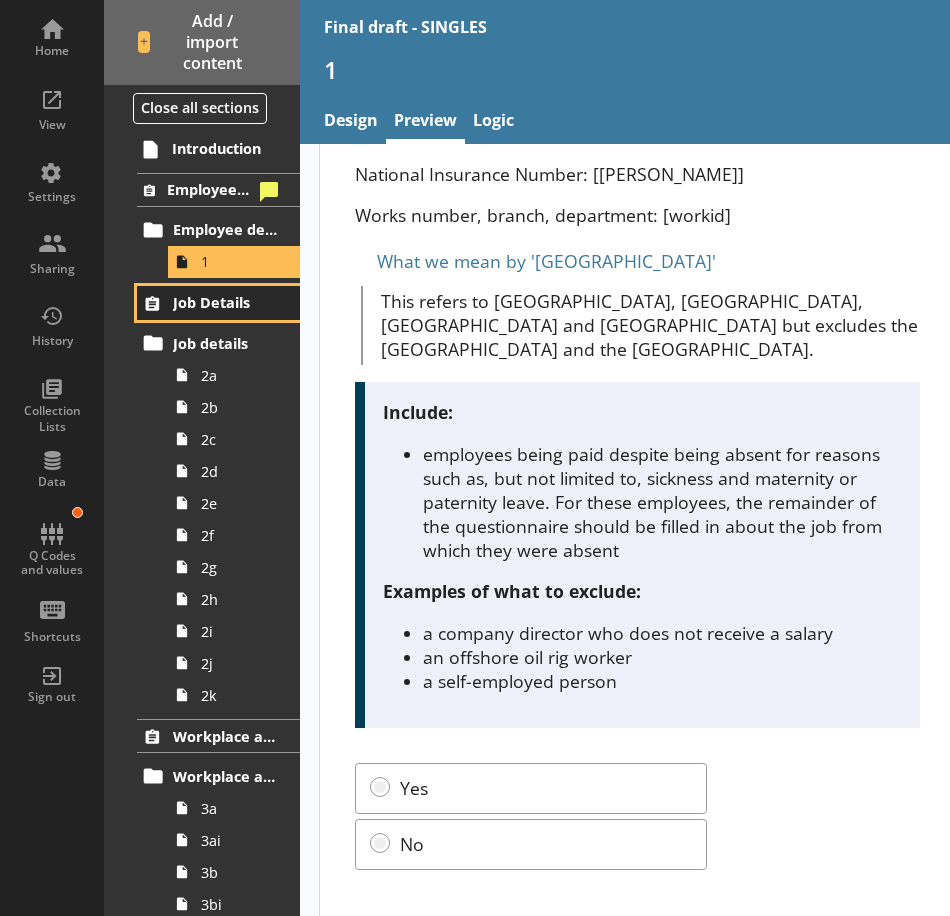
click at [229, 309] on span "Job Details" at bounding box center [226, 302] width 106 height 19
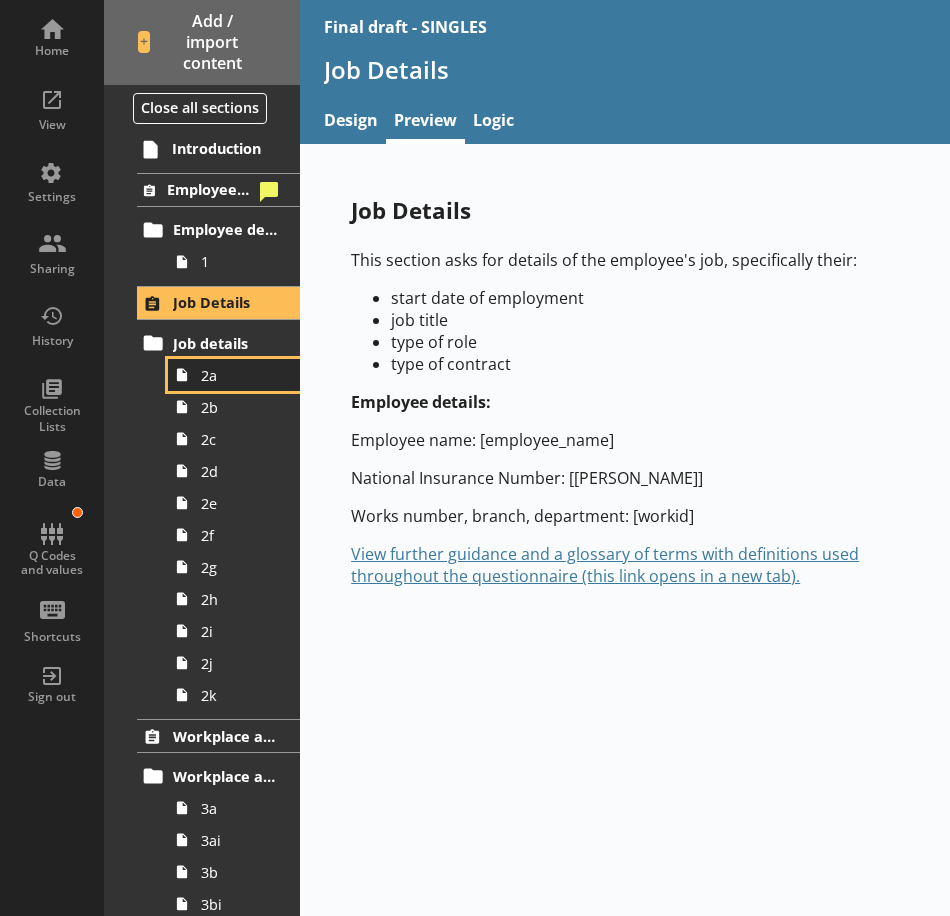
click at [239, 380] on span "2a" at bounding box center [239, 375] width 77 height 19
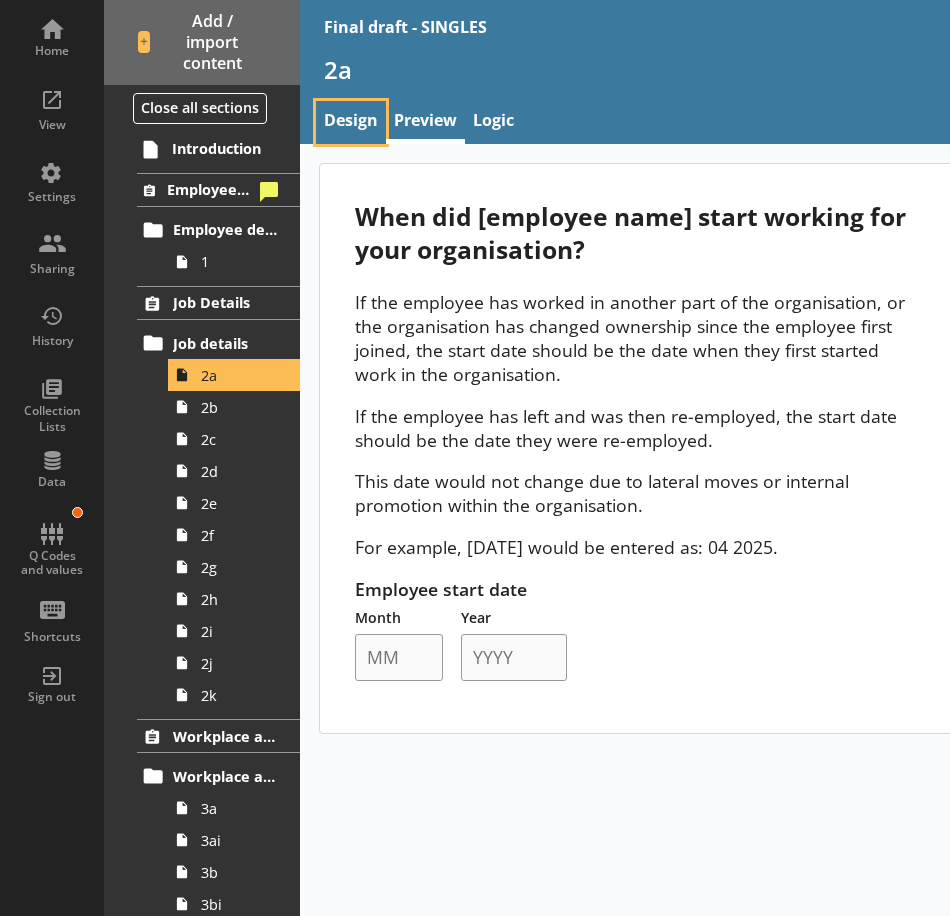
click at [360, 127] on link "Design" at bounding box center [351, 122] width 70 height 43
type textarea "x"
select select "mm/yyyy"
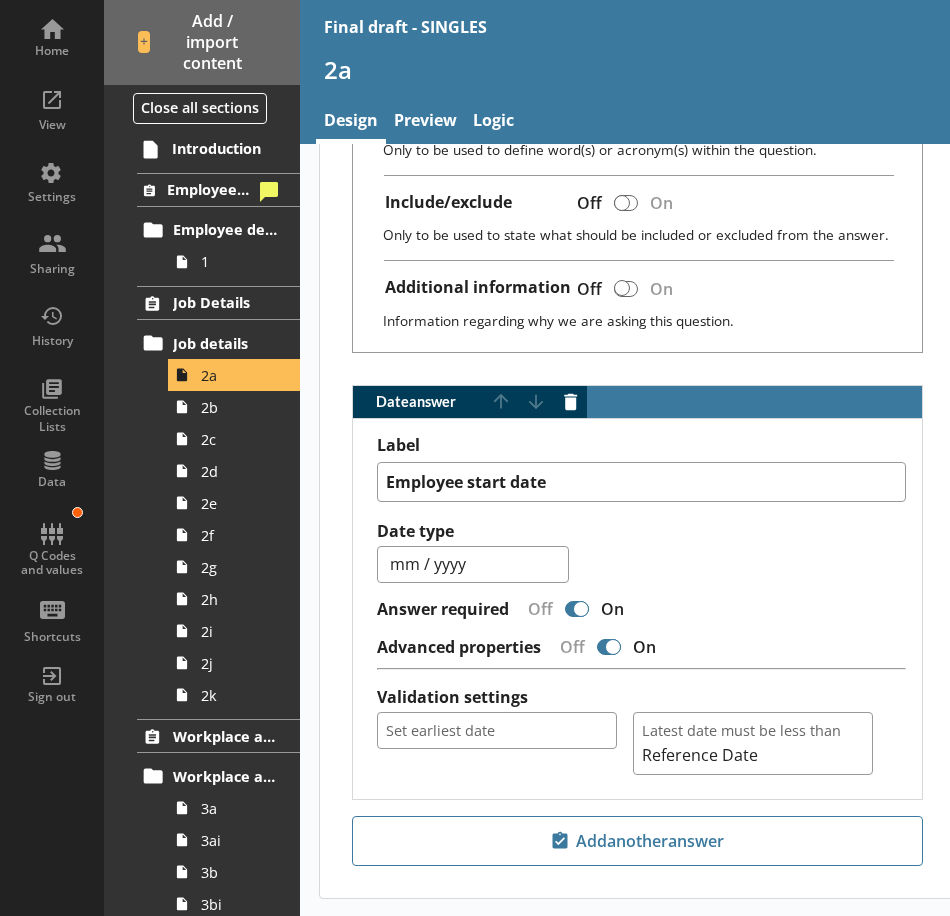
scroll to position [1100, 0]
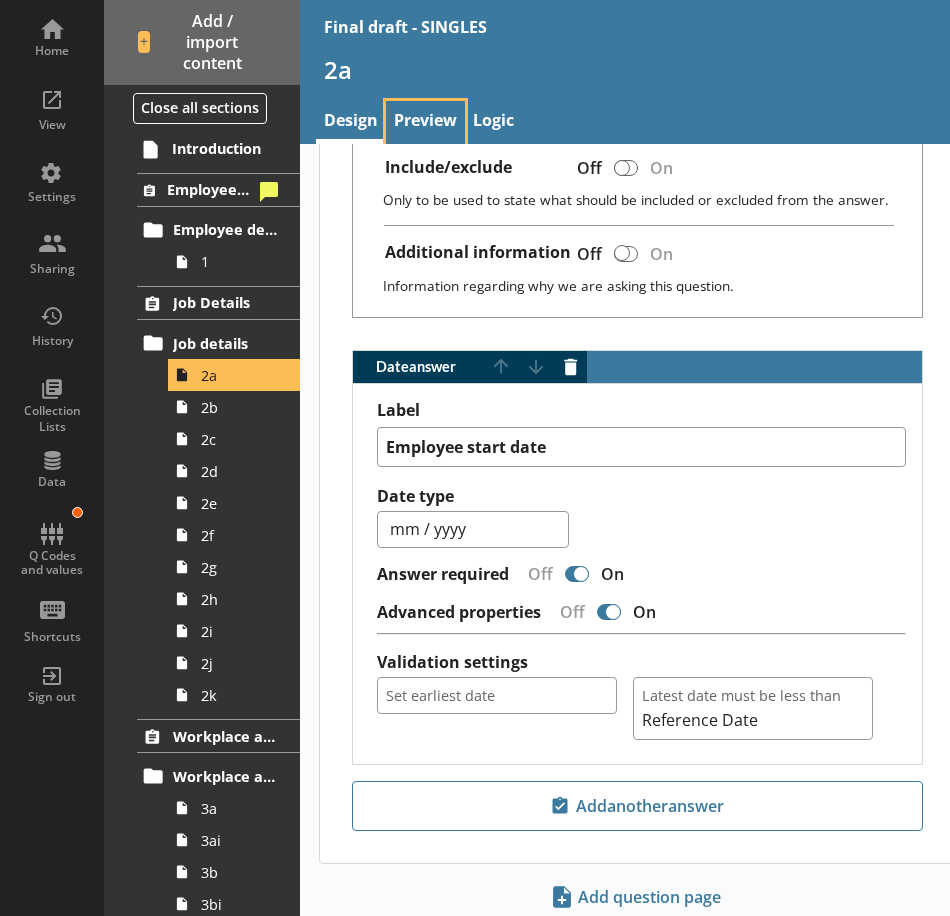
click at [427, 127] on link "Preview" at bounding box center [425, 122] width 79 height 43
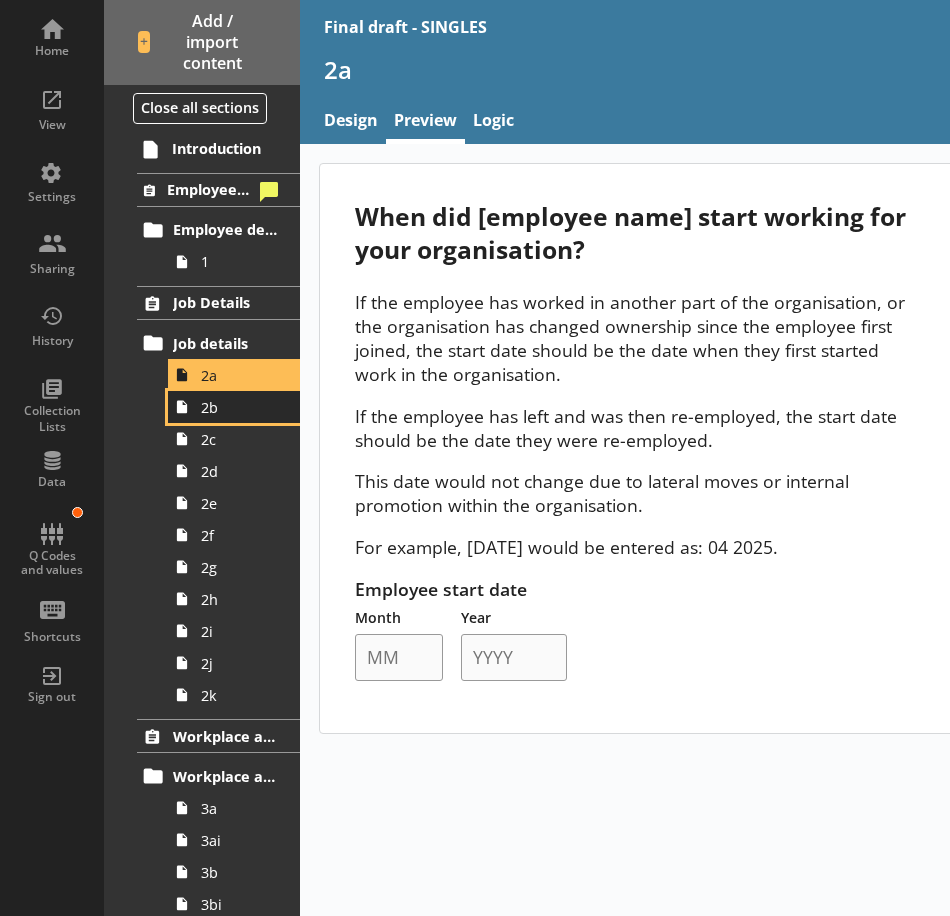
drag, startPoint x: 218, startPoint y: 417, endPoint x: 229, endPoint y: 420, distance: 11.4
click at [218, 417] on link "2b" at bounding box center [234, 407] width 132 height 32
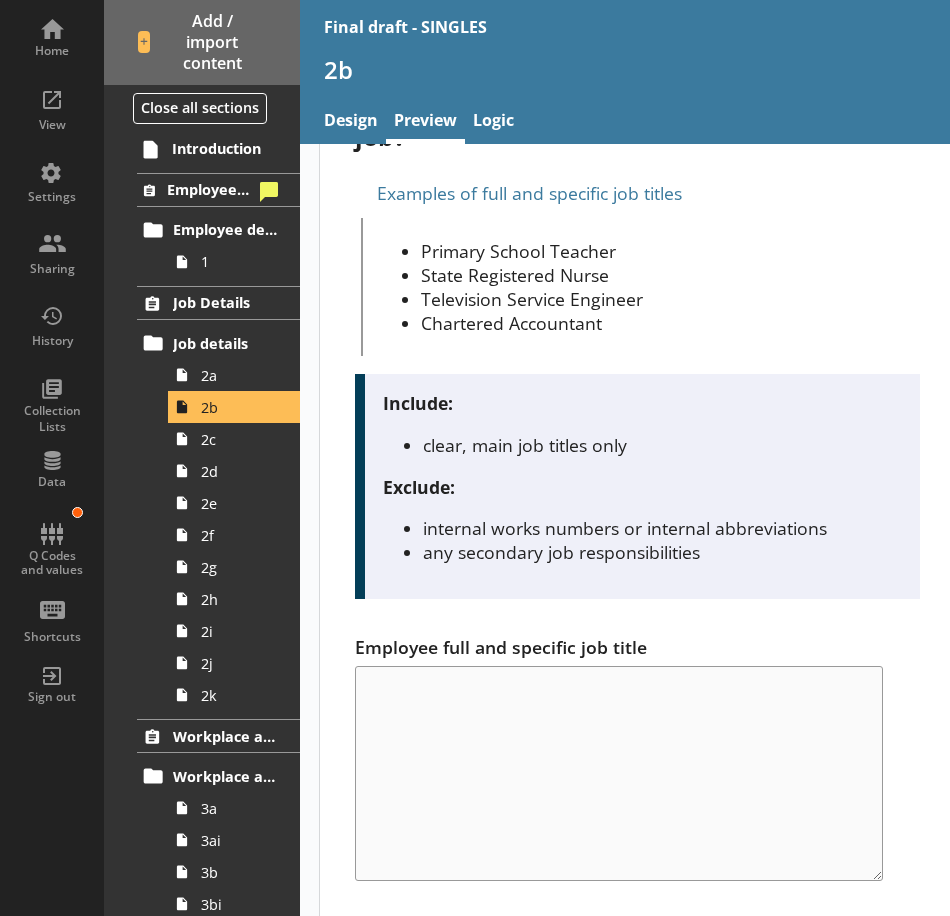
scroll to position [181, 0]
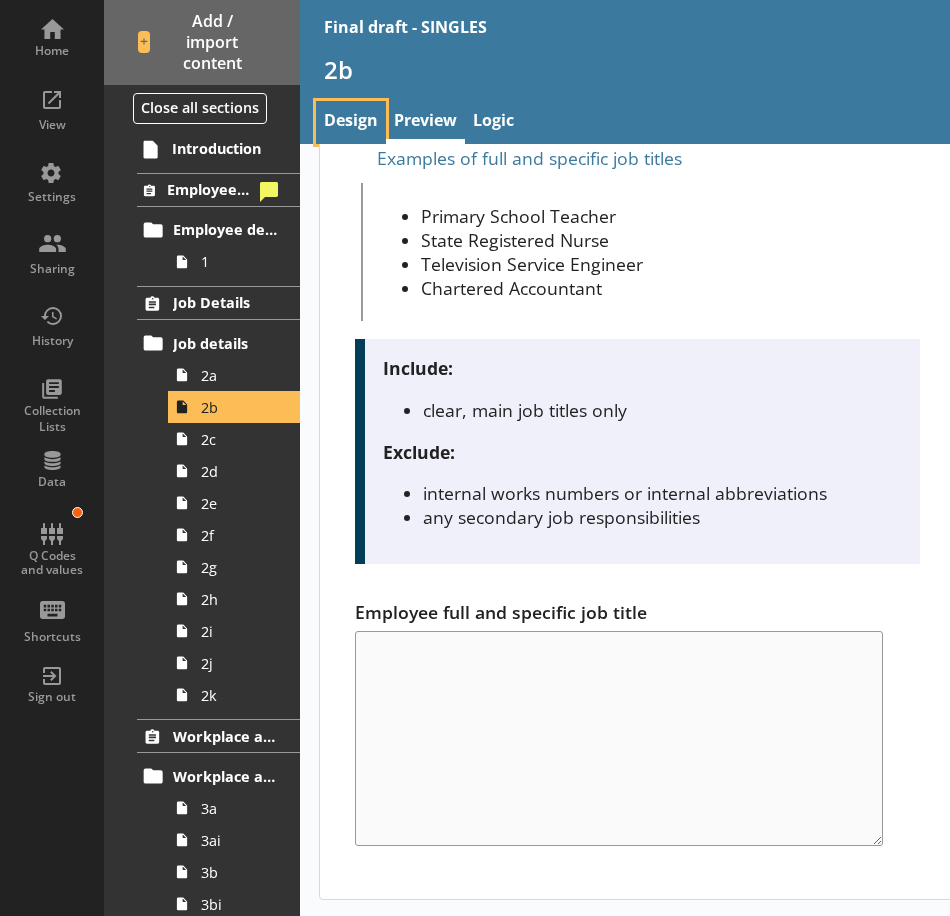
click at [351, 127] on link "Design" at bounding box center [351, 122] width 70 height 43
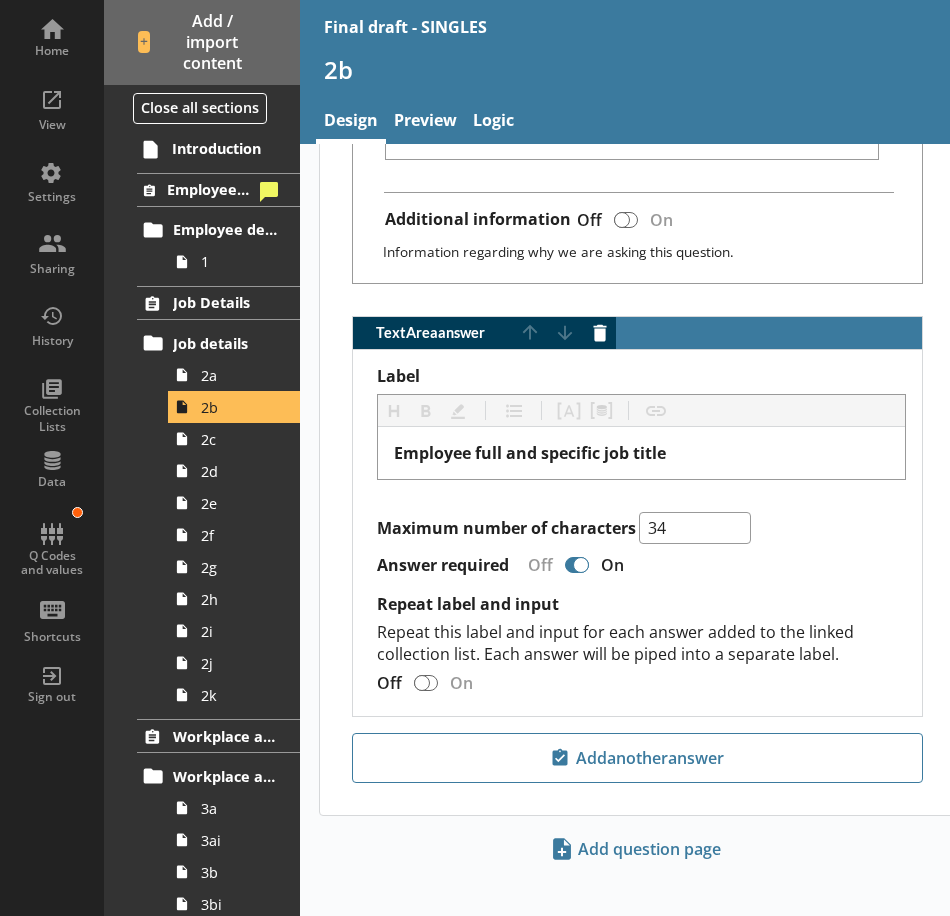
scroll to position [1432, 0]
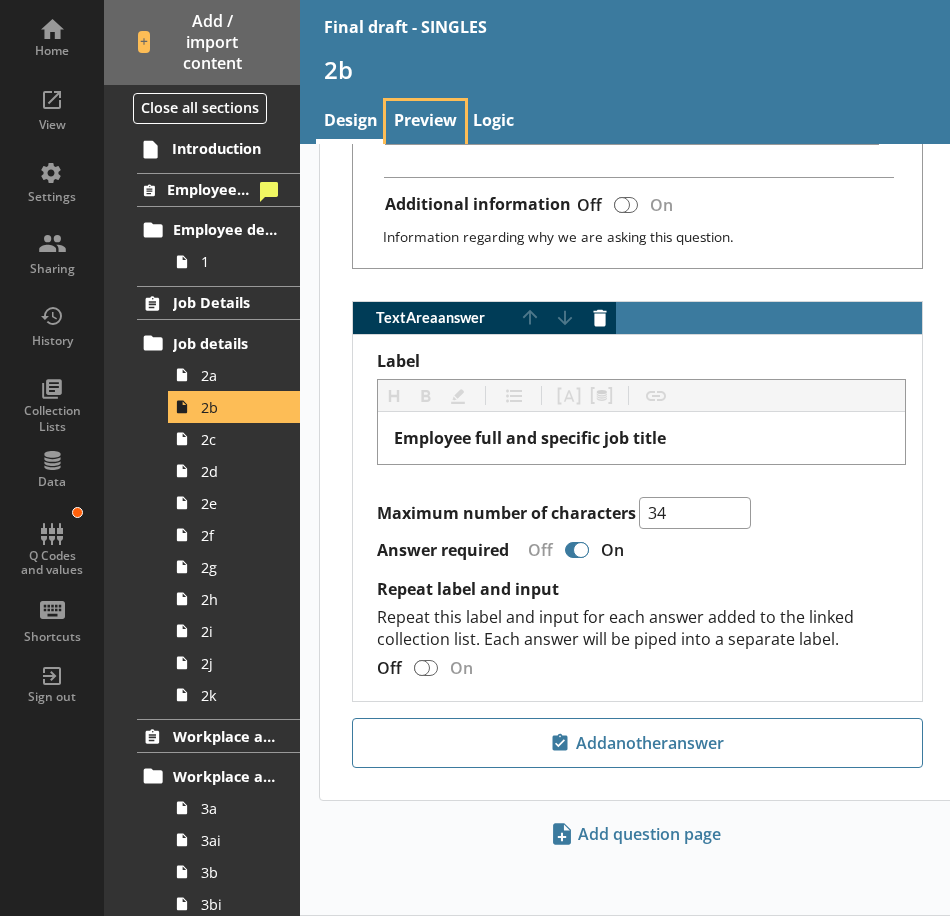
click at [410, 126] on link "Preview" at bounding box center [425, 122] width 79 height 43
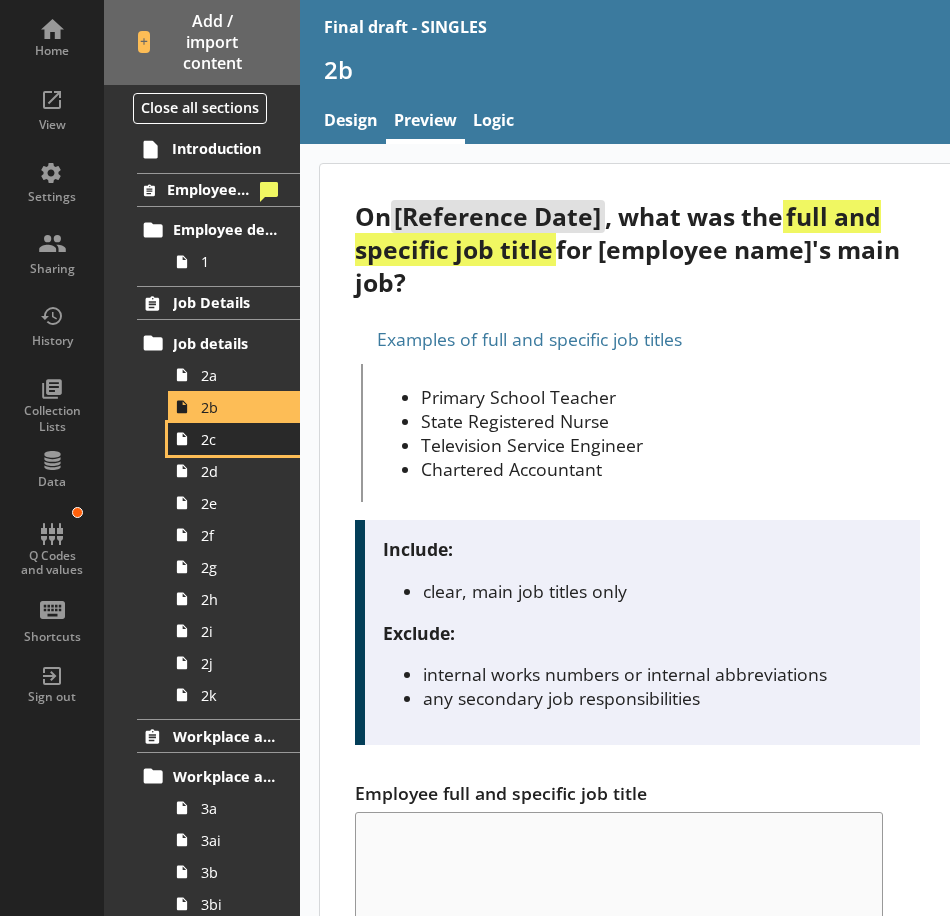
click at [239, 452] on link "2c" at bounding box center [234, 439] width 132 height 32
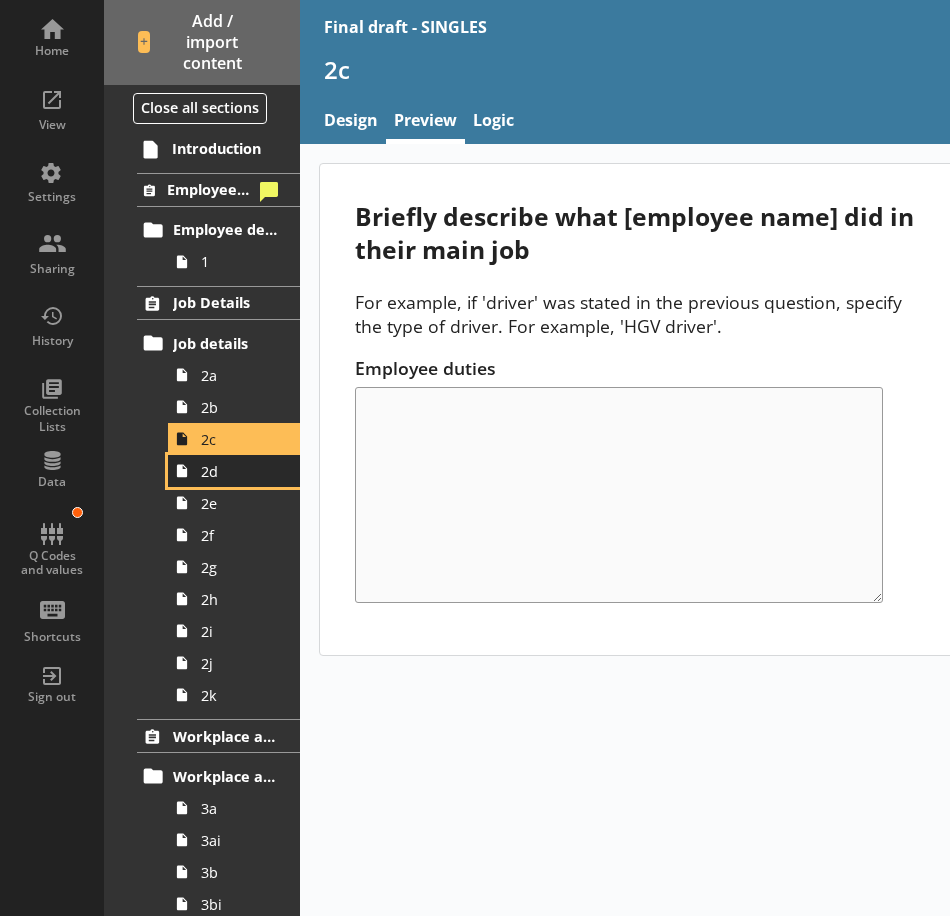
click at [220, 483] on link "2d" at bounding box center [234, 471] width 132 height 32
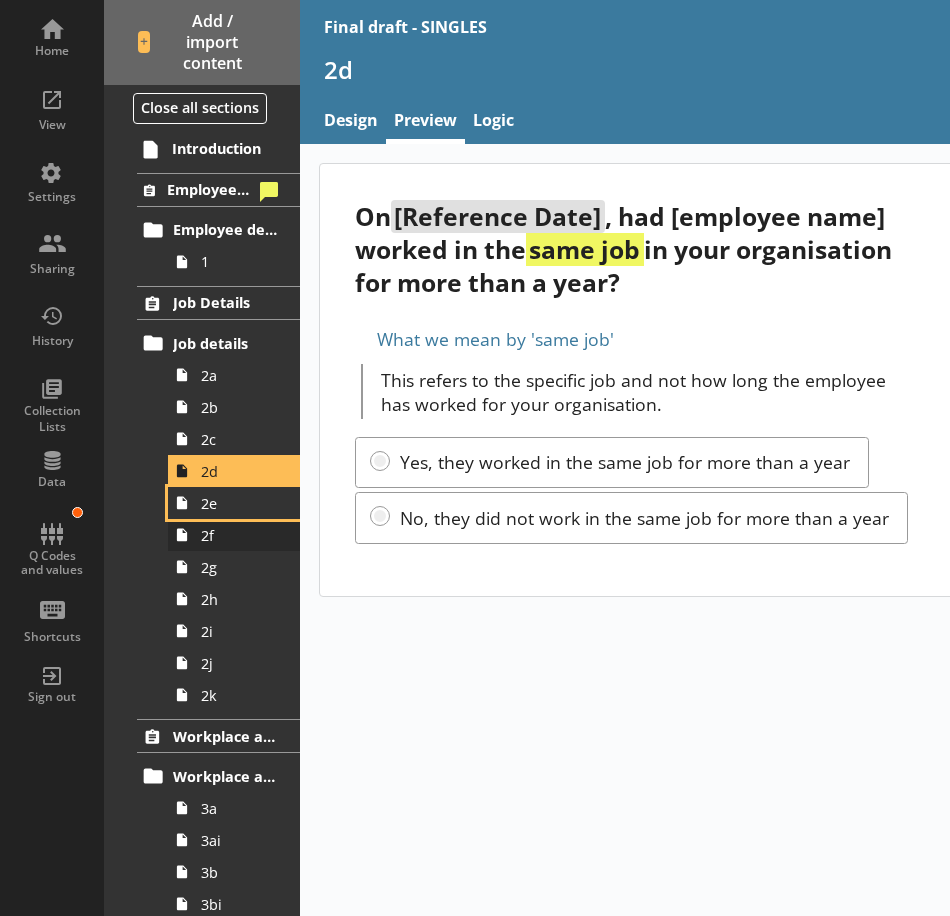
drag, startPoint x: 236, startPoint y: 515, endPoint x: 254, endPoint y: 523, distance: 19.7
click at [236, 515] on link "2e" at bounding box center [234, 503] width 132 height 32
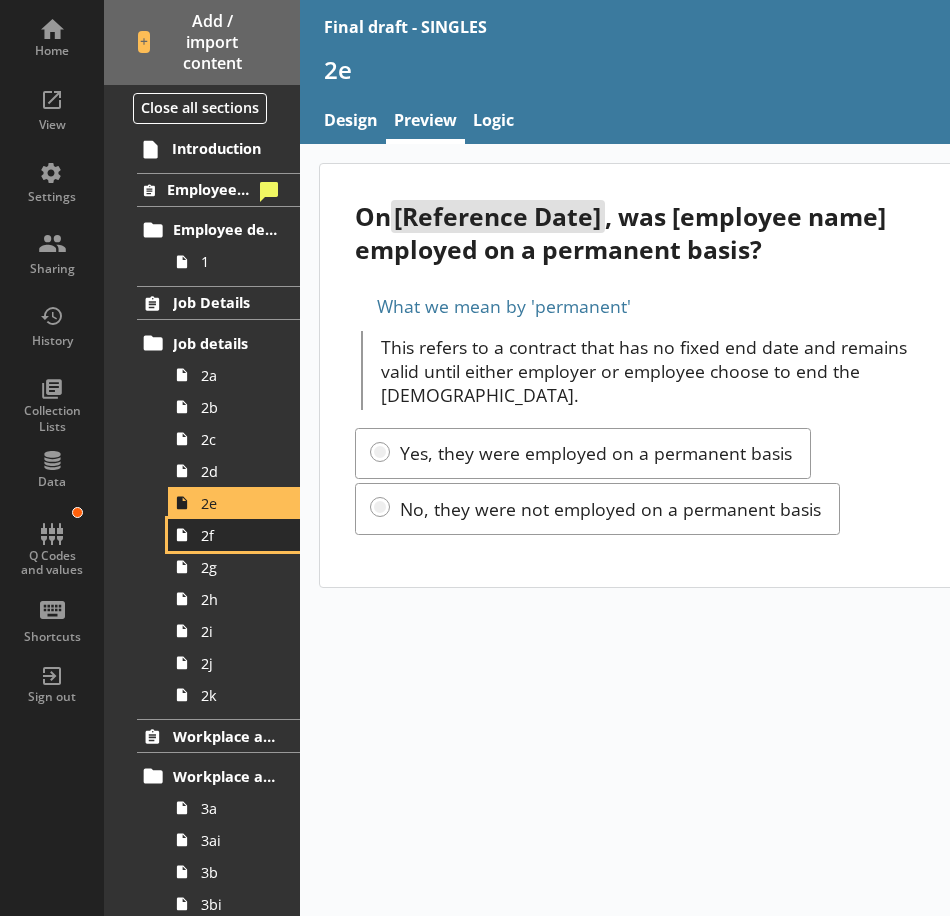
click at [207, 530] on span "2f" at bounding box center [239, 535] width 77 height 19
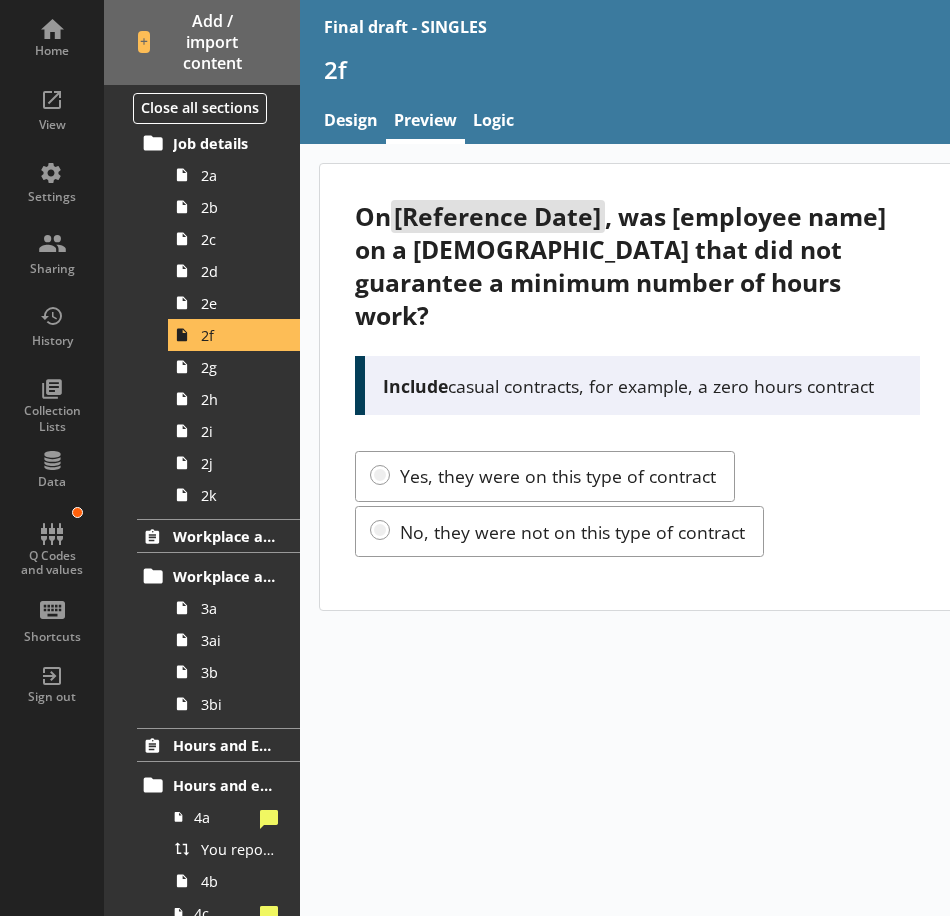
scroll to position [100, 0]
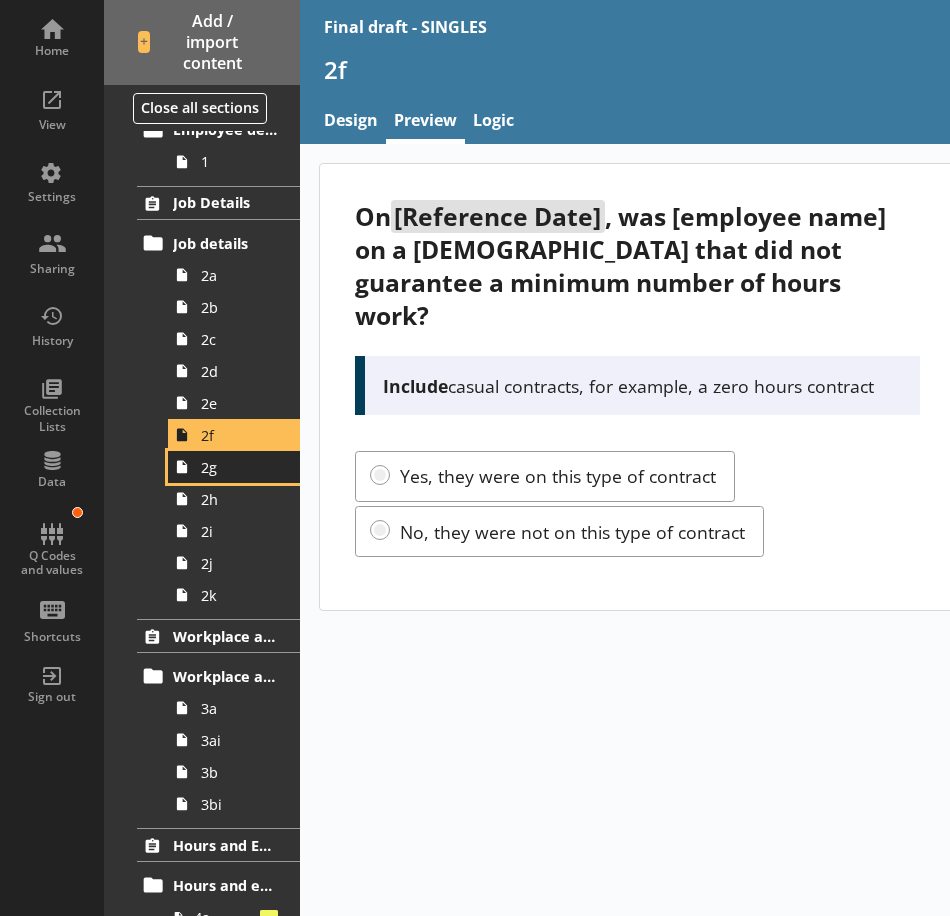
click at [233, 468] on span "2g" at bounding box center [239, 467] width 77 height 19
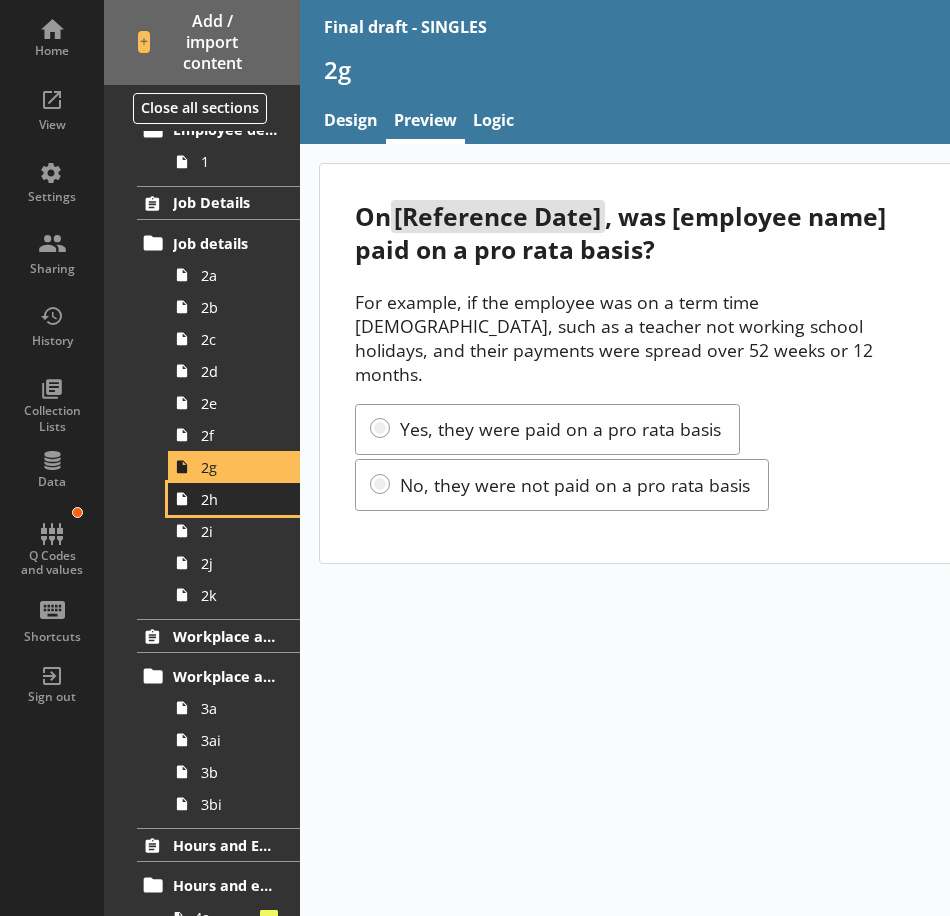
click at [217, 502] on span "2h" at bounding box center [239, 499] width 77 height 19
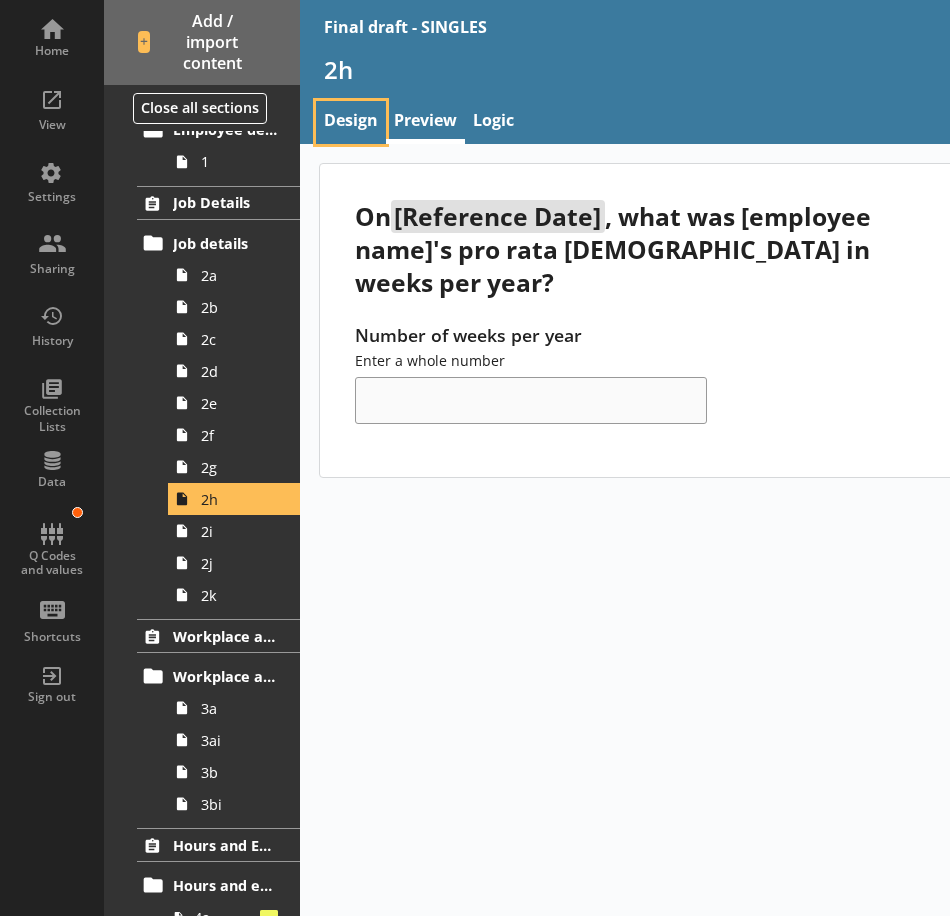
click at [349, 127] on link "Design" at bounding box center [351, 122] width 70 height 43
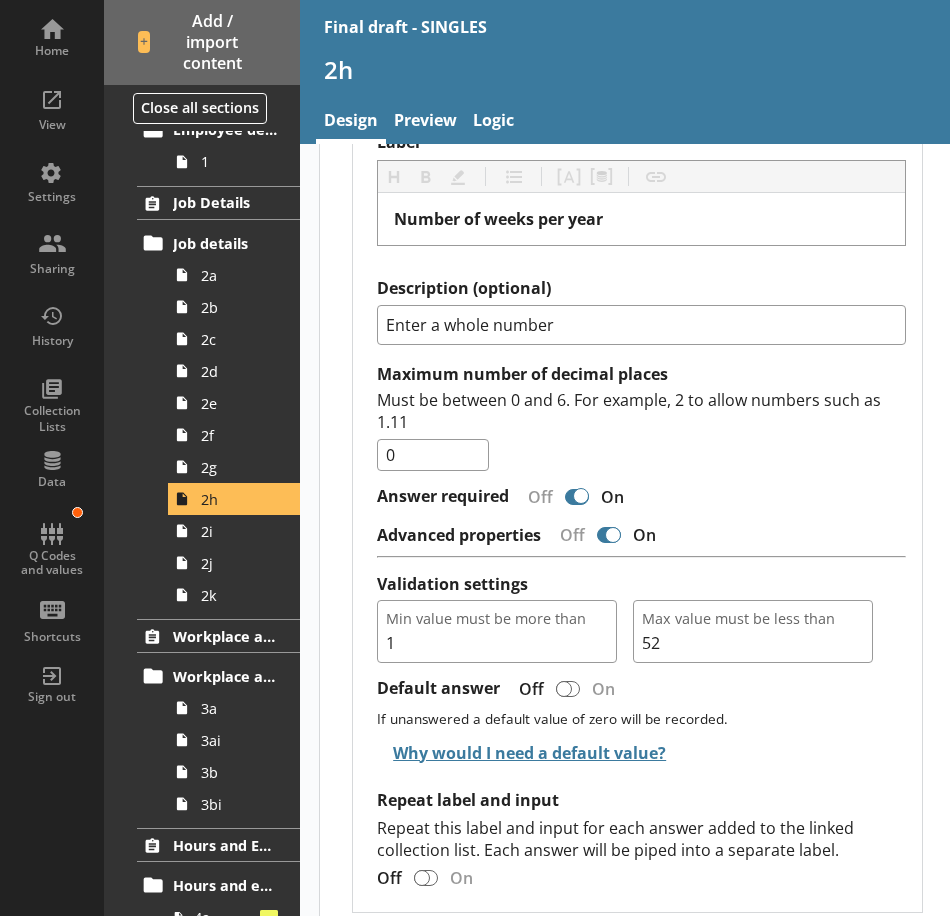
scroll to position [900, 0]
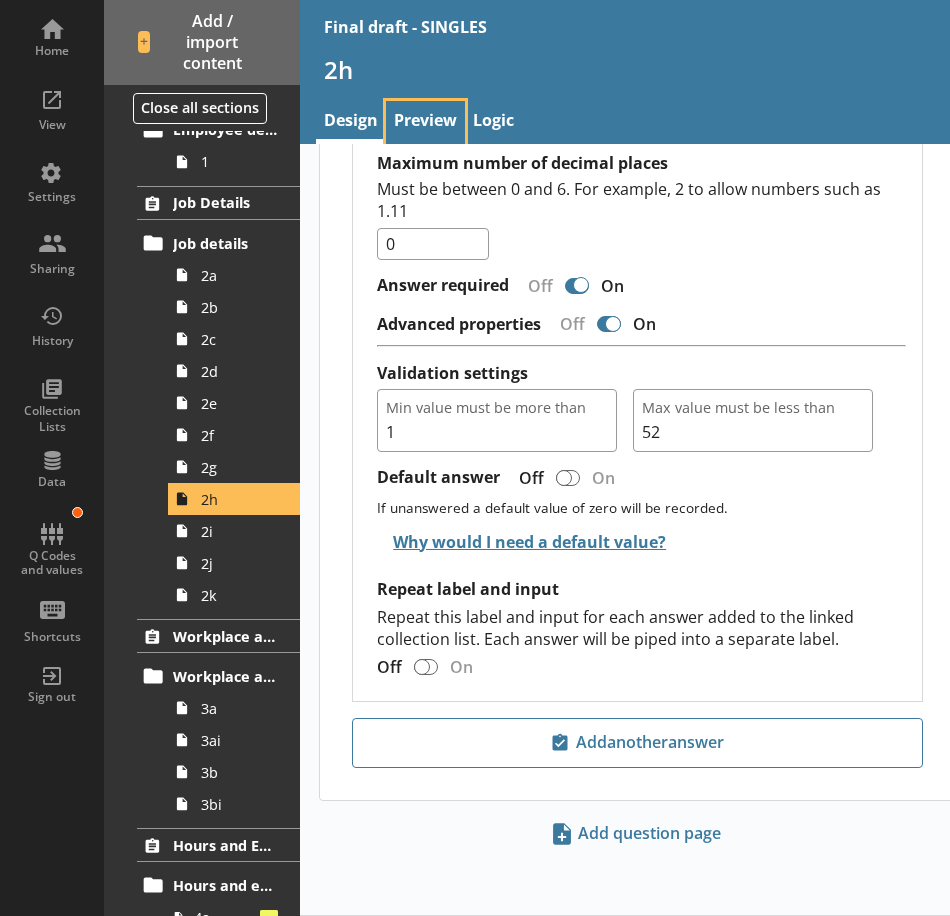
click at [418, 123] on link "Preview" at bounding box center [425, 122] width 79 height 43
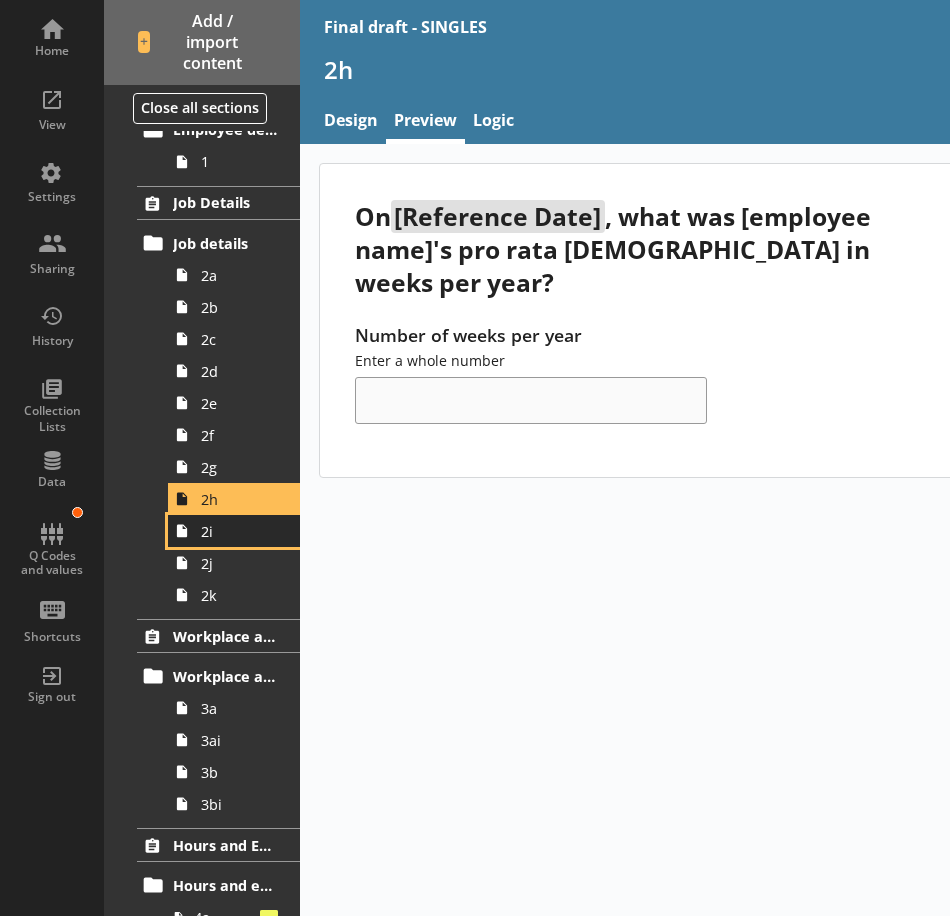
drag, startPoint x: 208, startPoint y: 539, endPoint x: 231, endPoint y: 542, distance: 23.2
click at [208, 539] on span "2i" at bounding box center [239, 531] width 77 height 19
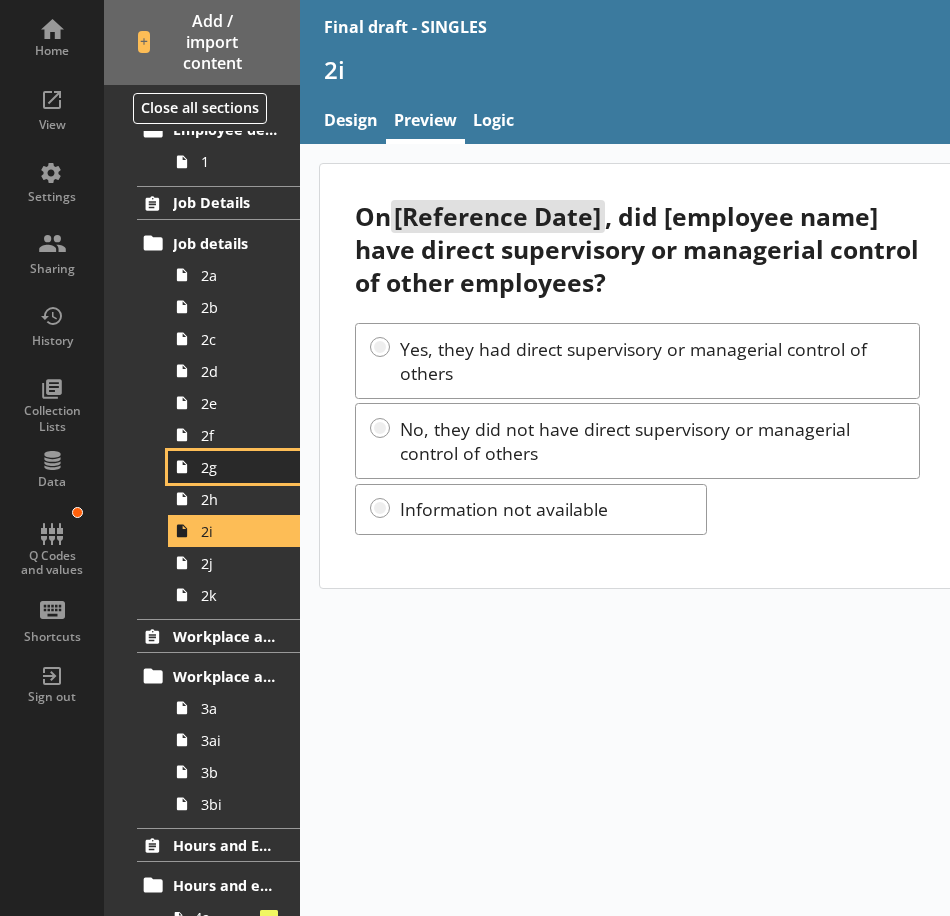
click at [240, 476] on span "2g" at bounding box center [239, 467] width 77 height 19
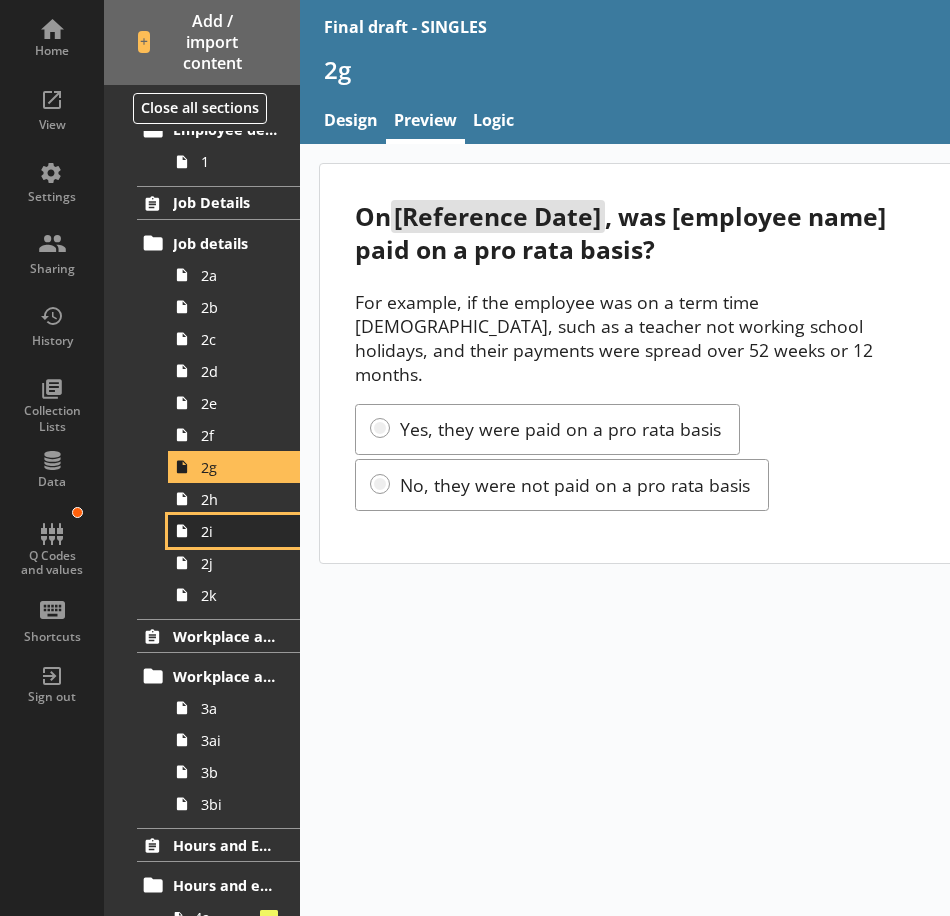
click at [238, 526] on span "2i" at bounding box center [239, 531] width 77 height 19
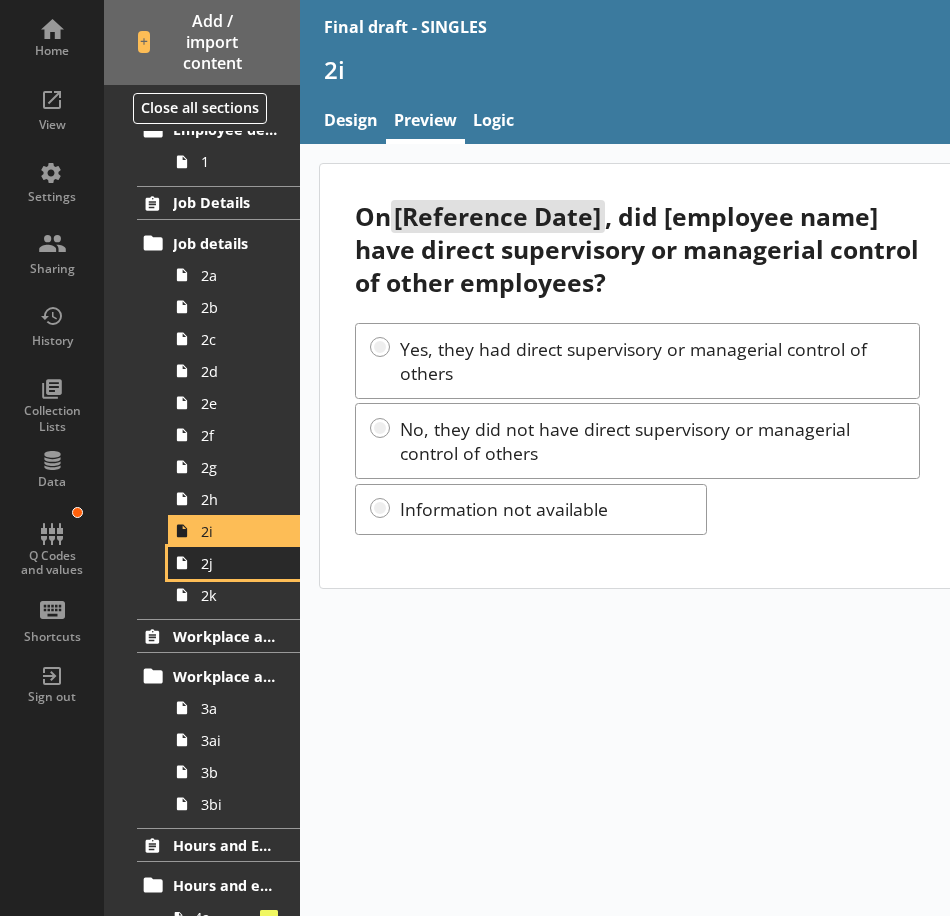
click at [239, 571] on span "2j" at bounding box center [239, 563] width 77 height 19
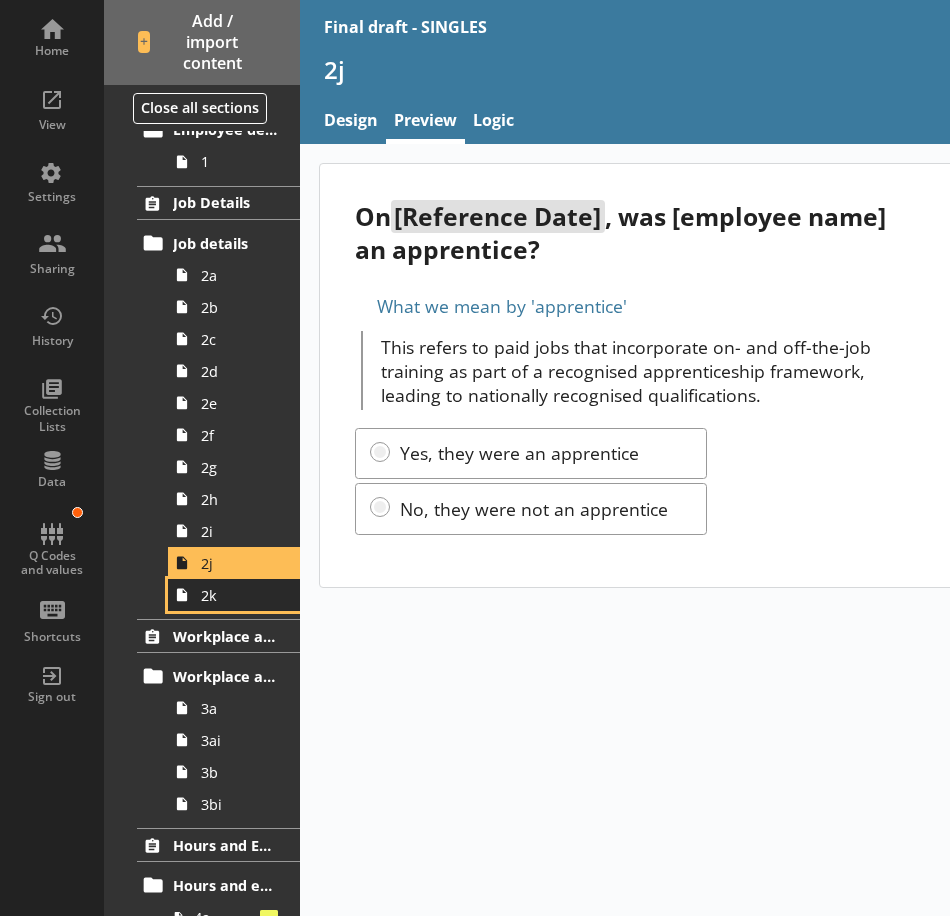
click at [222, 602] on span "2k" at bounding box center [239, 595] width 77 height 19
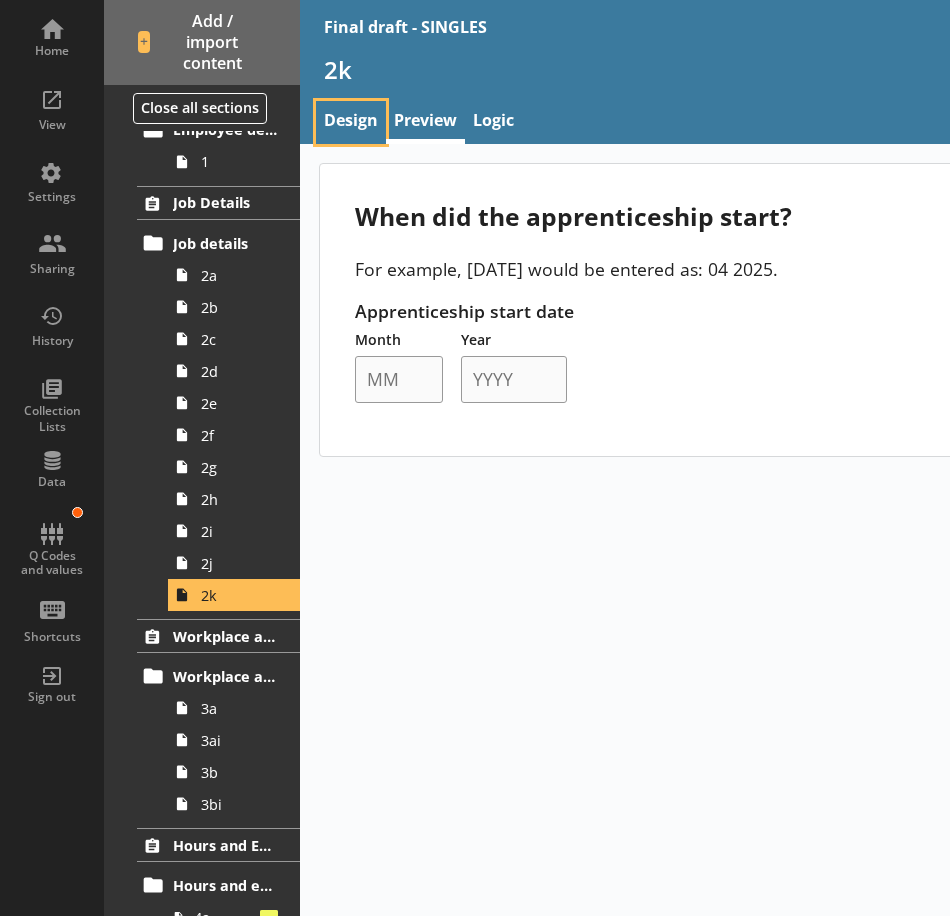
click at [347, 118] on link "Design" at bounding box center [351, 122] width 70 height 43
type textarea "x"
select select "mm/yyyy"
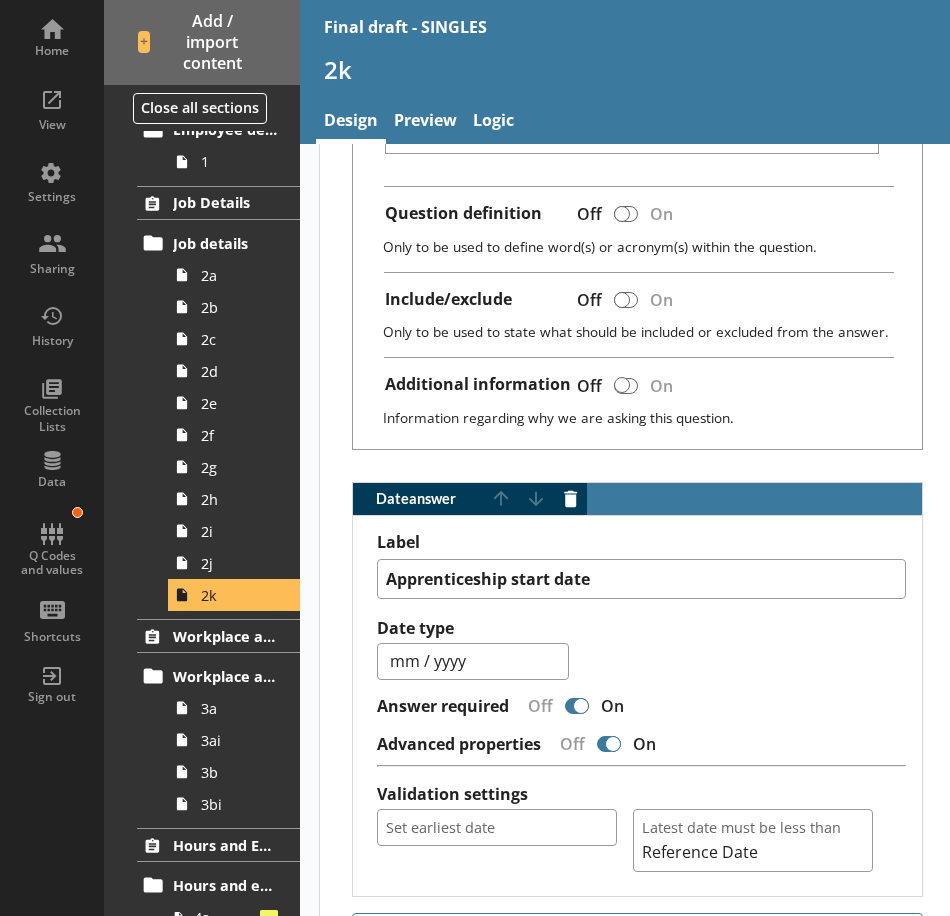
scroll to position [523, 0]
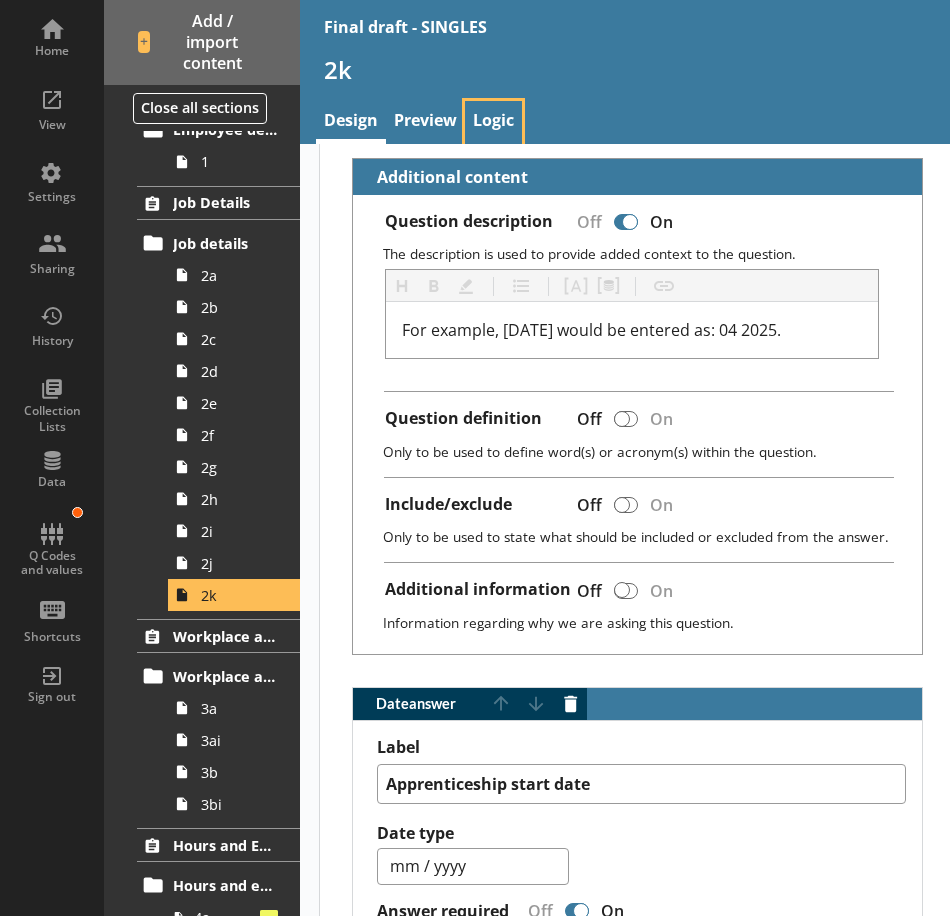
click at [491, 117] on link "Logic" at bounding box center [493, 122] width 57 height 43
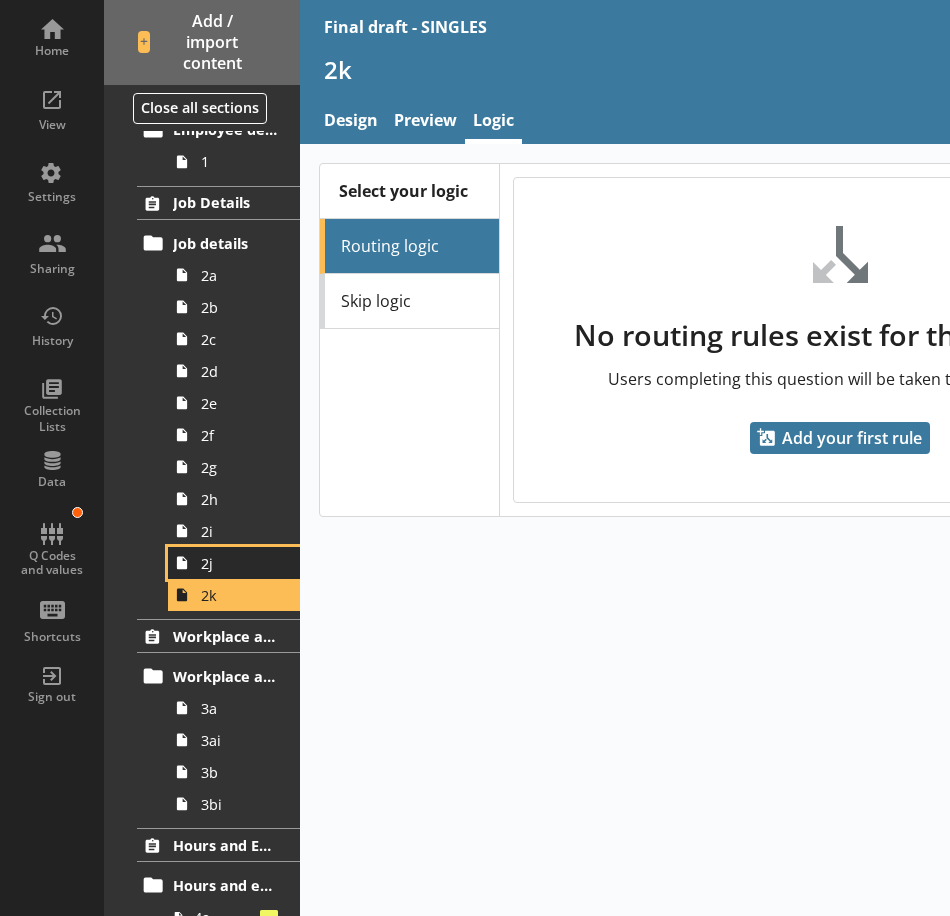
click at [232, 570] on span "2j" at bounding box center [239, 563] width 77 height 19
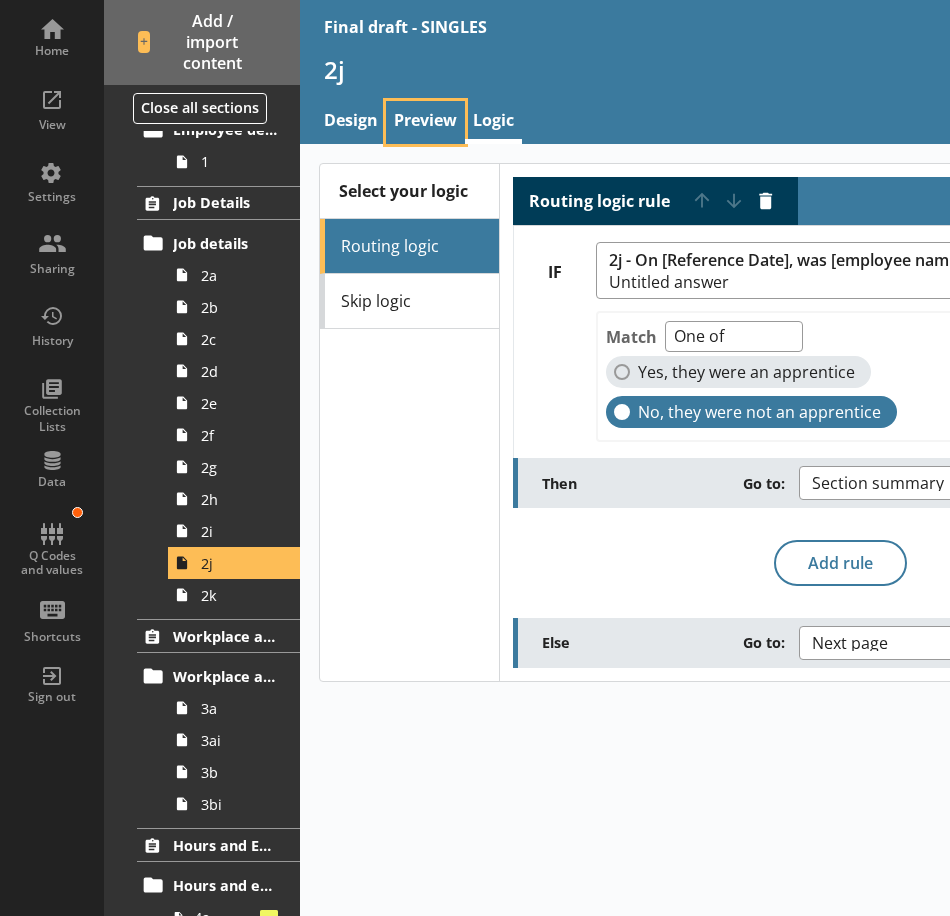
click at [430, 128] on link "Preview" at bounding box center [425, 122] width 79 height 43
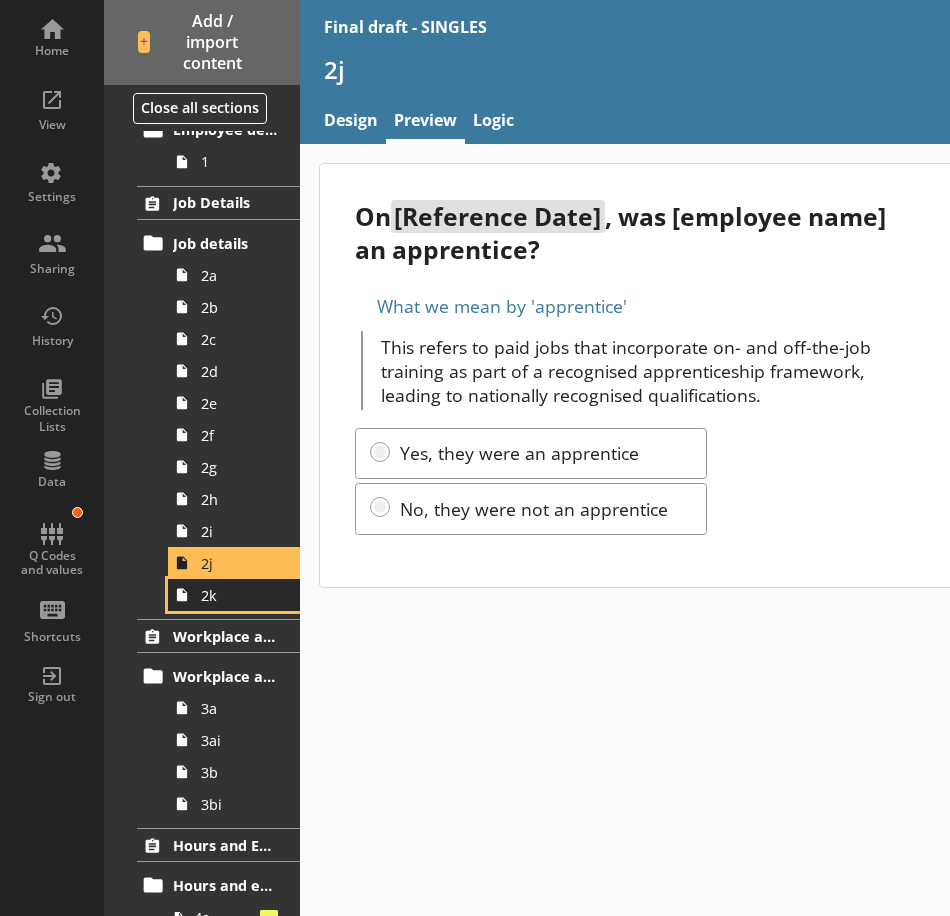
click at [243, 597] on span "2k" at bounding box center [239, 595] width 77 height 19
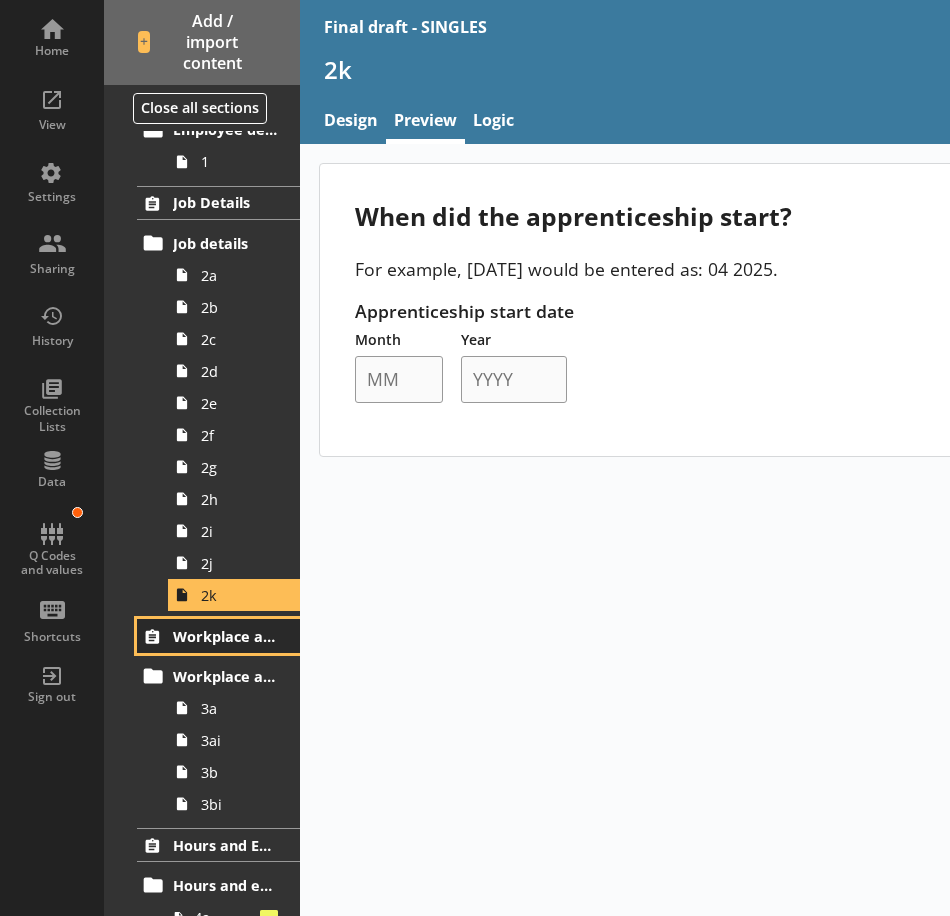
click at [219, 630] on span "Workplace and Home Postcodes" at bounding box center [226, 636] width 106 height 19
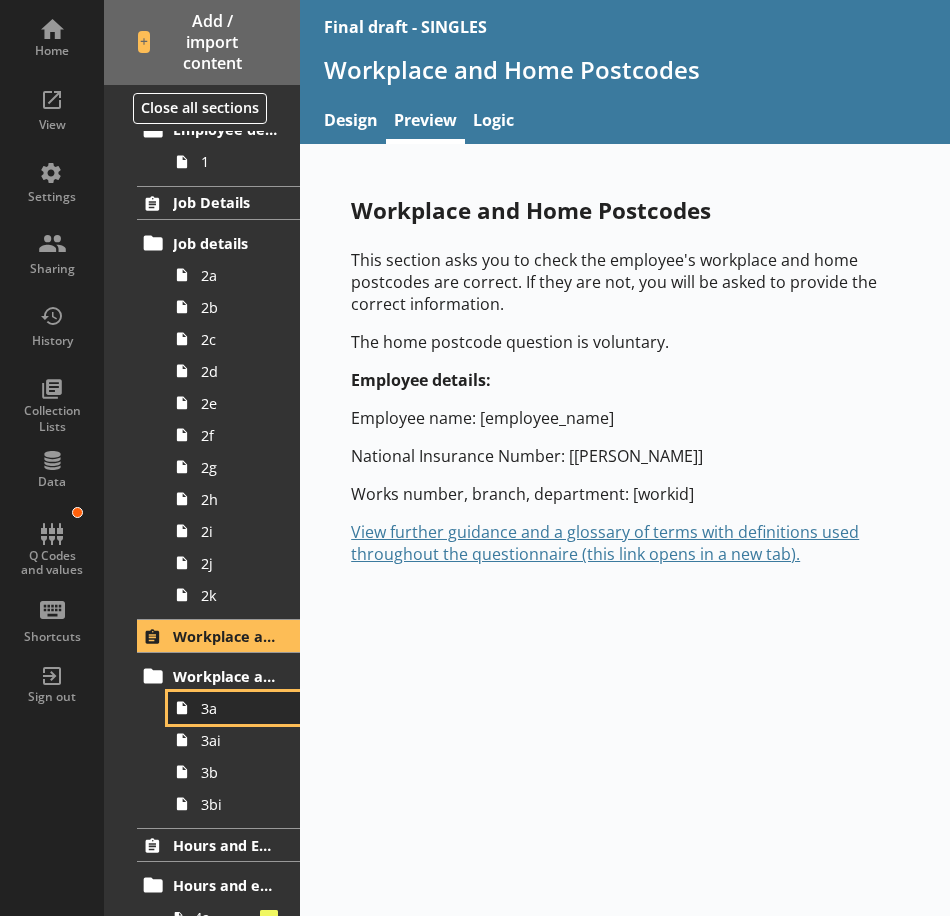
click at [222, 722] on link "3a" at bounding box center [234, 708] width 132 height 32
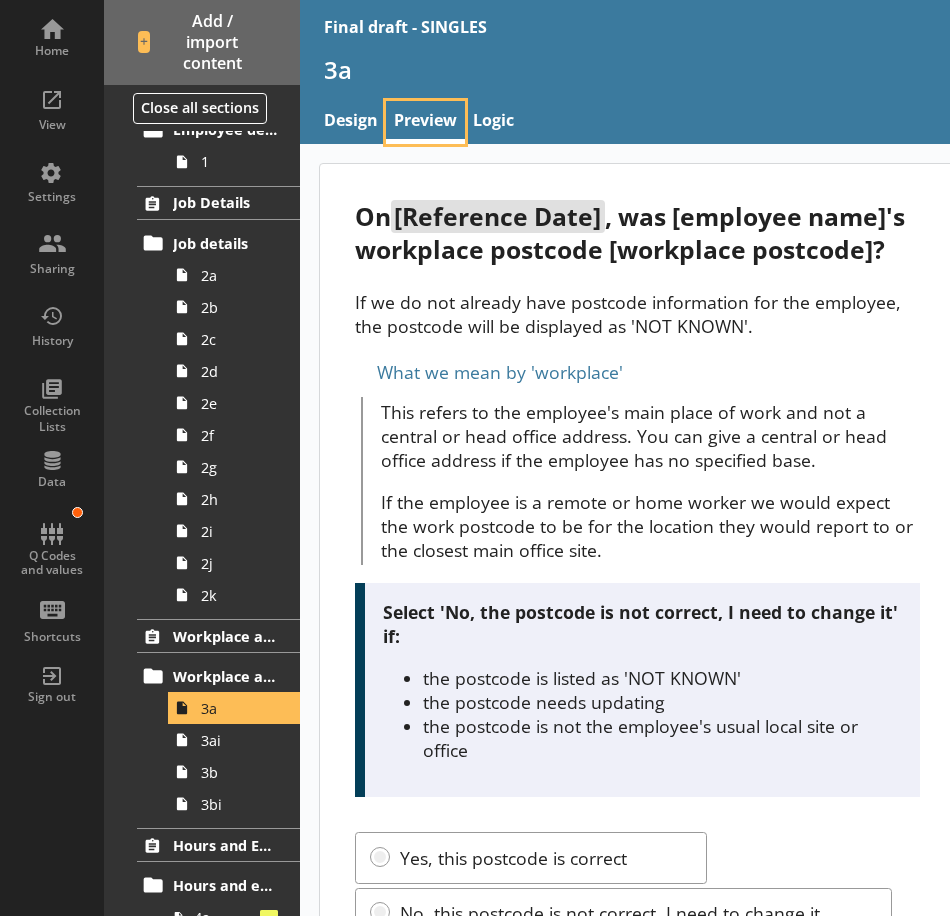
click at [418, 120] on link "Preview" at bounding box center [425, 122] width 79 height 43
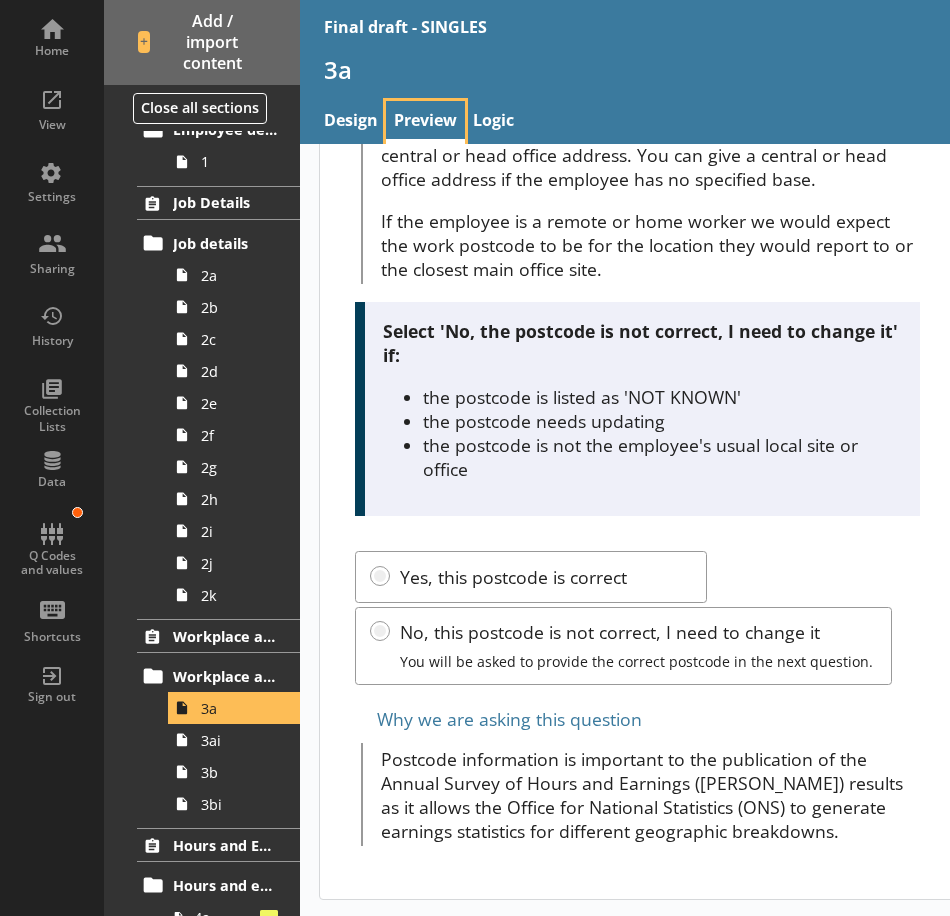
scroll to position [314, 0]
click at [488, 126] on link "Logic" at bounding box center [493, 122] width 57 height 43
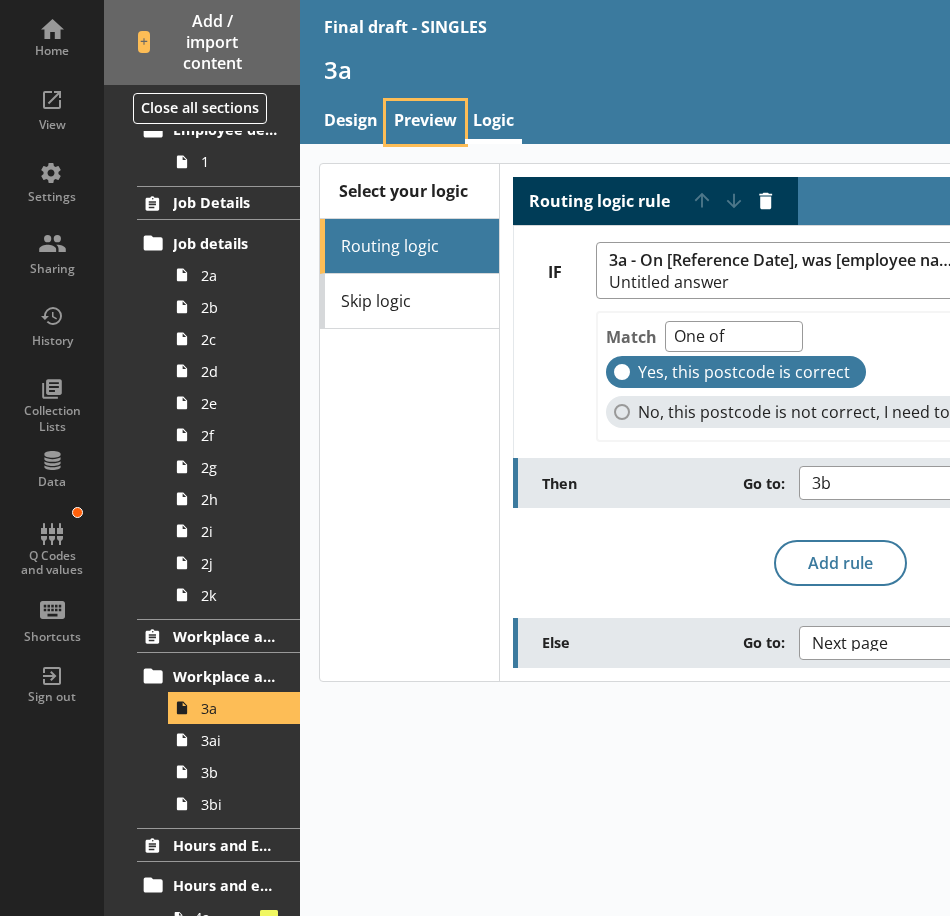
click at [425, 126] on link "Preview" at bounding box center [425, 122] width 79 height 43
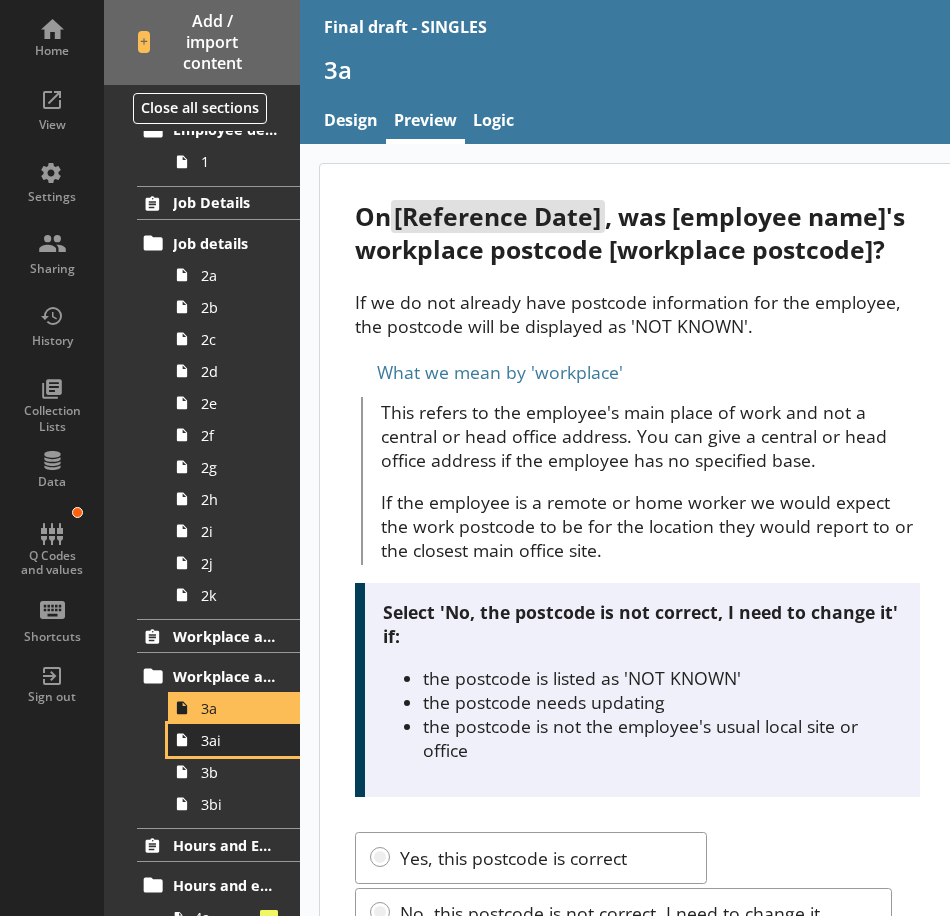
click at [219, 752] on link "3ai" at bounding box center [234, 740] width 132 height 32
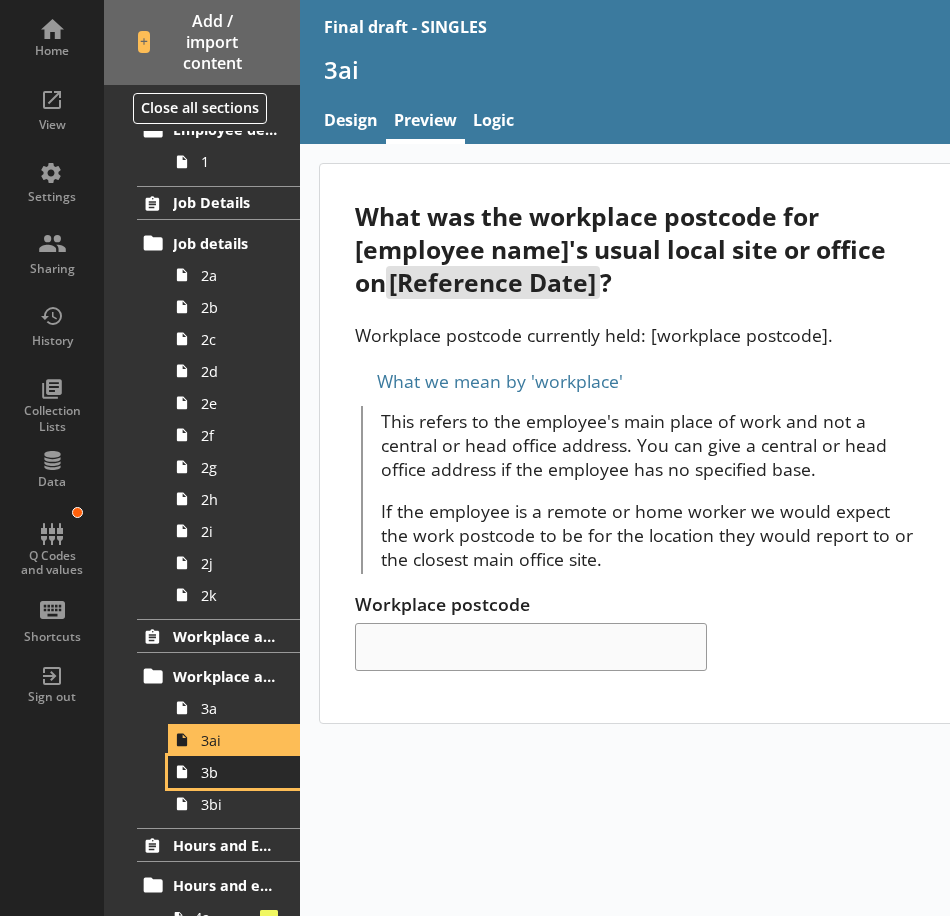
click at [238, 775] on span "3b" at bounding box center [239, 772] width 77 height 19
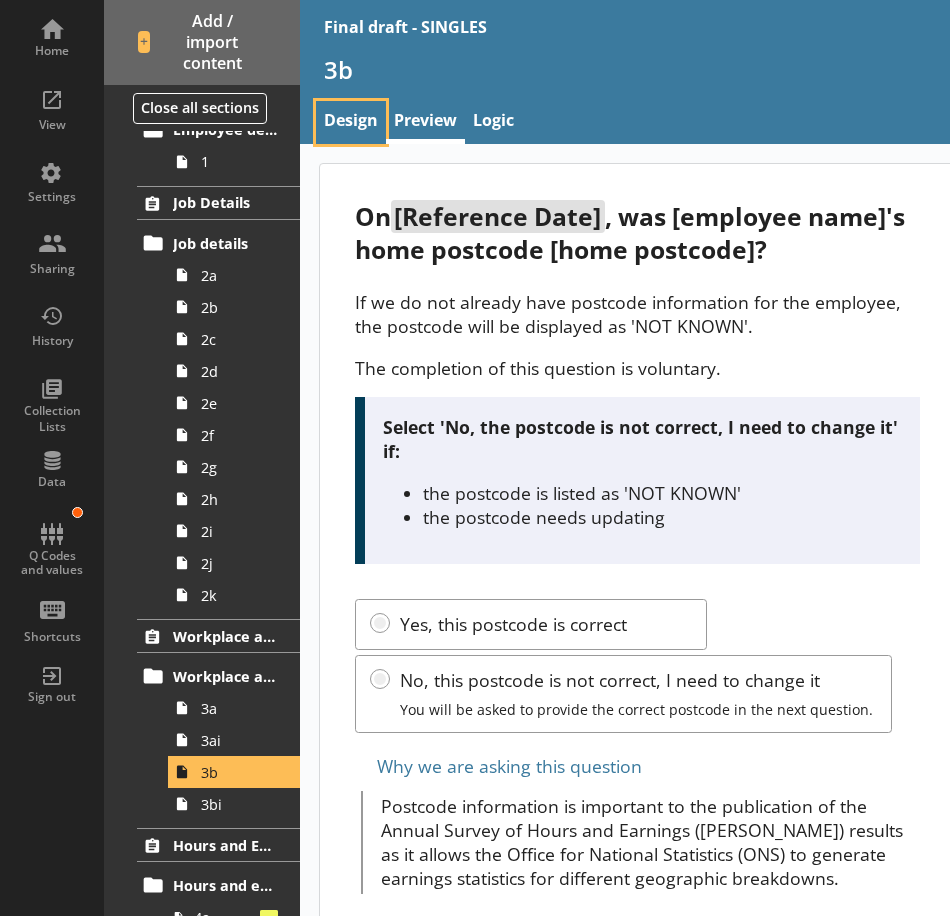
click at [350, 120] on link "Design" at bounding box center [351, 122] width 70 height 43
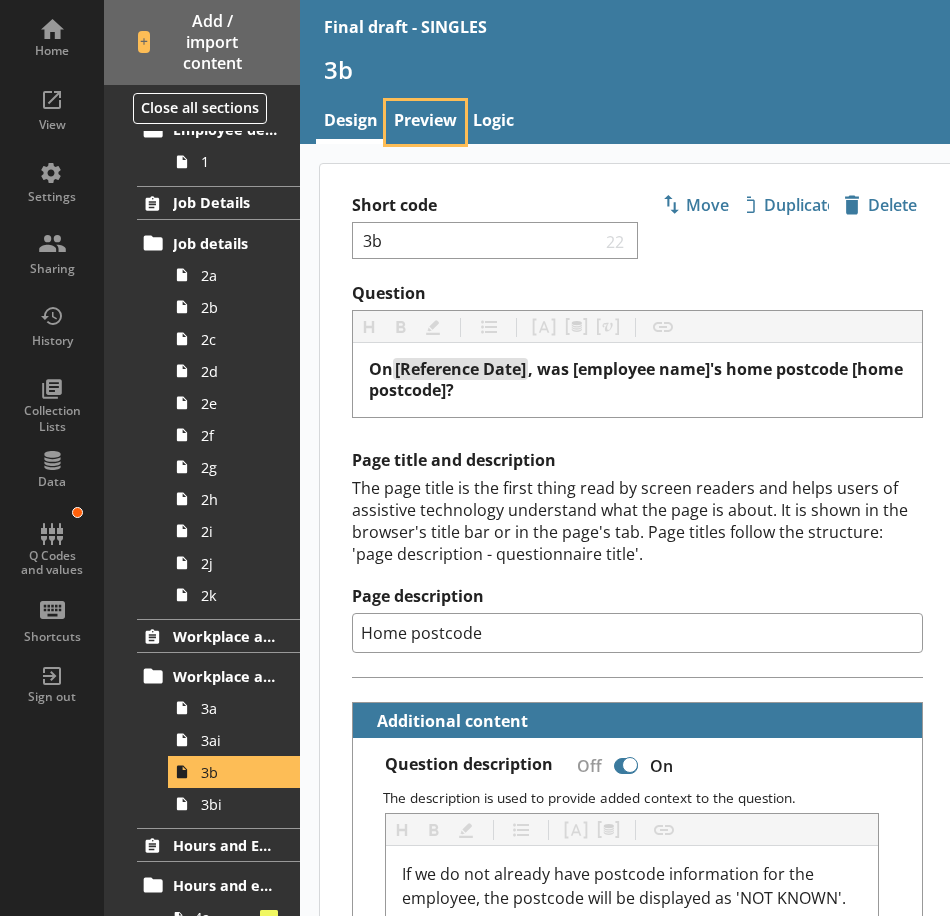
click at [416, 128] on link "Preview" at bounding box center [425, 122] width 79 height 43
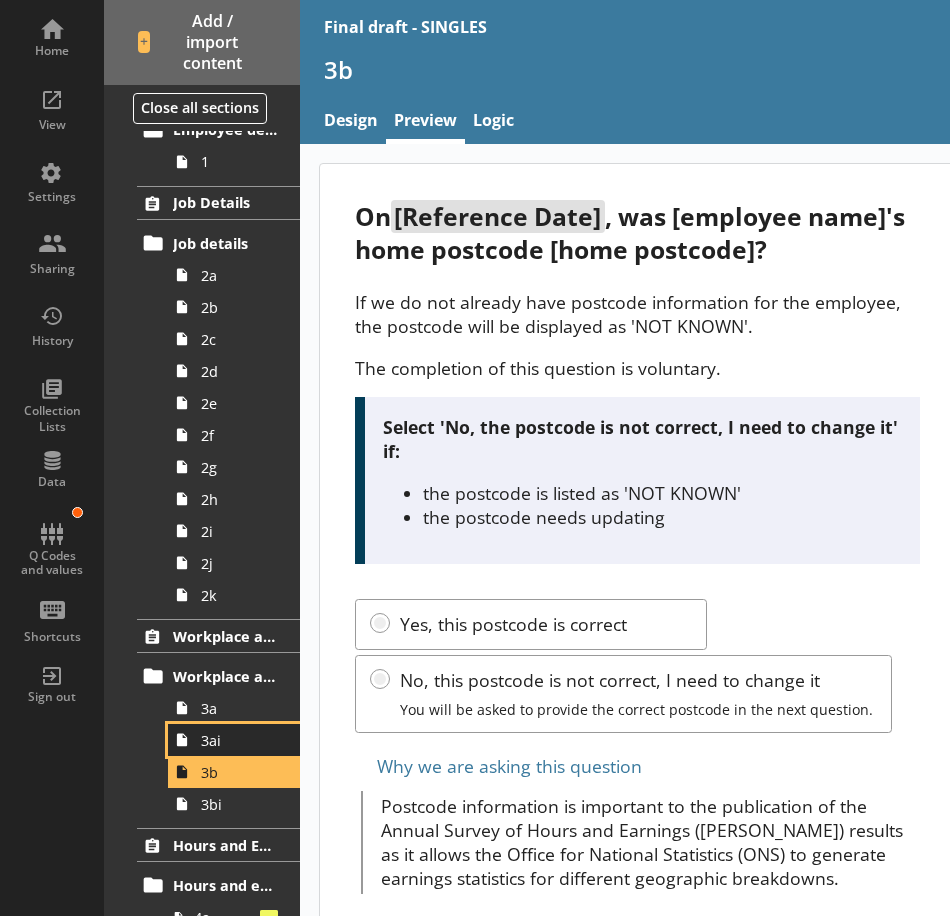
click at [228, 741] on span "3ai" at bounding box center [239, 740] width 77 height 19
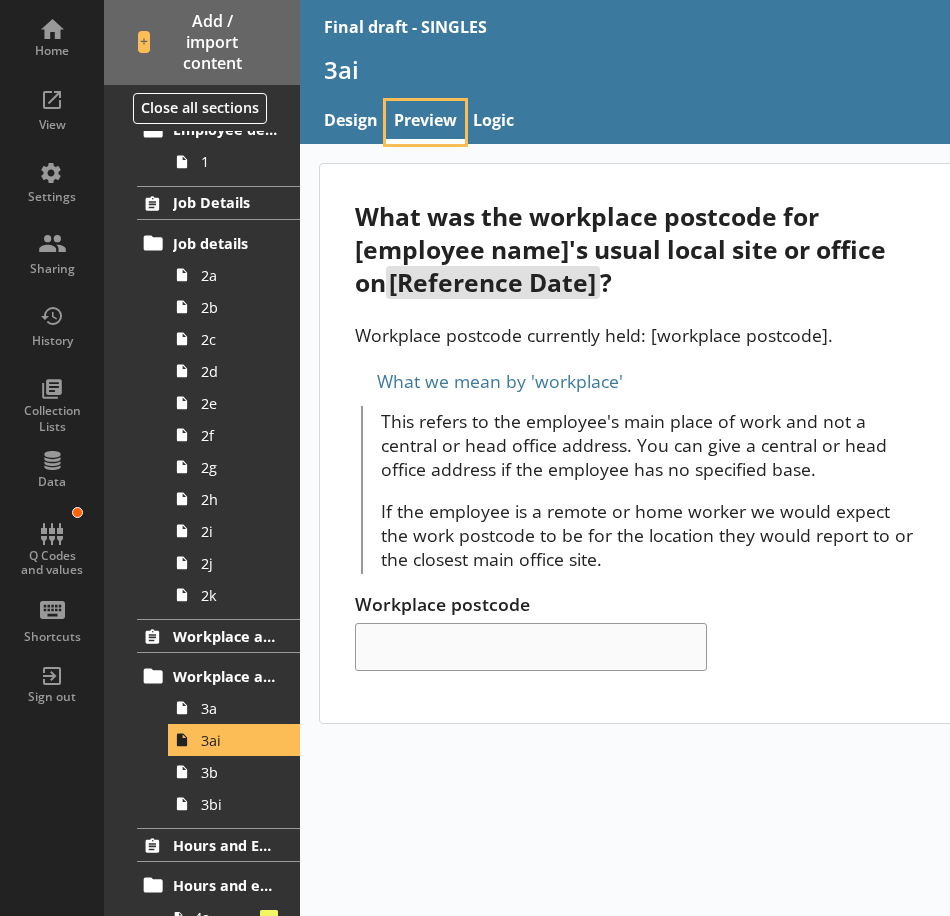
click at [407, 130] on link "Preview" at bounding box center [425, 122] width 79 height 43
click at [229, 566] on span "2j" at bounding box center [239, 563] width 77 height 19
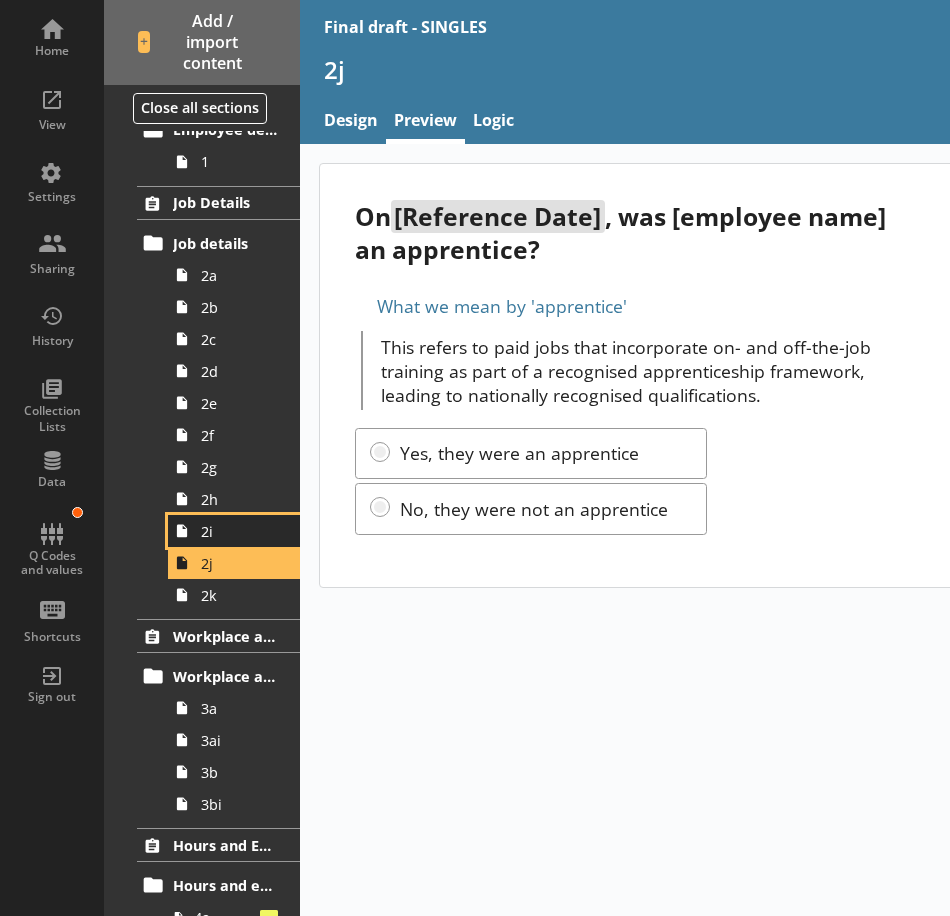
click at [230, 545] on link "2i" at bounding box center [234, 531] width 132 height 32
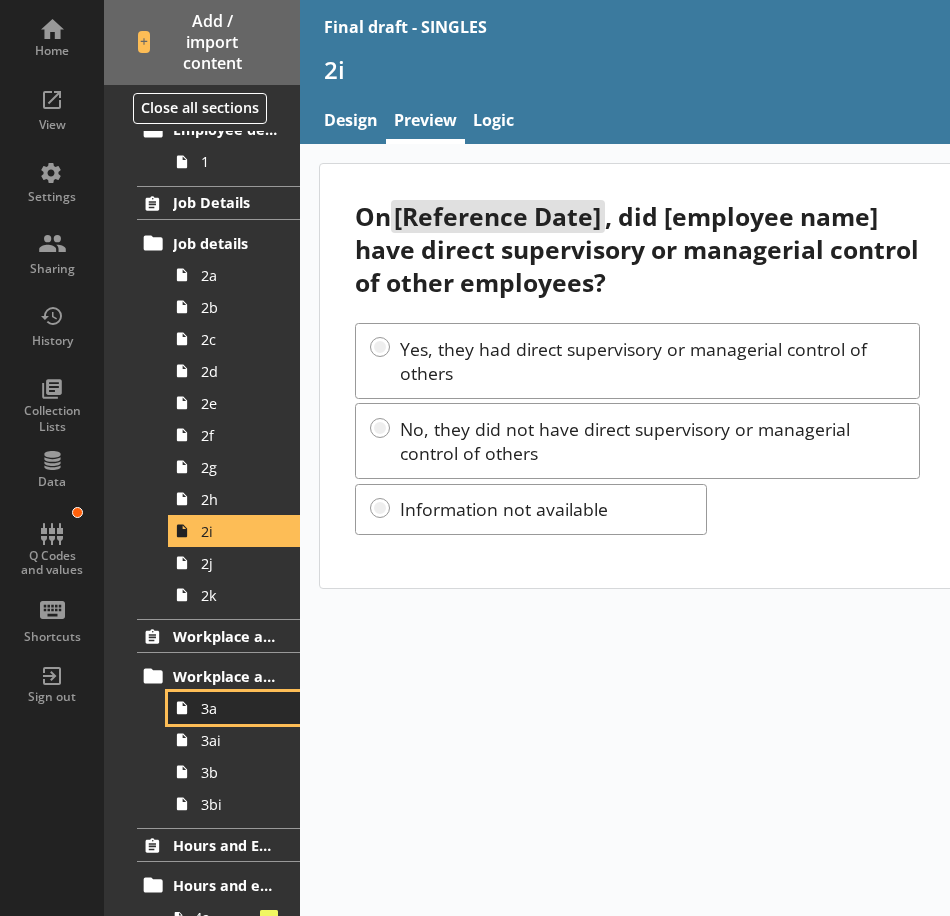
click at [222, 699] on span "3a" at bounding box center [239, 708] width 77 height 19
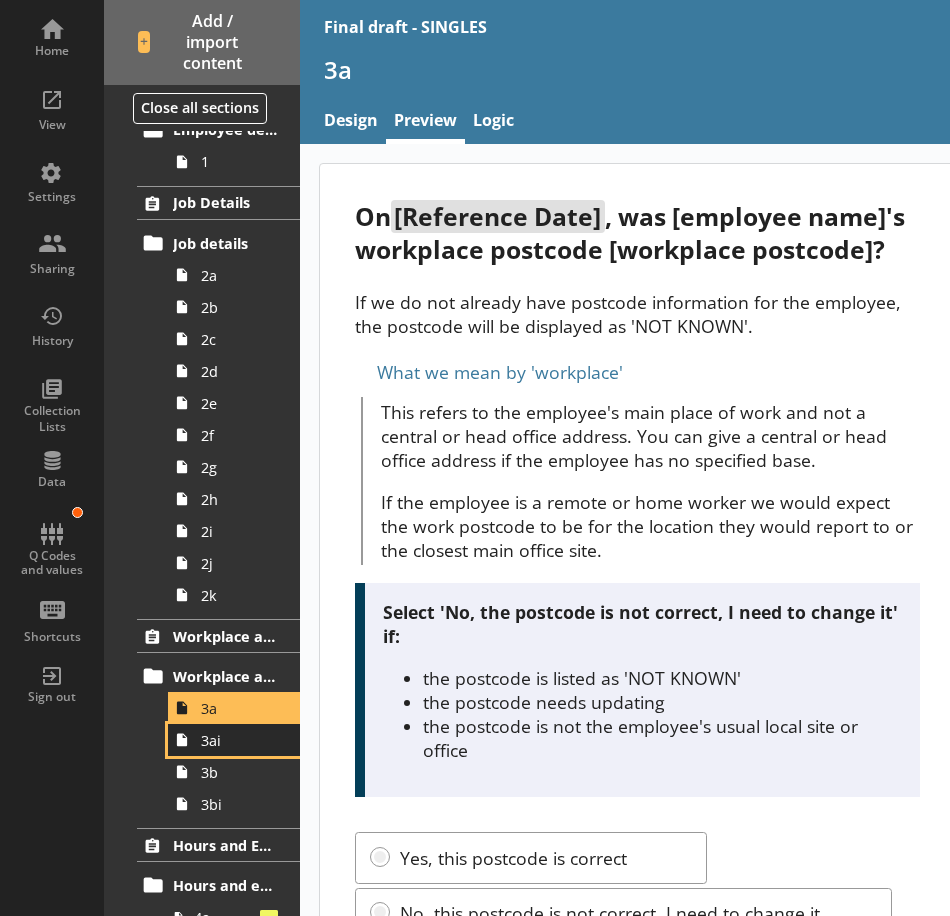
click at [229, 740] on span "3ai" at bounding box center [239, 740] width 77 height 19
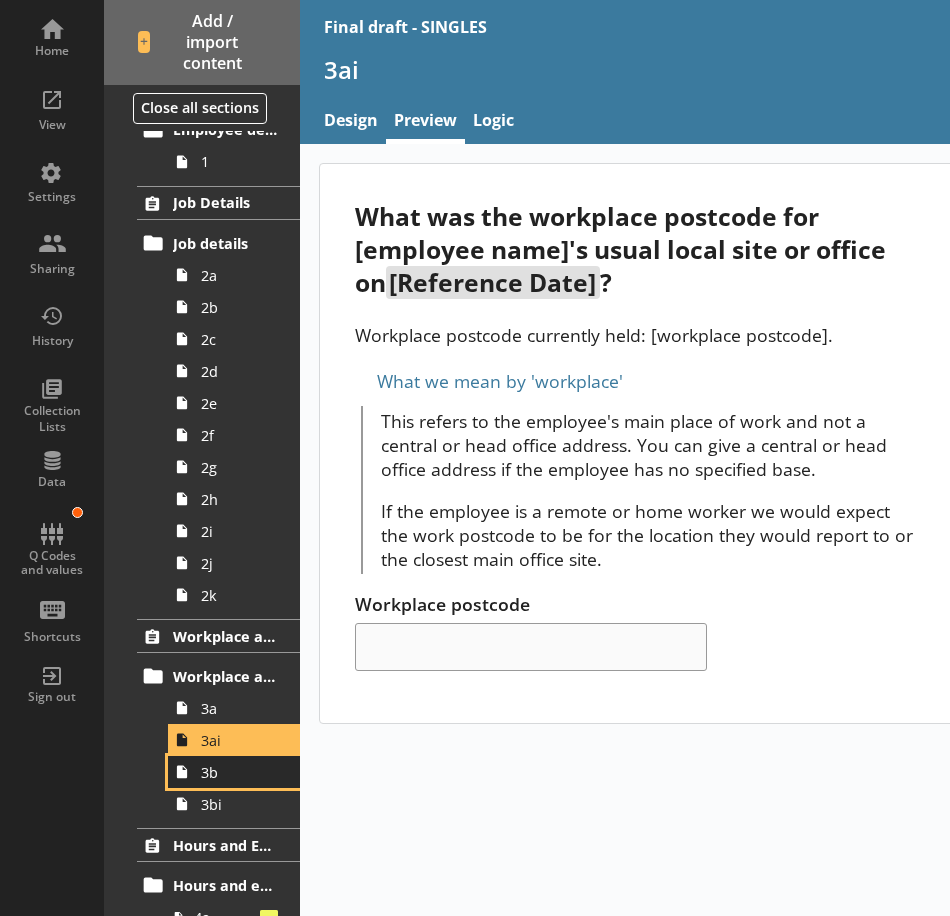
click at [236, 772] on span "3b" at bounding box center [239, 772] width 77 height 19
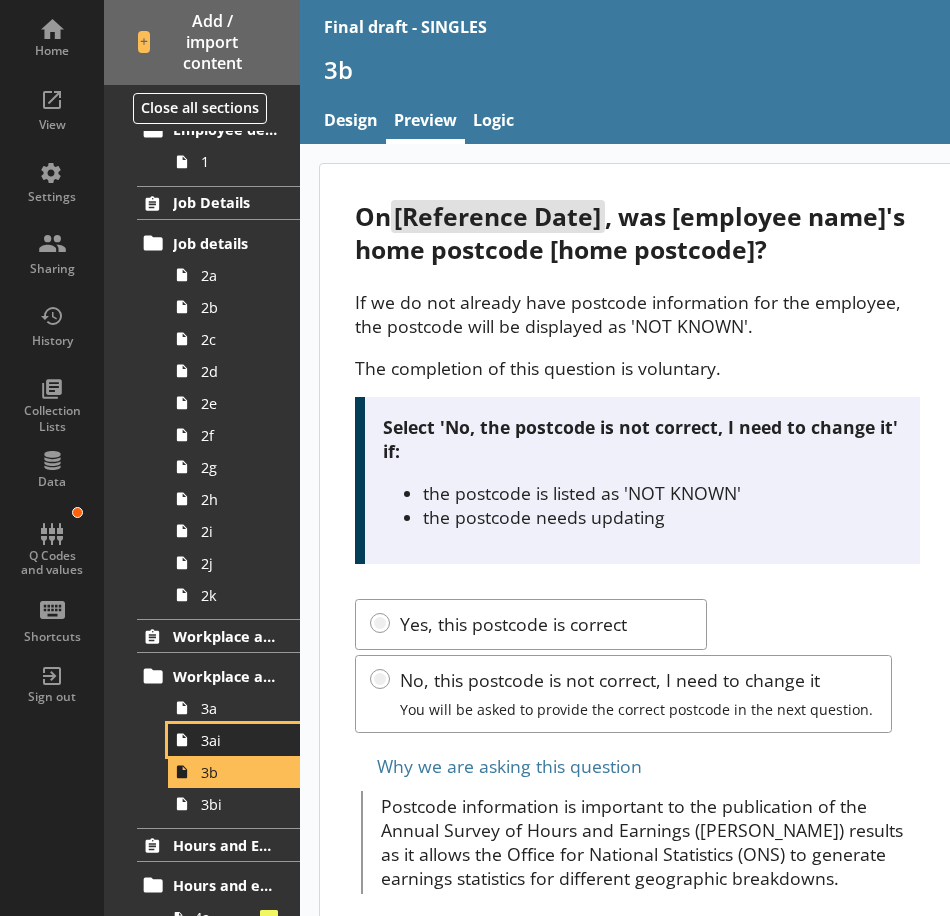
click at [246, 746] on span "3ai" at bounding box center [239, 740] width 77 height 19
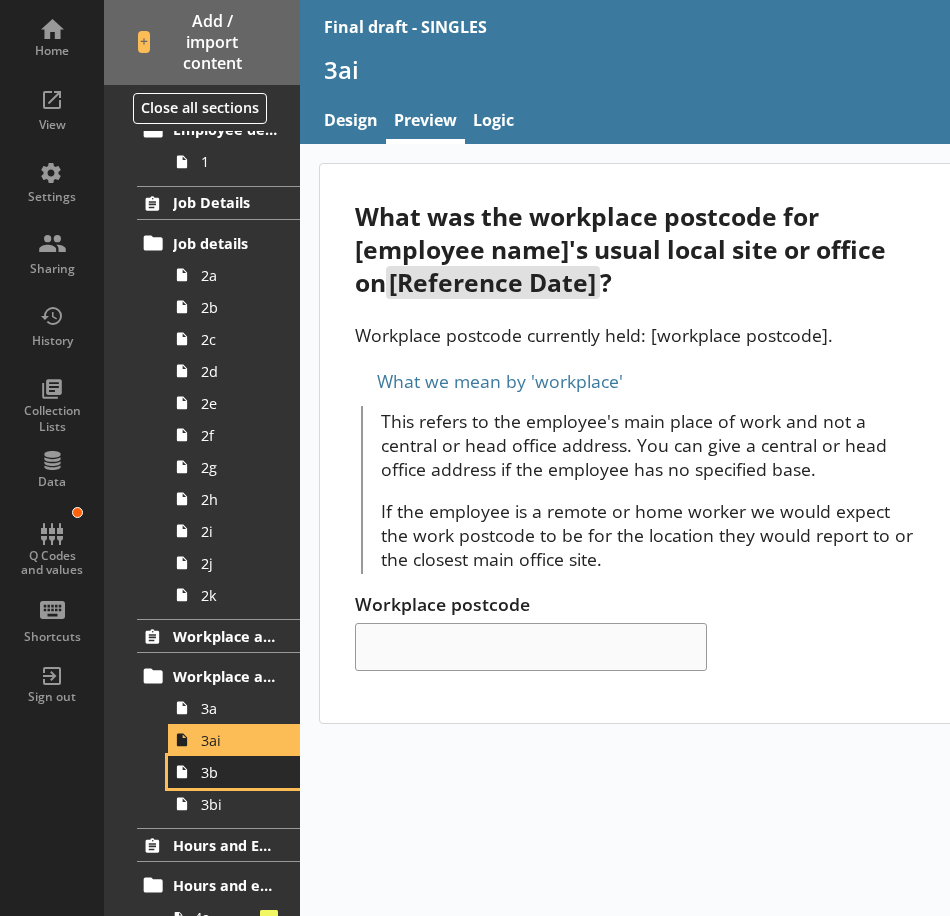
click at [249, 774] on span "3b" at bounding box center [239, 772] width 77 height 19
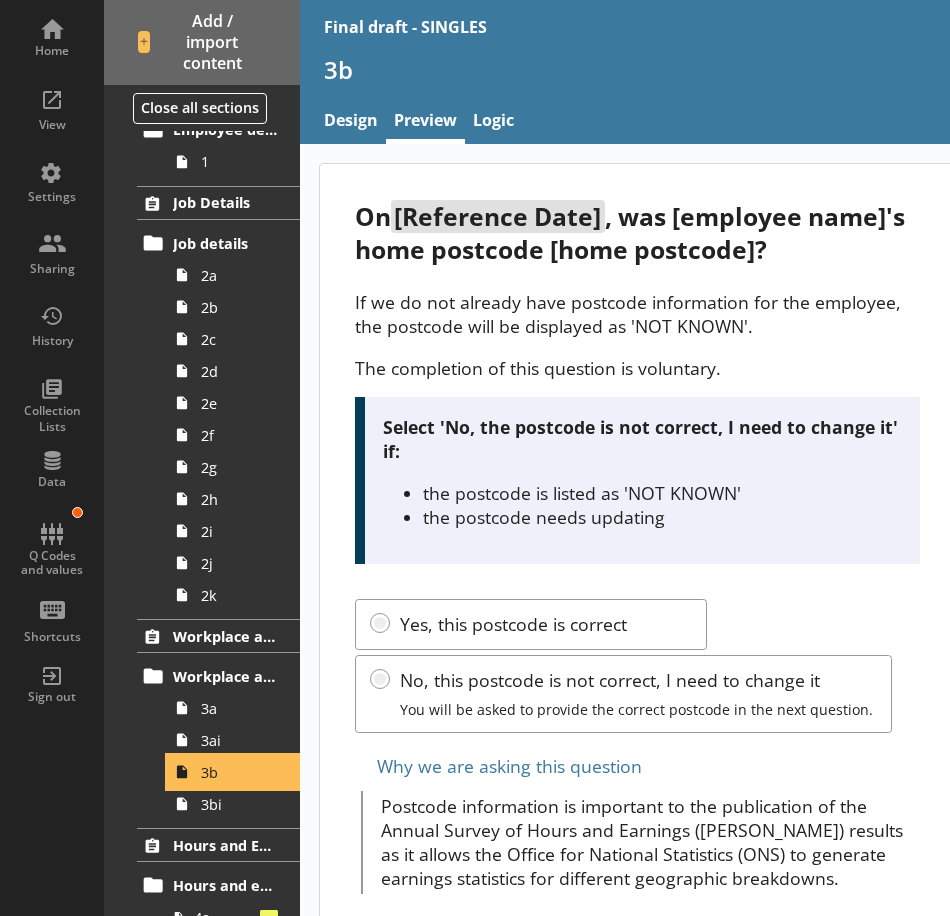
scroll to position [48, 0]
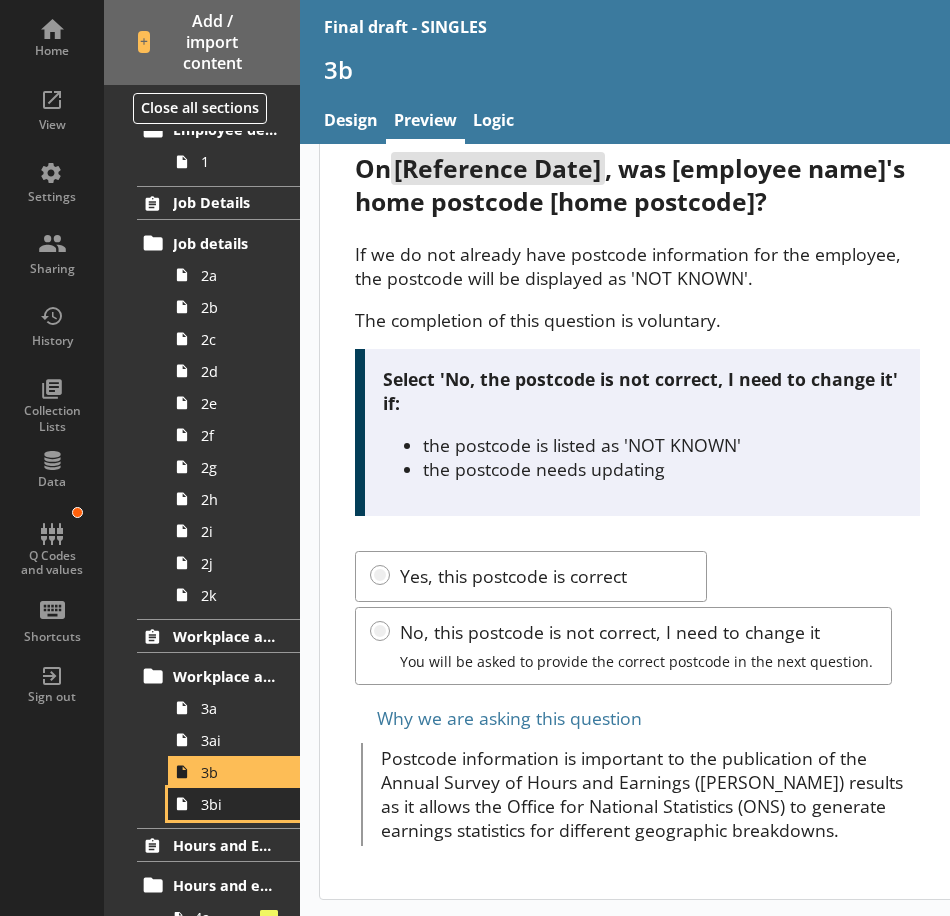
click at [220, 816] on link "3bi" at bounding box center [234, 804] width 132 height 32
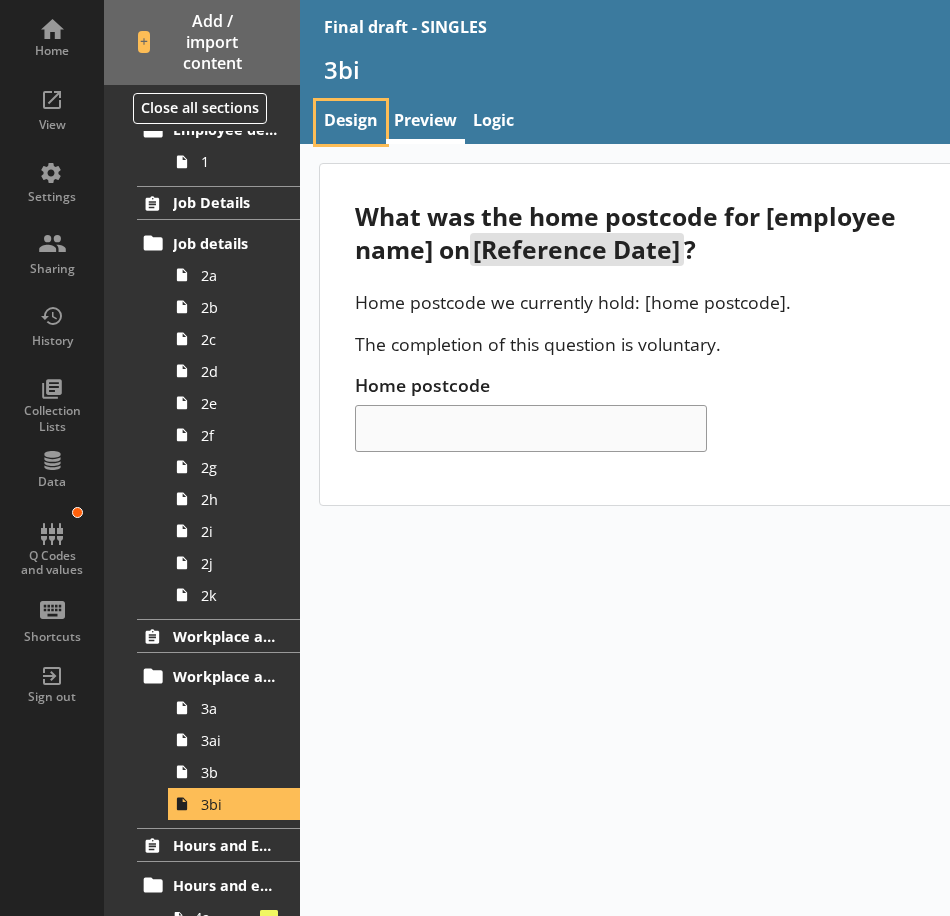
click at [371, 125] on link "Design" at bounding box center [351, 122] width 70 height 43
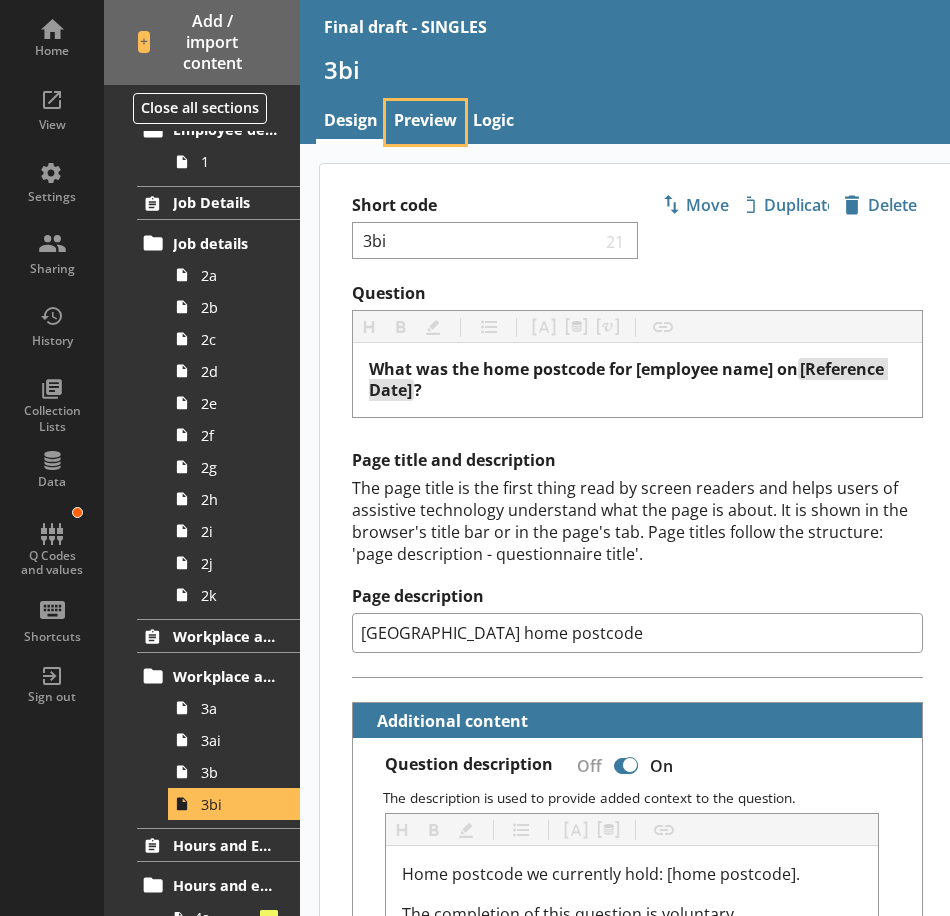
click at [415, 132] on link "Preview" at bounding box center [425, 122] width 79 height 43
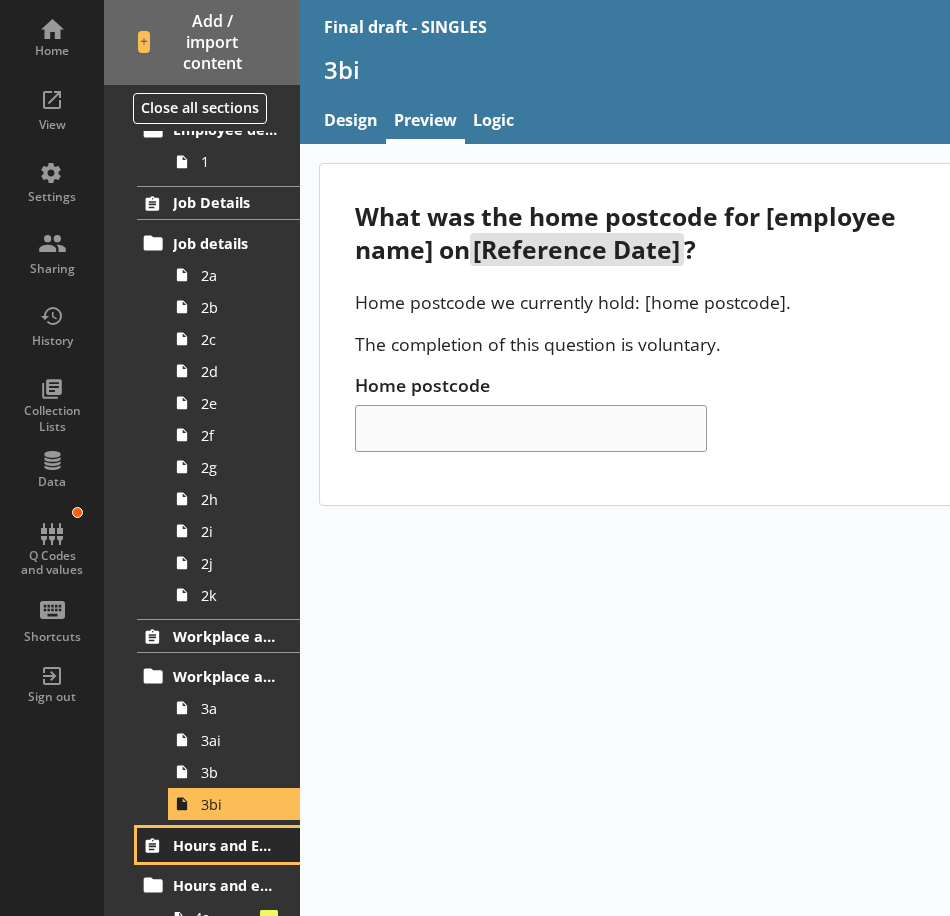
drag, startPoint x: 224, startPoint y: 831, endPoint x: 249, endPoint y: 831, distance: 25.0
click at [224, 831] on link "Hours and Earnings" at bounding box center [218, 845] width 163 height 34
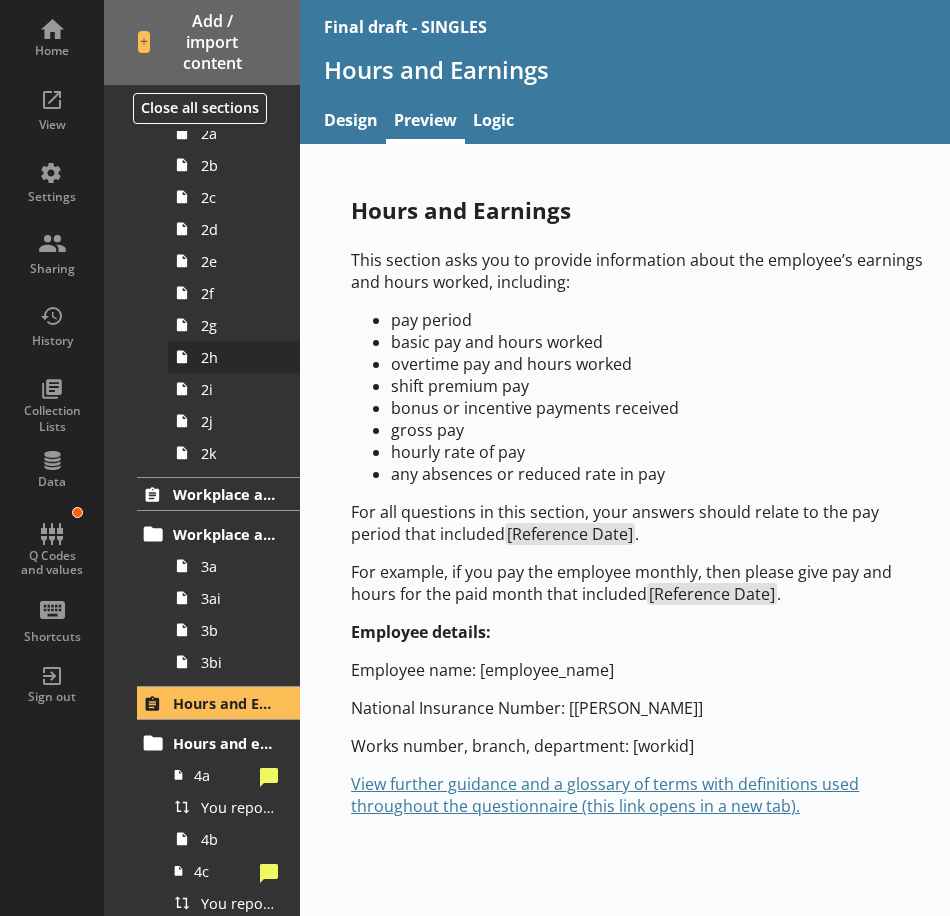
scroll to position [300, 0]
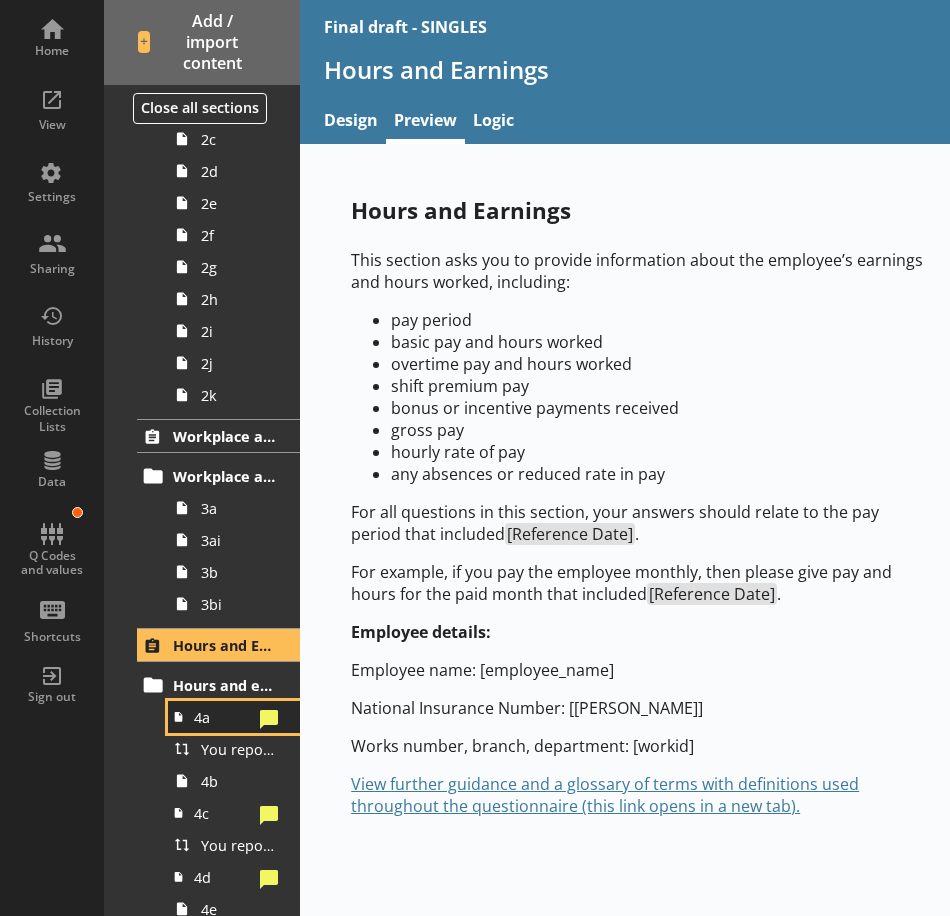
click at [219, 726] on span "4a" at bounding box center [223, 717] width 58 height 19
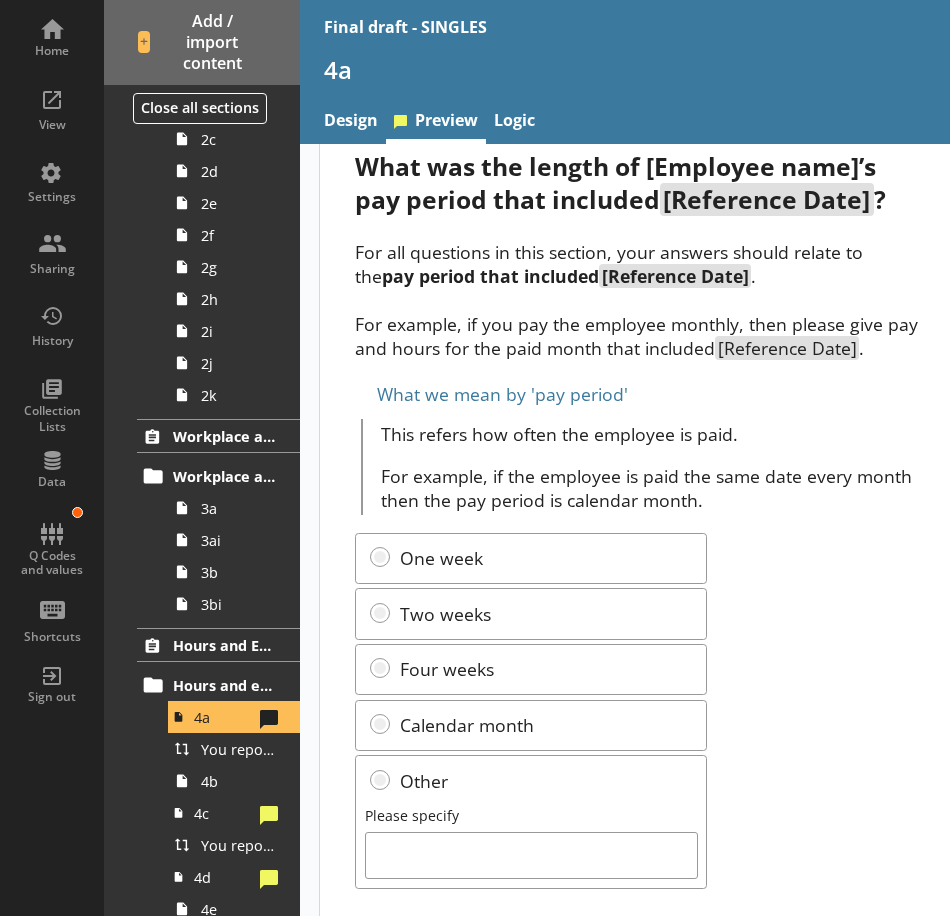
scroll to position [92, 0]
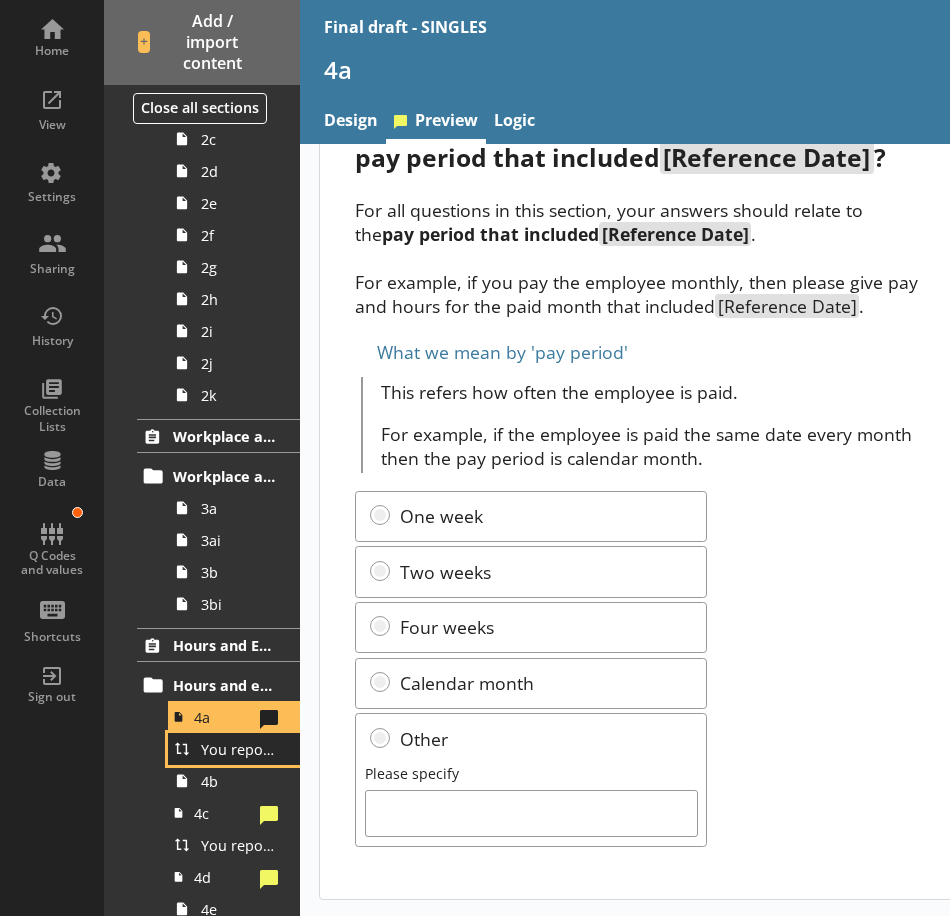
click at [237, 756] on span "You reported [employee name]'s pay period that included [Reference Date] to be …" at bounding box center [239, 749] width 77 height 19
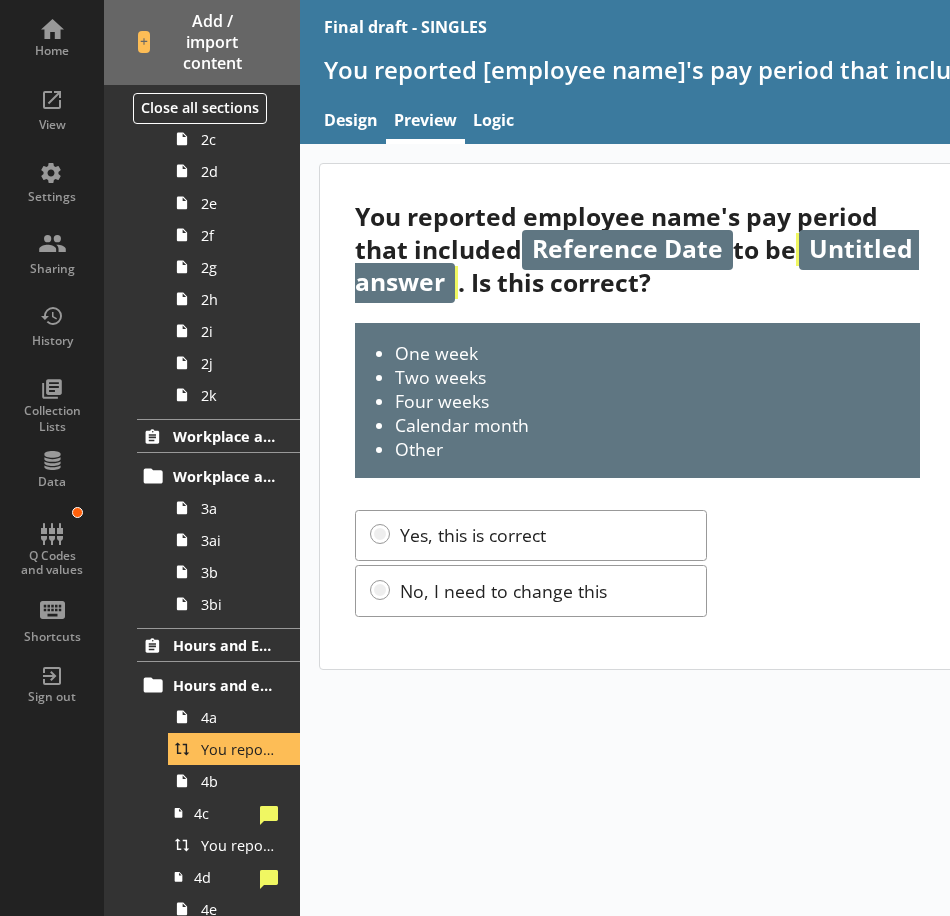
drag, startPoint x: 773, startPoint y: 437, endPoint x: 810, endPoint y: 459, distance: 43.0
click at [773, 437] on li "Other" at bounding box center [648, 449] width 507 height 24
click at [872, 568] on div "You reported employee name's pay period that included Reference Date to be Unti…" at bounding box center [637, 416] width 635 height 505
click at [202, 787] on span "4b" at bounding box center [239, 781] width 77 height 19
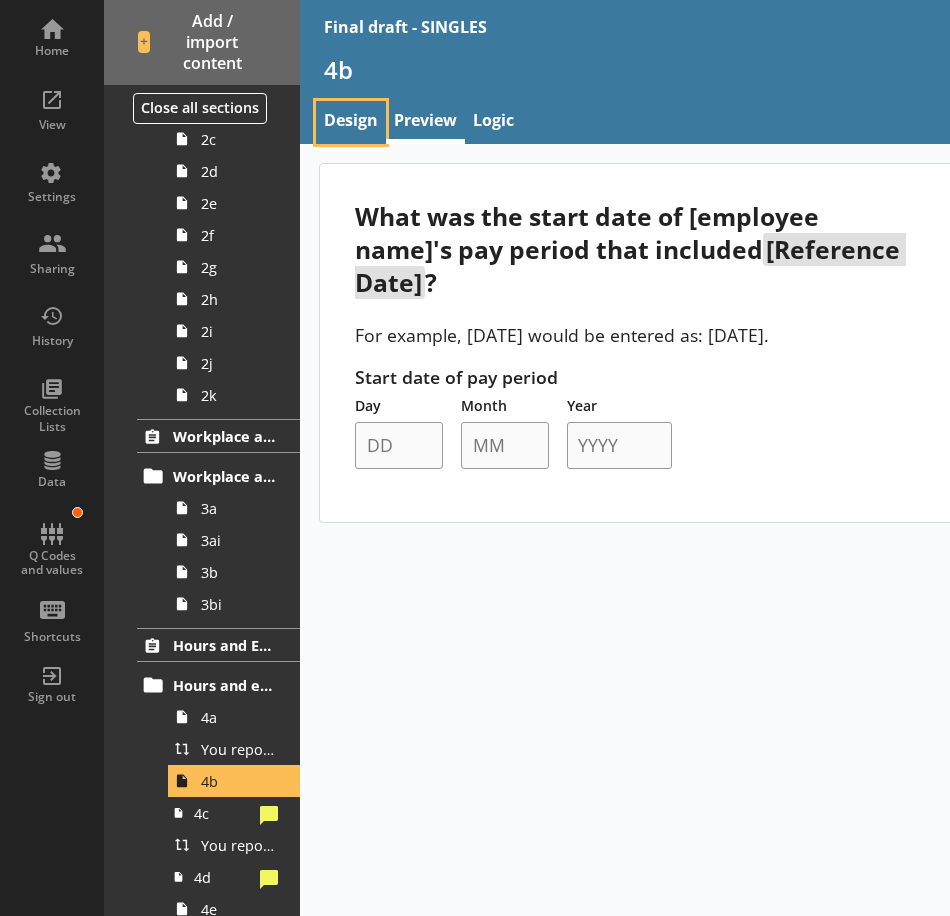
click at [351, 116] on link "Design" at bounding box center [351, 122] width 70 height 43
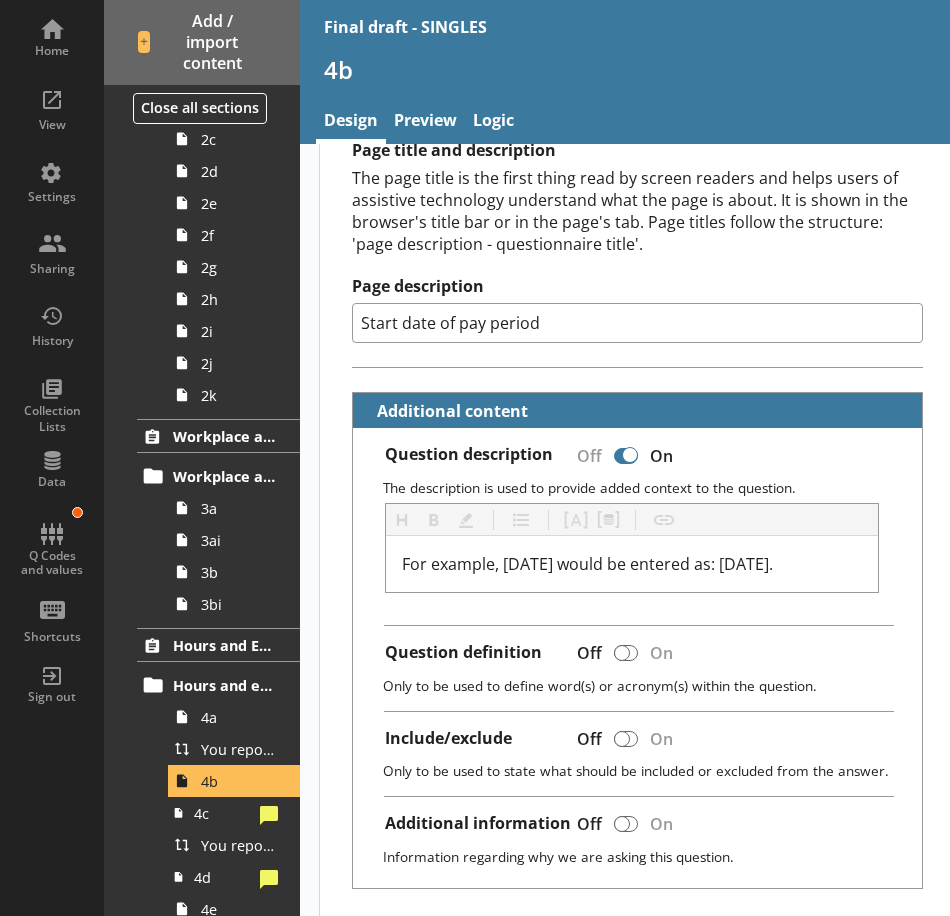
scroll to position [300, 0]
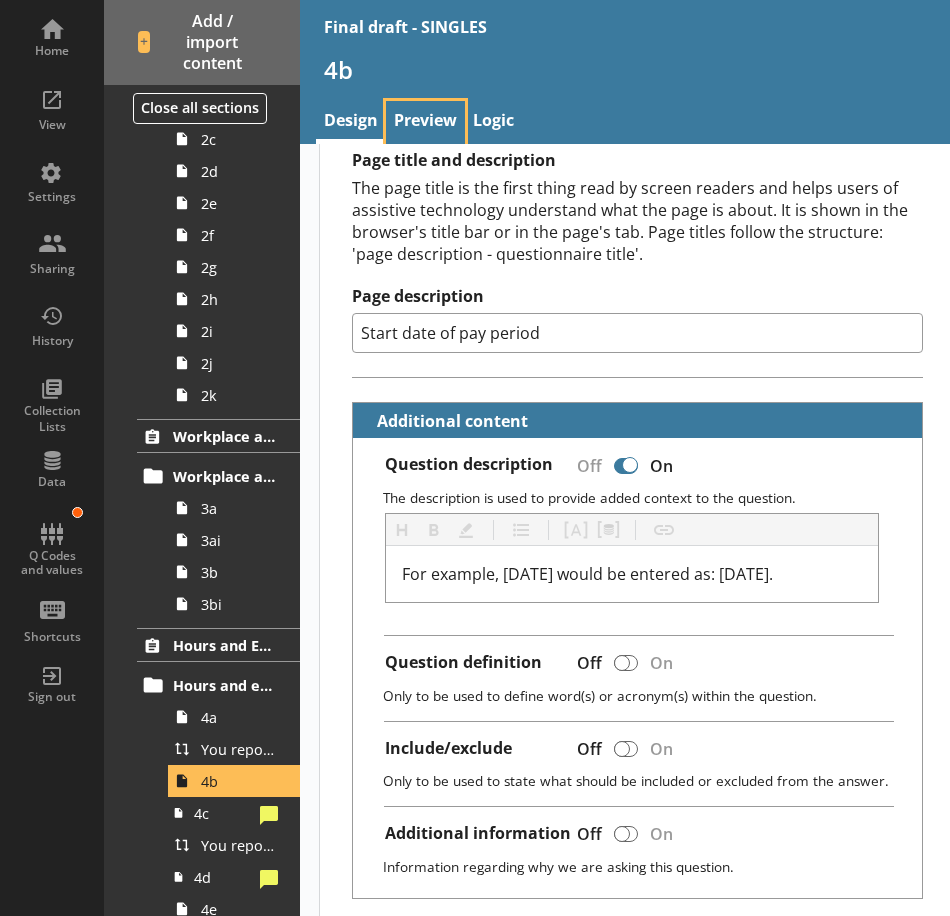
click at [404, 113] on link "Preview" at bounding box center [425, 122] width 79 height 43
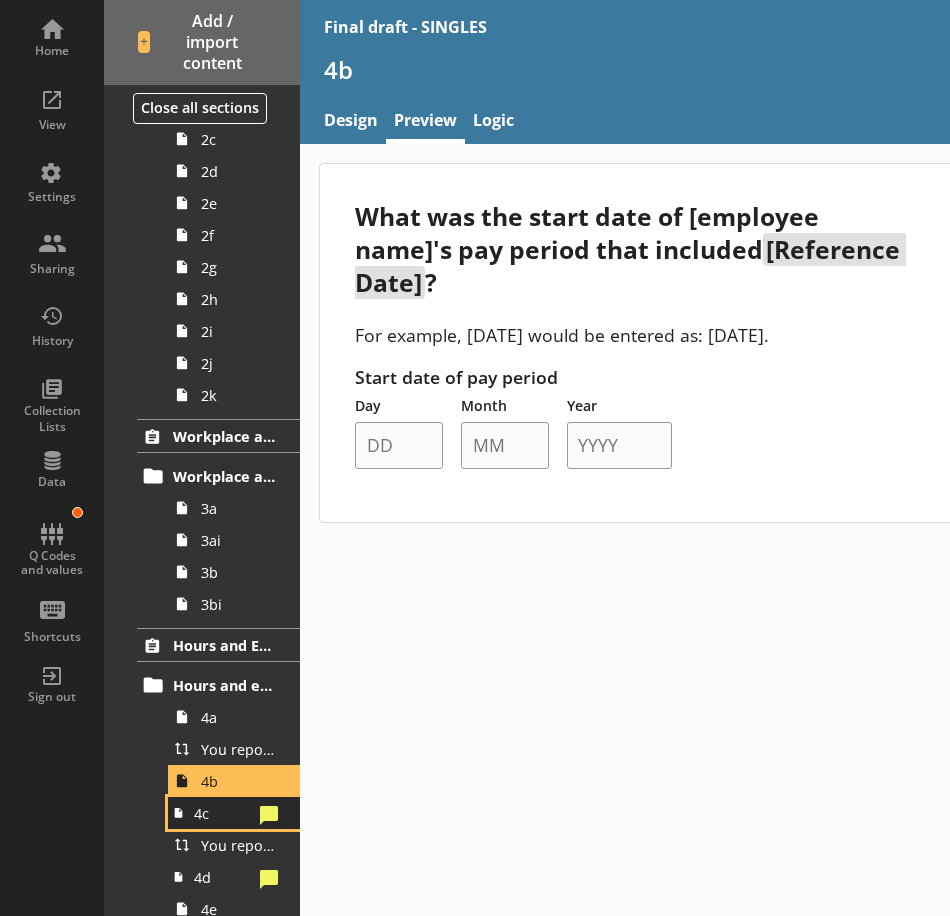
click at [224, 822] on span "4c" at bounding box center [223, 813] width 58 height 19
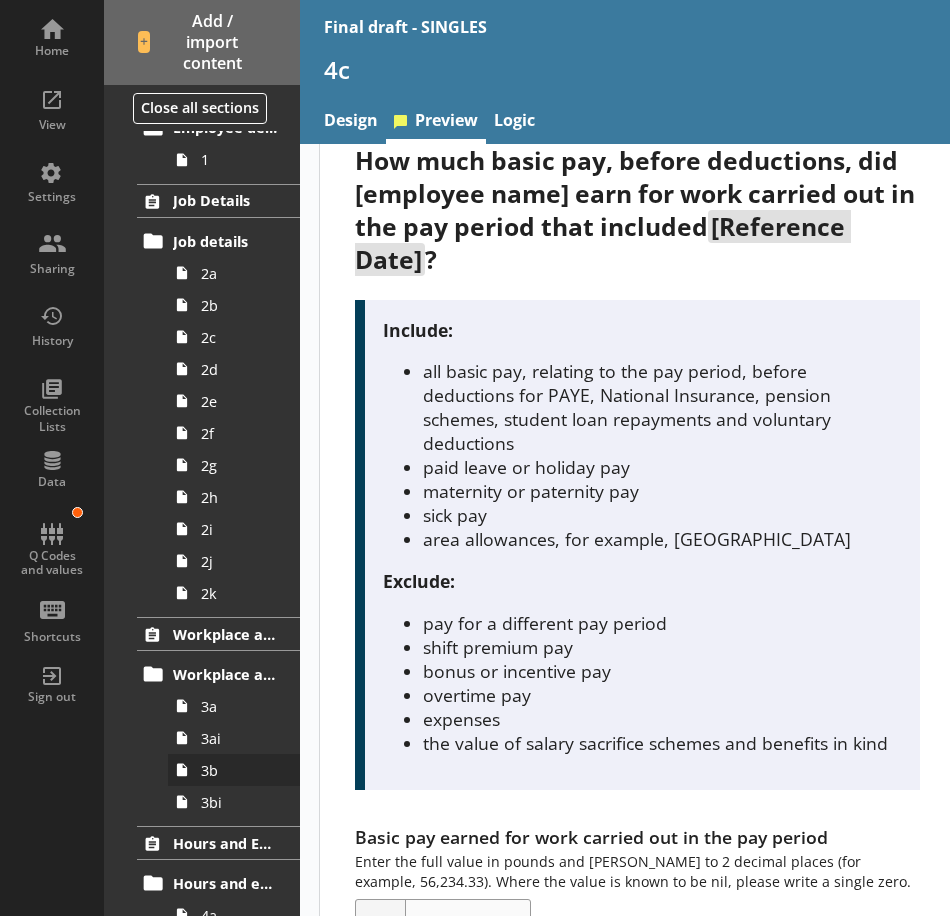
scroll to position [100, 0]
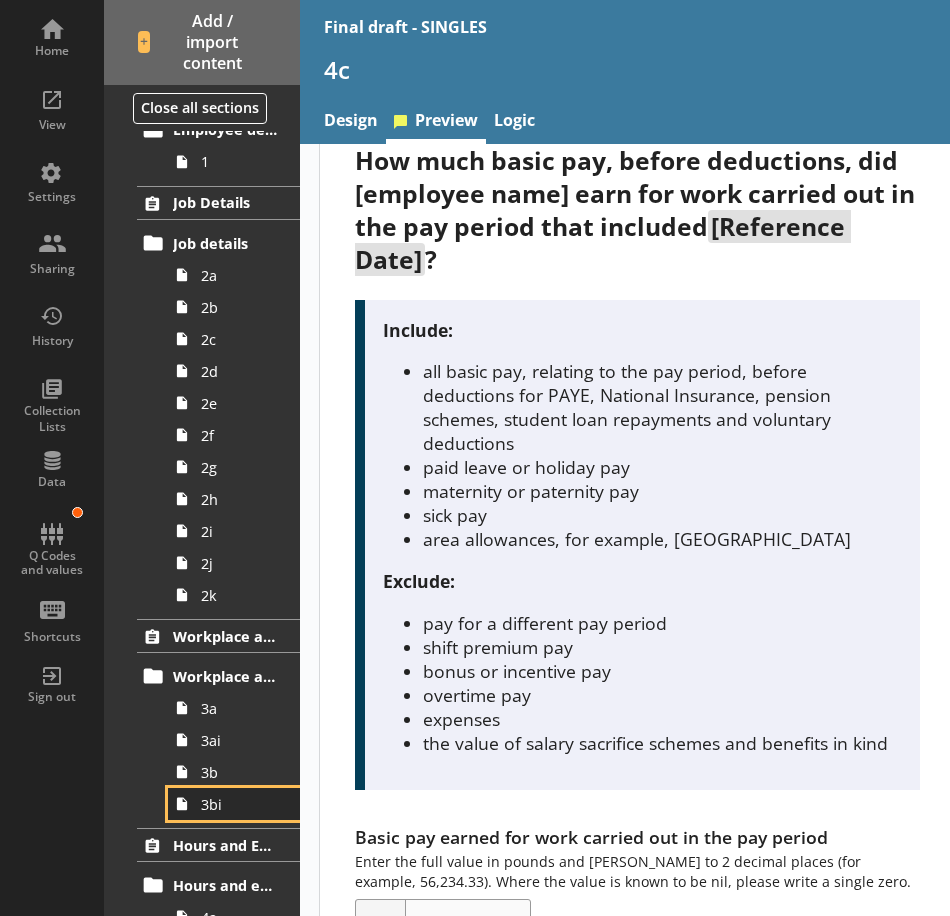
click at [232, 797] on span "3bi" at bounding box center [239, 804] width 77 height 19
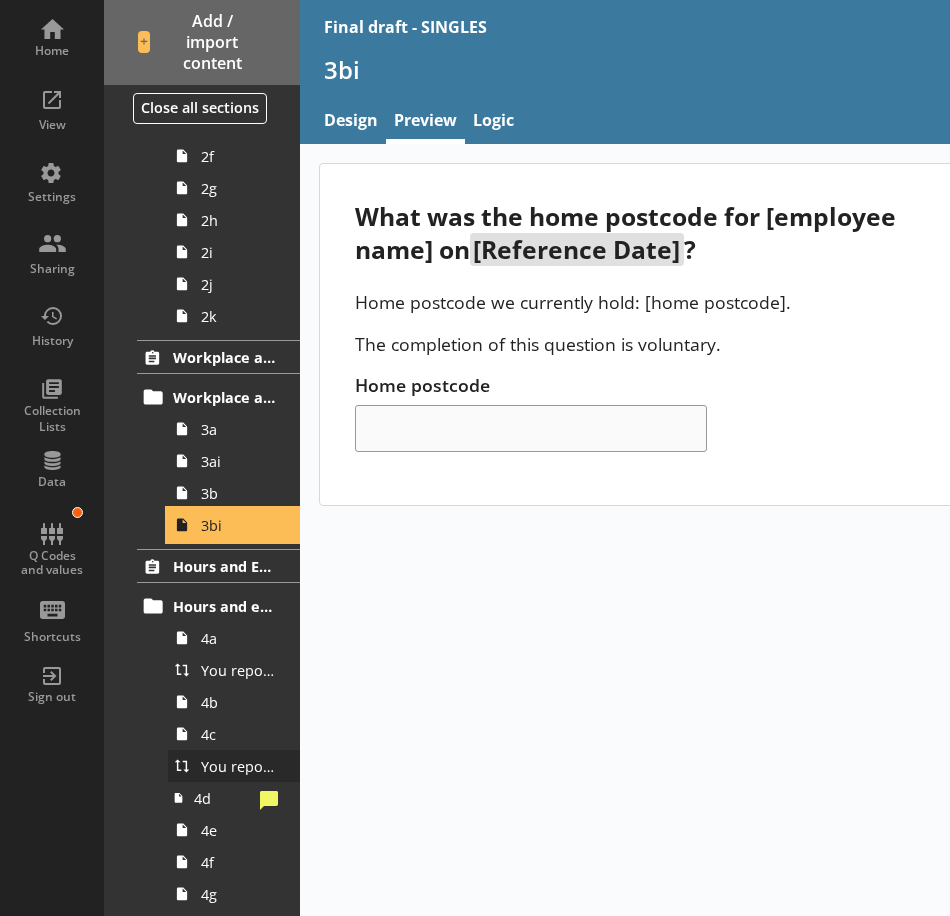
scroll to position [400, 0]
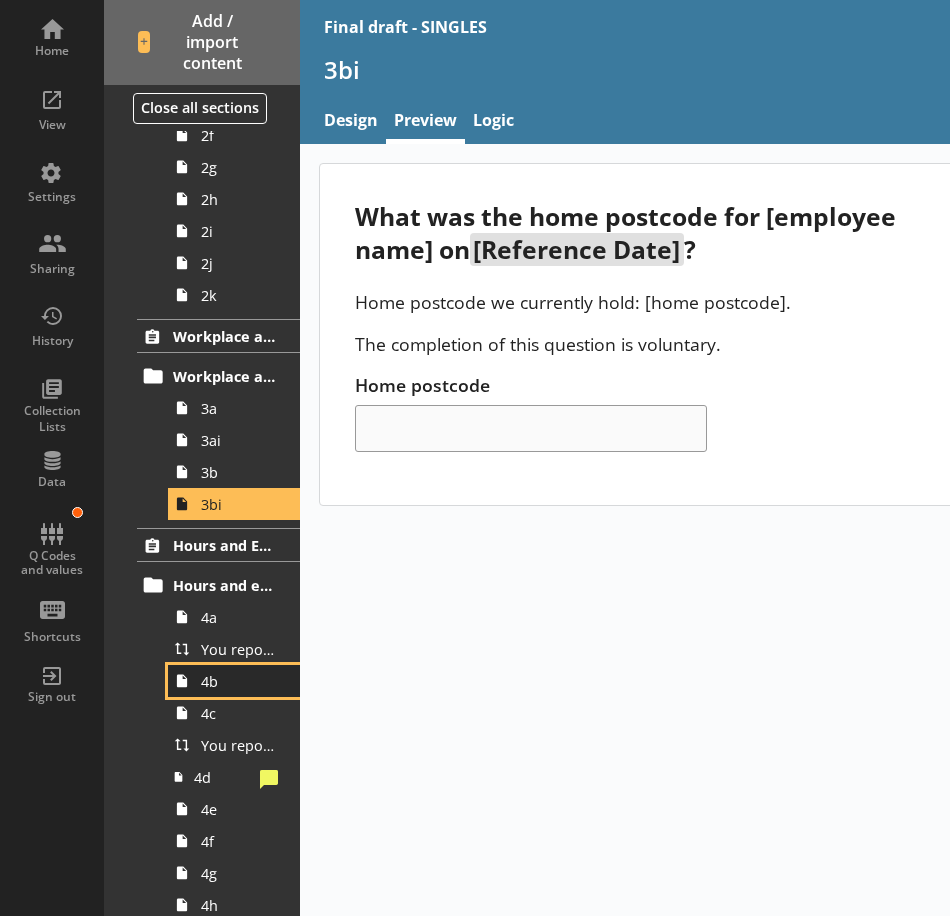
click at [229, 694] on link "4b" at bounding box center [234, 681] width 132 height 32
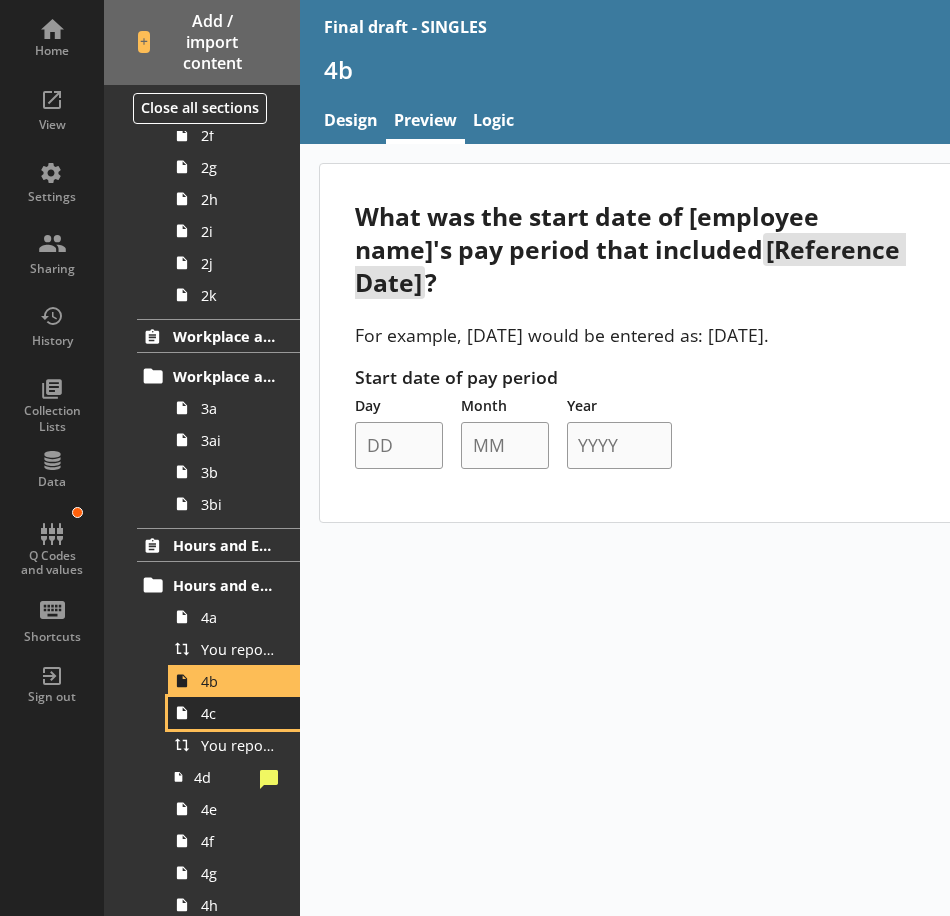
click at [228, 720] on span "4c" at bounding box center [239, 713] width 77 height 19
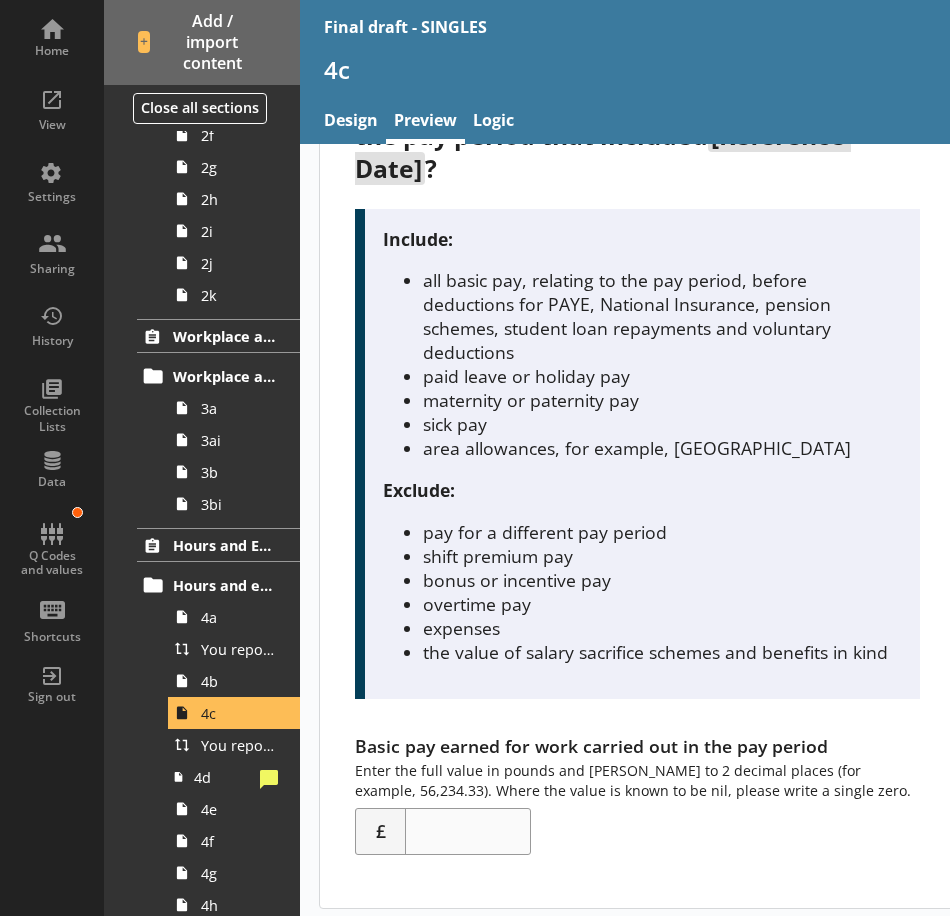
scroll to position [156, 0]
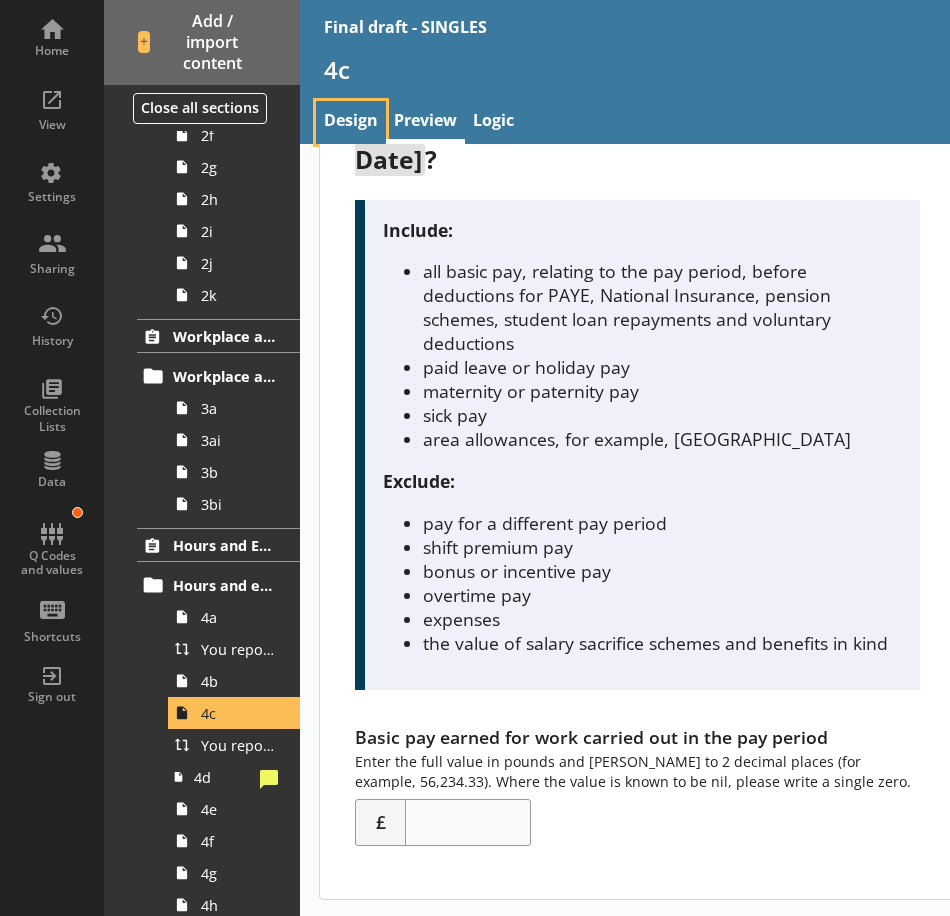
click at [348, 116] on link "Design" at bounding box center [351, 122] width 70 height 43
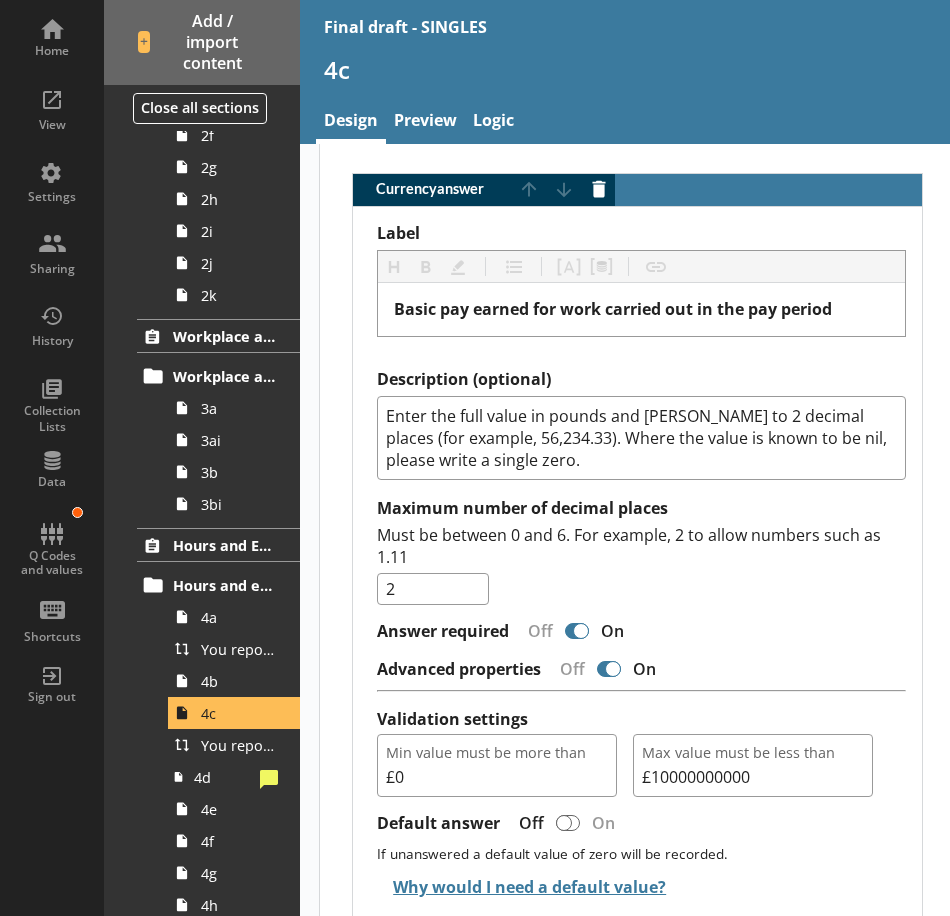
scroll to position [1600, 0]
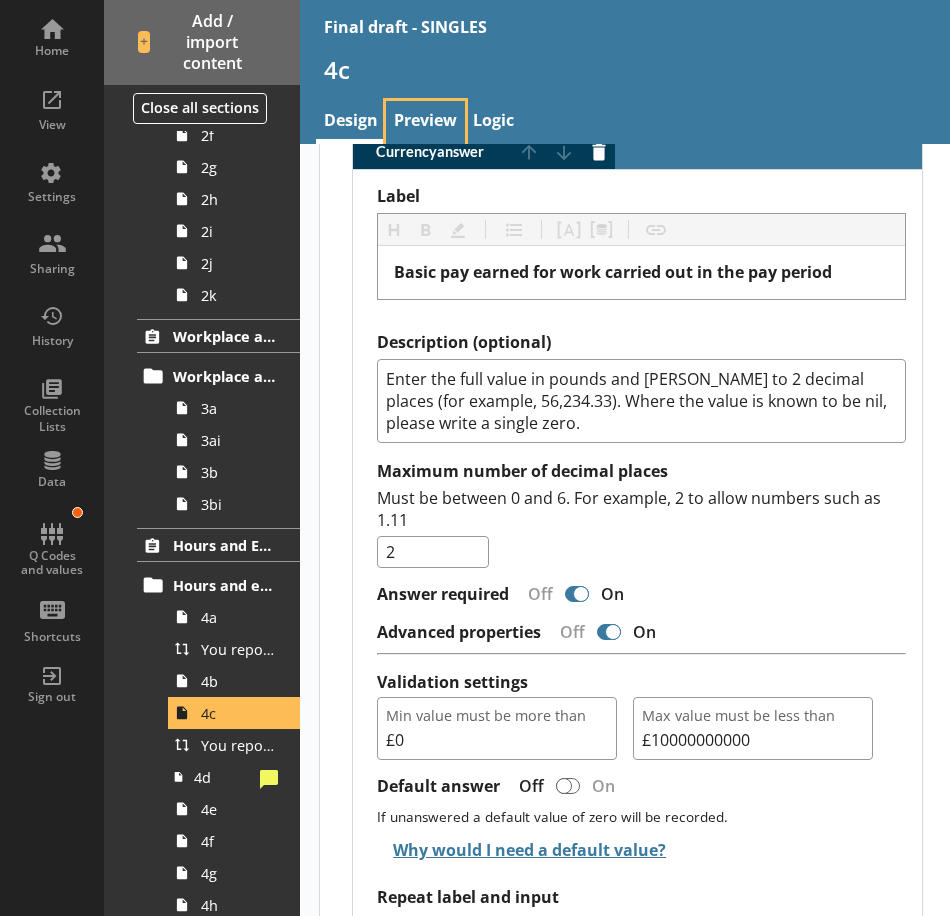
click at [408, 122] on link "Preview" at bounding box center [425, 122] width 79 height 43
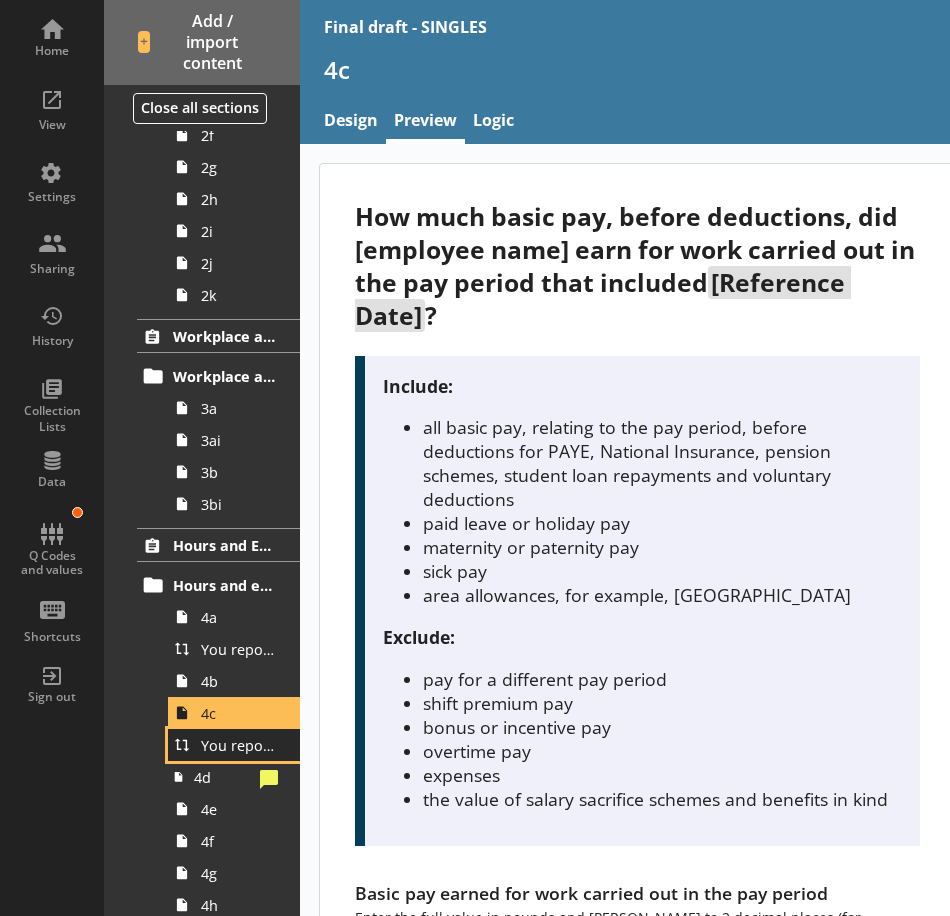
click at [232, 753] on span "You reported [employee name]'s basic pay earned for work carried out in the pay…" at bounding box center [239, 745] width 77 height 19
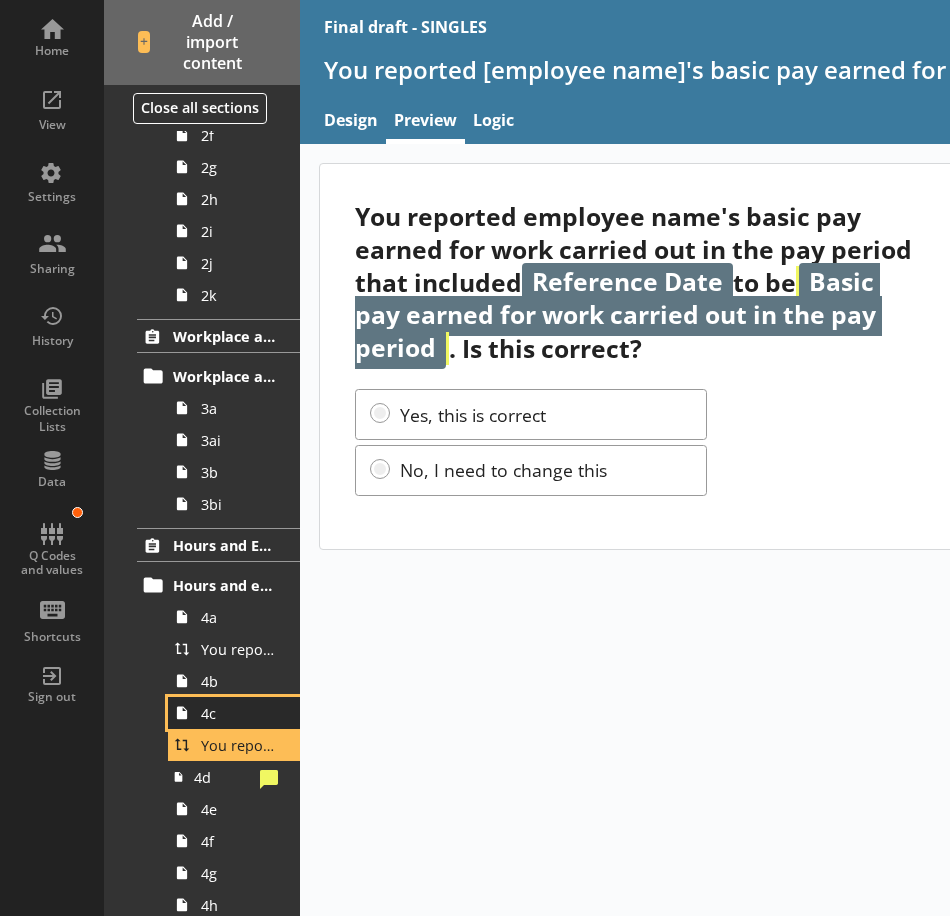
click at [228, 720] on span "4c" at bounding box center [239, 713] width 77 height 19
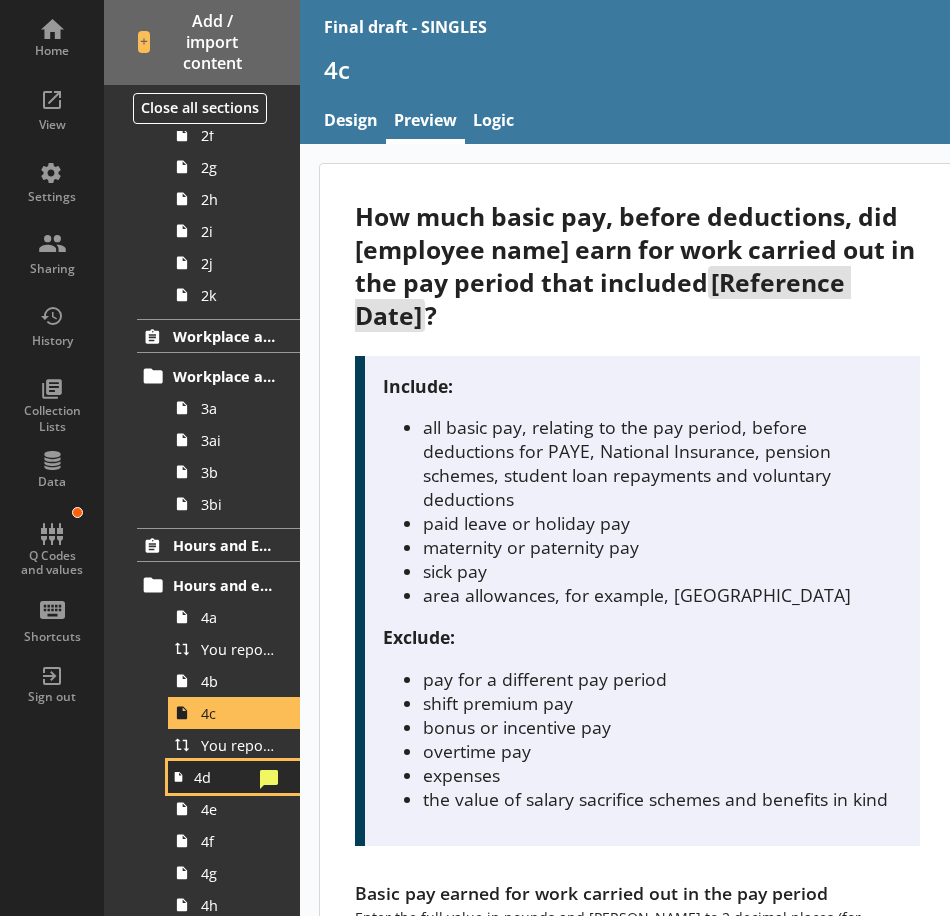
click at [220, 777] on span "4d" at bounding box center [223, 777] width 58 height 19
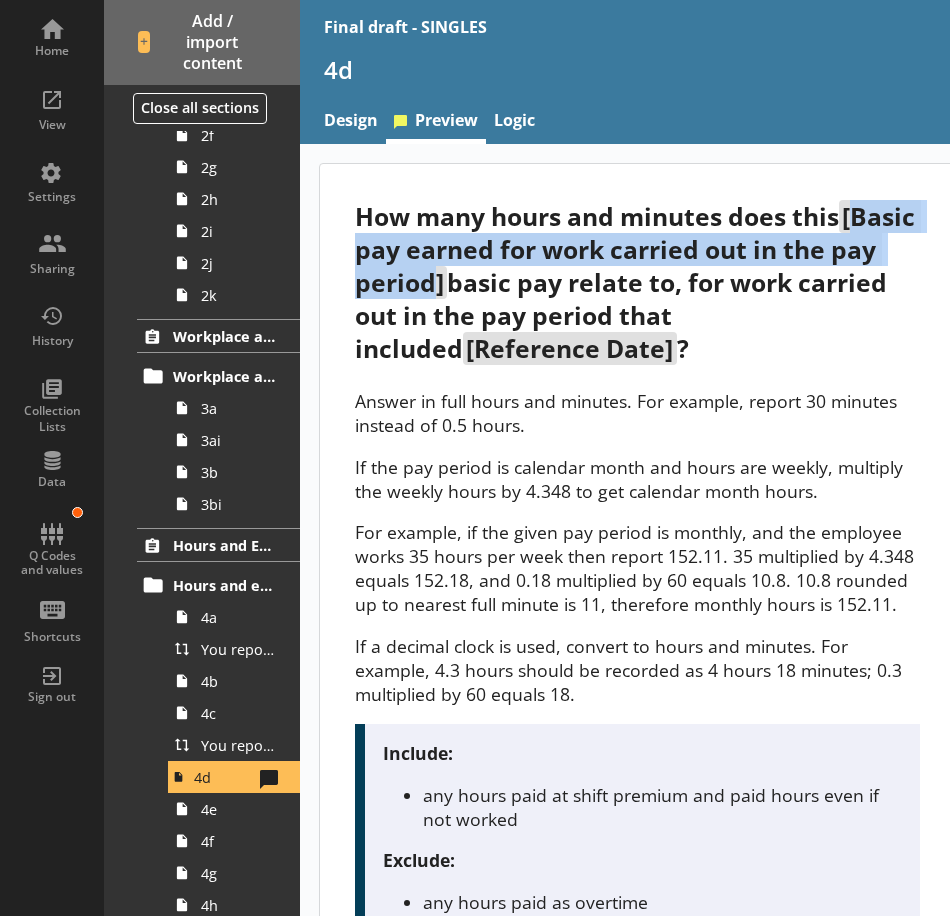
drag, startPoint x: 482, startPoint y: 283, endPoint x: 371, endPoint y: 252, distance: 115.2
click at [371, 252] on span "[Basic pay earned for work carried out in the pay period]" at bounding box center [638, 249] width 566 height 99
click at [219, 723] on link "4c" at bounding box center [234, 713] width 132 height 32
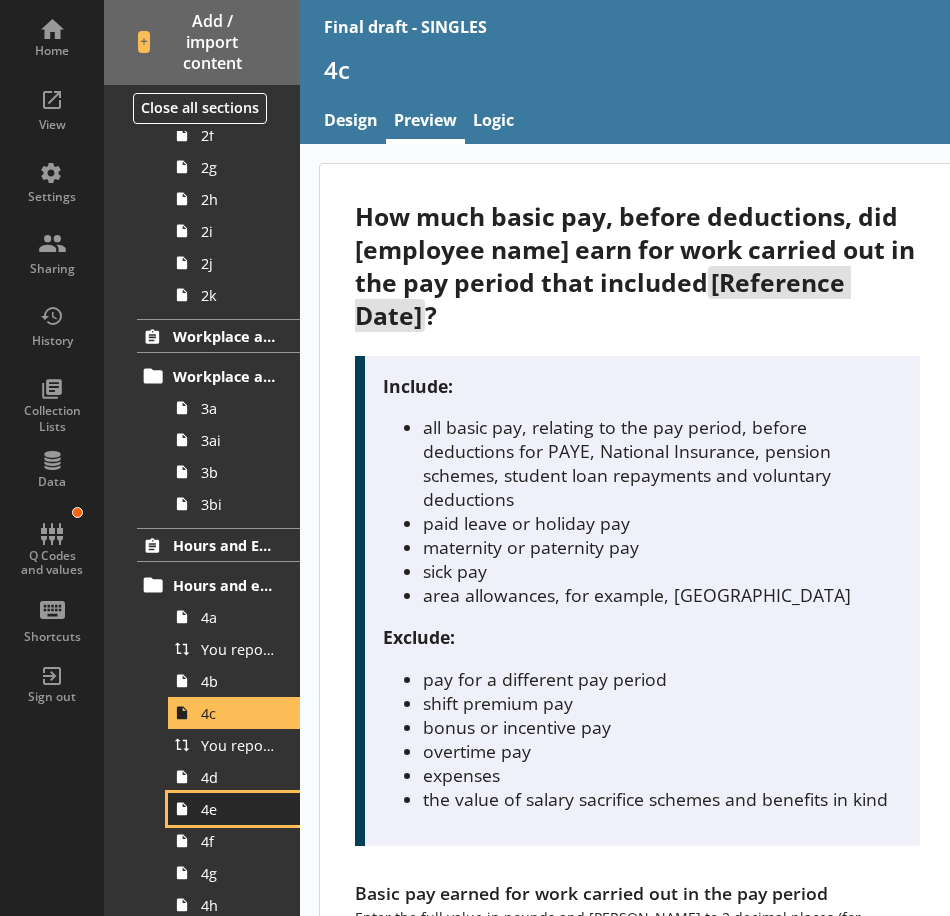
click at [233, 805] on span "4e" at bounding box center [239, 809] width 77 height 19
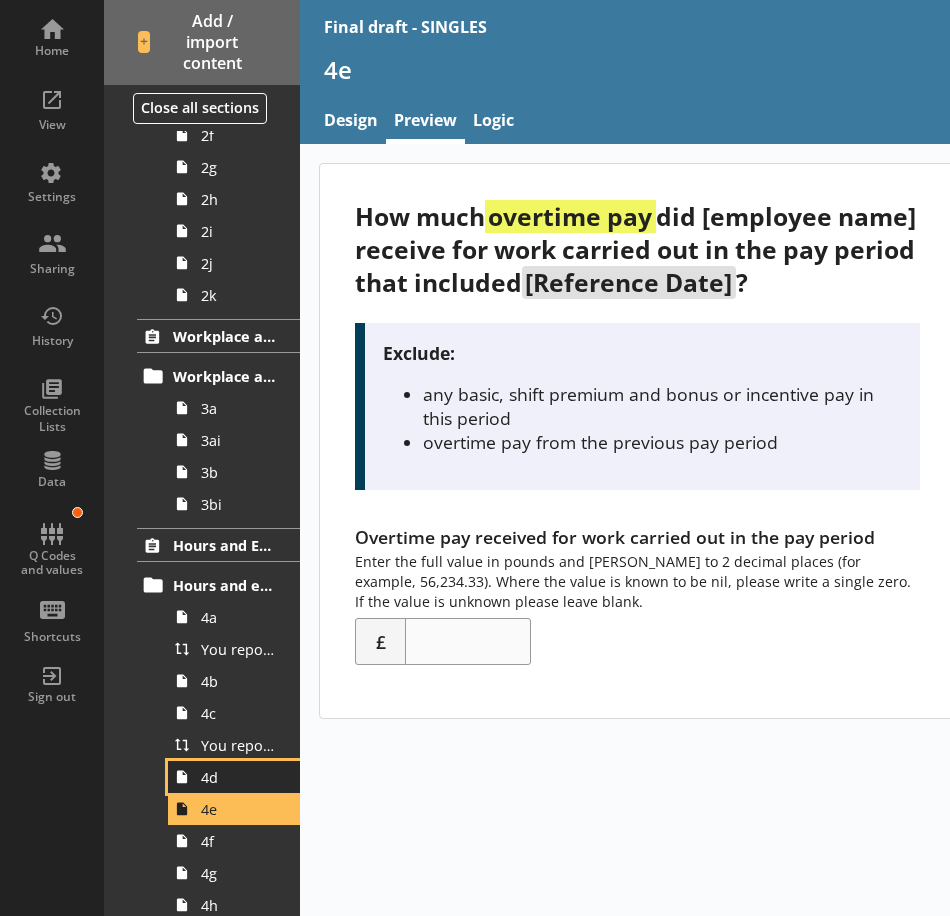
click at [234, 780] on span "4d" at bounding box center [239, 777] width 77 height 19
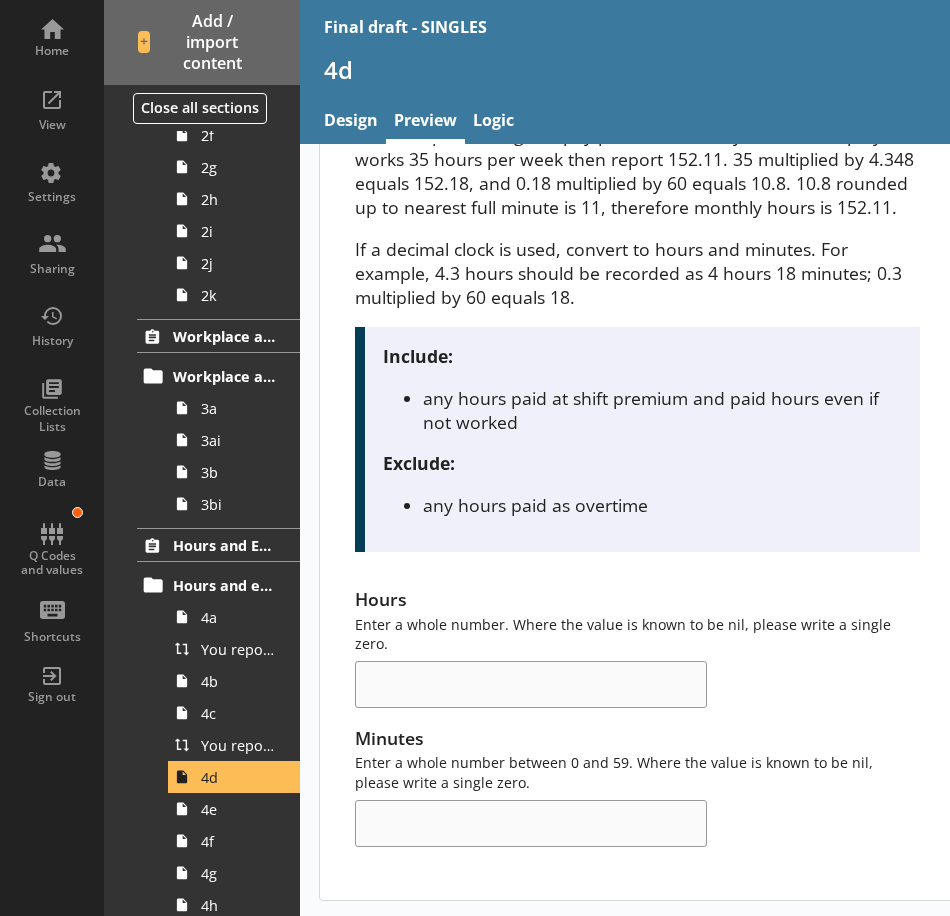
scroll to position [421, 0]
click at [229, 810] on span "4e" at bounding box center [239, 809] width 77 height 19
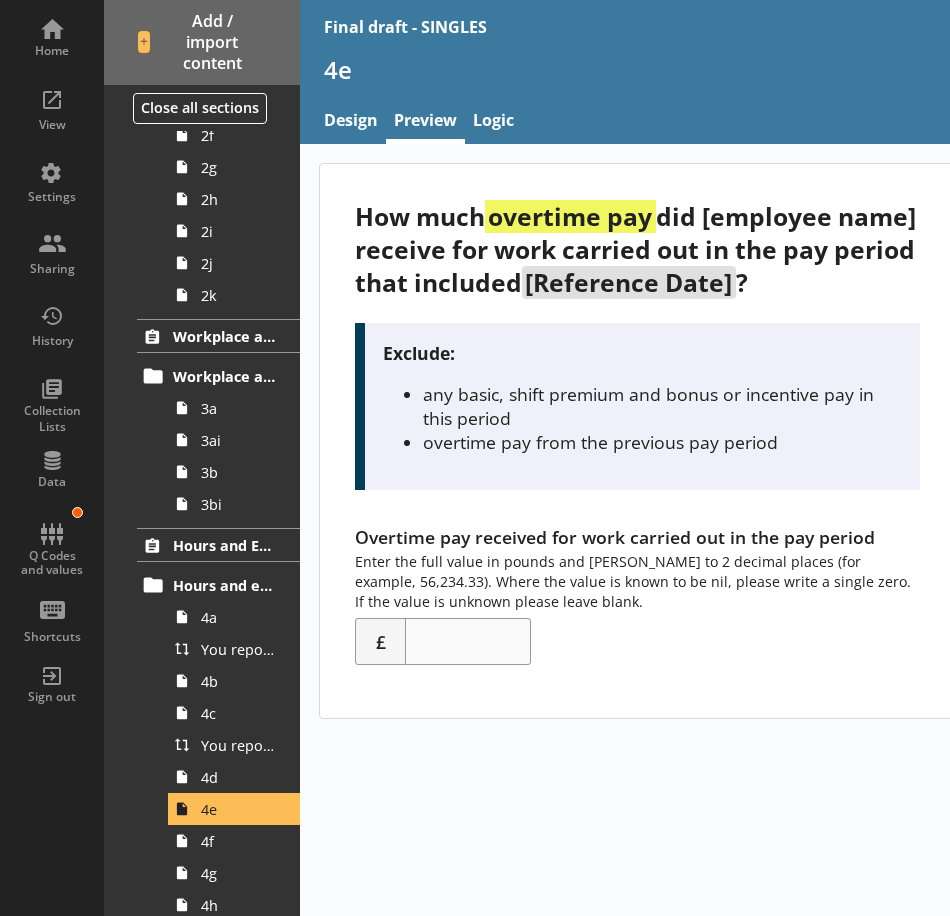
click at [907, 565] on div "Overtime pay received for work carried out in the pay period Enter the full val…" at bounding box center [637, 595] width 564 height 141
drag, startPoint x: 912, startPoint y: 562, endPoint x: 753, endPoint y: 565, distance: 159.0
click at [753, 565] on div "Overtime pay received for work carried out in the pay period Enter the full val…" at bounding box center [637, 595] width 564 height 141
copy div "(for example, 56,234.33)"
click at [754, 665] on div "Overtime pay received for work carried out in the pay period Enter the full val…" at bounding box center [637, 595] width 564 height 141
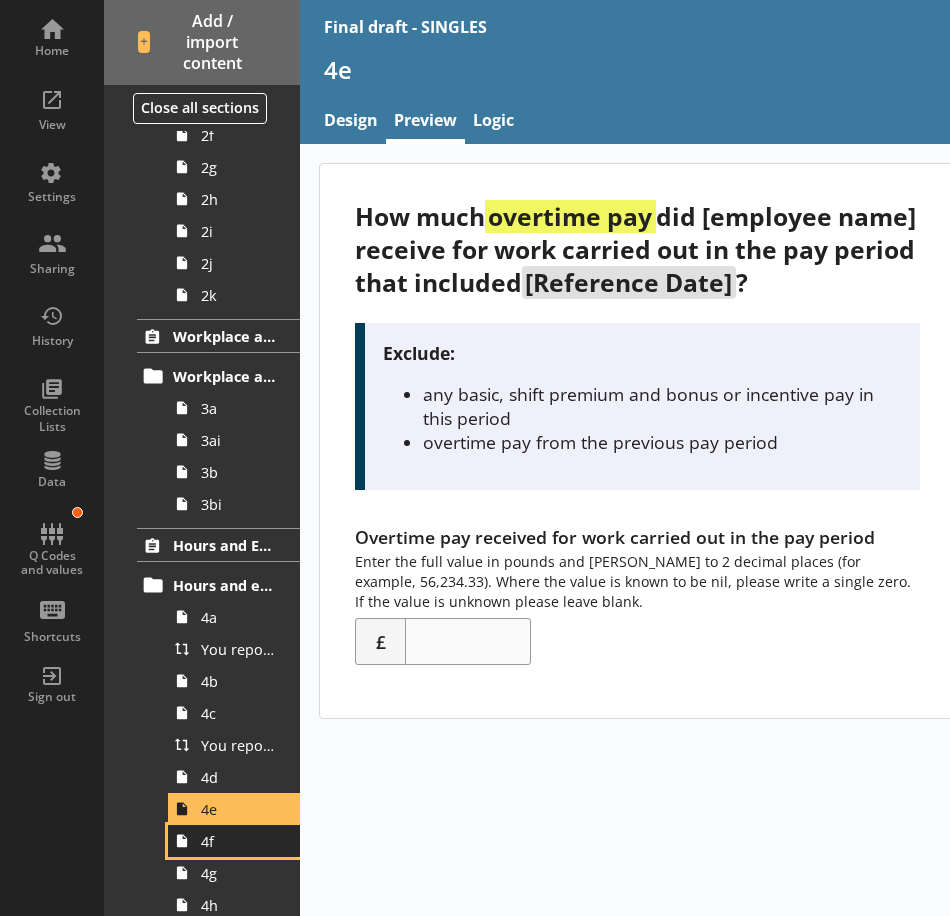
click at [231, 838] on span "4f" at bounding box center [239, 841] width 77 height 19
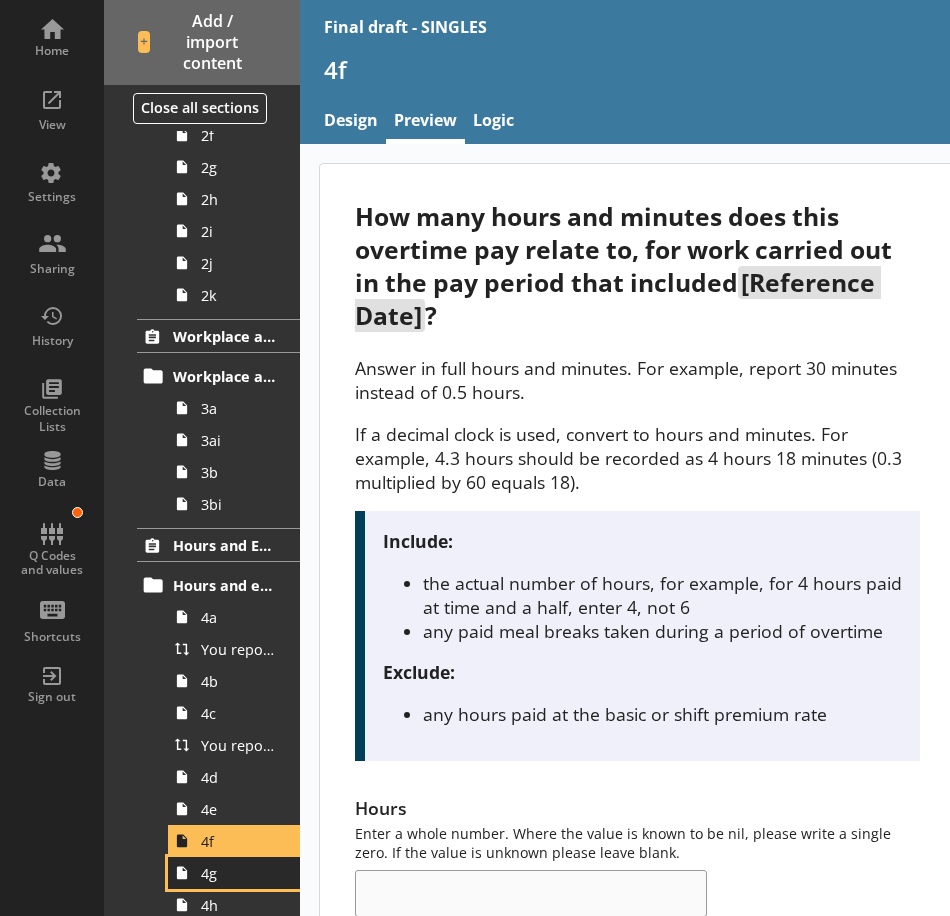
click at [218, 876] on span "4g" at bounding box center [239, 873] width 77 height 19
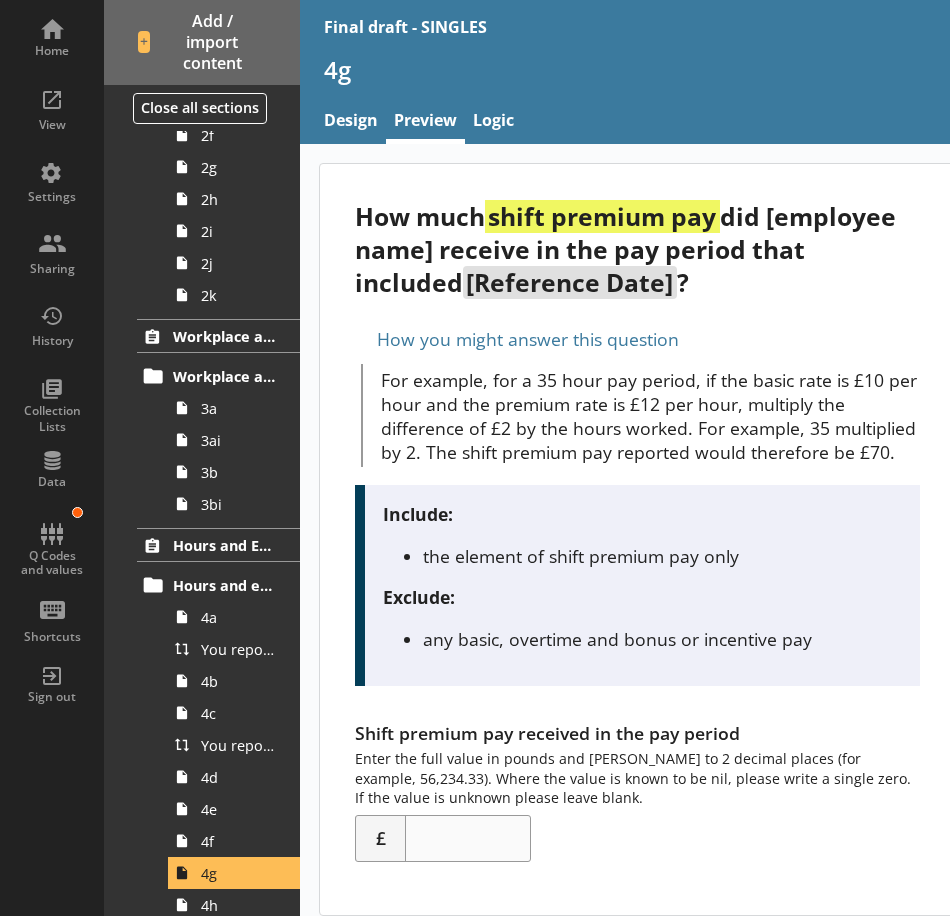
scroll to position [40, 0]
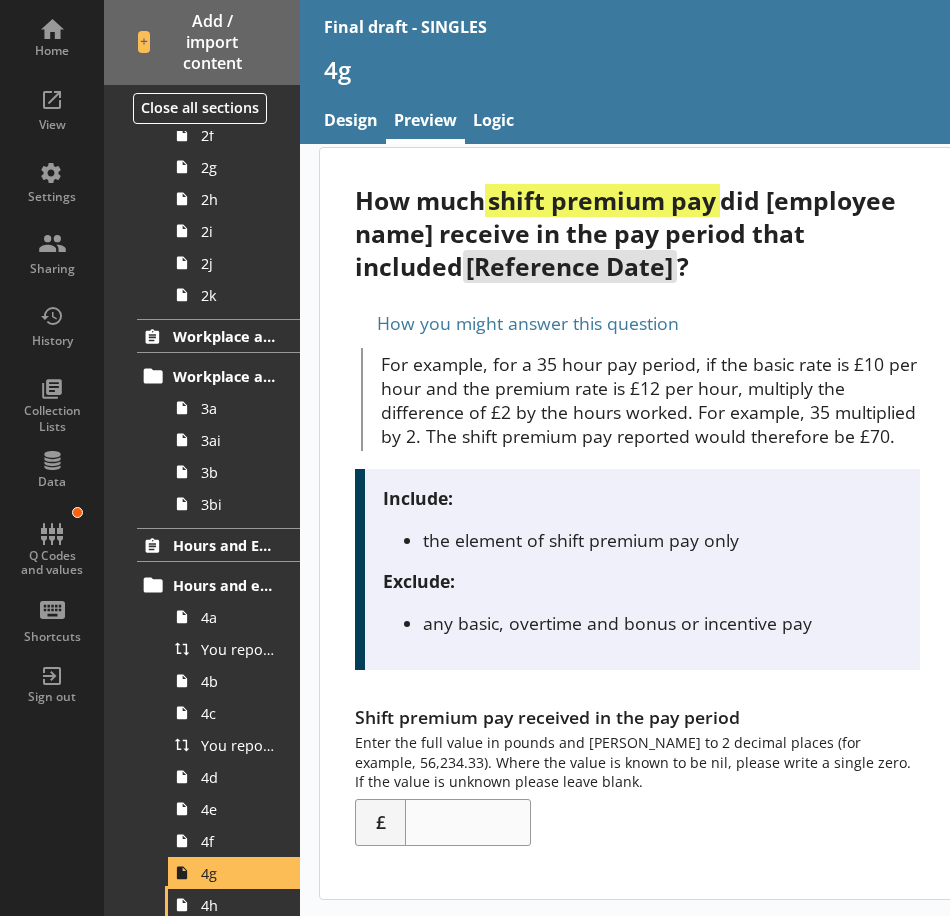
click at [229, 916] on html "Home View Settings Sharing History Collection Lists Data Q Codes and values Sho…" at bounding box center [475, 458] width 950 height 916
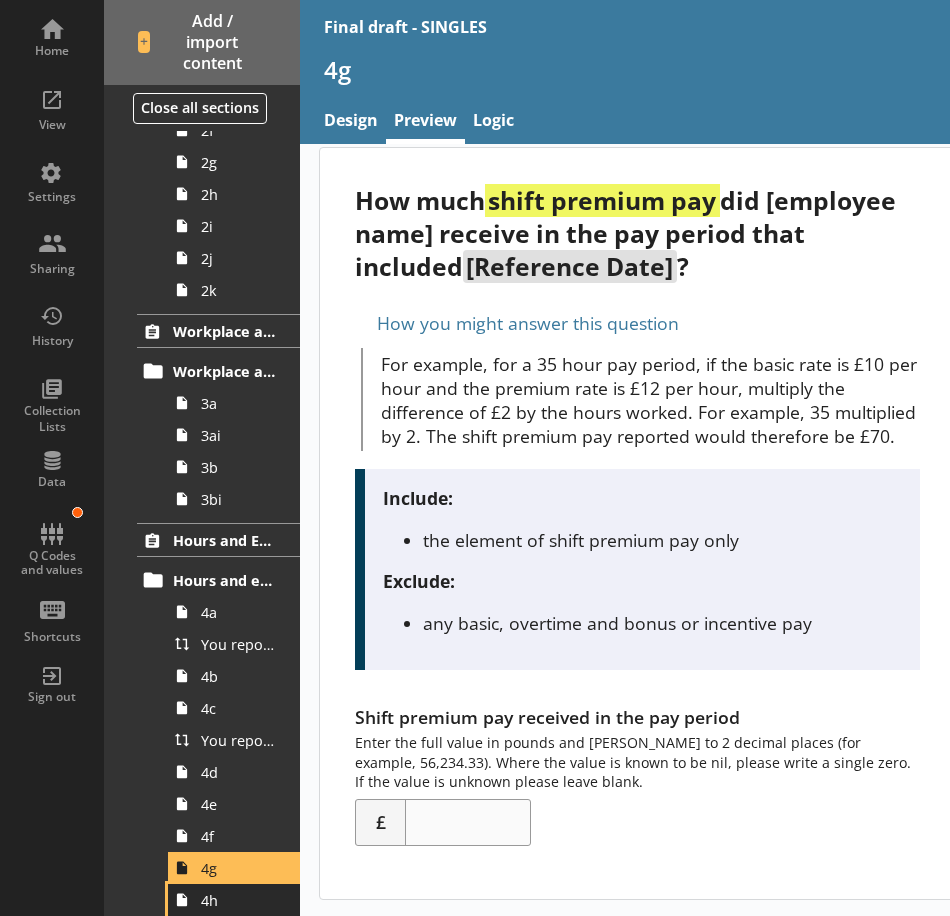
click at [232, 907] on span "4h" at bounding box center [239, 900] width 77 height 19
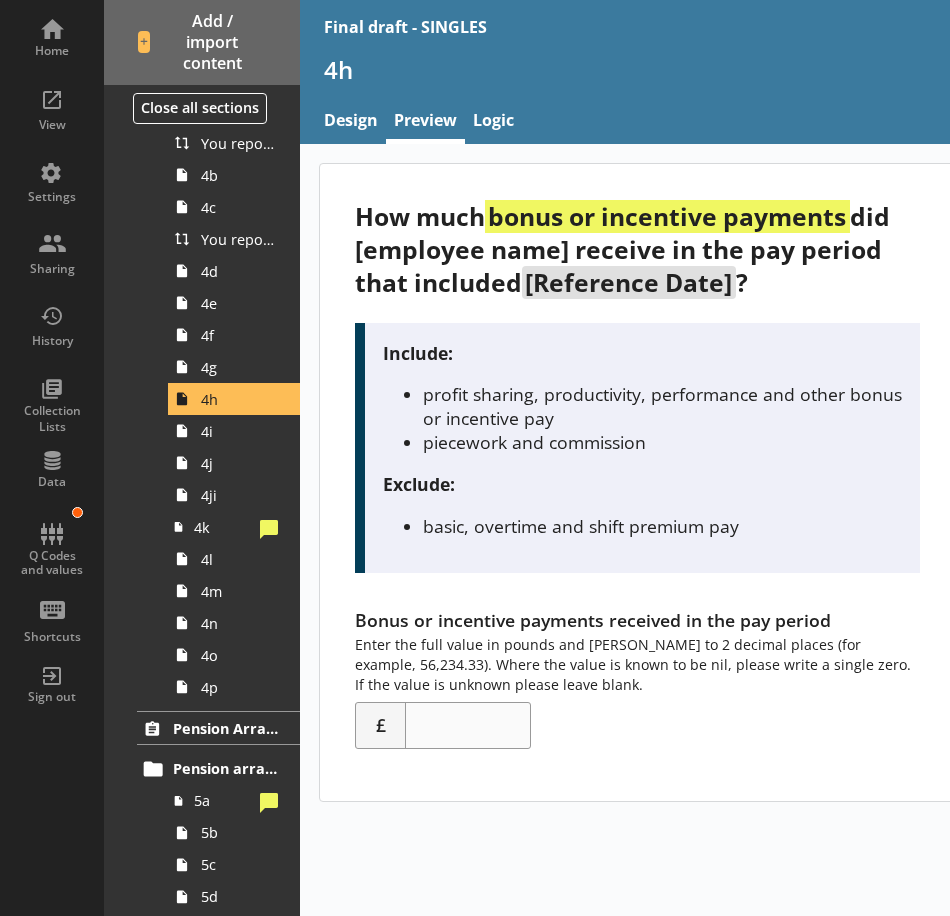
scroll to position [805, 0]
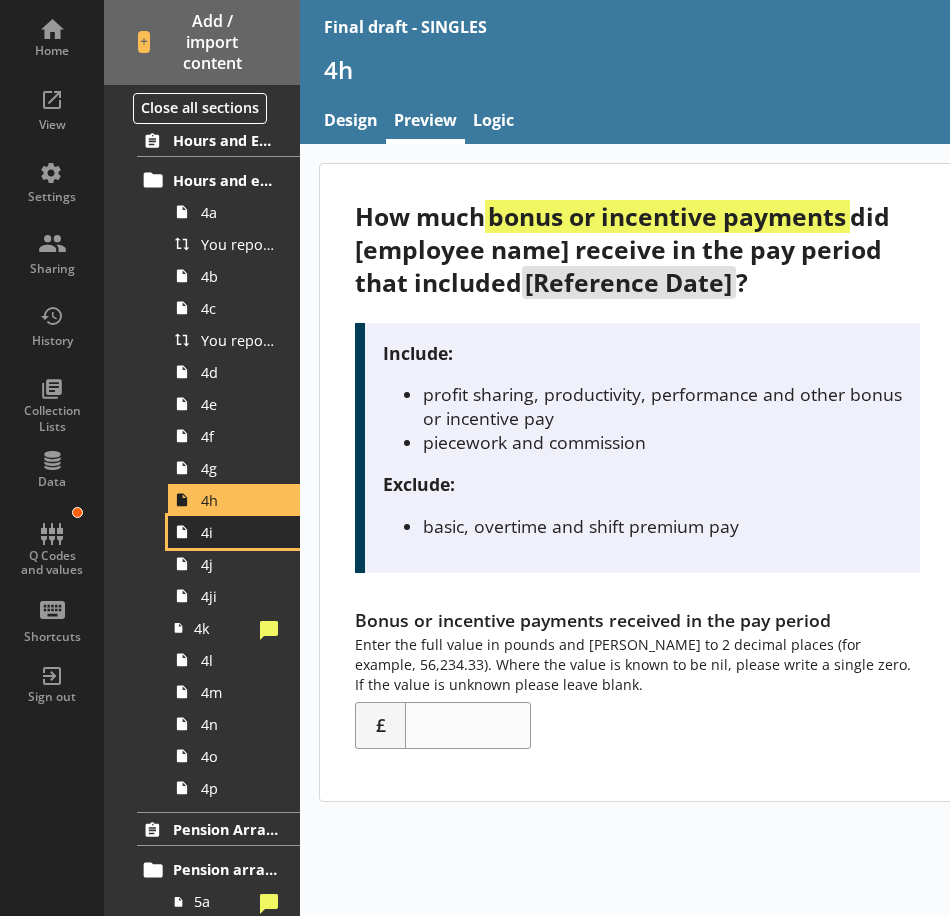
click at [230, 528] on span "4i" at bounding box center [239, 532] width 77 height 19
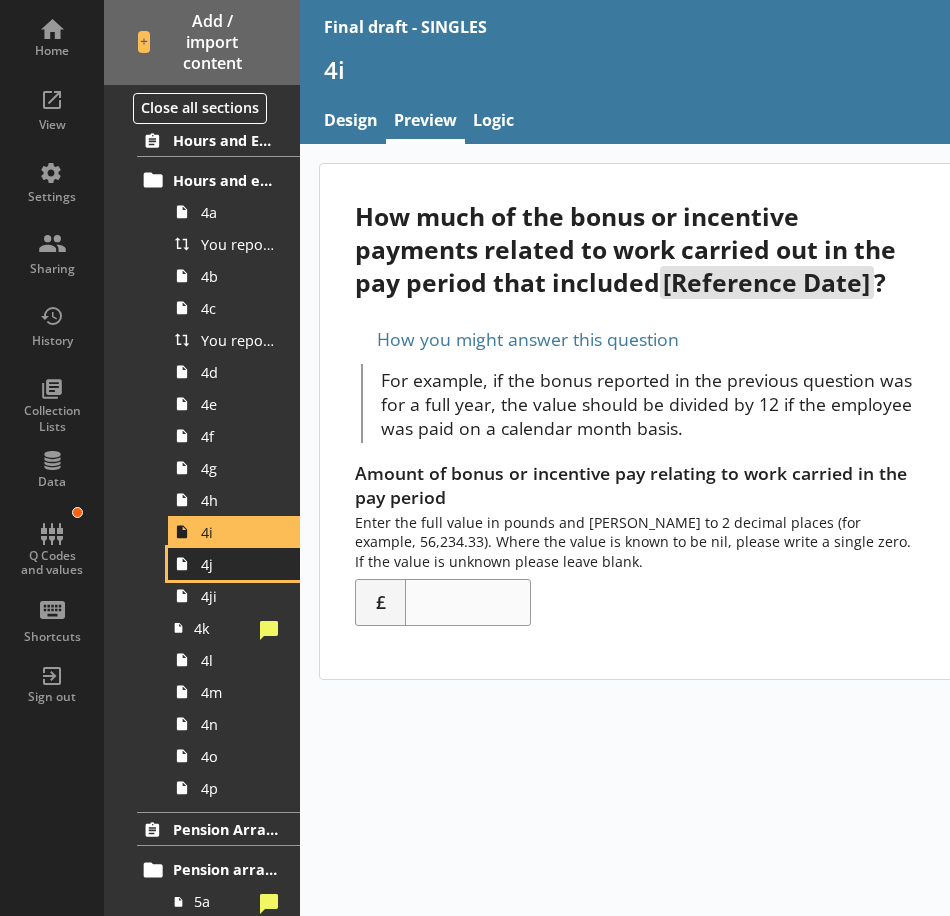
click at [240, 571] on span "4j" at bounding box center [239, 564] width 77 height 19
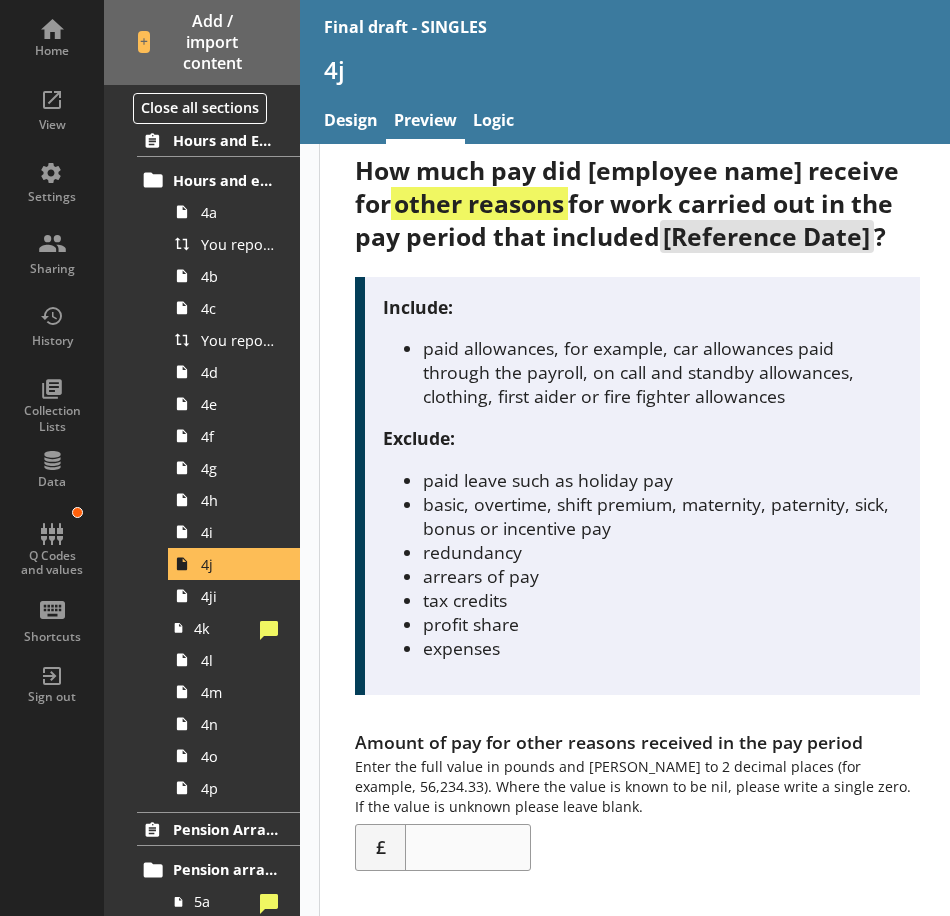
scroll to position [70, 0]
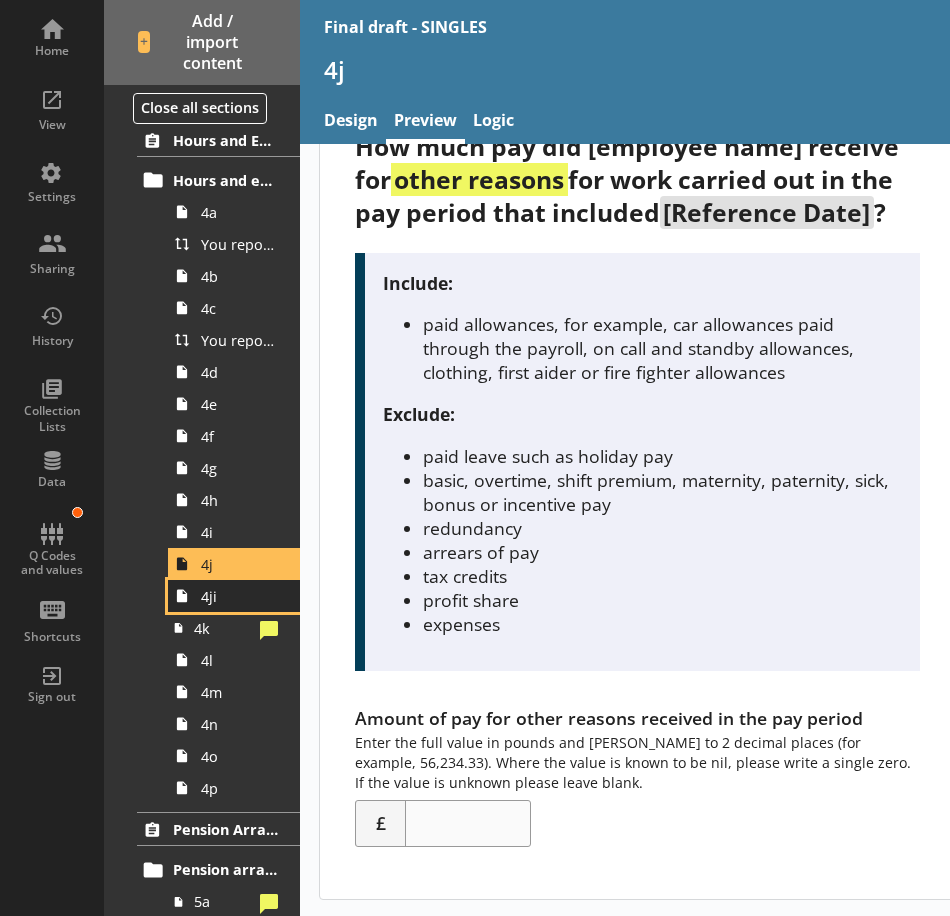
click at [205, 596] on span "4ji" at bounding box center [239, 596] width 77 height 19
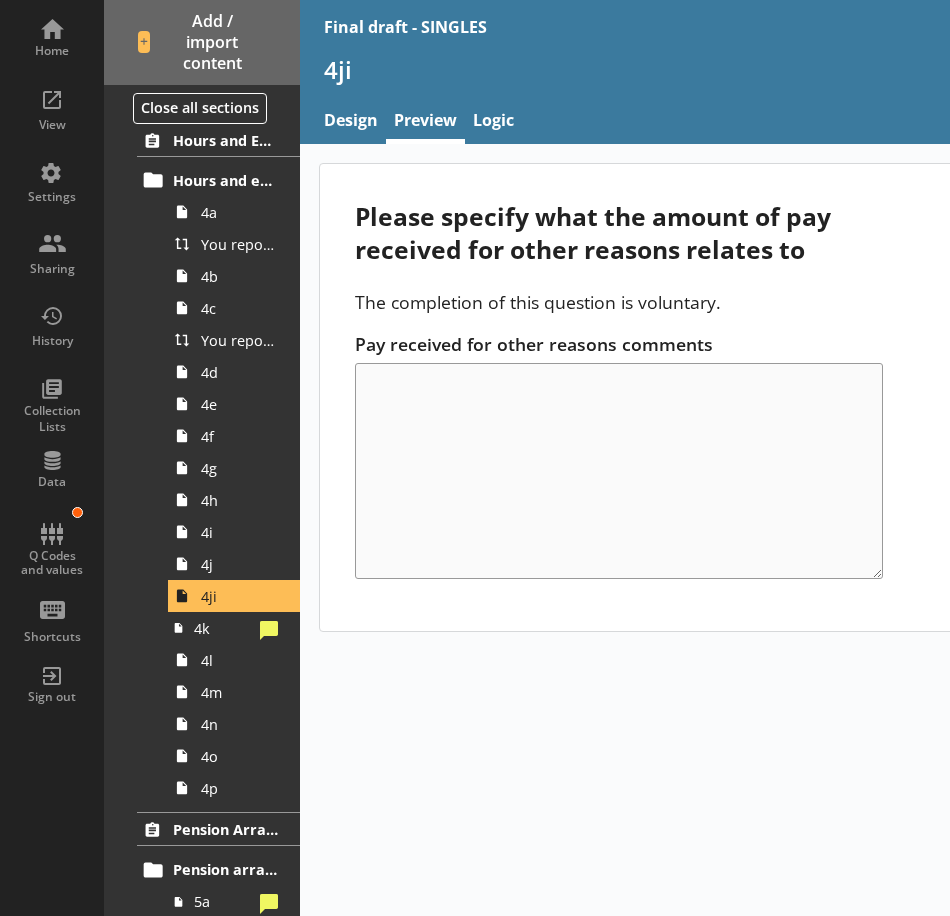
click at [584, 314] on p "The completion of this question is voluntary." at bounding box center [637, 302] width 564 height 24
drag, startPoint x: 584, startPoint y: 314, endPoint x: 730, endPoint y: 306, distance: 146.2
click at [732, 306] on p "The completion of this question is voluntary." at bounding box center [637, 302] width 564 height 24
drag, startPoint x: 599, startPoint y: 298, endPoint x: 344, endPoint y: 299, distance: 255.0
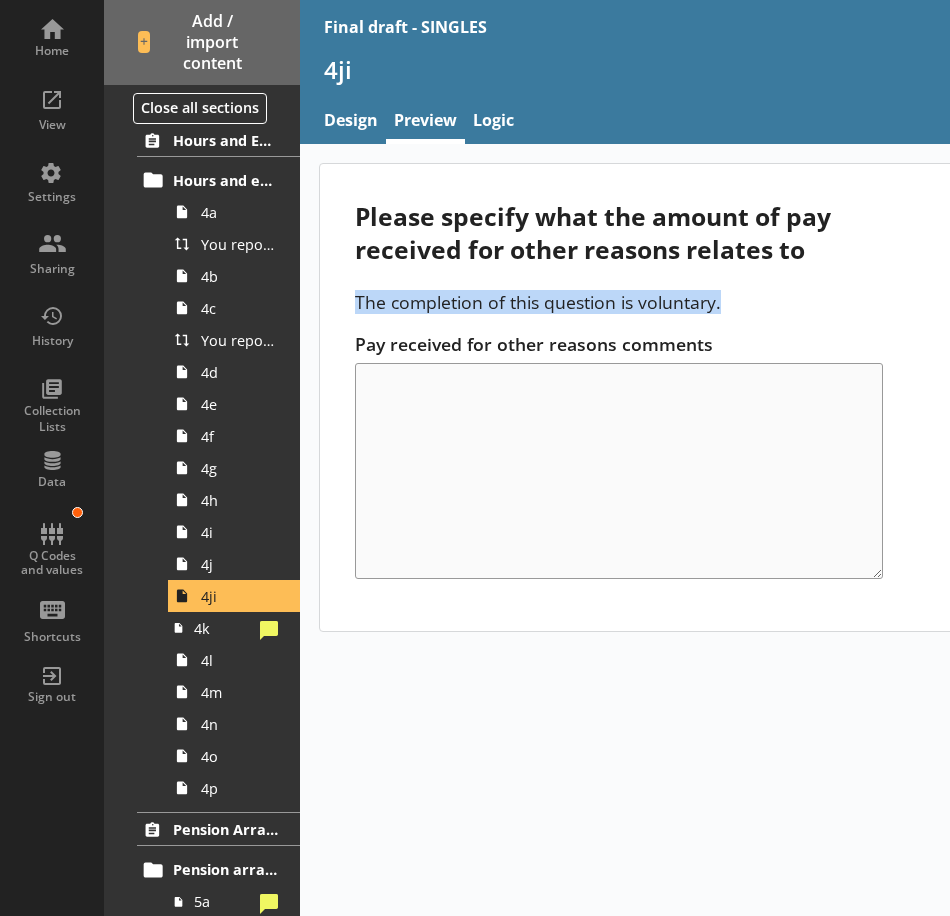
click at [344, 299] on div "Please specify what the amount of pay received for other reasons relates to The…" at bounding box center [637, 397] width 635 height 467
copy p "The completion of this question is voluntary."
click at [343, 118] on link "Design" at bounding box center [351, 122] width 70 height 43
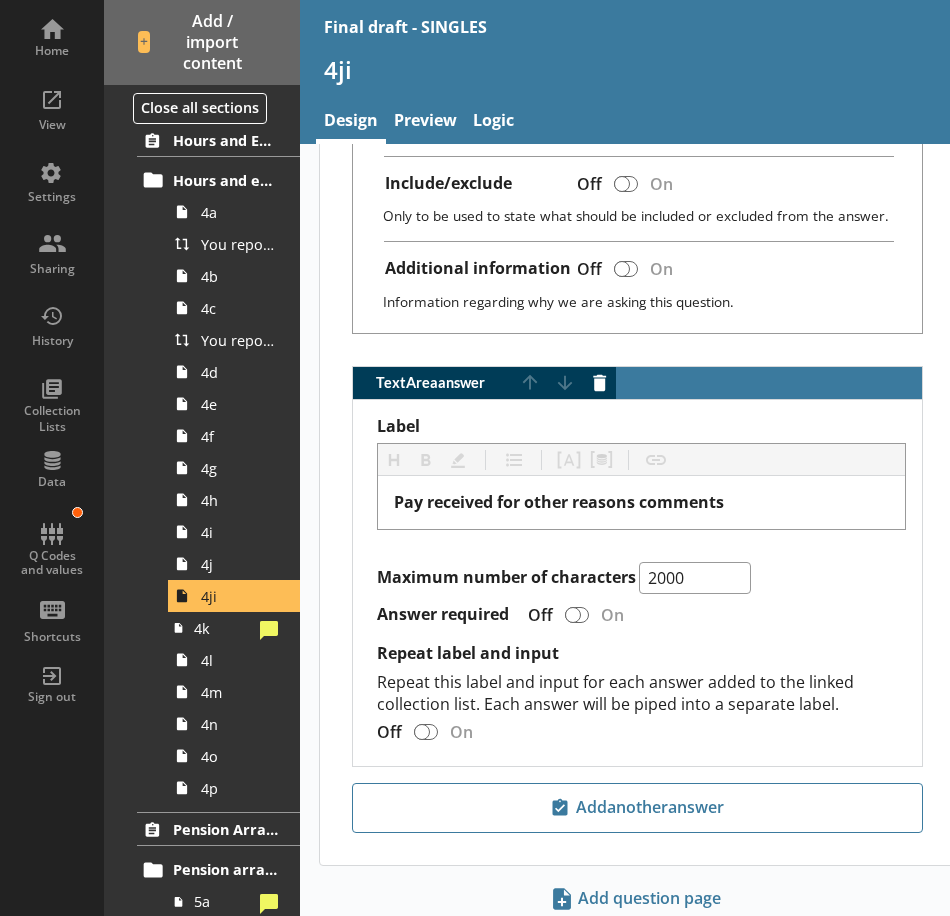
scroll to position [900, 0]
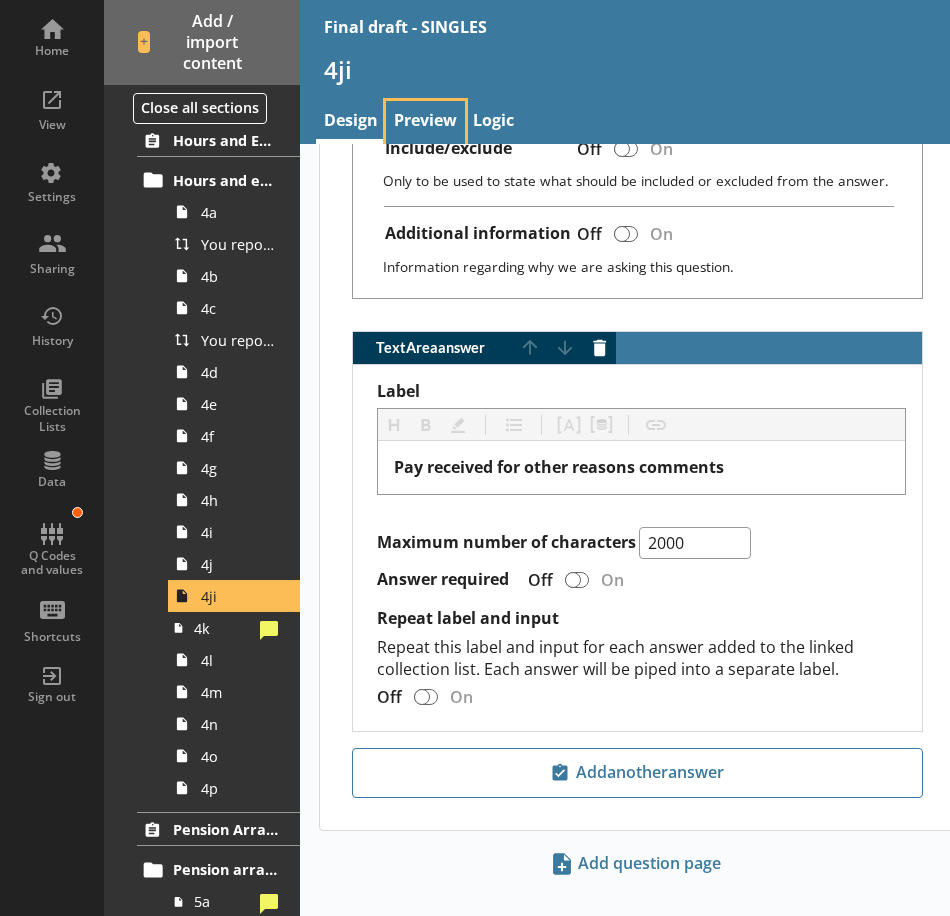
click at [440, 122] on link "Preview" at bounding box center [425, 122] width 79 height 43
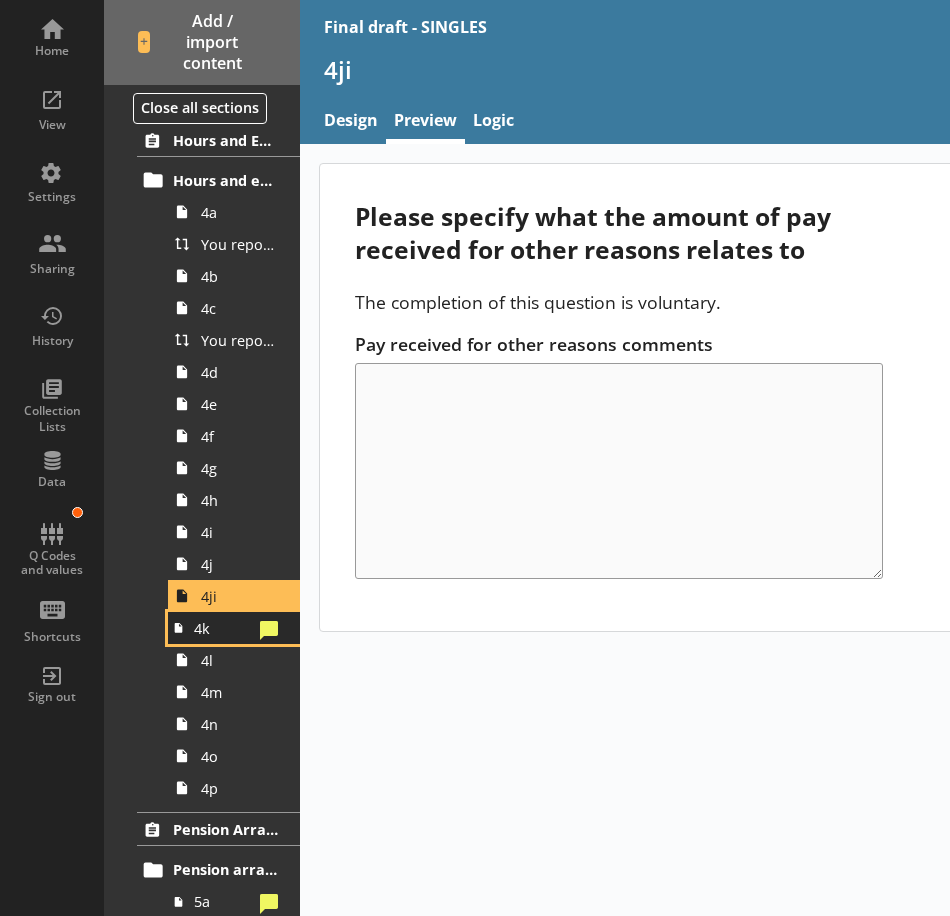
drag, startPoint x: 212, startPoint y: 629, endPoint x: 238, endPoint y: 633, distance: 26.3
click at [212, 629] on span "4k" at bounding box center [223, 628] width 58 height 19
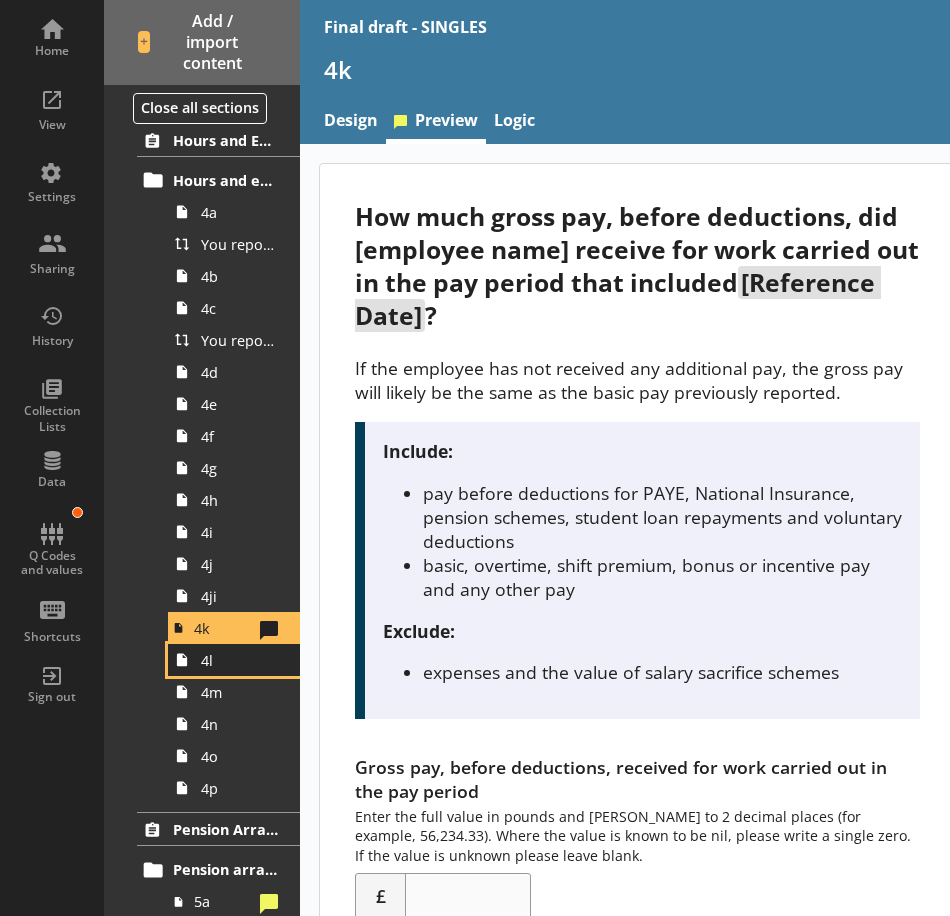
click at [248, 662] on span "4l" at bounding box center [239, 660] width 77 height 19
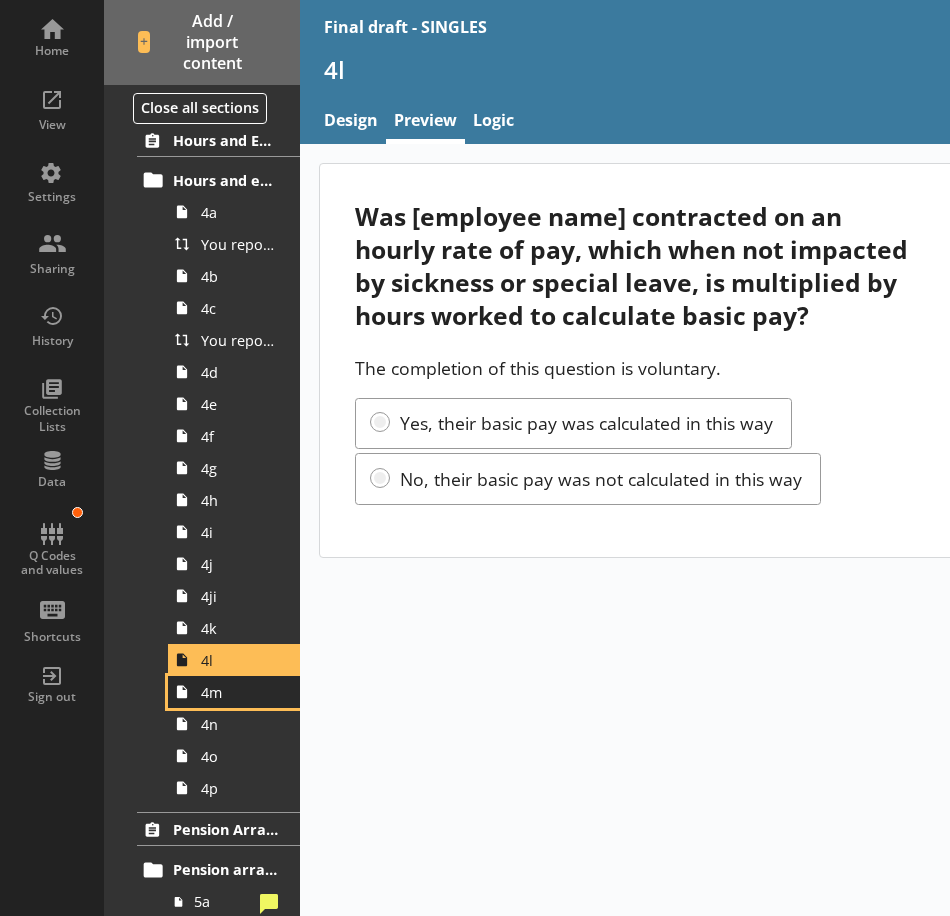
drag, startPoint x: 236, startPoint y: 691, endPoint x: 269, endPoint y: 690, distance: 33.0
click at [236, 691] on span "4m" at bounding box center [239, 692] width 77 height 19
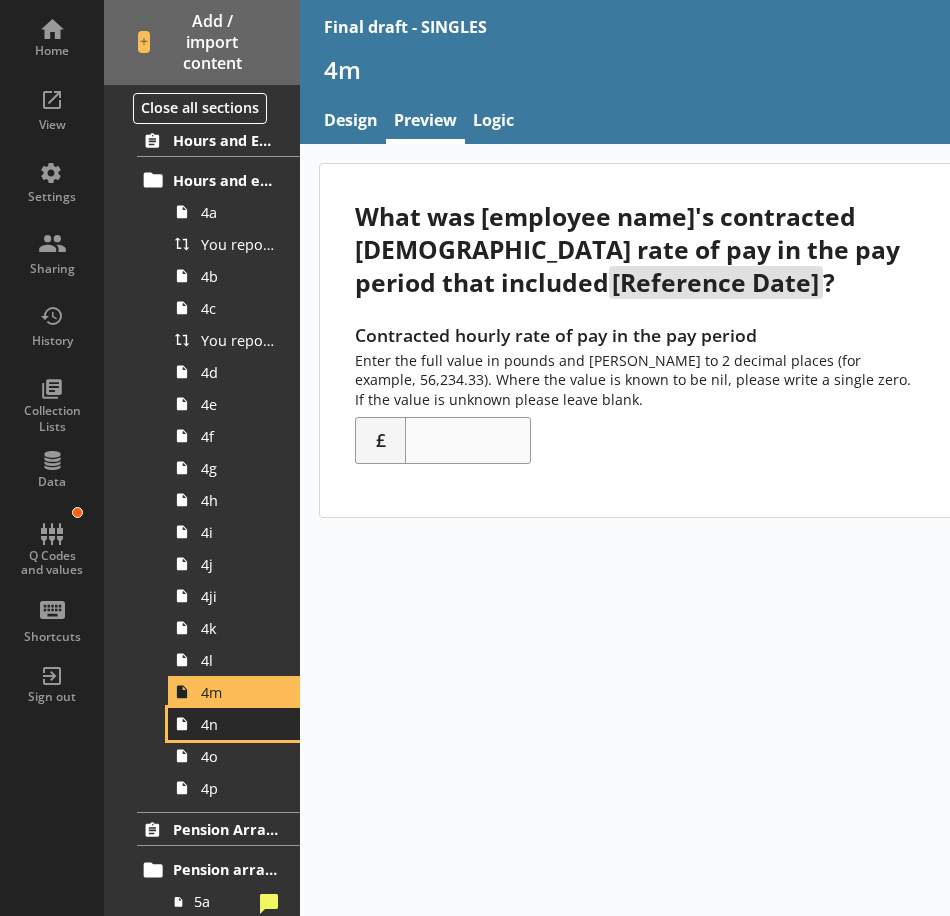
click at [225, 721] on span "4n" at bounding box center [239, 724] width 77 height 19
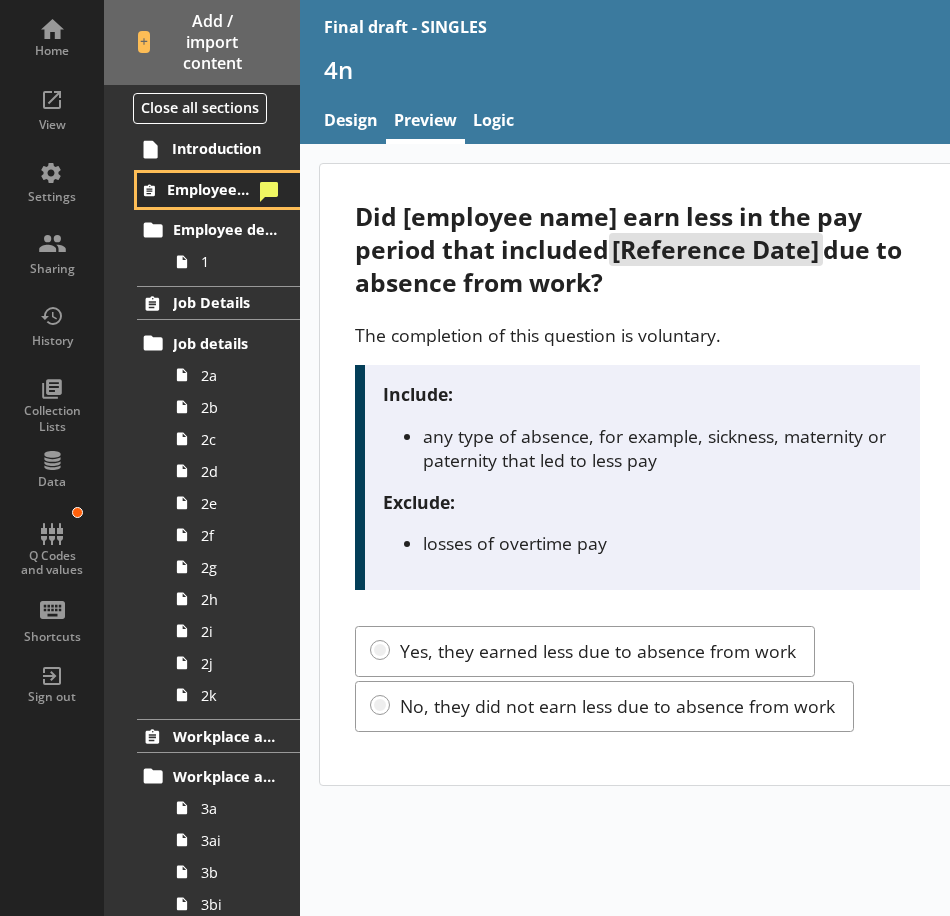
click at [196, 191] on span "Employee Details" at bounding box center [210, 189] width 86 height 19
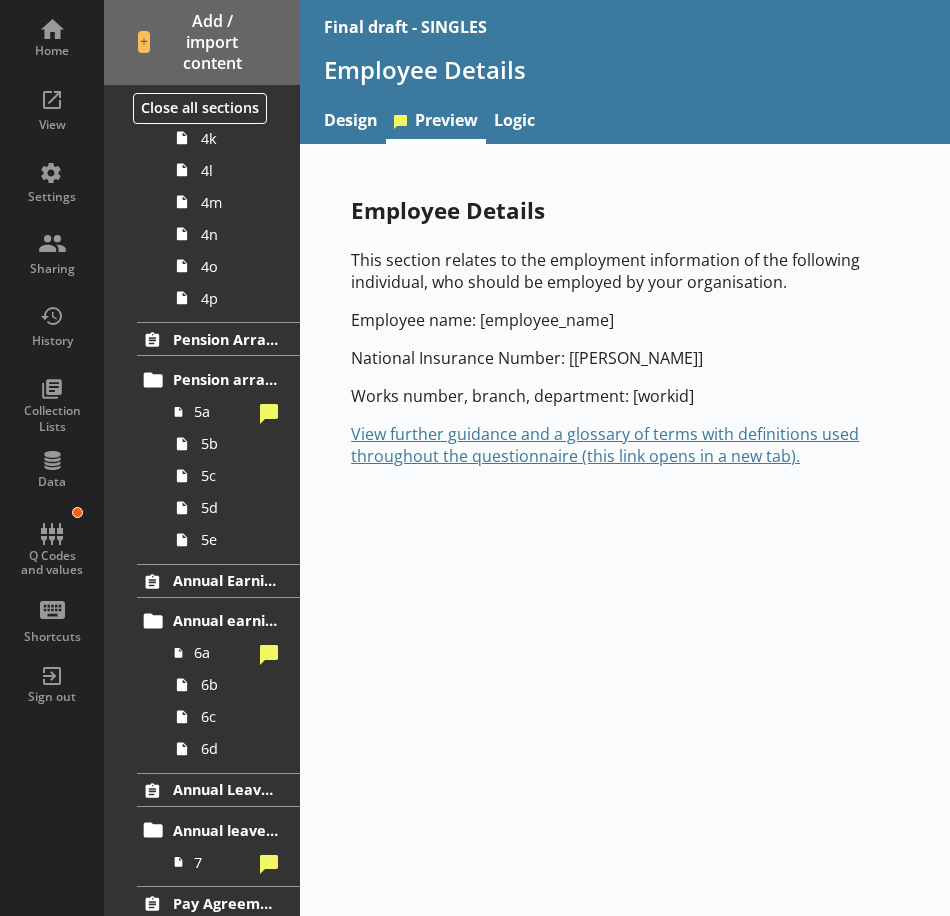
scroll to position [1143, 0]
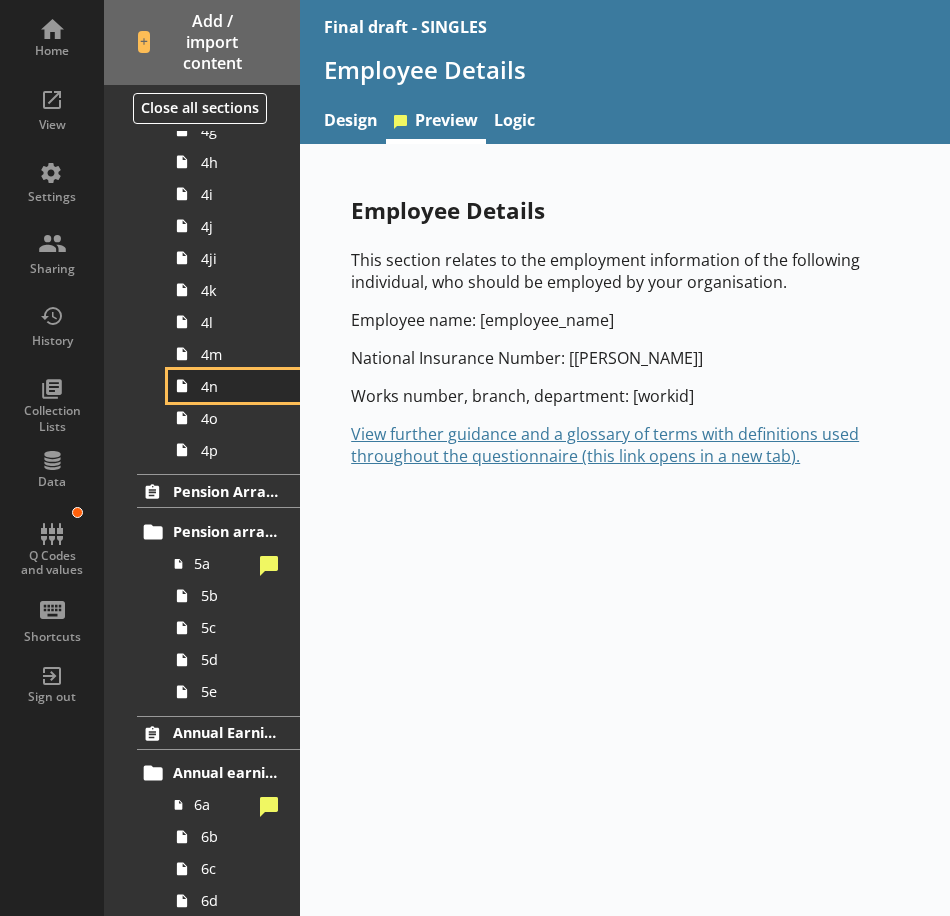
click at [228, 392] on span "4n" at bounding box center [239, 386] width 77 height 19
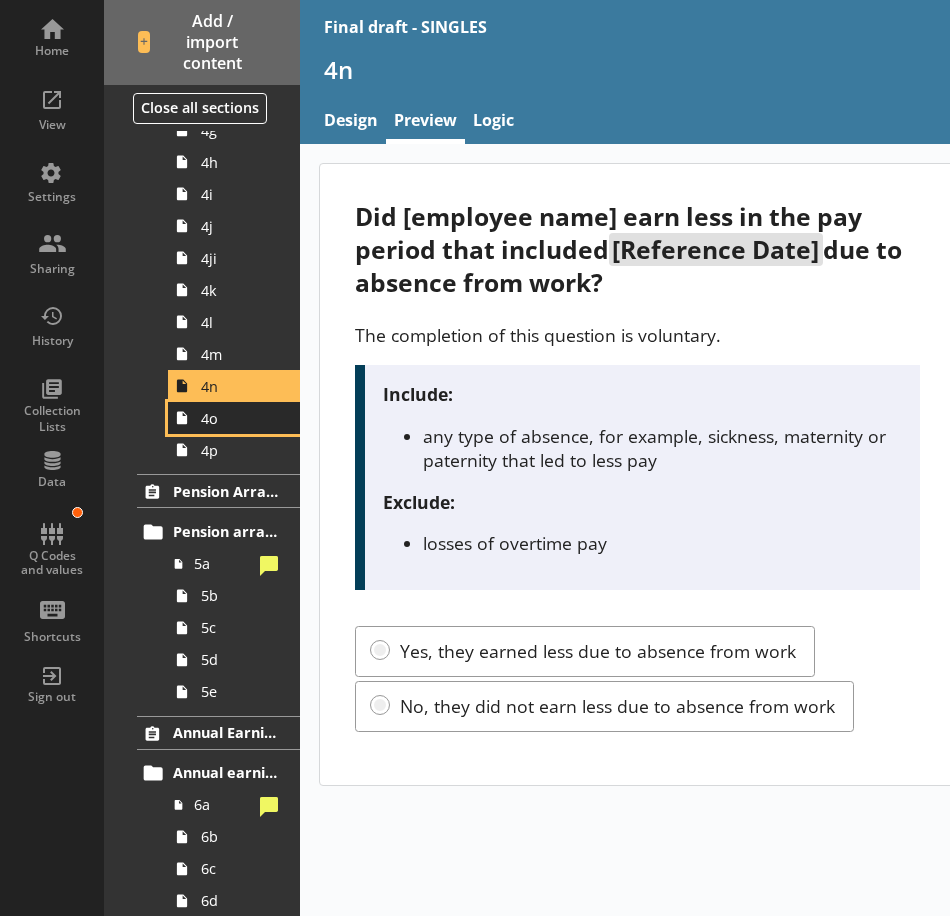
click at [222, 430] on link "4o" at bounding box center [234, 418] width 132 height 32
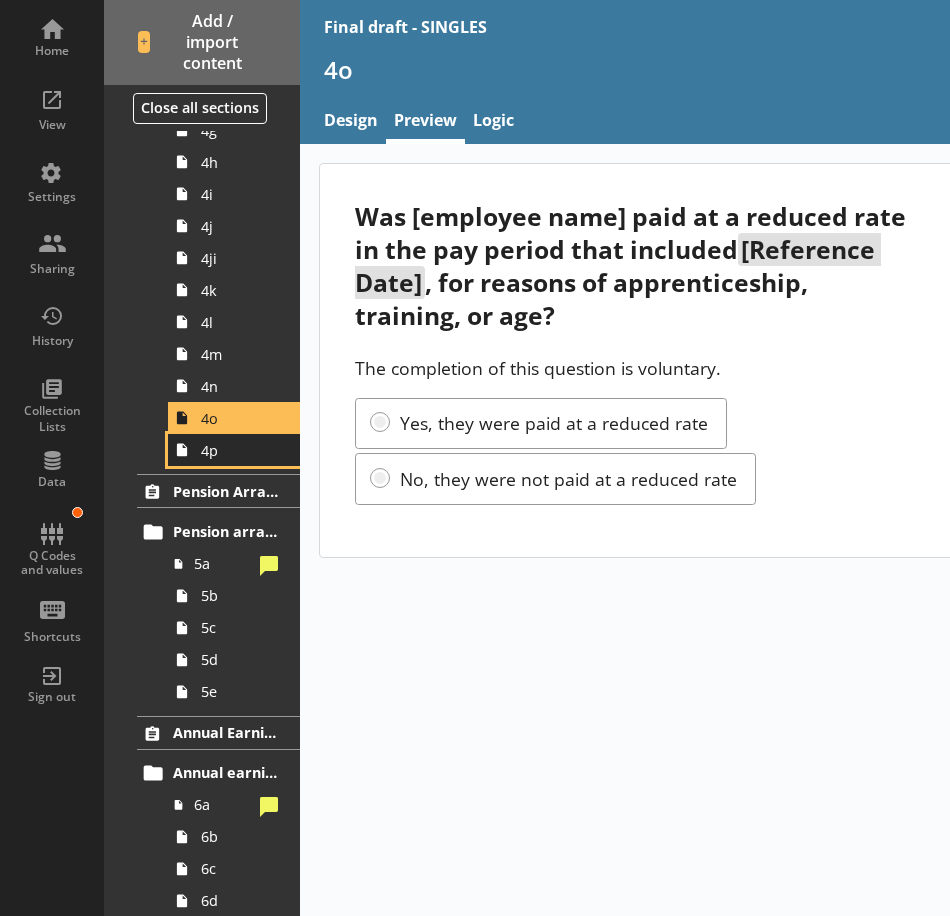
click at [223, 448] on span "4p" at bounding box center [239, 450] width 77 height 19
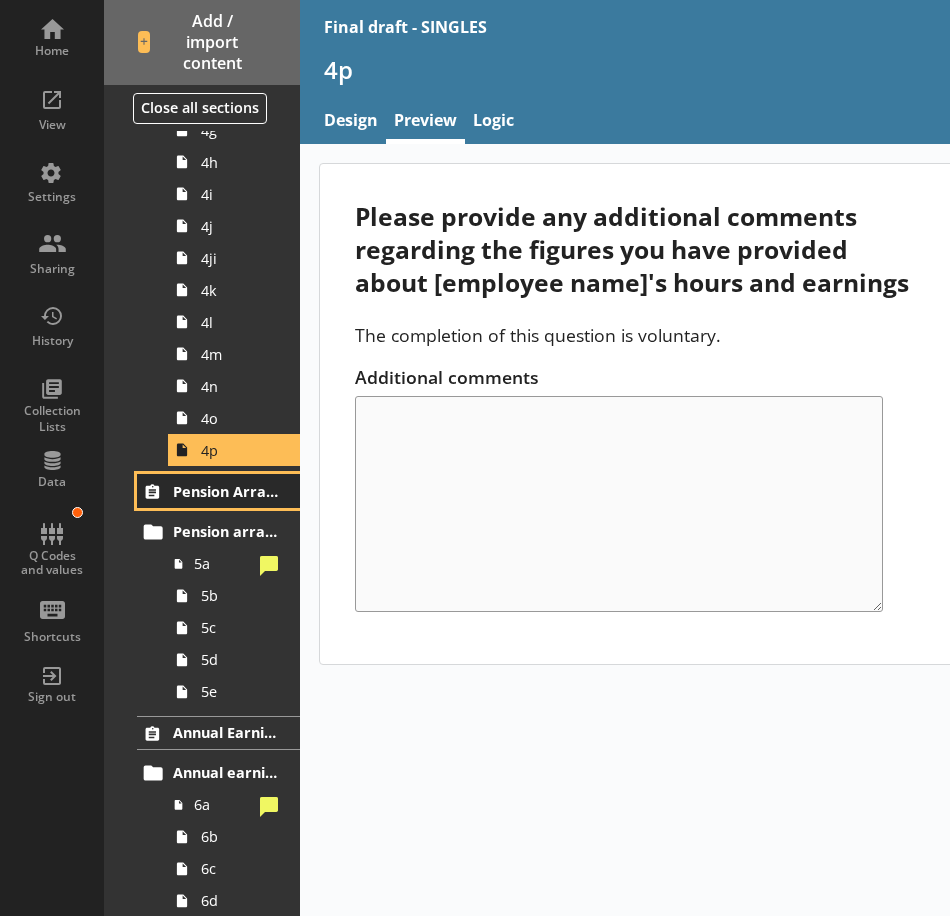
click at [224, 494] on span "Pension Arrangements" at bounding box center [226, 491] width 106 height 19
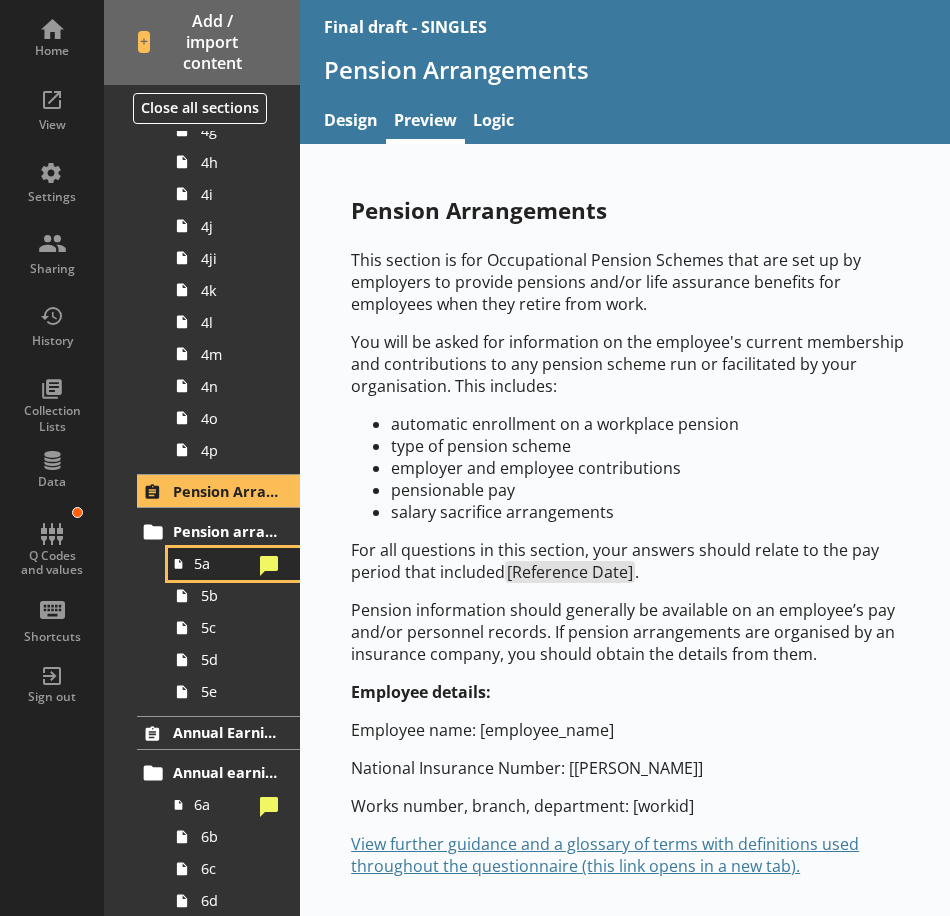
click at [215, 572] on span "5a" at bounding box center [223, 563] width 58 height 19
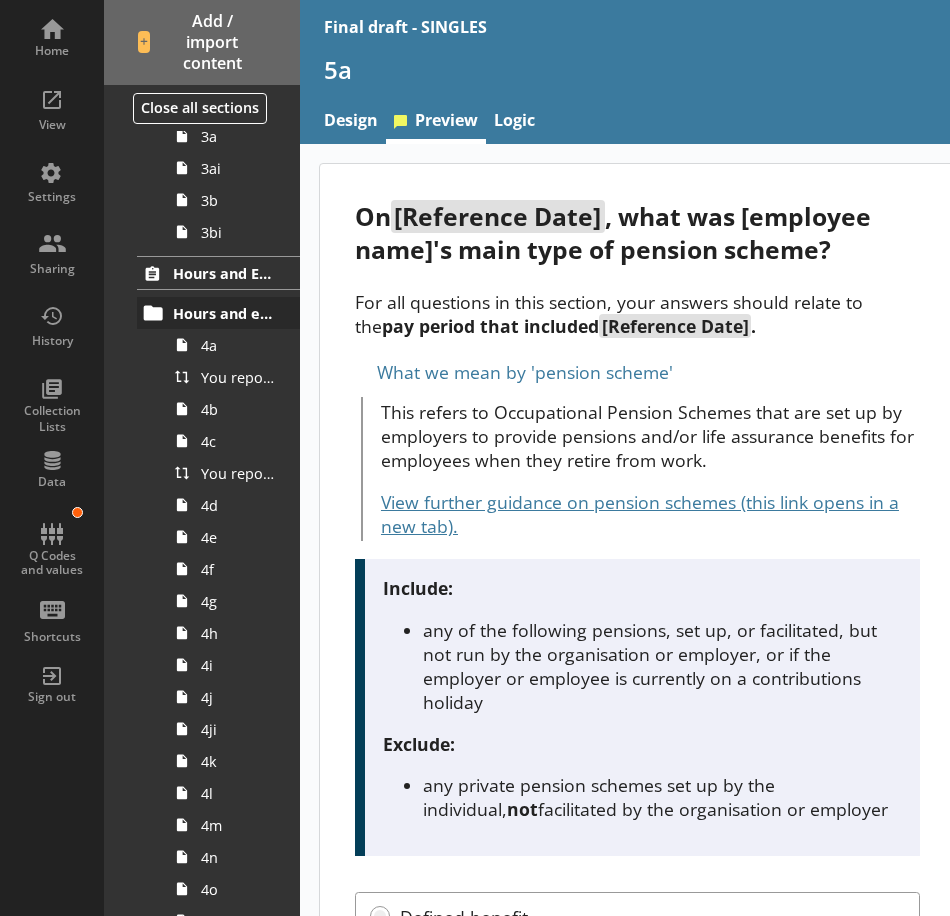
scroll to position [643, 0]
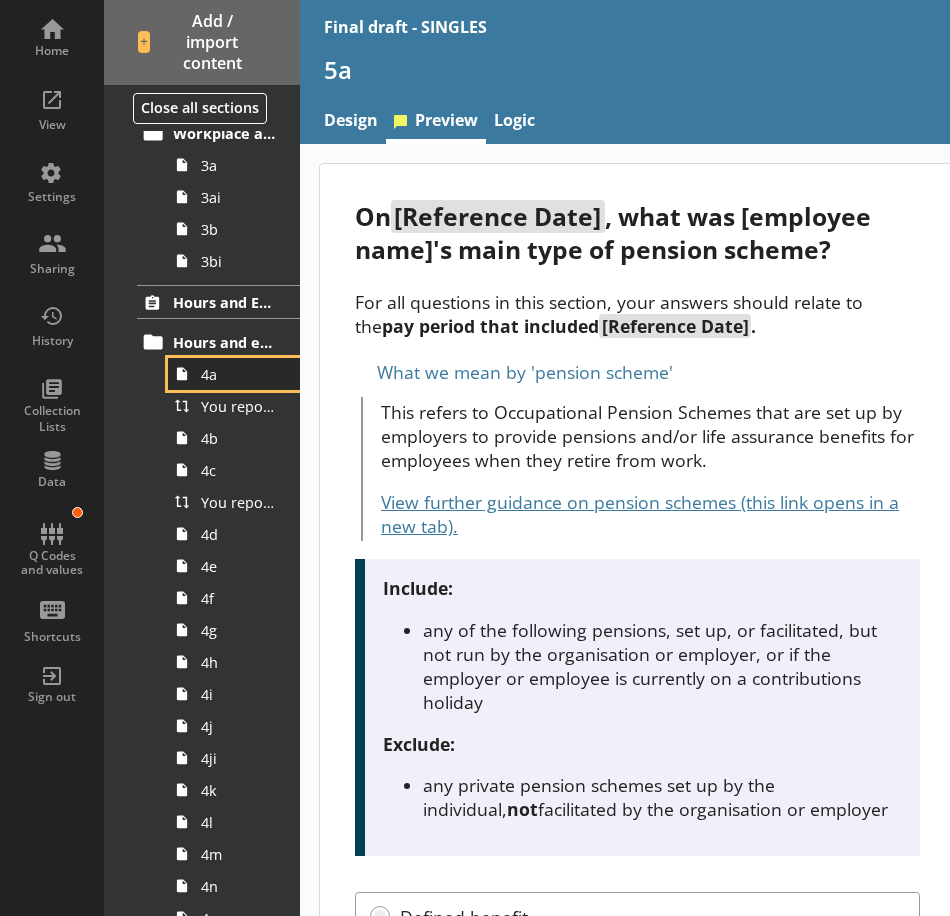
click at [228, 386] on link "4a" at bounding box center [234, 374] width 132 height 32
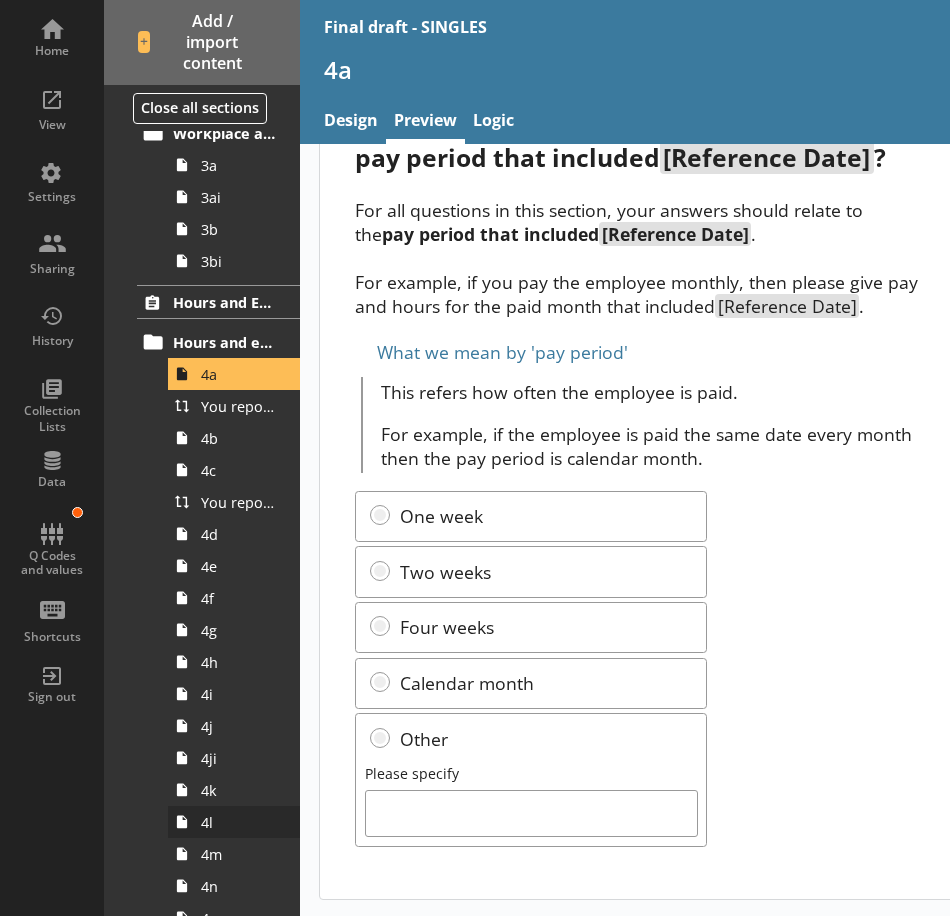
scroll to position [943, 0]
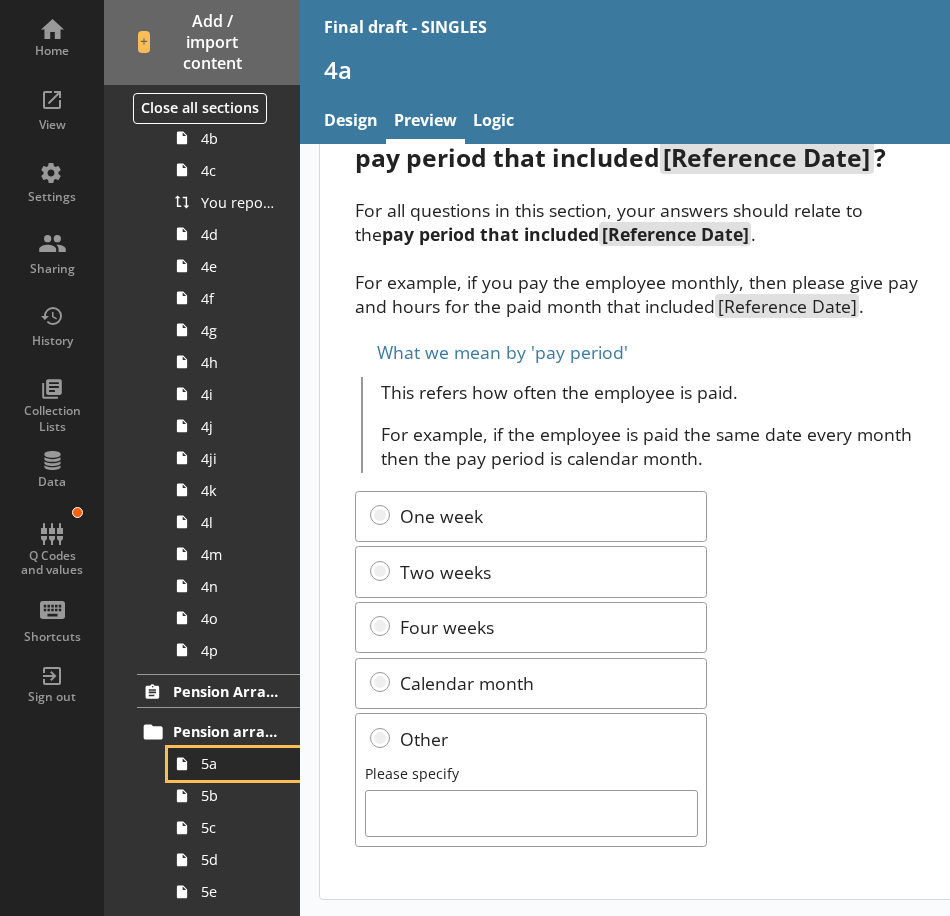
click at [213, 773] on span "5a" at bounding box center [239, 763] width 77 height 19
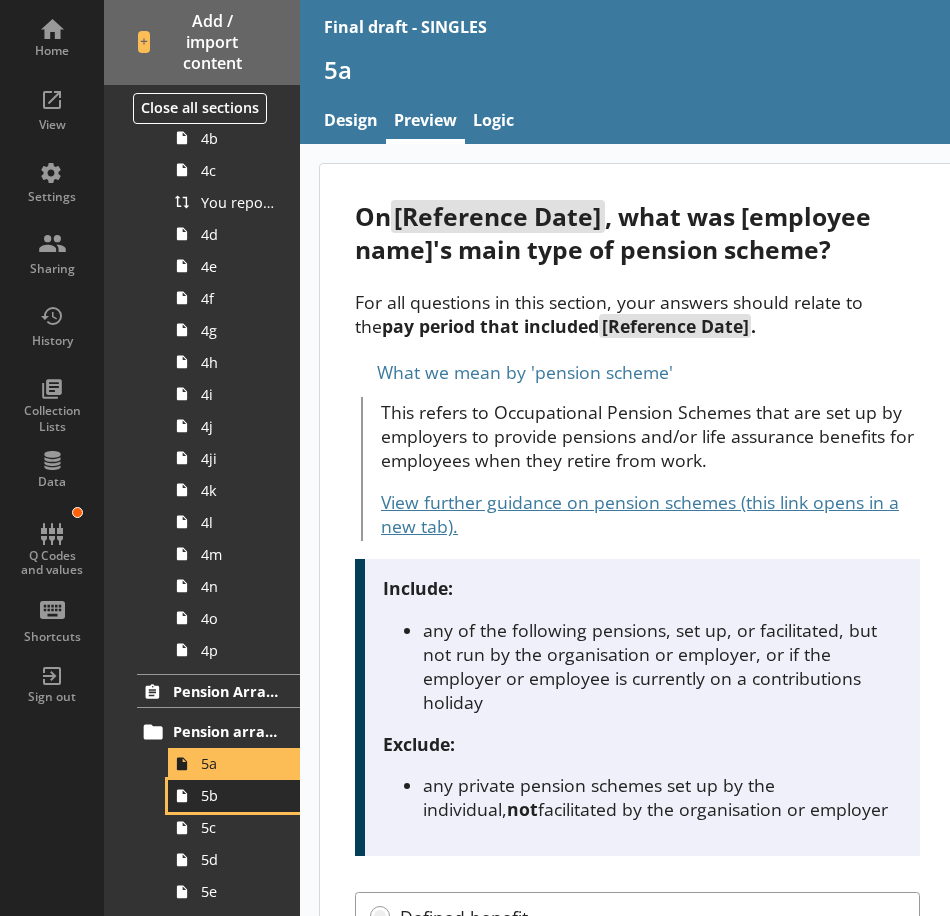
click at [212, 791] on span "5b" at bounding box center [239, 795] width 77 height 19
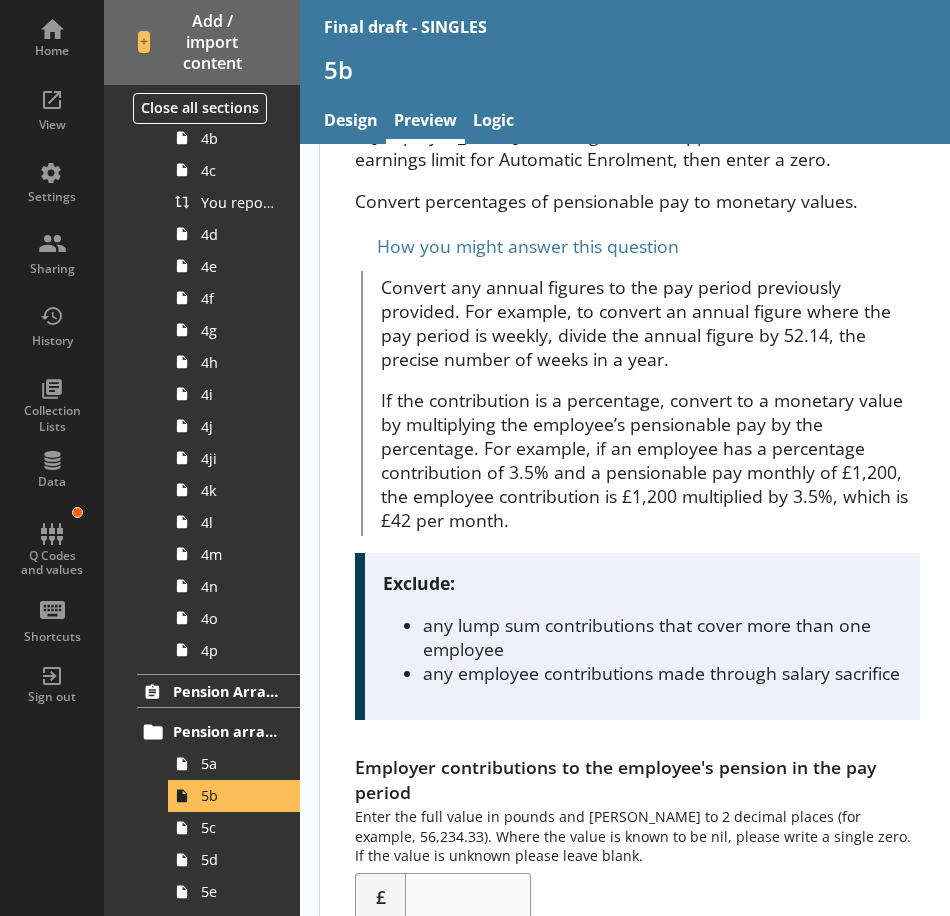
scroll to position [298, 0]
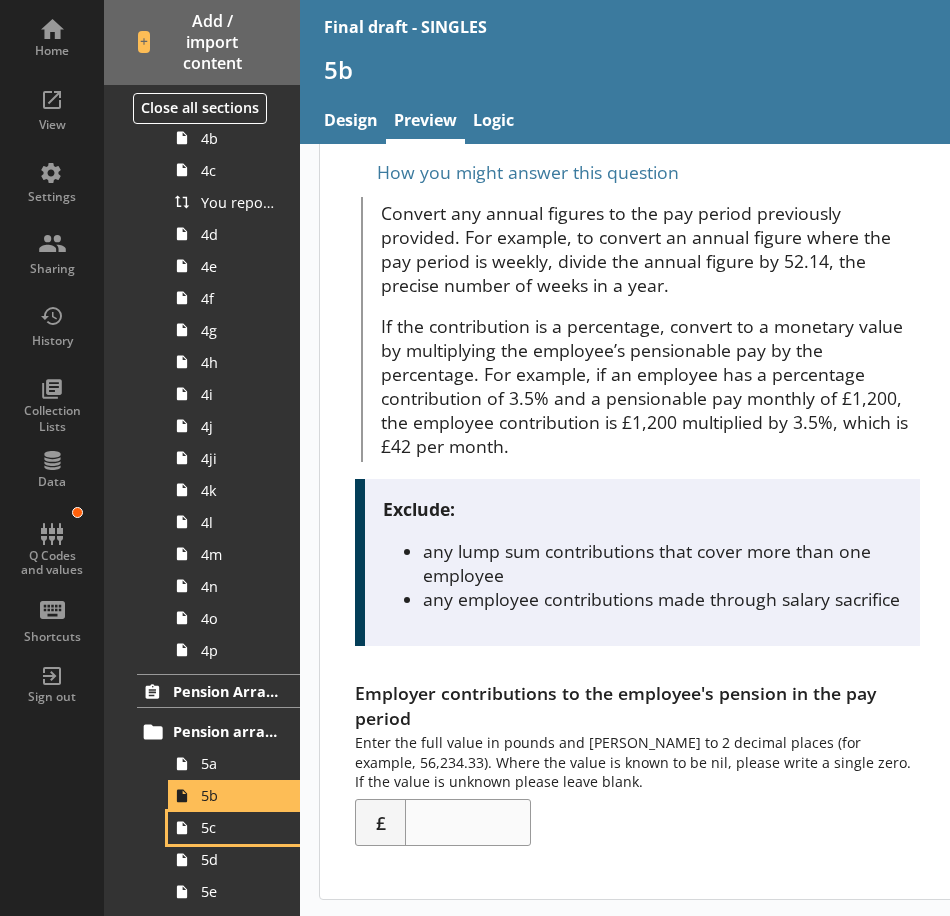
drag, startPoint x: 231, startPoint y: 836, endPoint x: 294, endPoint y: 831, distance: 63.2
click at [231, 836] on span "5c" at bounding box center [239, 827] width 77 height 19
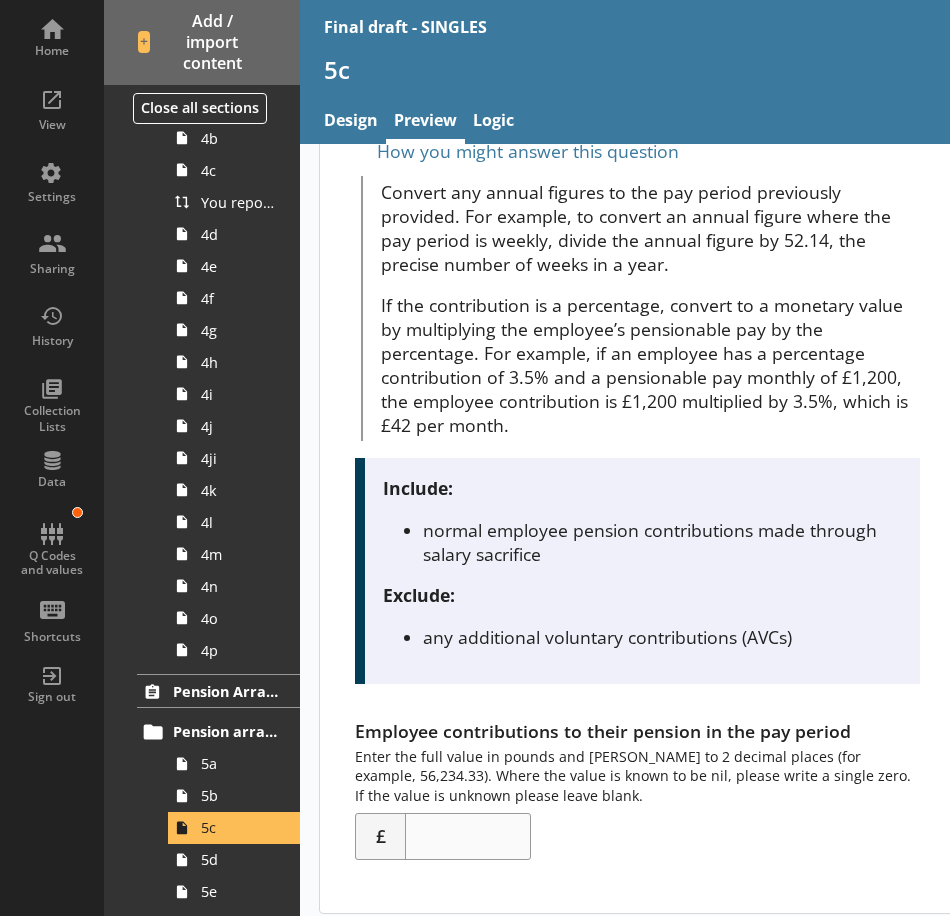
scroll to position [308, 0]
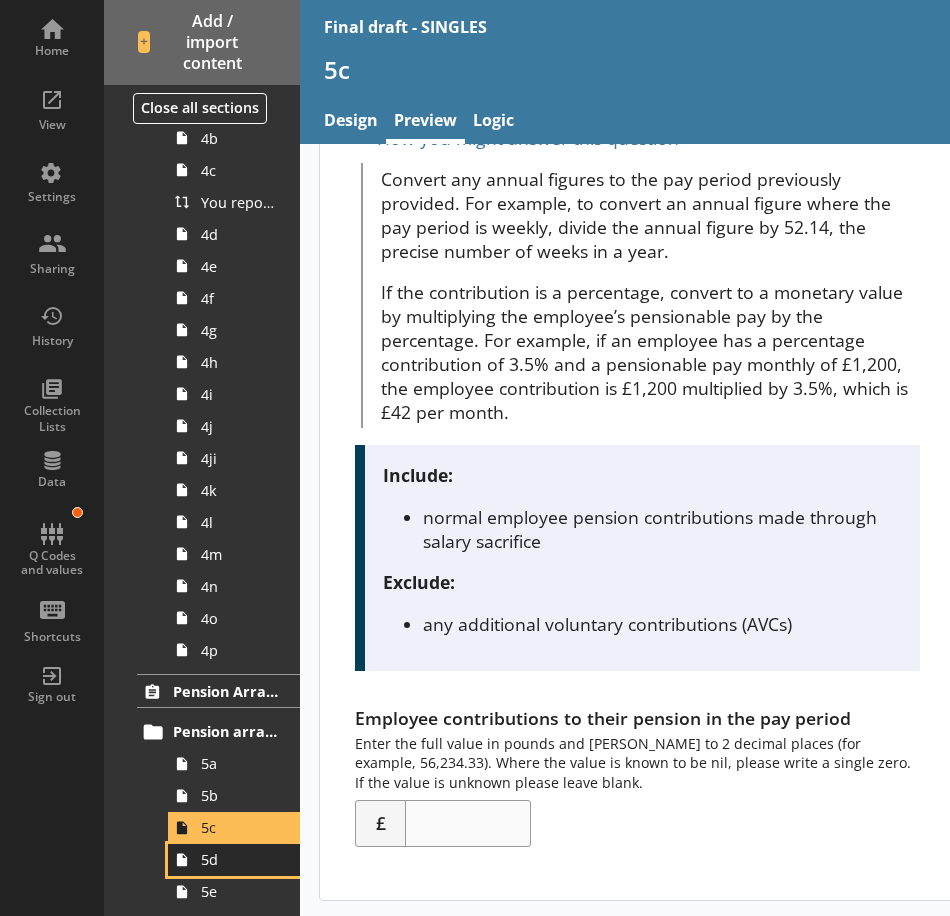
click at [230, 862] on span "5d" at bounding box center [239, 859] width 77 height 19
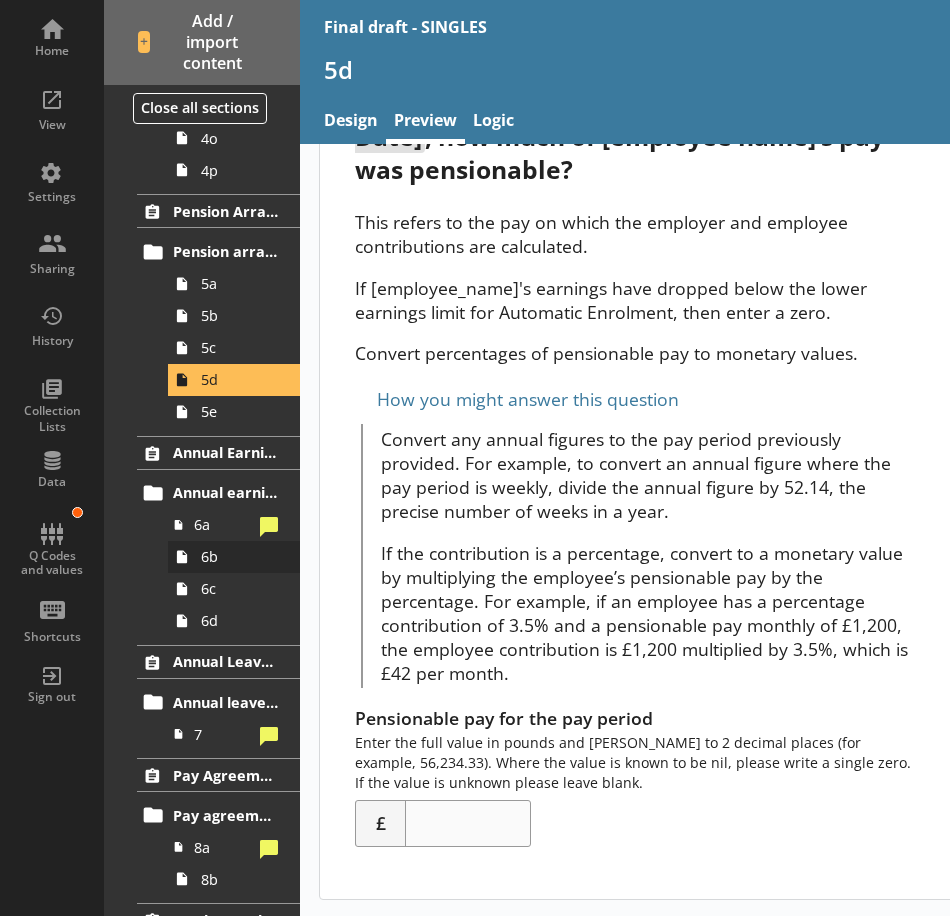
scroll to position [1443, 0]
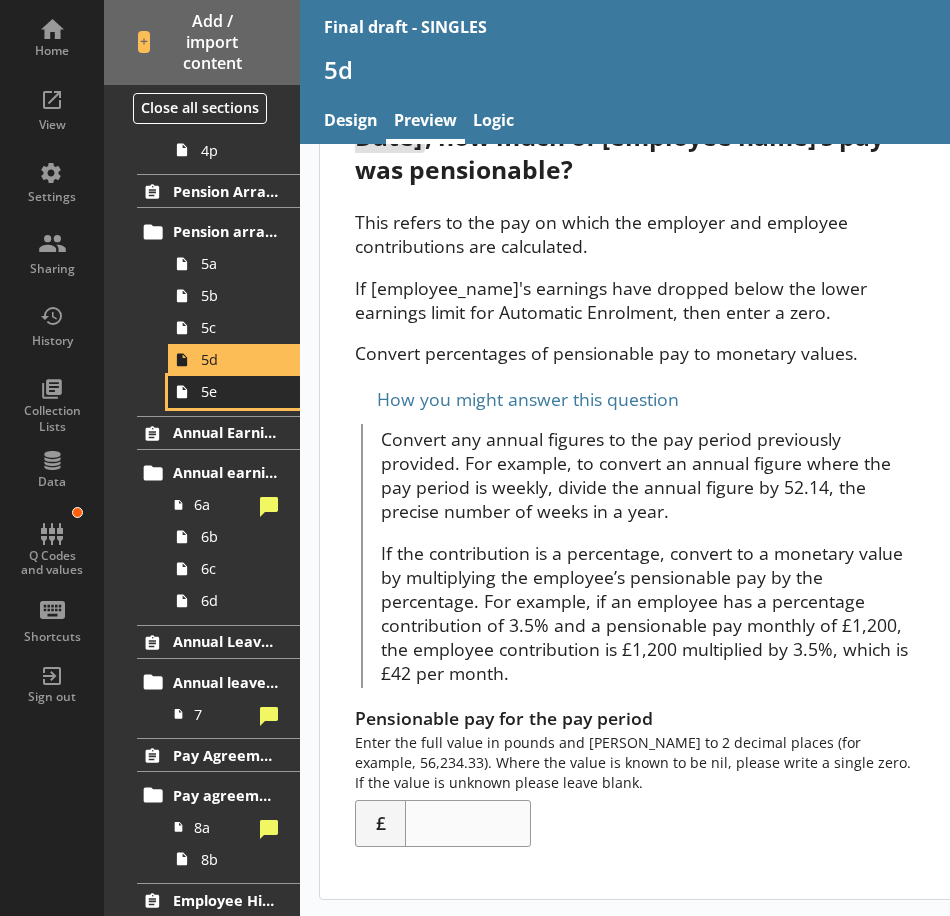
click at [230, 394] on span "5e" at bounding box center [239, 391] width 77 height 19
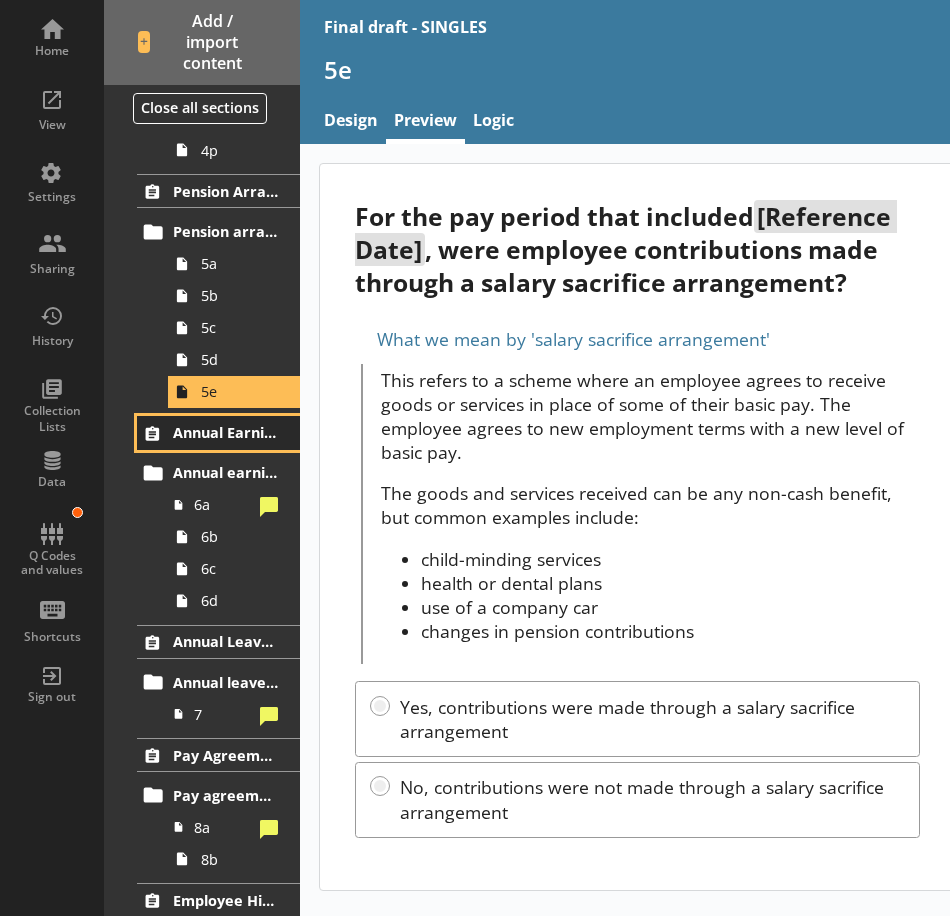
click at [216, 434] on span "Annual Earnings" at bounding box center [226, 432] width 106 height 19
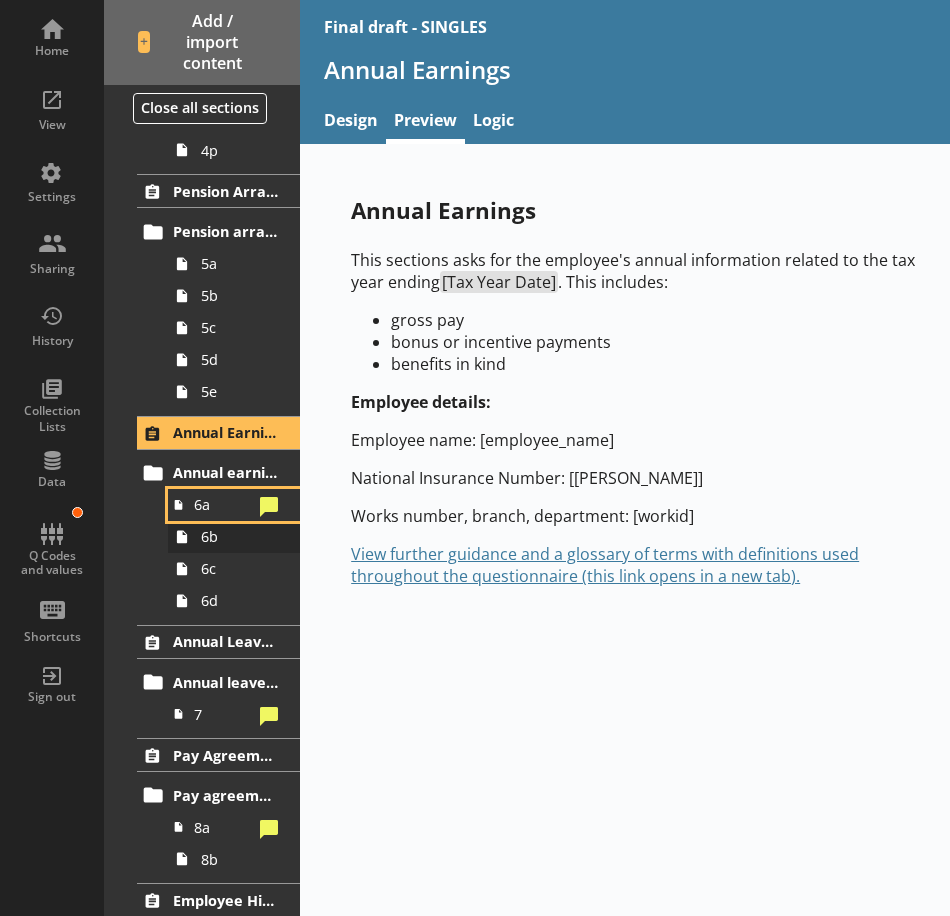
drag, startPoint x: 223, startPoint y: 512, endPoint x: 275, endPoint y: 521, distance: 52.8
click at [222, 512] on span "6a" at bounding box center [223, 504] width 58 height 19
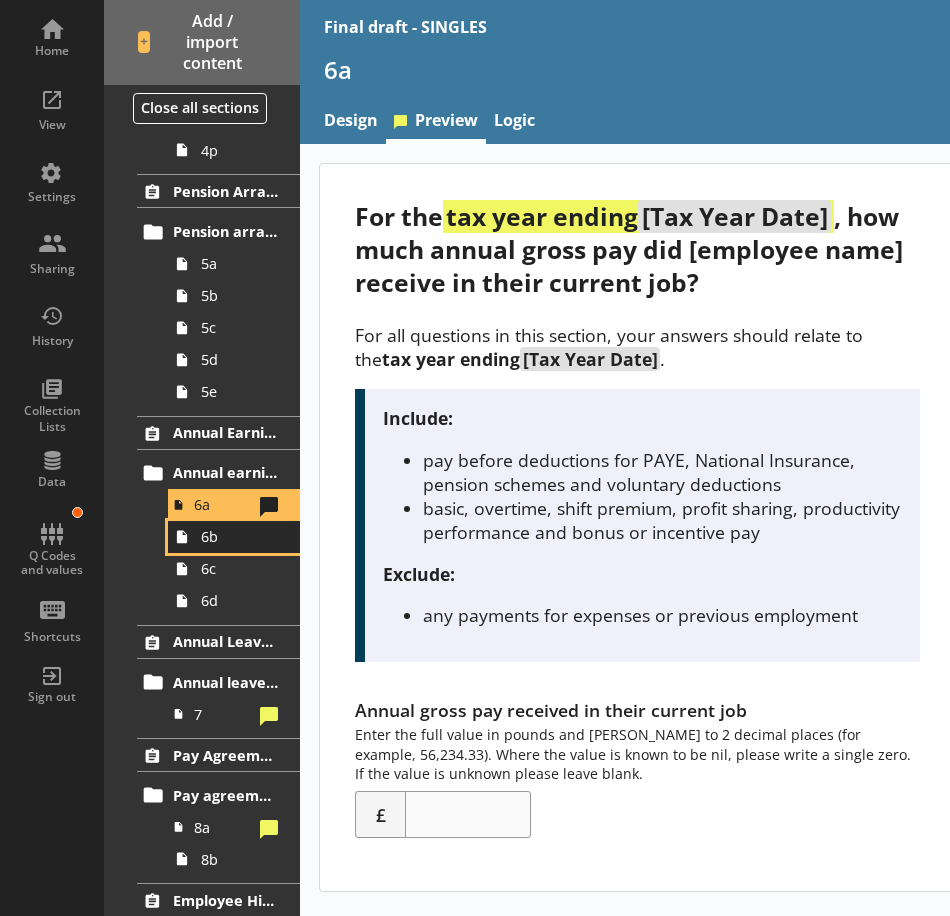
drag, startPoint x: 232, startPoint y: 542, endPoint x: 243, endPoint y: 547, distance: 12.1
click at [232, 542] on span "6b" at bounding box center [239, 536] width 77 height 19
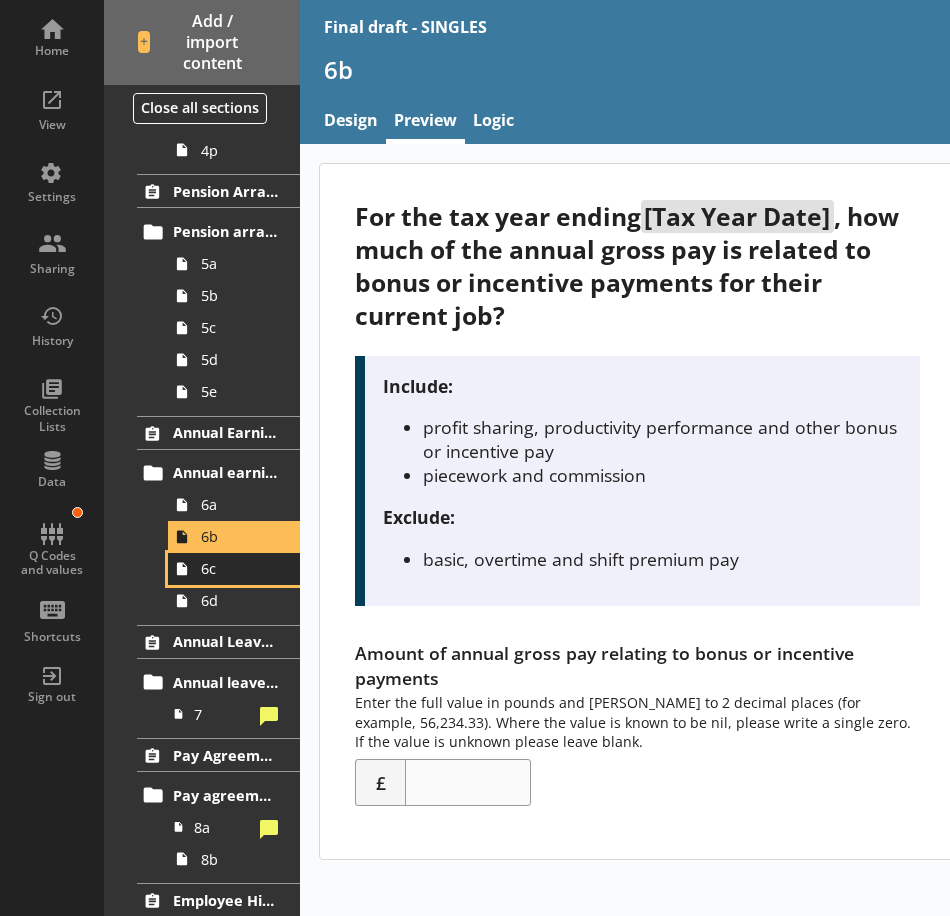
click at [223, 573] on span "6c" at bounding box center [239, 568] width 77 height 19
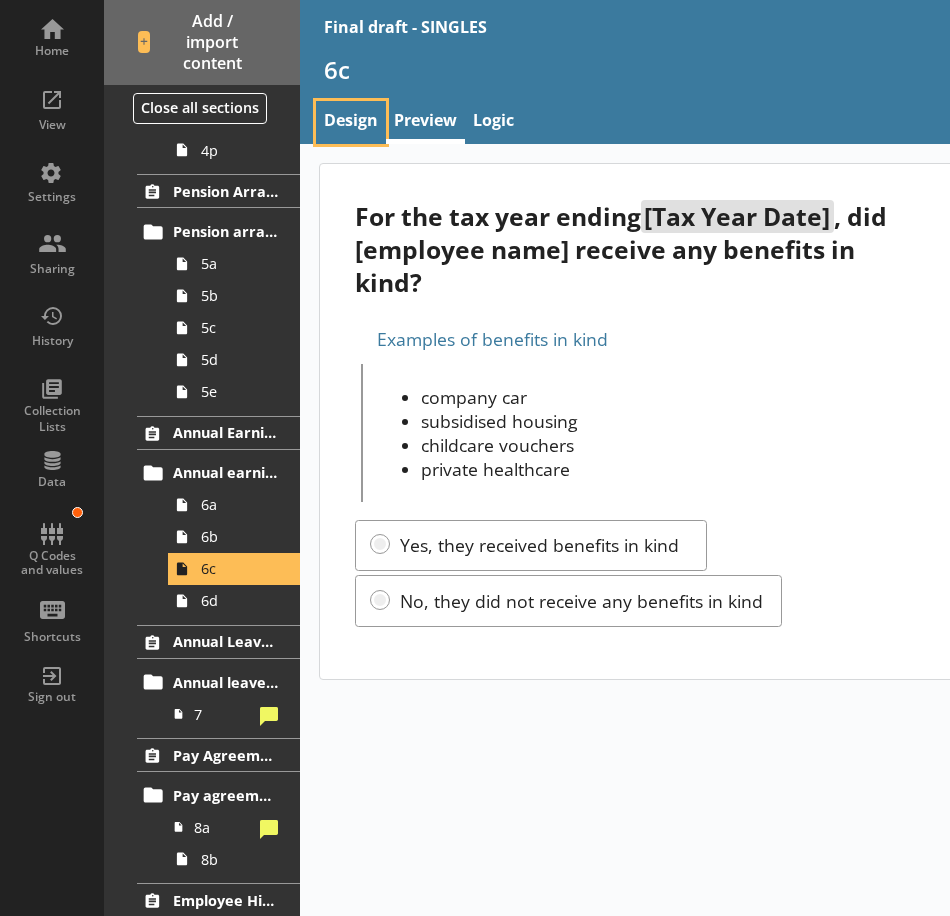
click at [351, 109] on link "Design" at bounding box center [351, 122] width 70 height 43
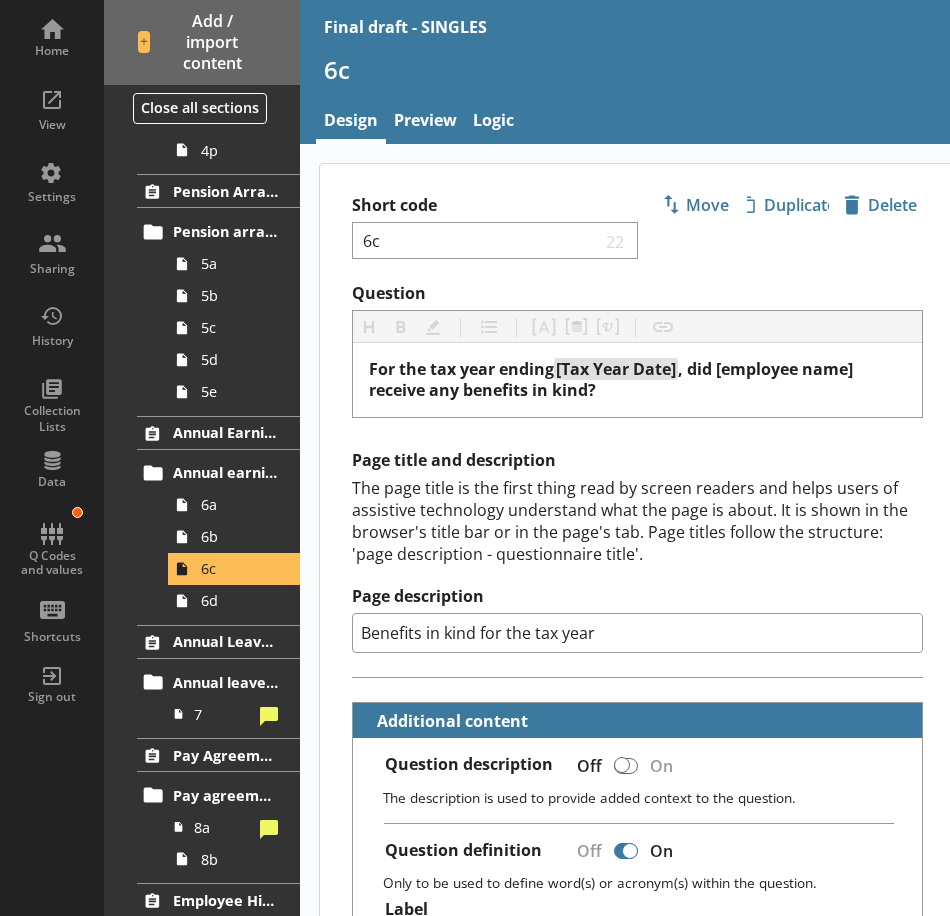
type textarea "x"
click at [423, 106] on link "Preview" at bounding box center [425, 122] width 79 height 43
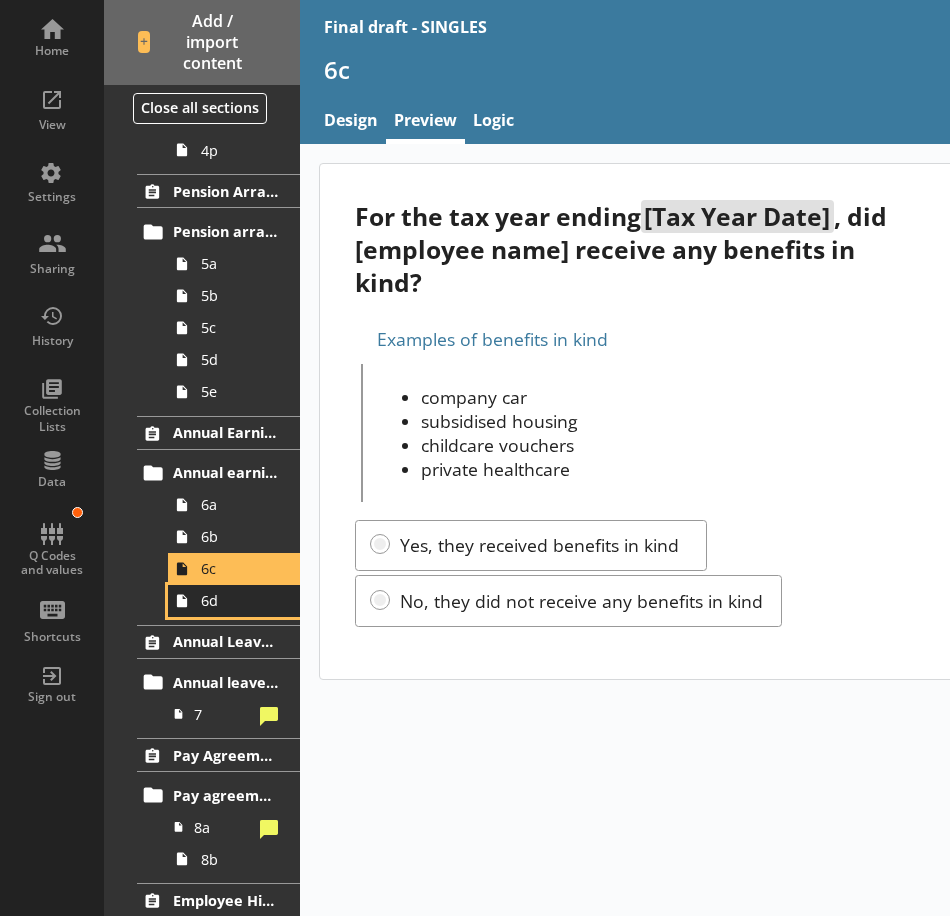
click at [229, 604] on span "6d" at bounding box center [239, 600] width 77 height 19
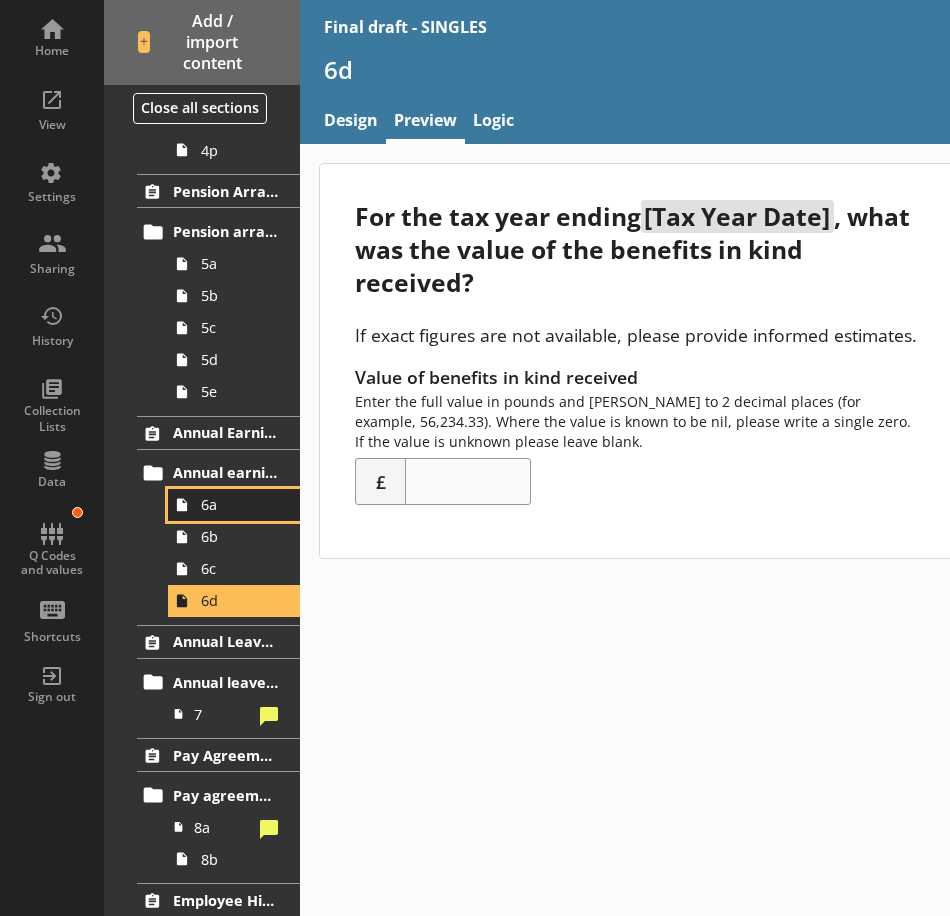
click at [198, 504] on link "6a" at bounding box center [234, 505] width 132 height 32
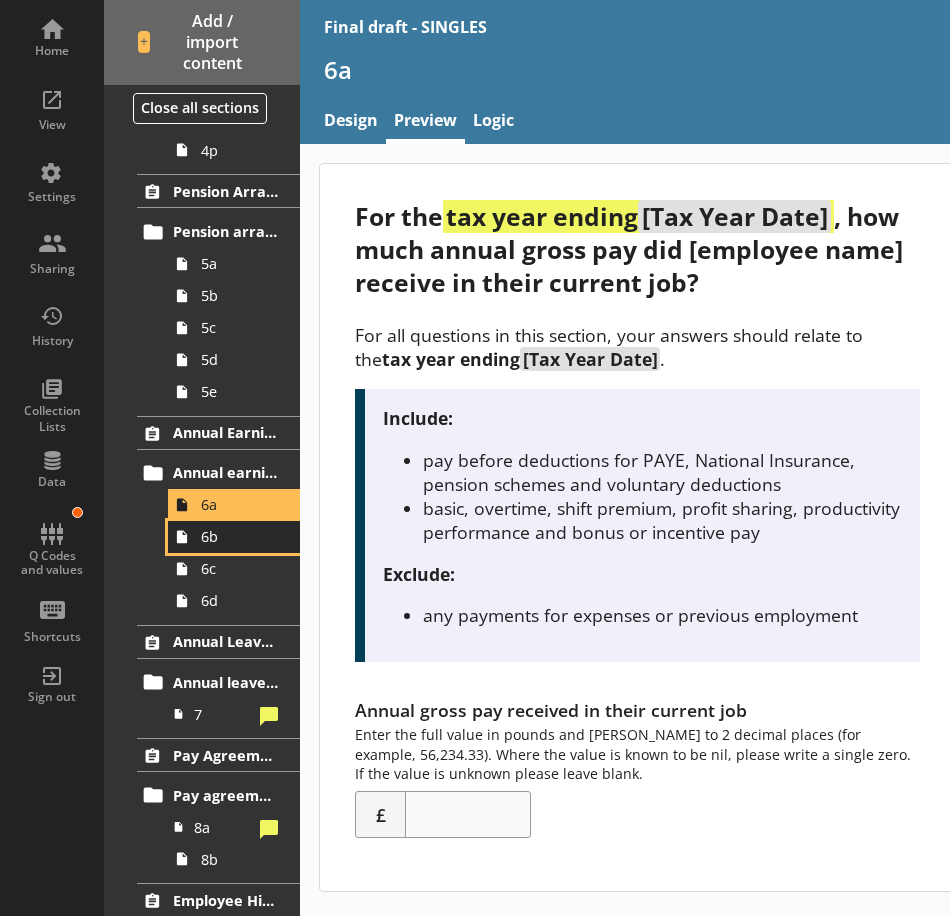
click at [219, 539] on span "6b" at bounding box center [239, 536] width 77 height 19
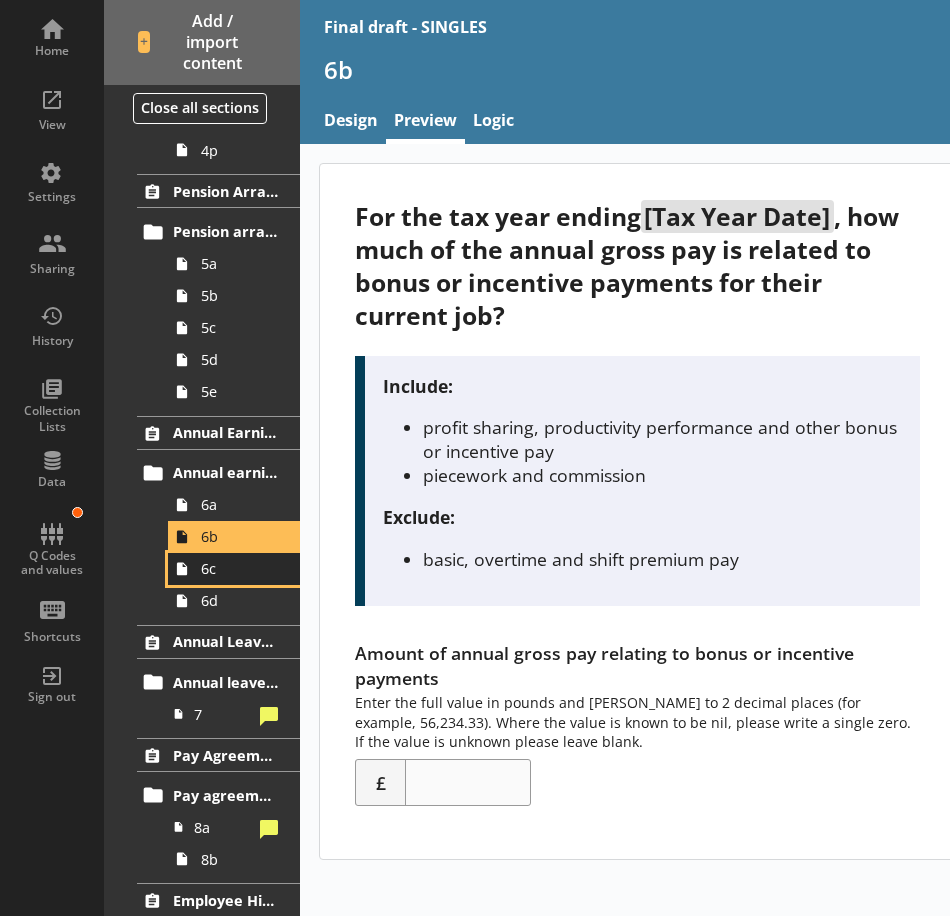
click at [226, 570] on span "6c" at bounding box center [239, 568] width 77 height 19
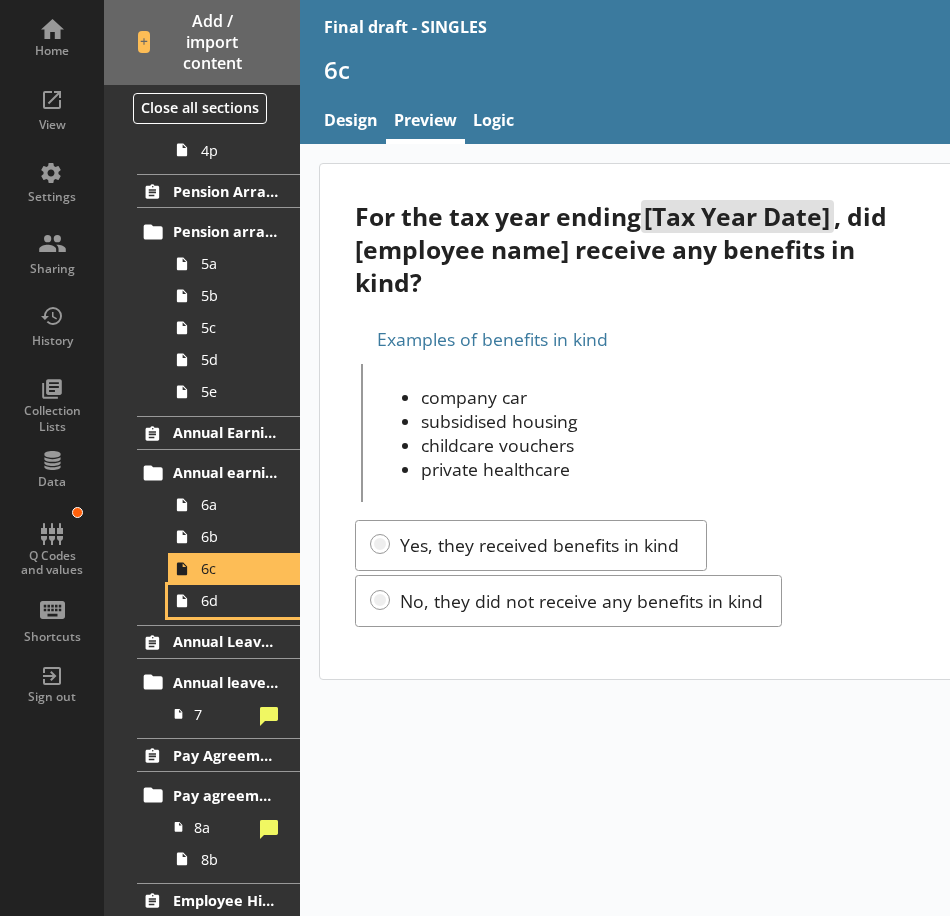
drag, startPoint x: 203, startPoint y: 604, endPoint x: 327, endPoint y: 611, distance: 124.2
click at [203, 604] on span "6d" at bounding box center [239, 600] width 77 height 19
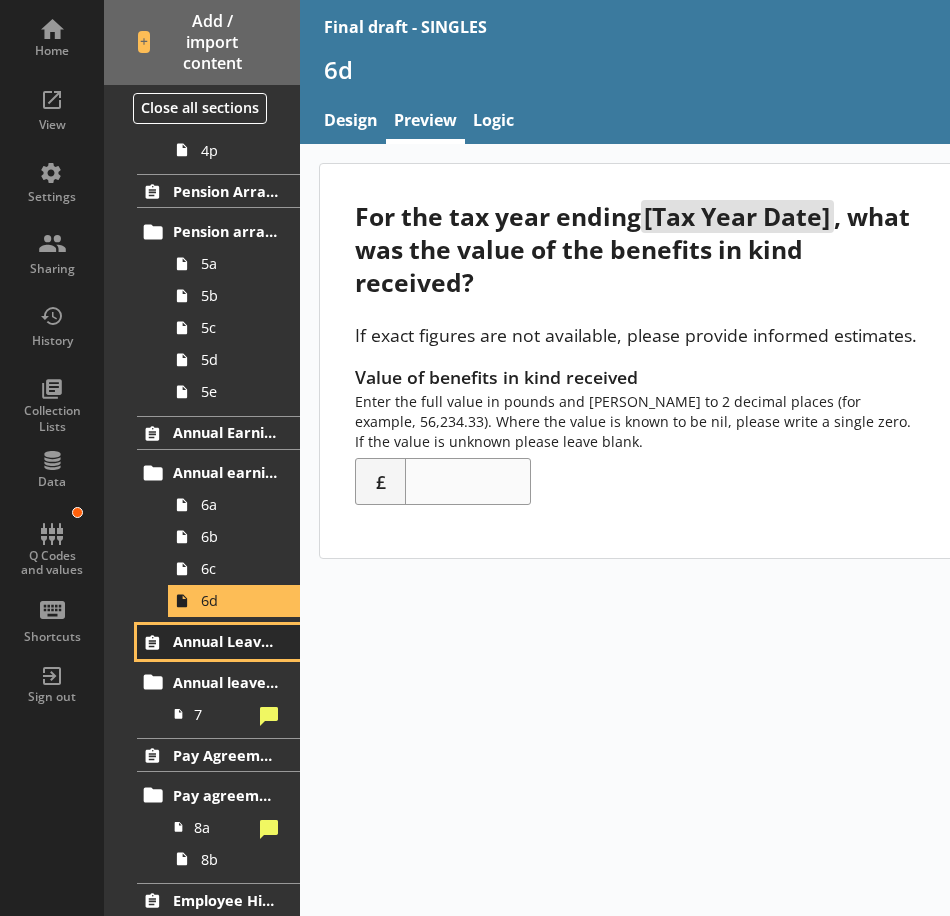
click at [228, 637] on span "Annual Leave Entitlement" at bounding box center [226, 641] width 106 height 19
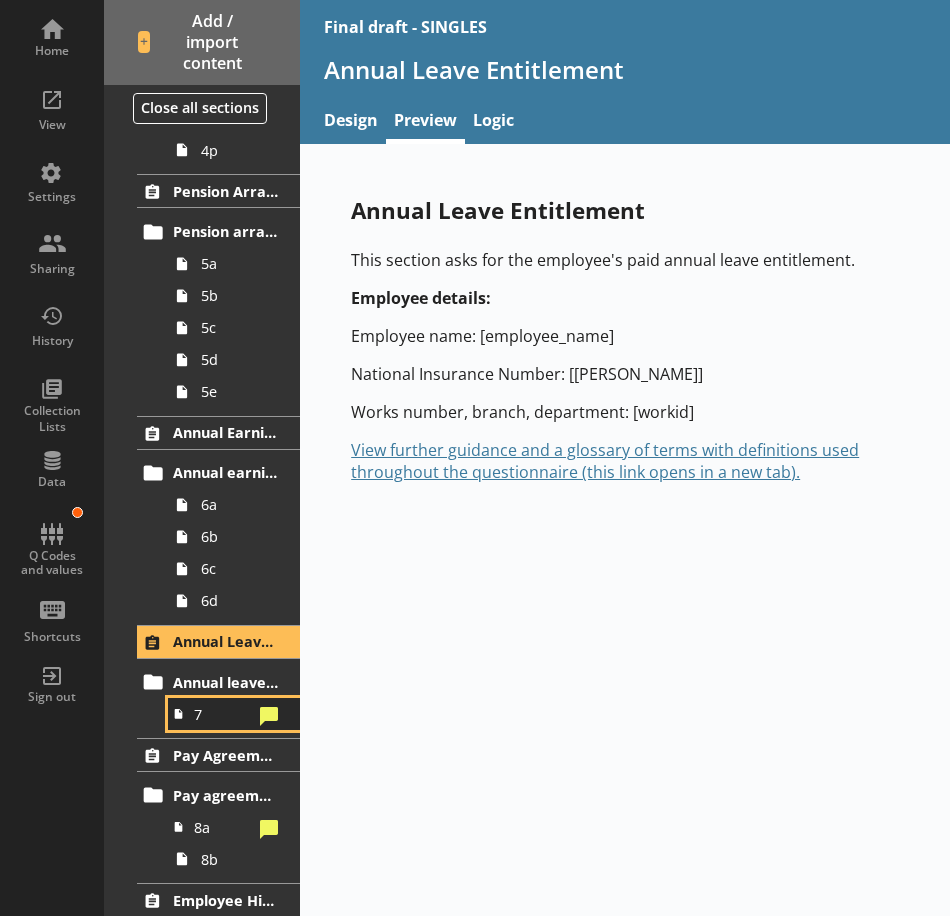
click at [196, 726] on link "7" at bounding box center [234, 714] width 132 height 32
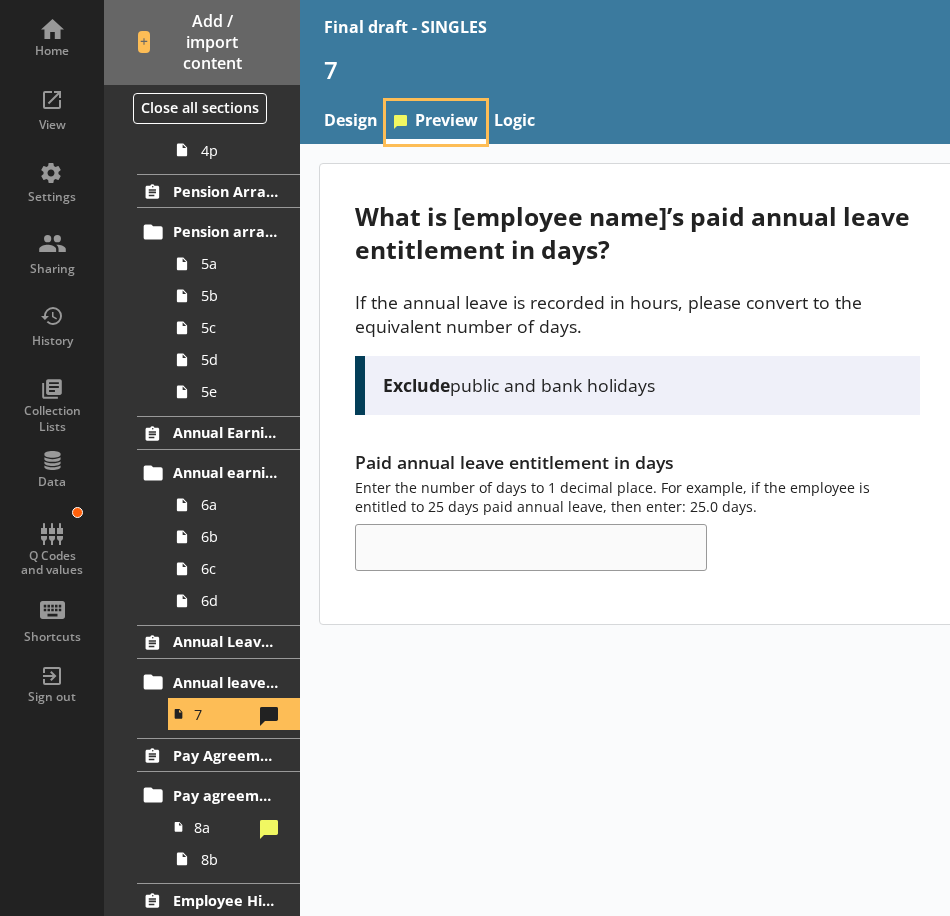
click at [448, 126] on link "Preview" at bounding box center [436, 122] width 100 height 43
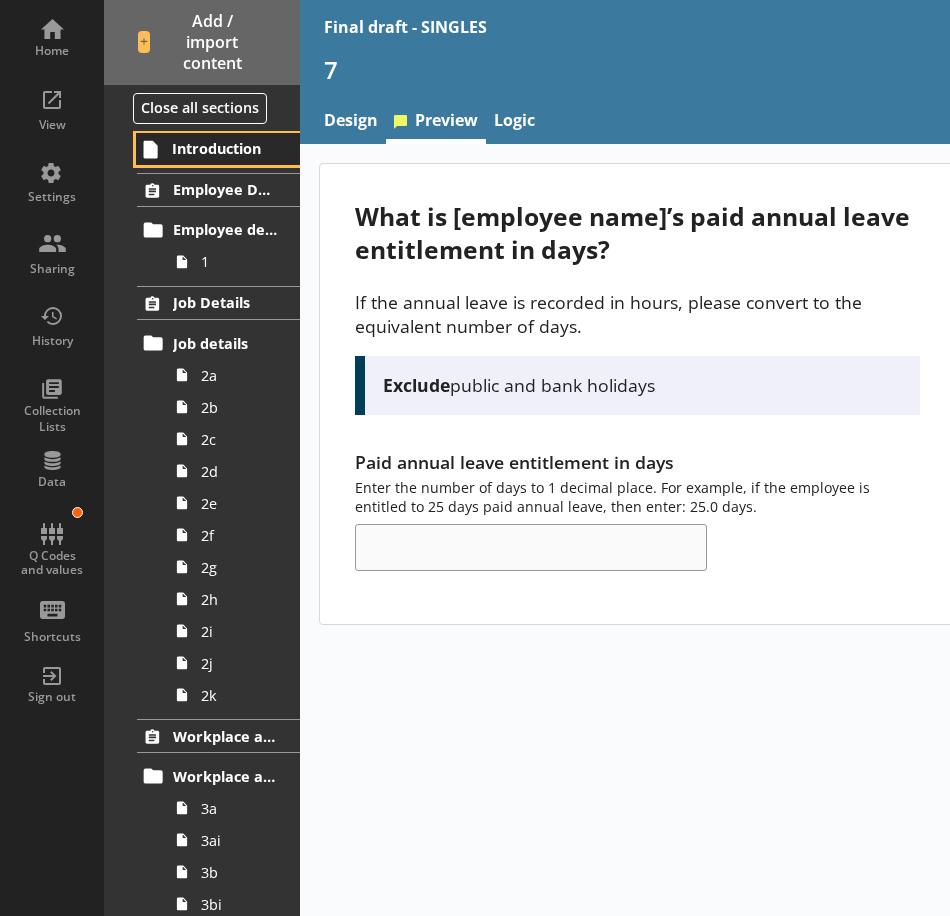
click at [203, 144] on span "Introduction" at bounding box center [225, 148] width 107 height 19
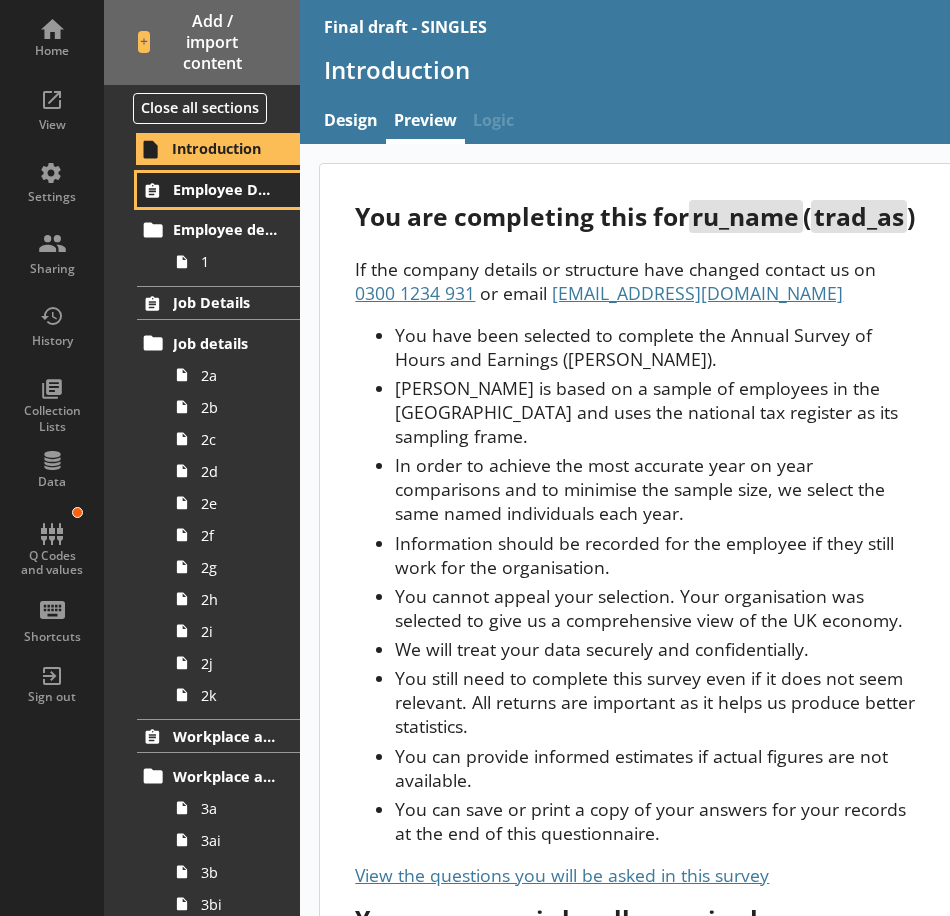
click at [215, 179] on link "Employee Details" at bounding box center [218, 190] width 163 height 34
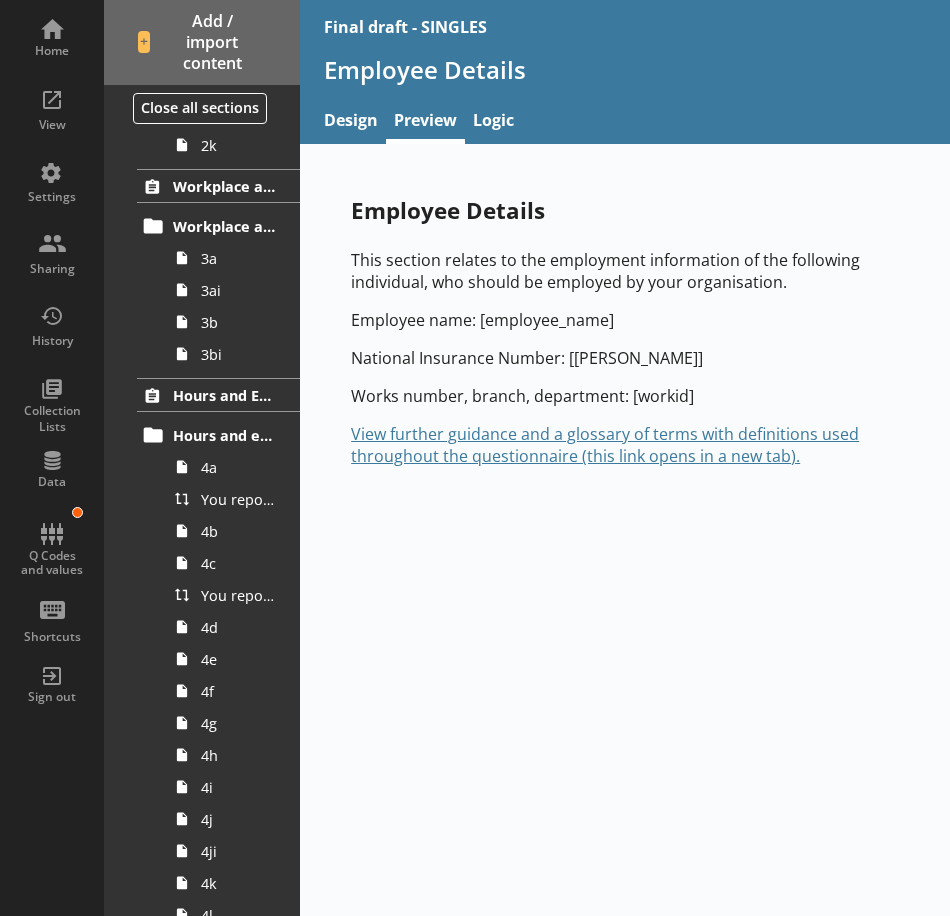
scroll to position [1743, 0]
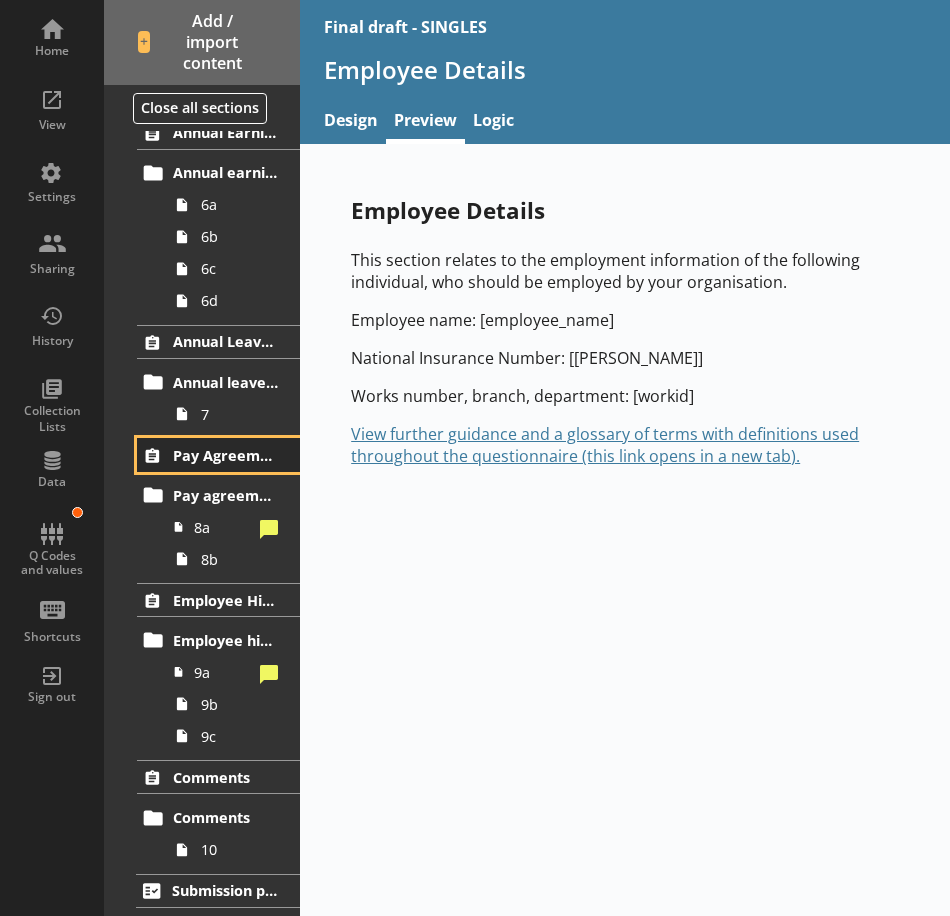
drag, startPoint x: 190, startPoint y: 454, endPoint x: 202, endPoint y: 454, distance: 12.0
click at [190, 454] on span "Pay Agreement" at bounding box center [226, 455] width 106 height 19
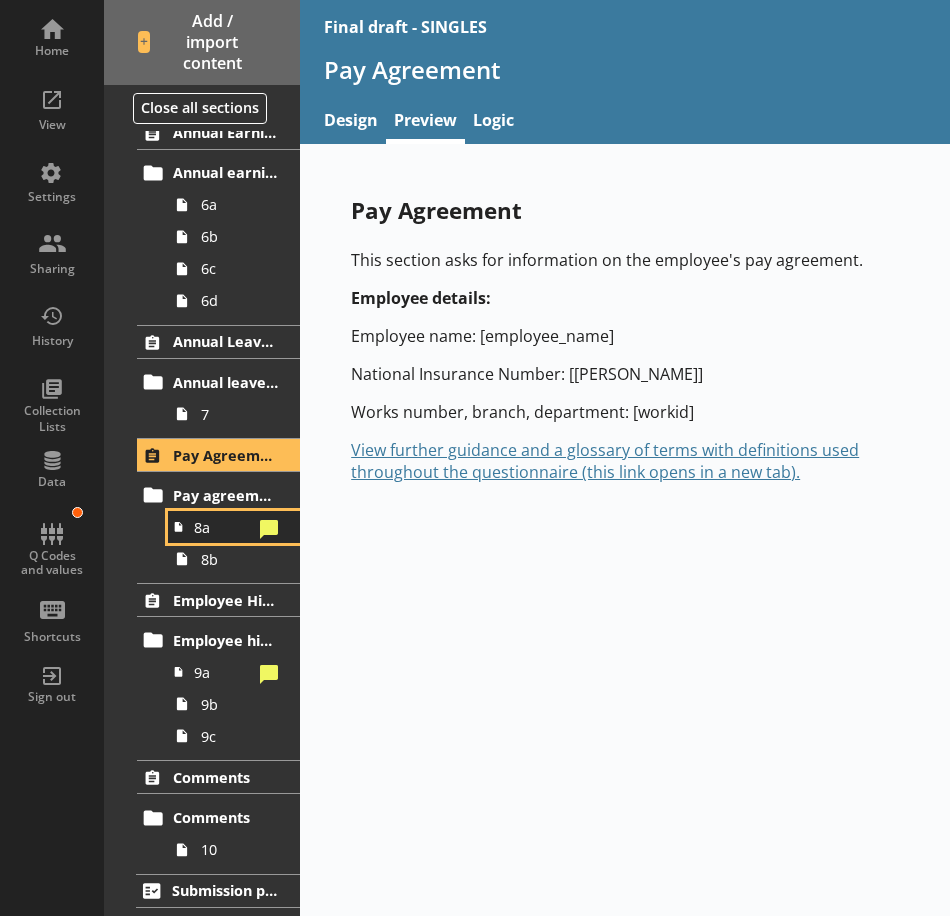
click at [213, 534] on span "8a" at bounding box center [223, 527] width 58 height 19
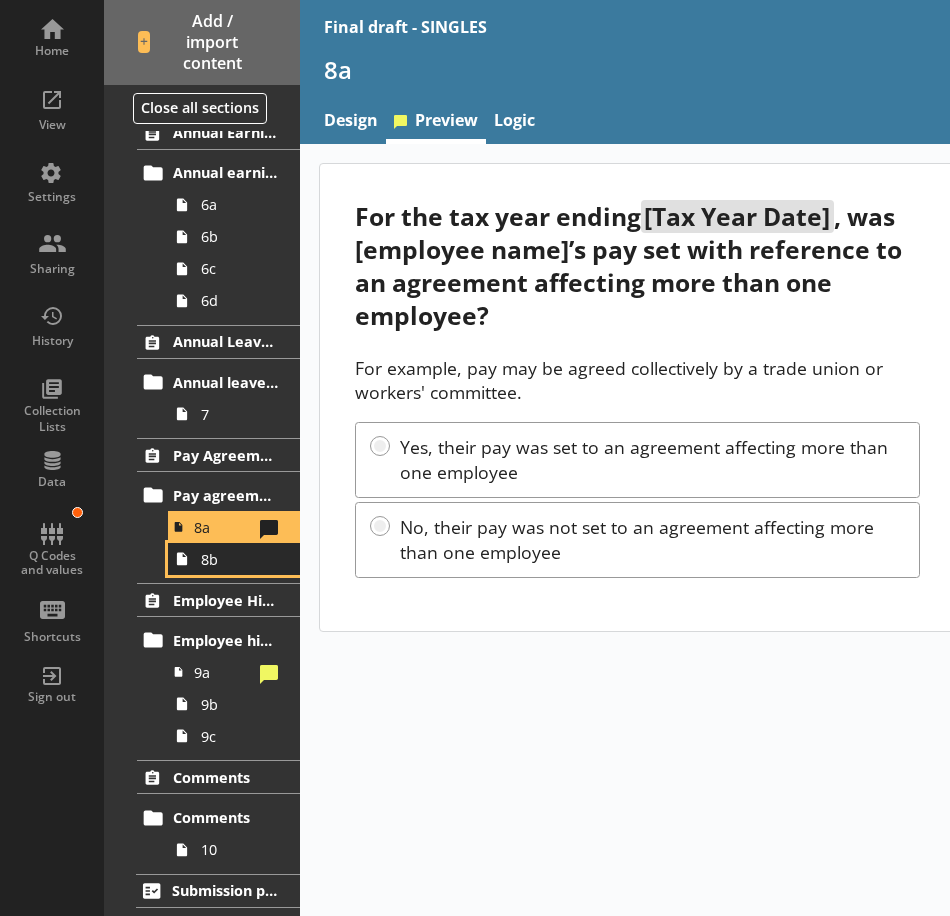
click at [202, 564] on span "8b" at bounding box center [239, 559] width 77 height 19
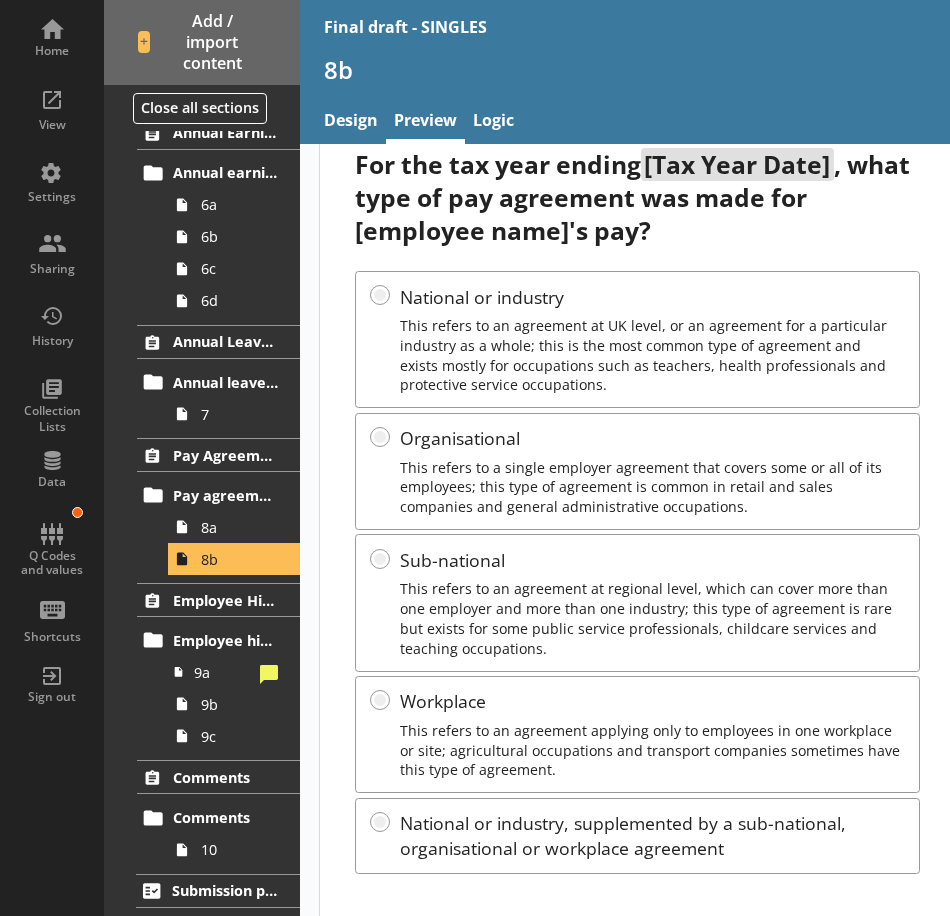
scroll to position [79, 0]
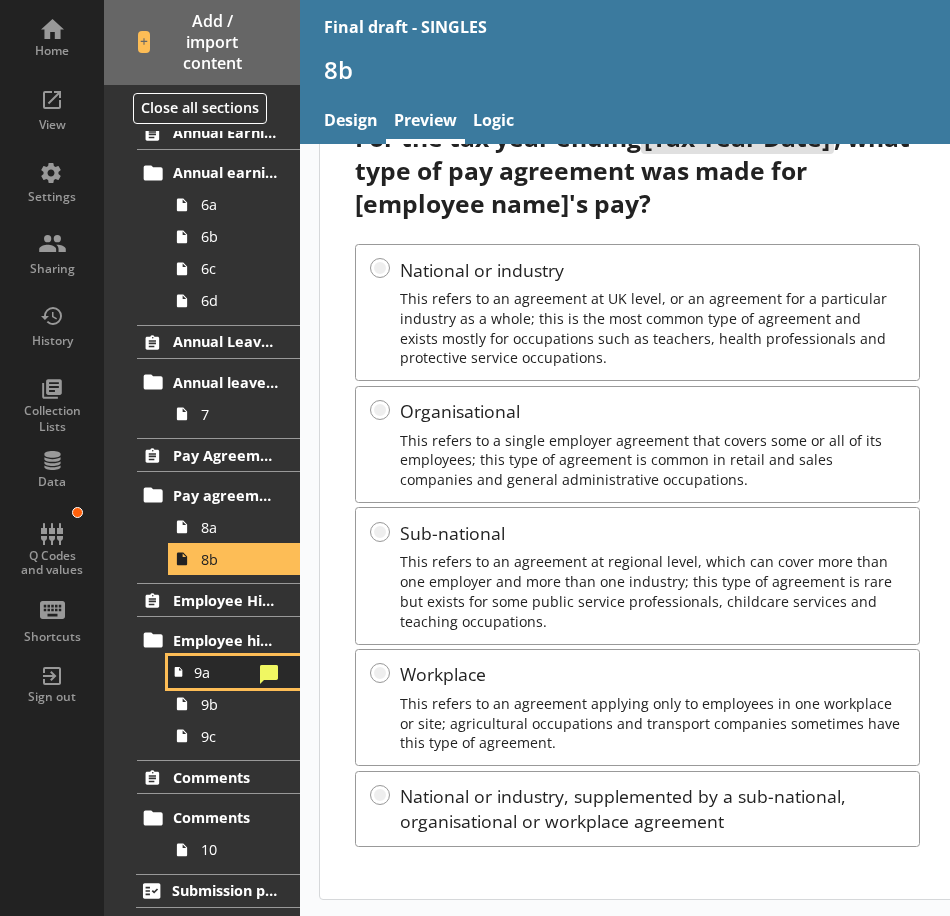
click at [209, 666] on span "9a" at bounding box center [223, 672] width 58 height 19
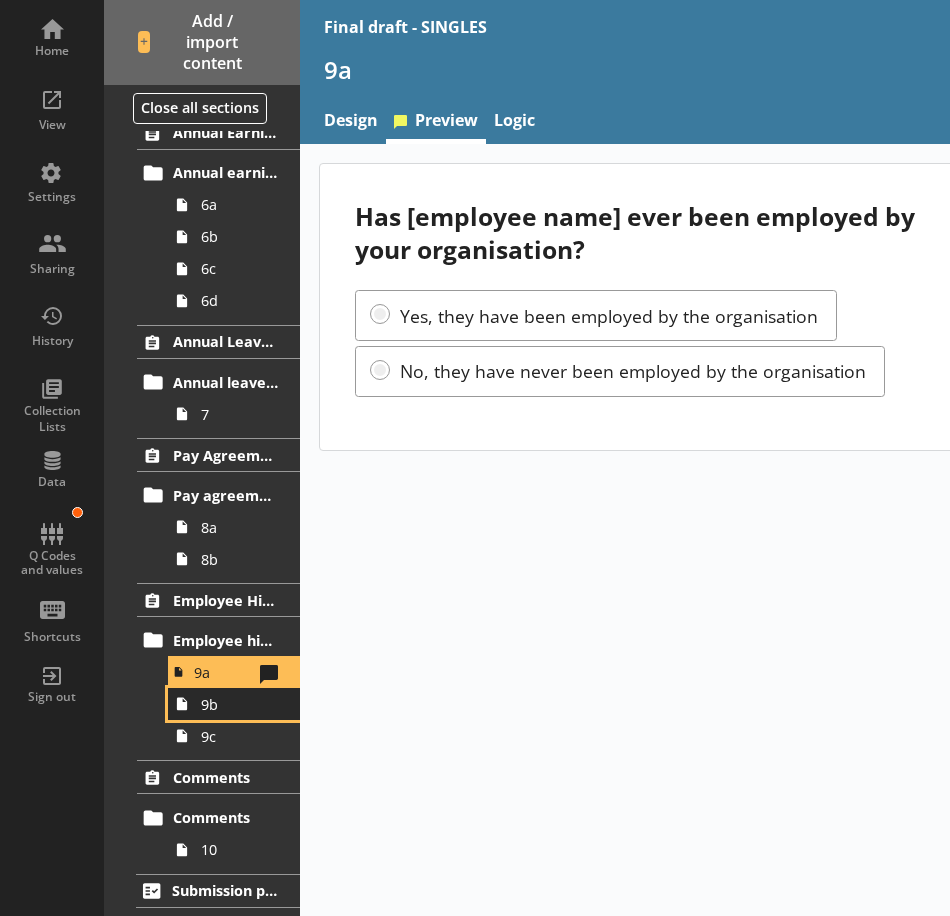
drag, startPoint x: 230, startPoint y: 712, endPoint x: 279, endPoint y: 717, distance: 49.3
click at [230, 712] on span "9b" at bounding box center [239, 704] width 77 height 19
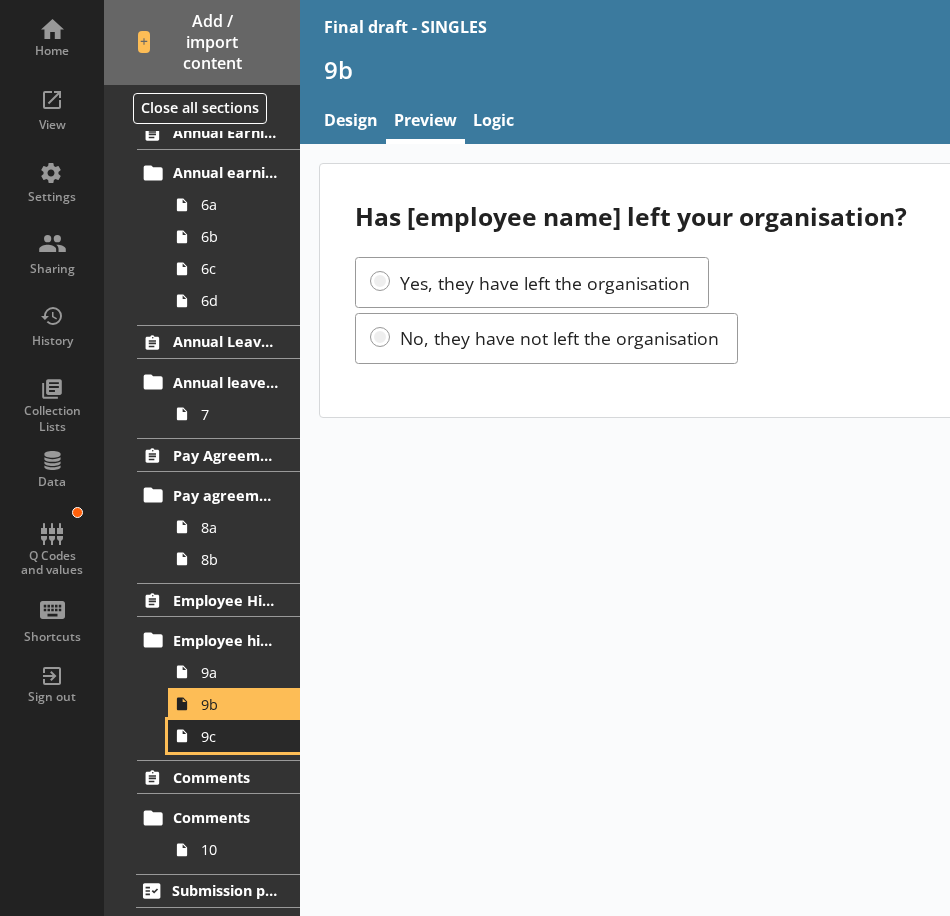
click at [230, 741] on span "9c" at bounding box center [239, 736] width 77 height 19
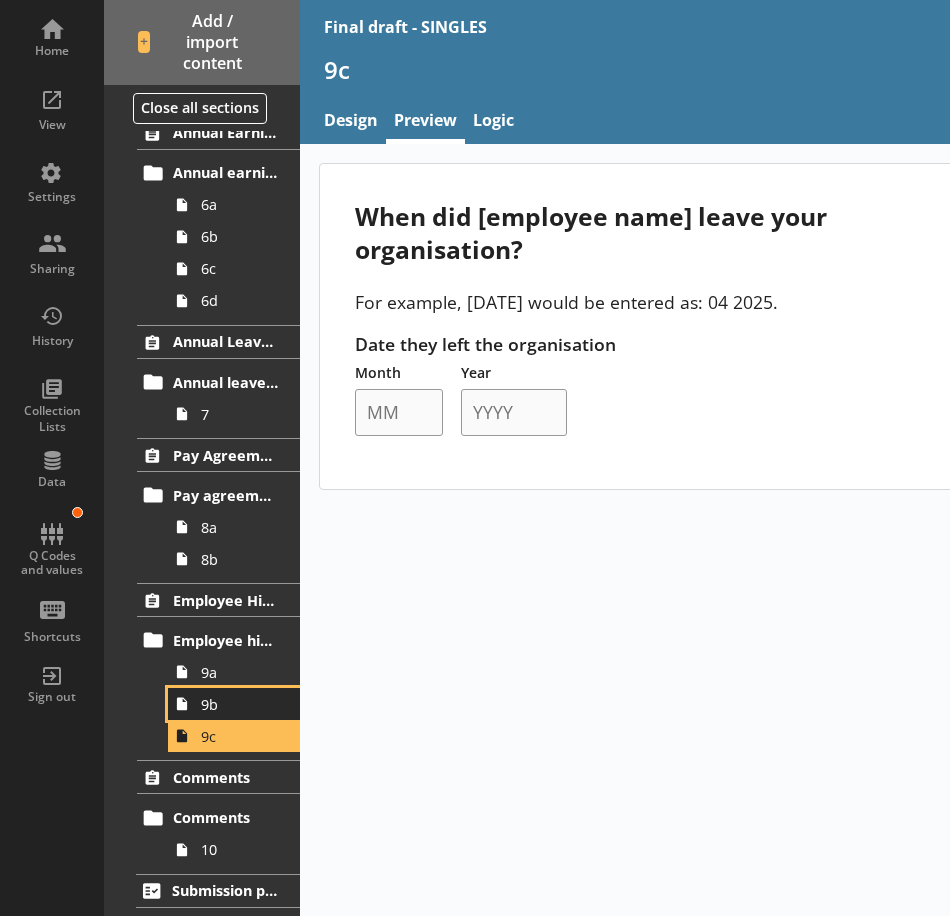
click at [226, 715] on link "9b" at bounding box center [234, 704] width 132 height 32
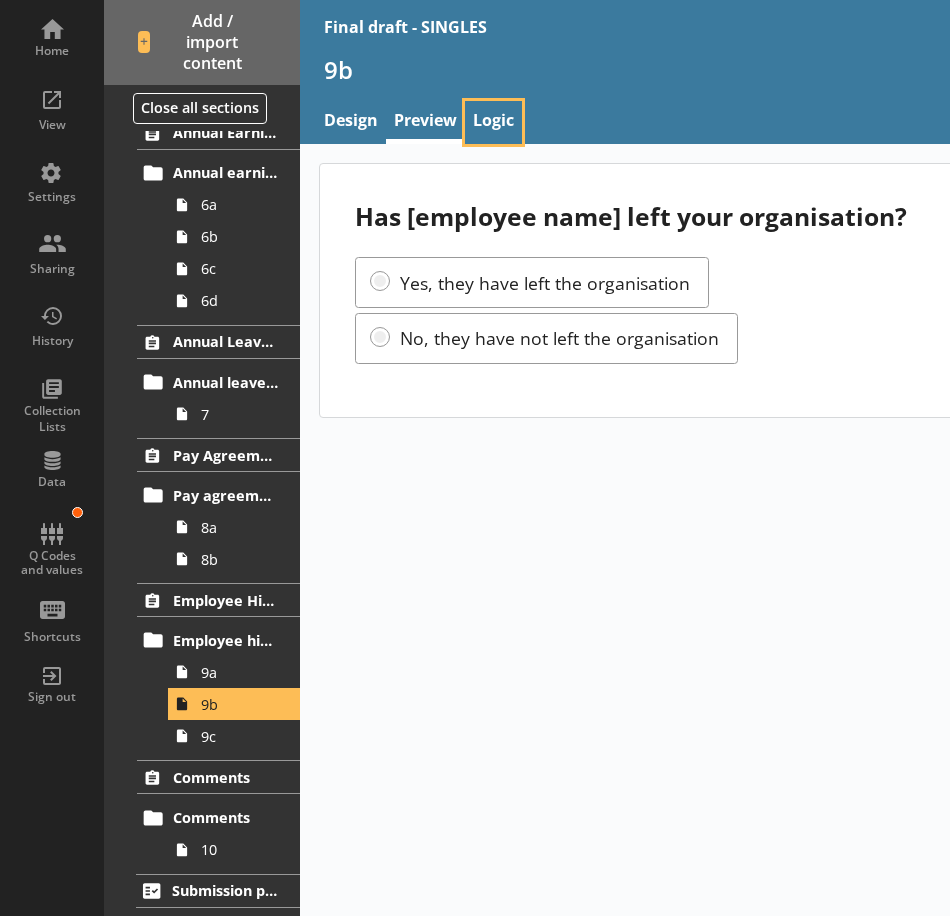
click at [494, 133] on link "Logic" at bounding box center [493, 122] width 57 height 43
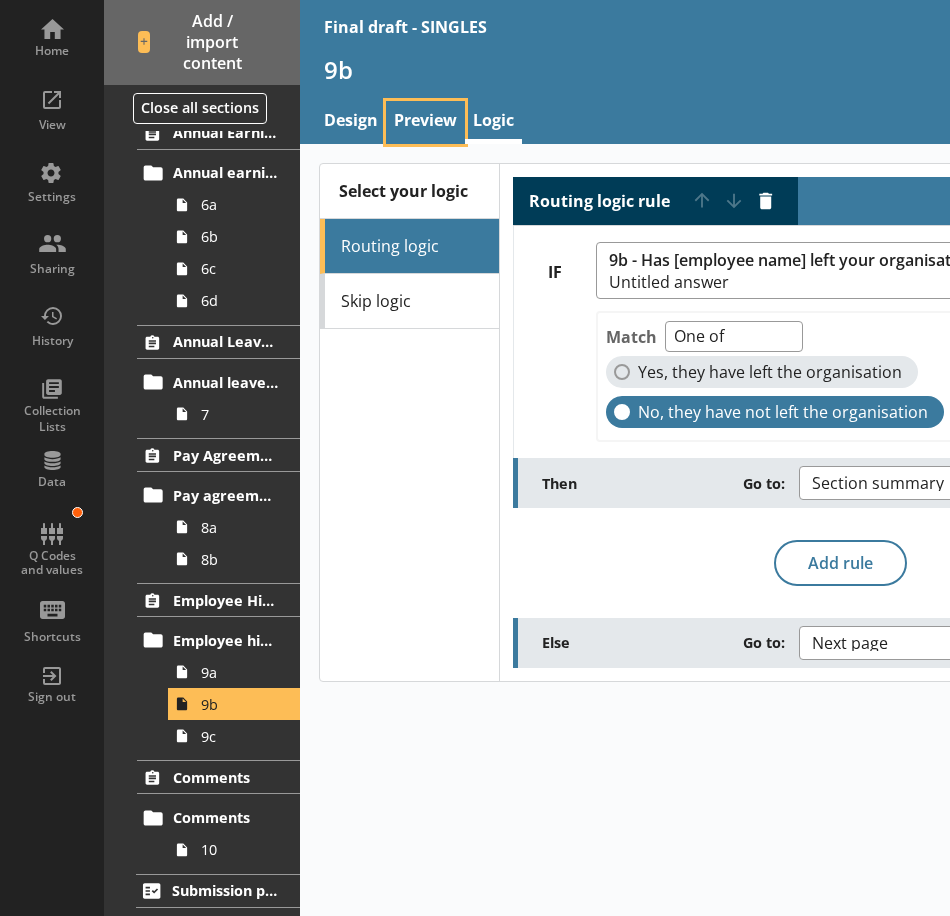
click at [413, 125] on link "Preview" at bounding box center [425, 122] width 79 height 43
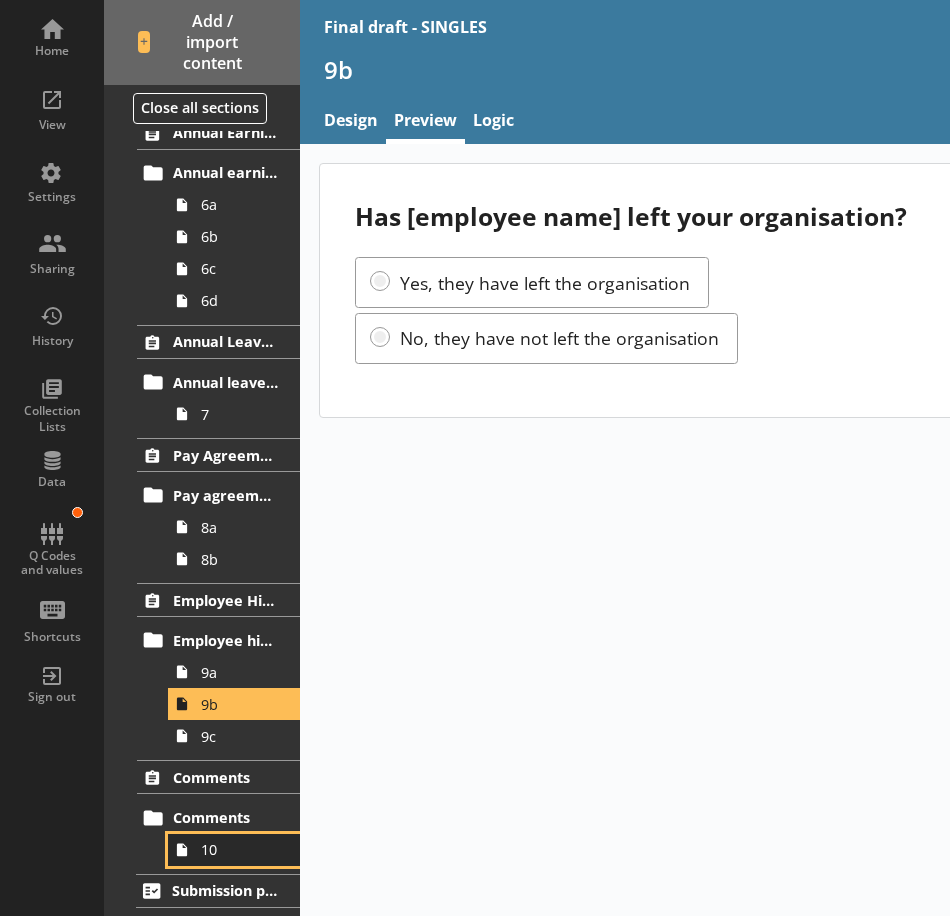
click at [219, 857] on span "10" at bounding box center [239, 849] width 77 height 19
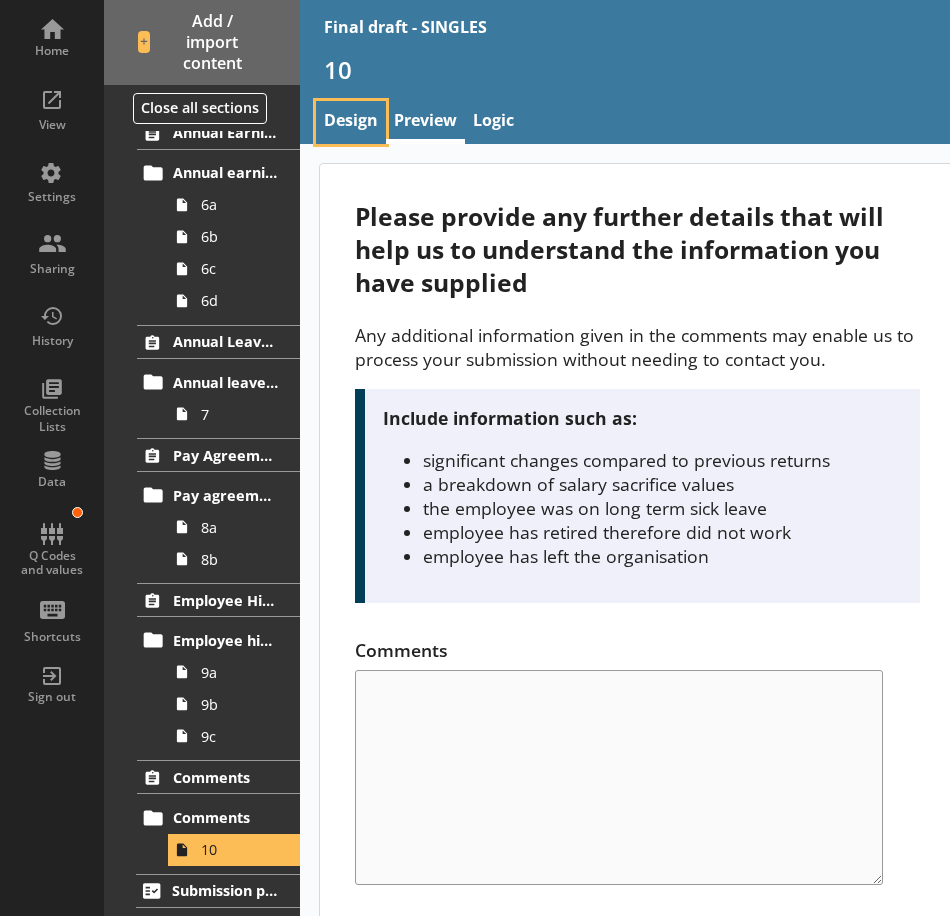
click at [348, 130] on link "Design" at bounding box center [351, 122] width 70 height 43
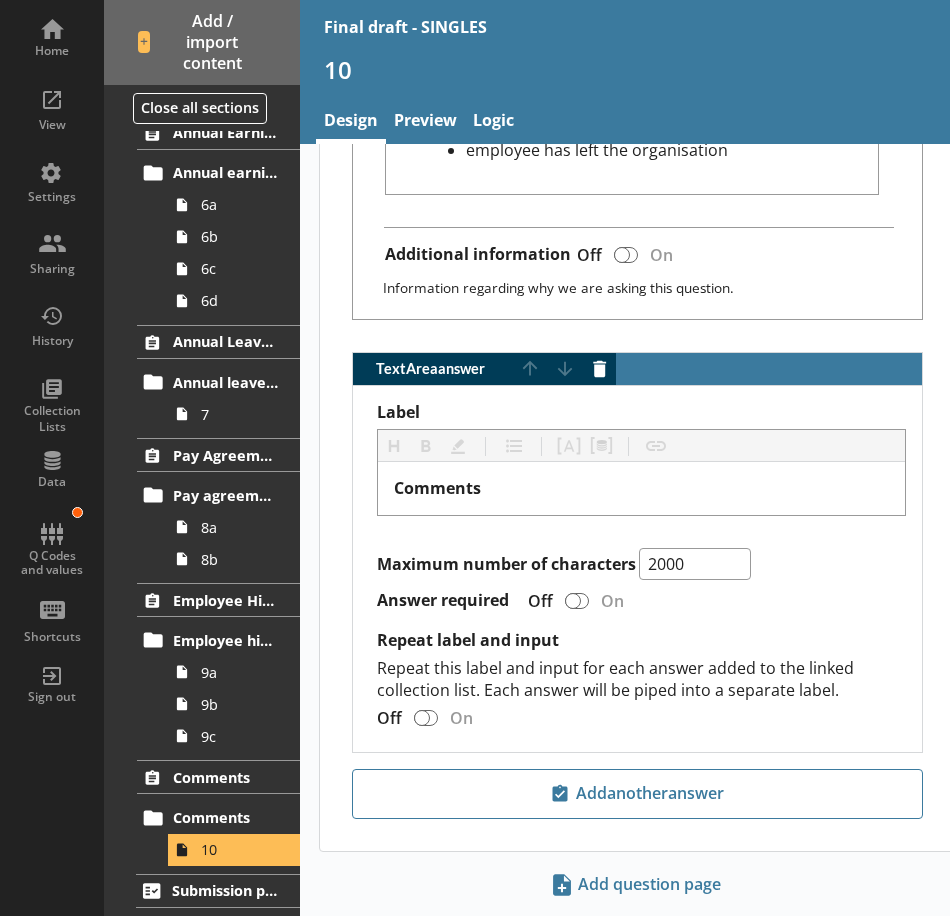
scroll to position [1158, 0]
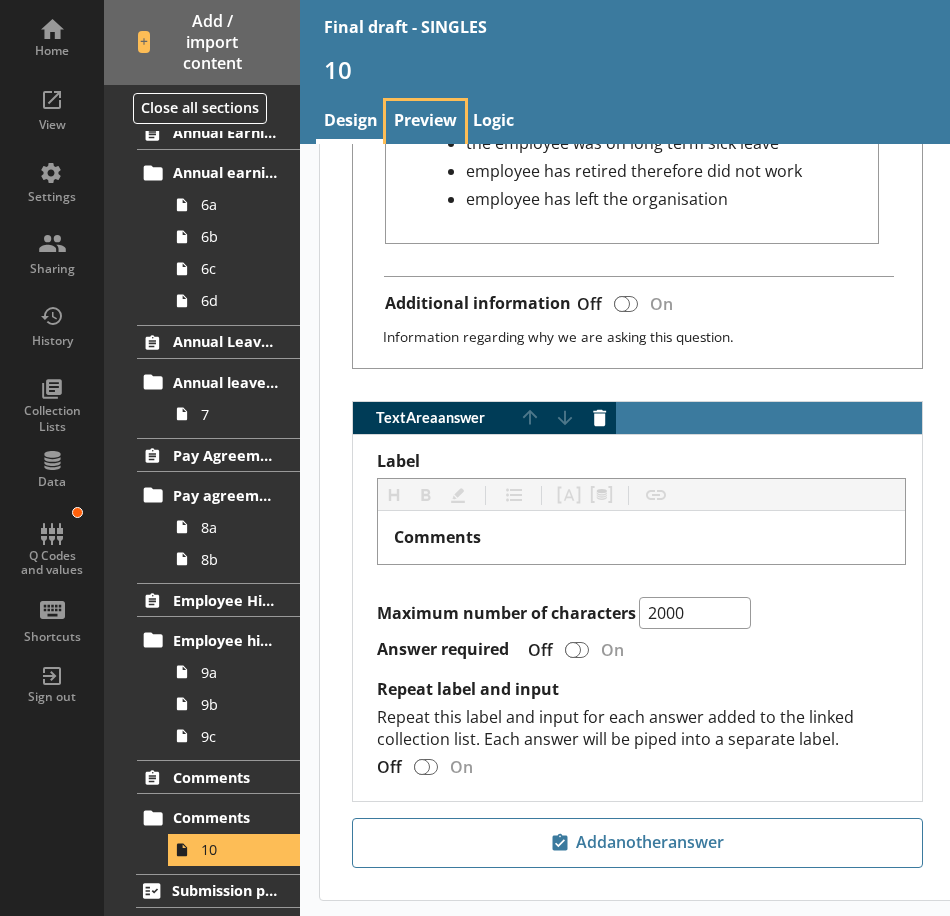
click at [433, 125] on link "Preview" at bounding box center [425, 122] width 79 height 43
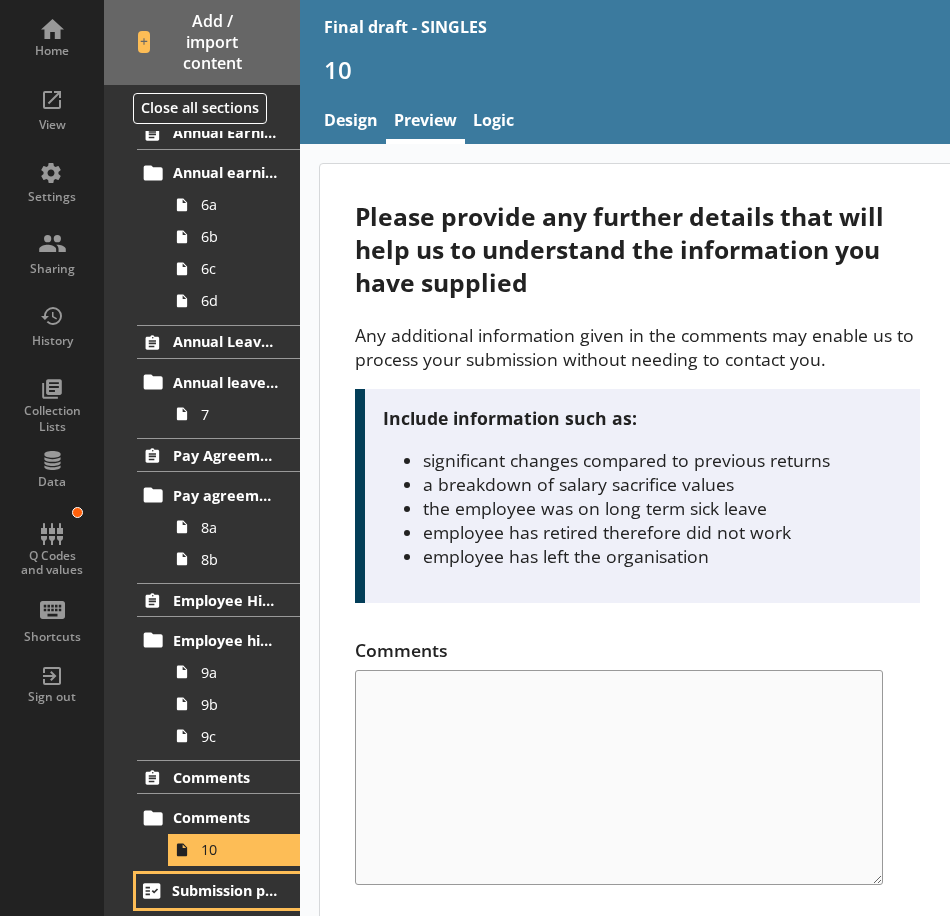
drag, startPoint x: 223, startPoint y: 888, endPoint x: 287, endPoint y: 884, distance: 64.1
click at [223, 888] on span "Submission page" at bounding box center [225, 890] width 107 height 19
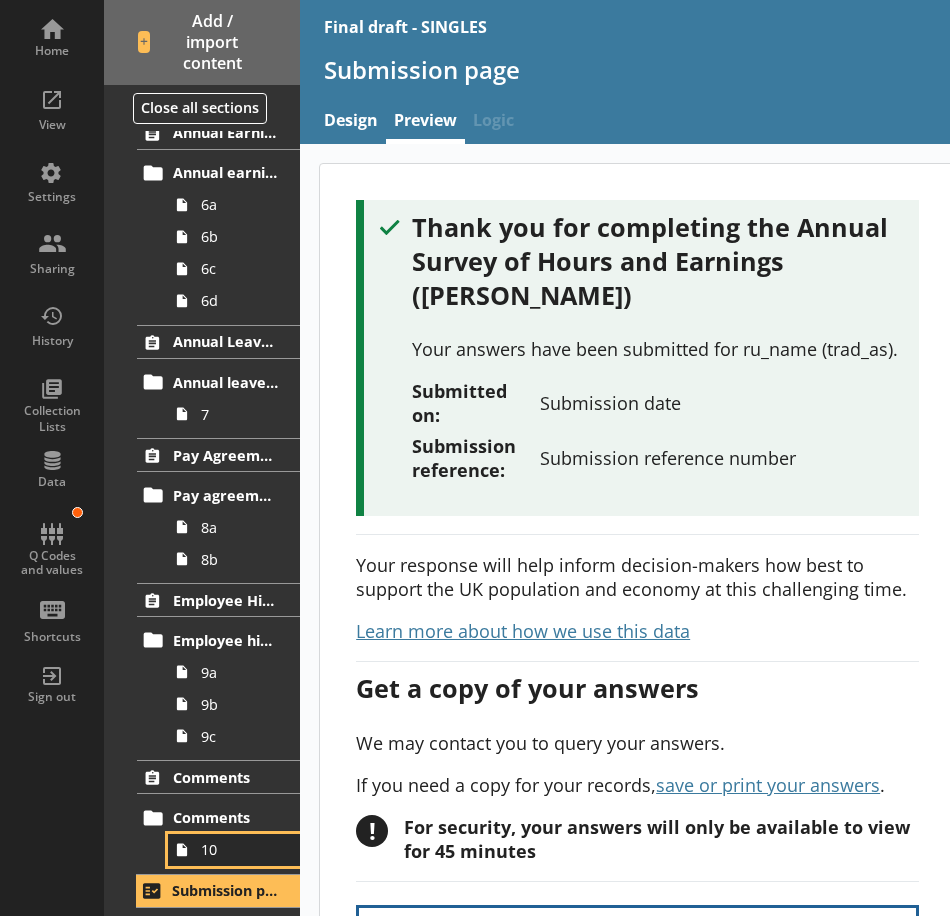
click at [241, 854] on span "10" at bounding box center [239, 849] width 77 height 19
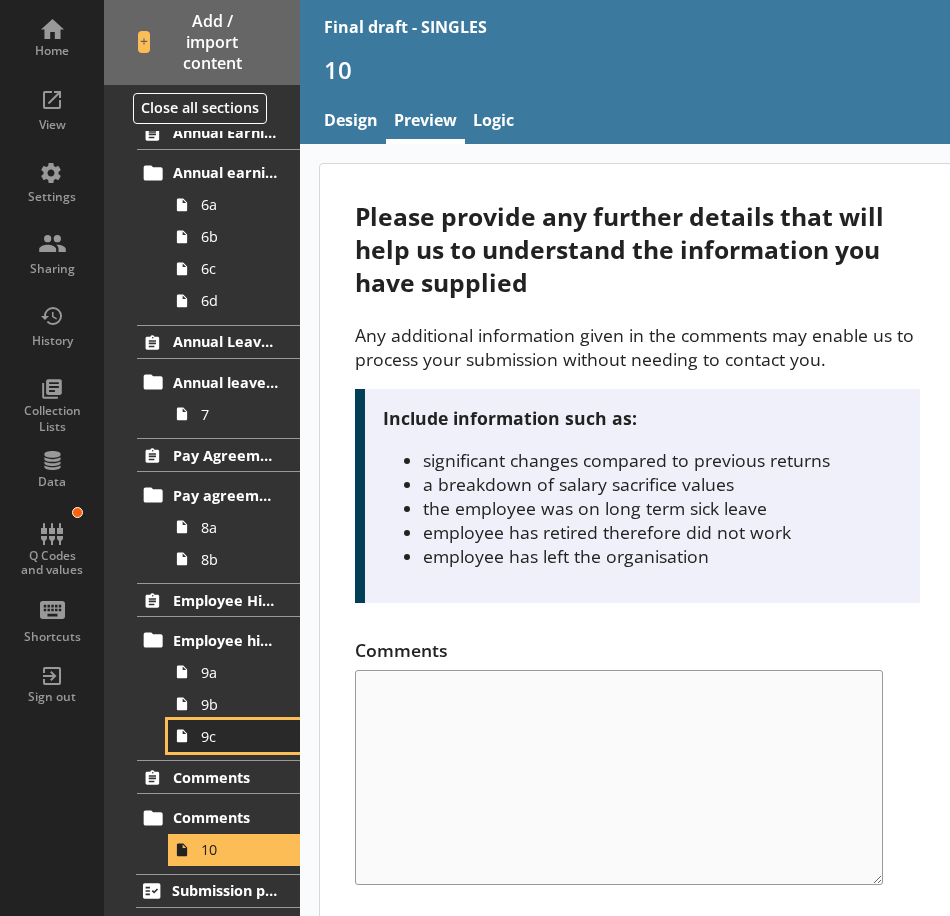
click at [248, 732] on span "9c" at bounding box center [239, 736] width 77 height 19
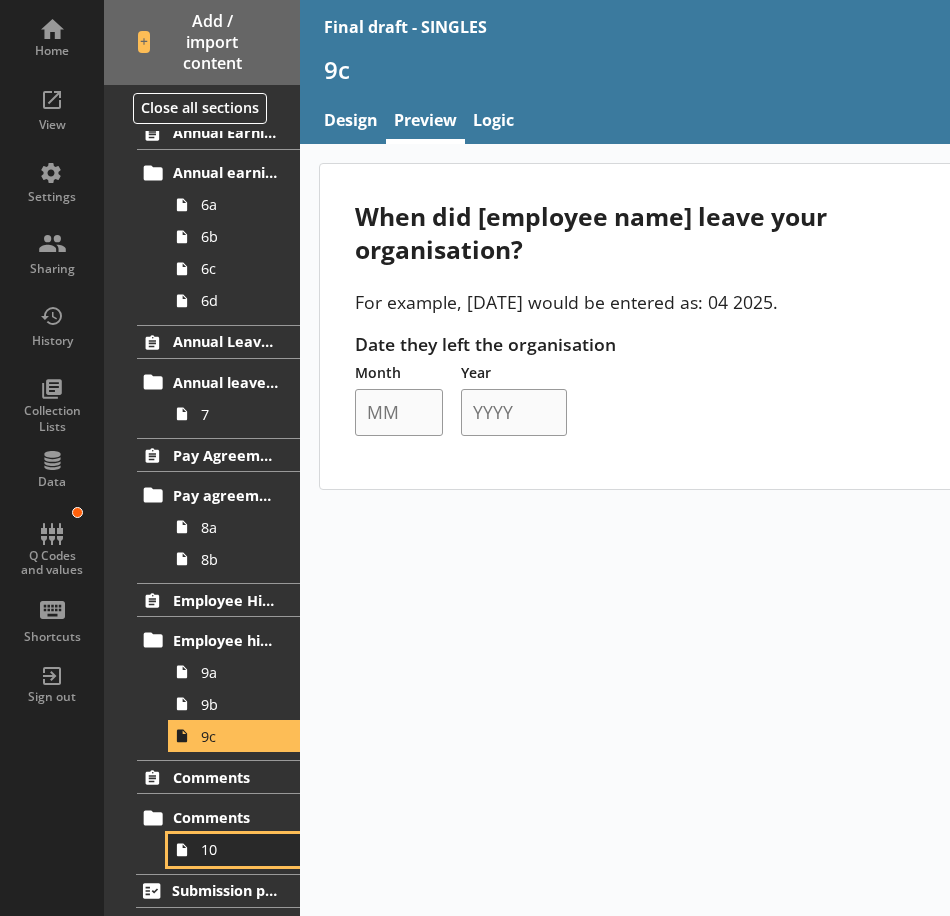
click at [218, 852] on span "10" at bounding box center [239, 849] width 77 height 19
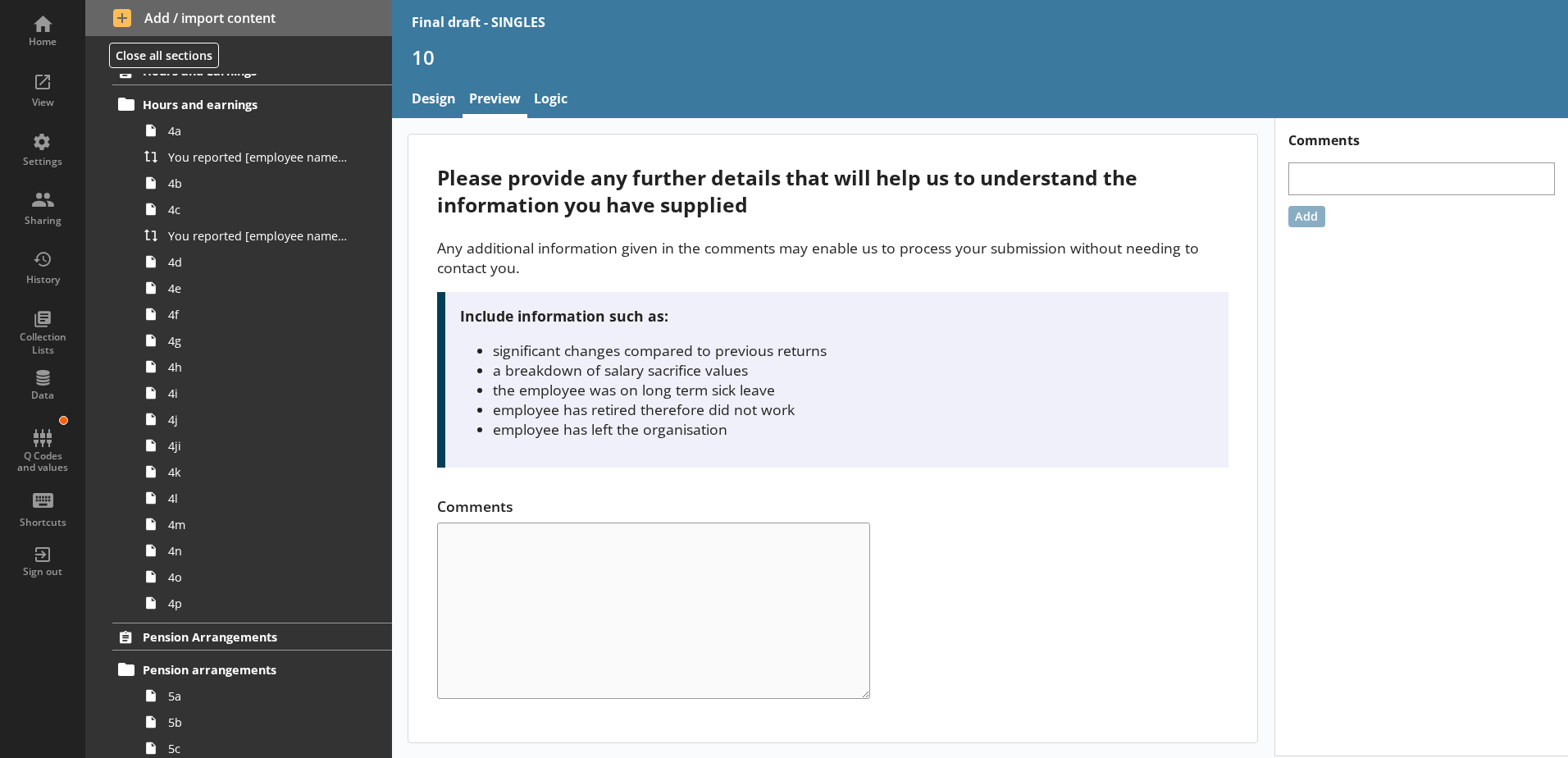
scroll to position [1390, 0]
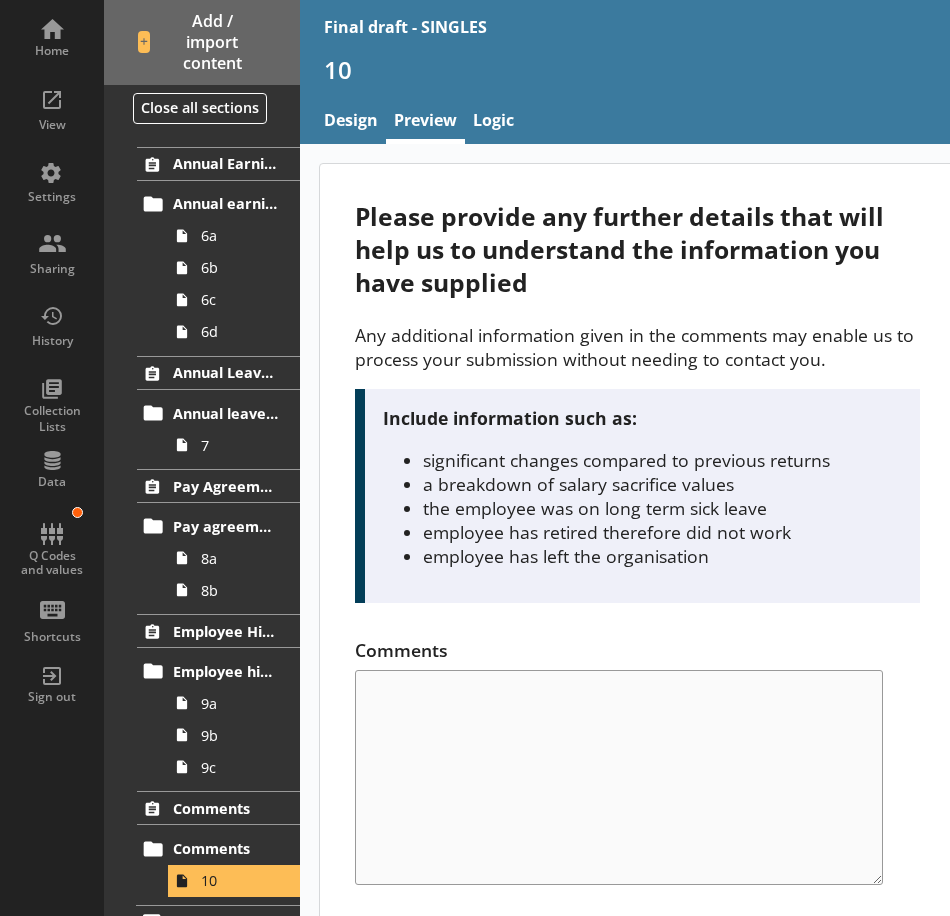
scroll to position [1743, 0]
